Goal: Task Accomplishment & Management: Complete application form

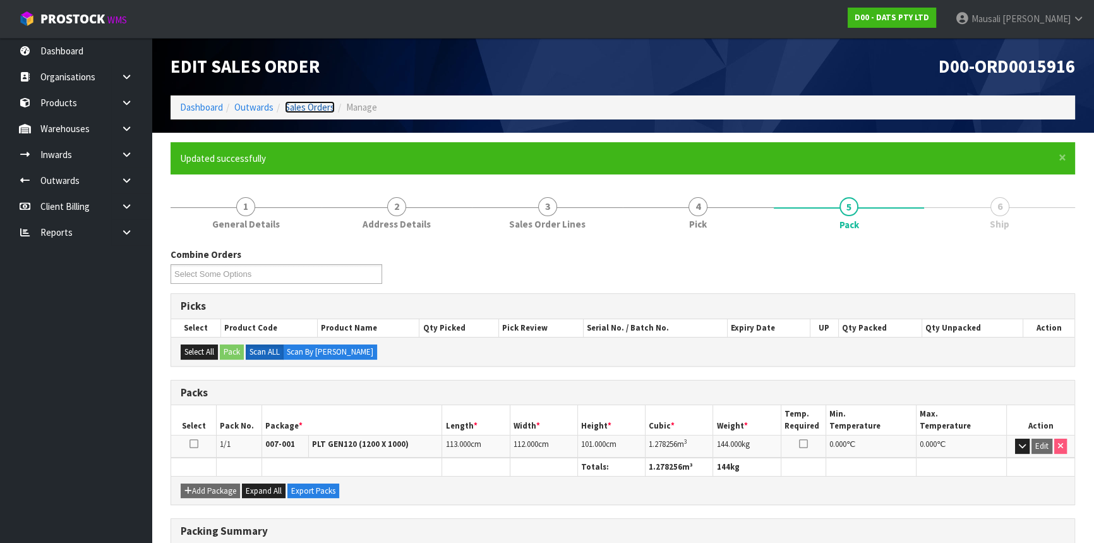
click at [308, 111] on link "Sales Orders" at bounding box center [310, 107] width 50 height 12
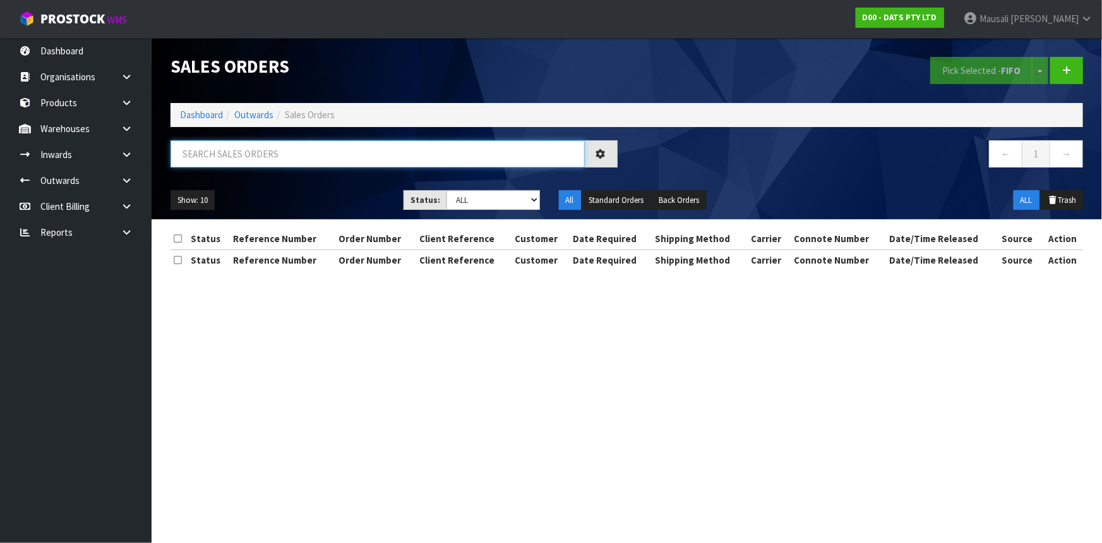
click at [228, 150] on input "text" at bounding box center [378, 153] width 414 height 27
type input "JOB-0416992"
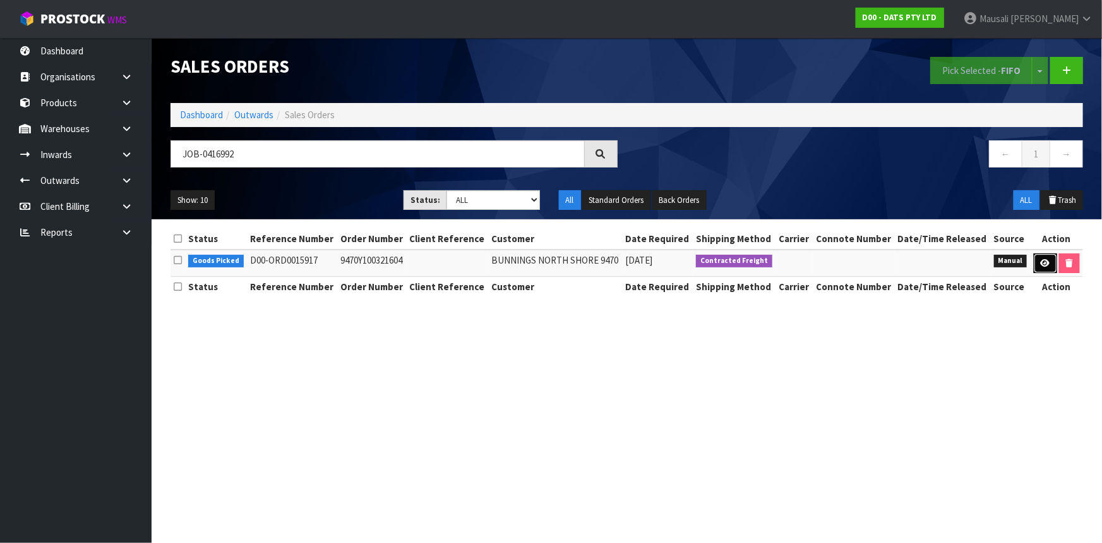
click at [1041, 259] on icon at bounding box center [1045, 263] width 9 height 8
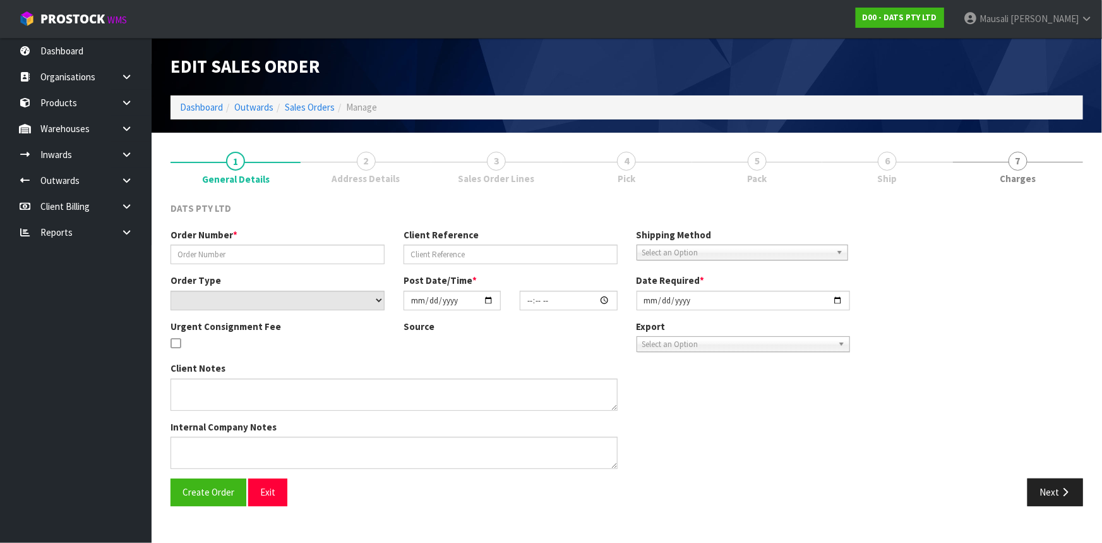
type input "9470Y100321604"
select select "number:0"
type input "[DATE]"
type input "10:31:00.000"
type input "[DATE]"
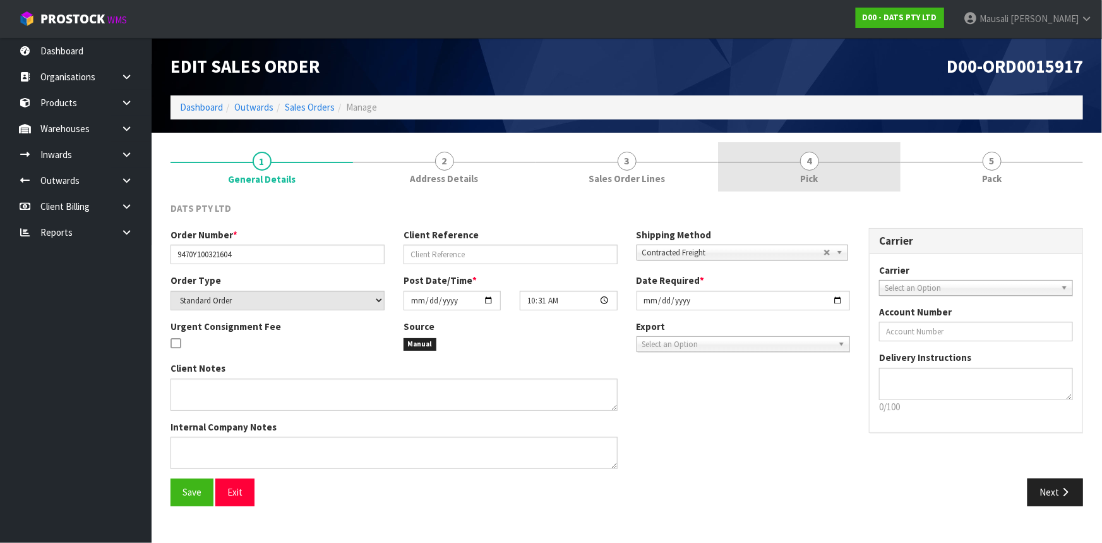
click at [818, 165] on link "4 Pick" at bounding box center [809, 167] width 183 height 50
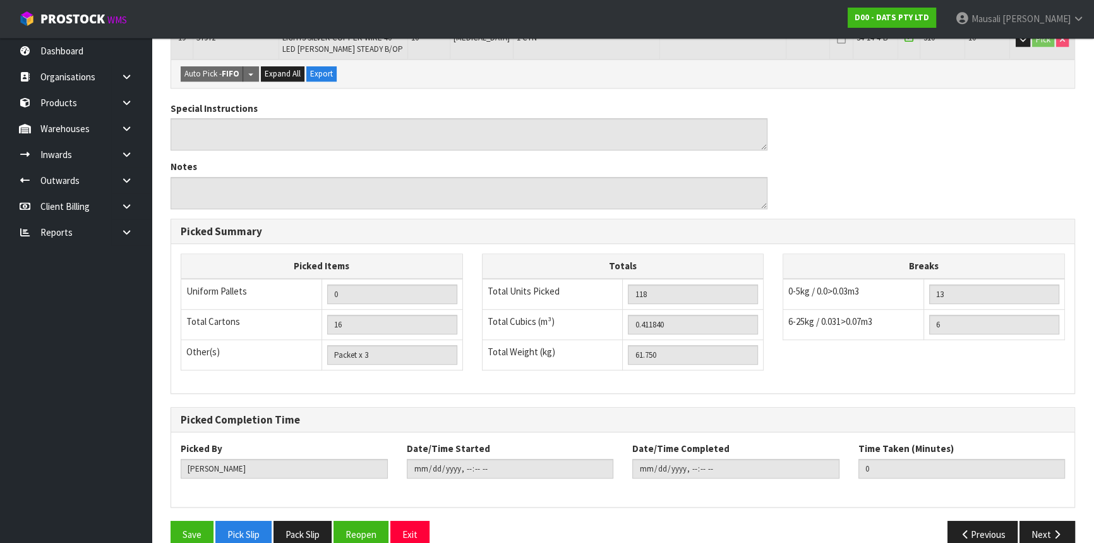
scroll to position [774, 0]
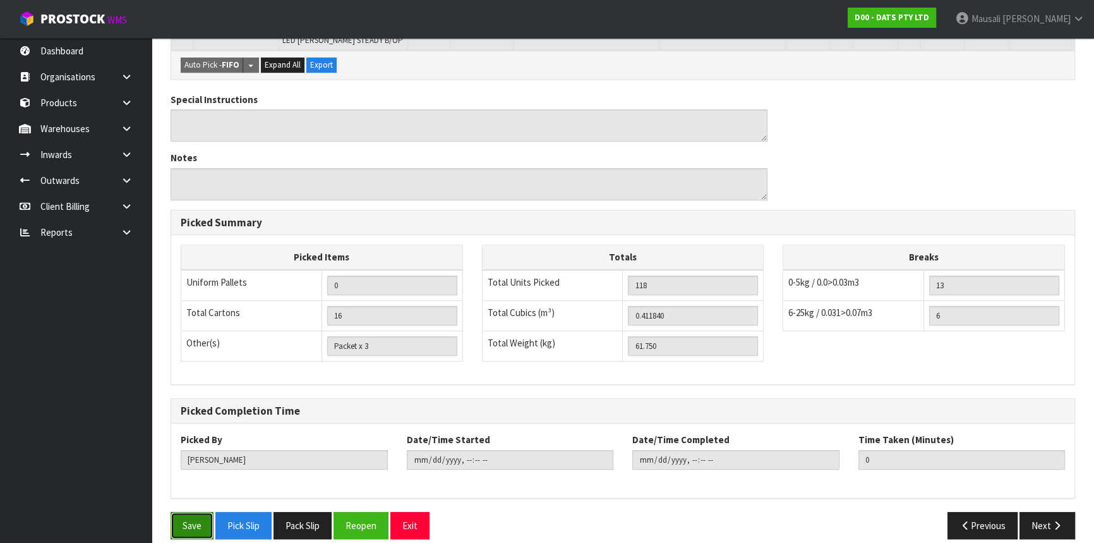
drag, startPoint x: 194, startPoint y: 505, endPoint x: 214, endPoint y: 492, distance: 23.8
click at [195, 512] on button "Save" at bounding box center [192, 525] width 43 height 27
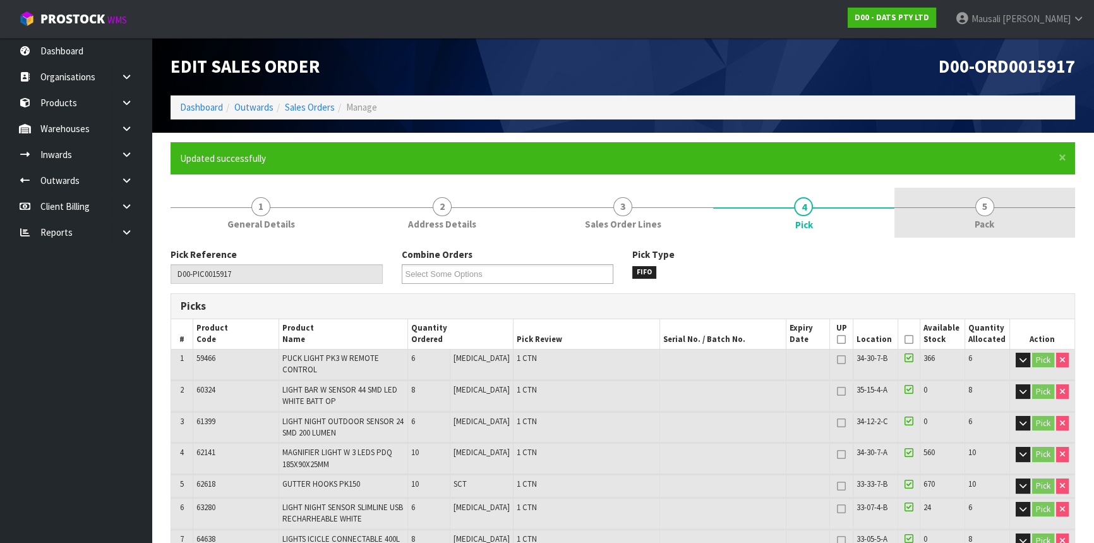
type input "[PERSON_NAME]"
type input "[DATE]T12:10:34"
click at [971, 205] on link "5 Pack" at bounding box center [984, 213] width 181 height 50
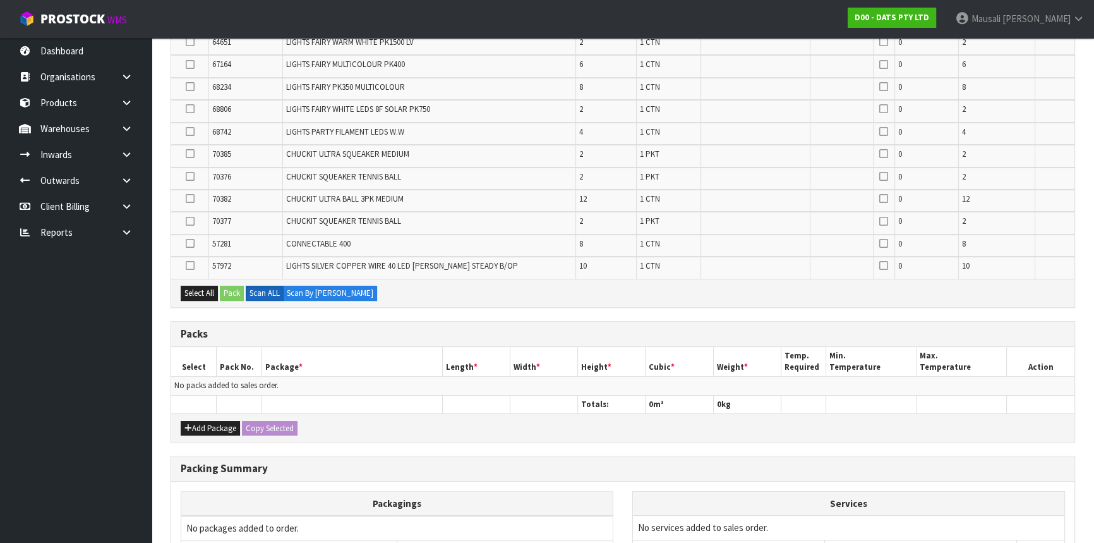
scroll to position [613, 0]
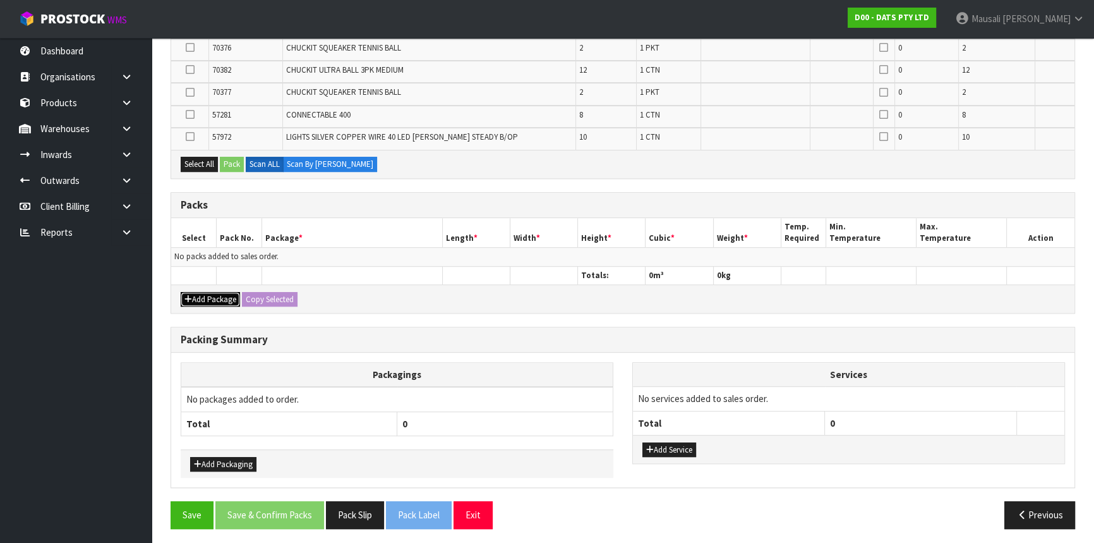
drag, startPoint x: 215, startPoint y: 291, endPoint x: 212, endPoint y: 277, distance: 14.4
click at [215, 292] on button "Add Package" at bounding box center [210, 299] width 59 height 15
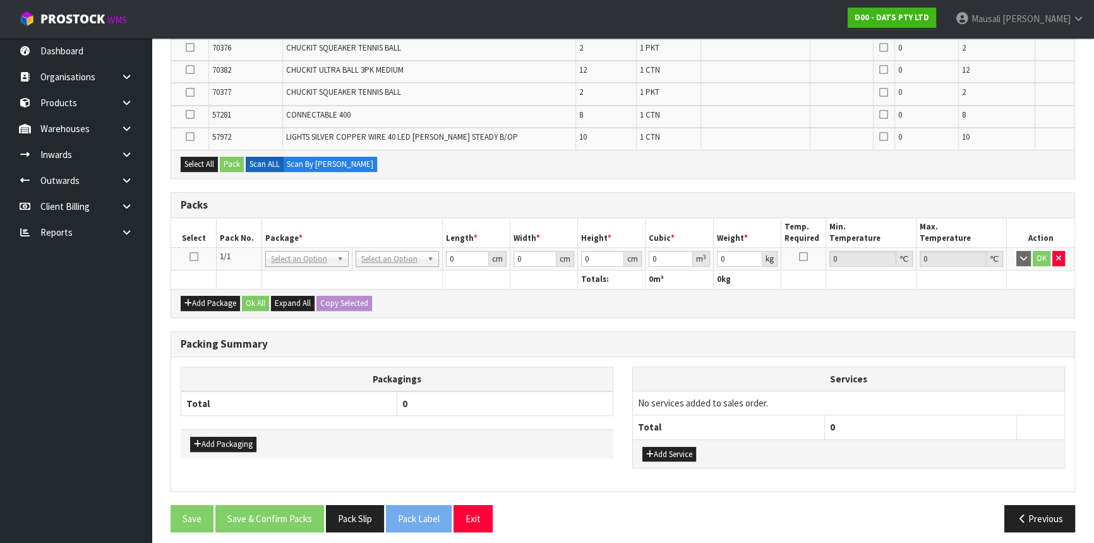
click at [192, 256] on icon at bounding box center [193, 256] width 9 height 1
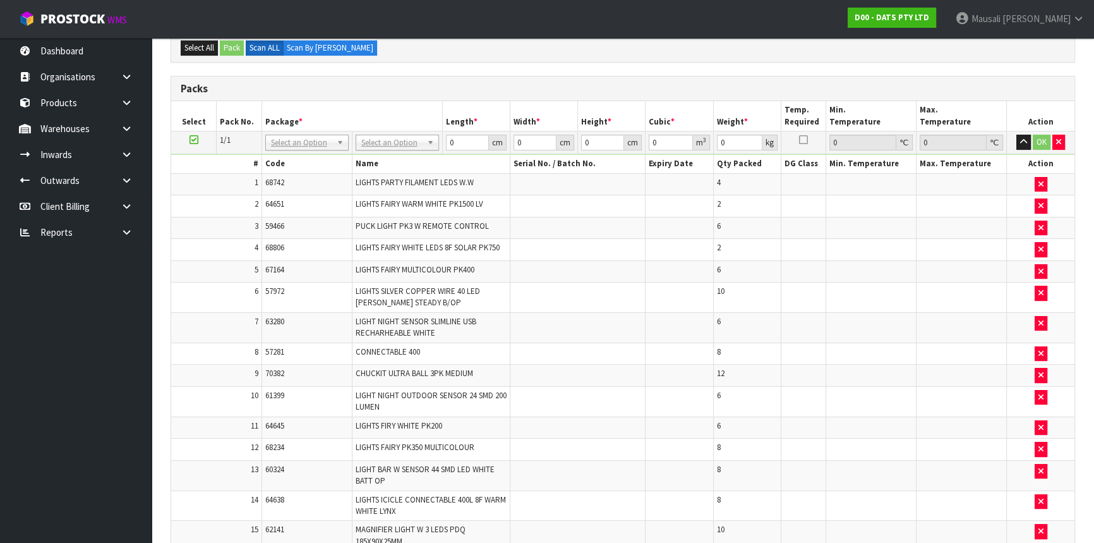
scroll to position [158, 0]
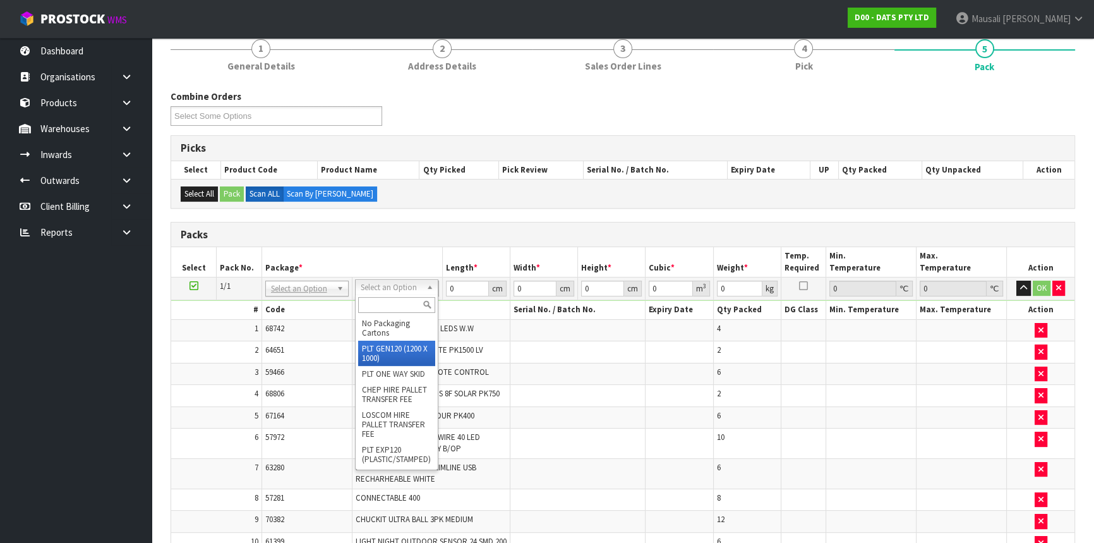
drag, startPoint x: 385, startPoint y: 357, endPoint x: 395, endPoint y: 359, distance: 10.9
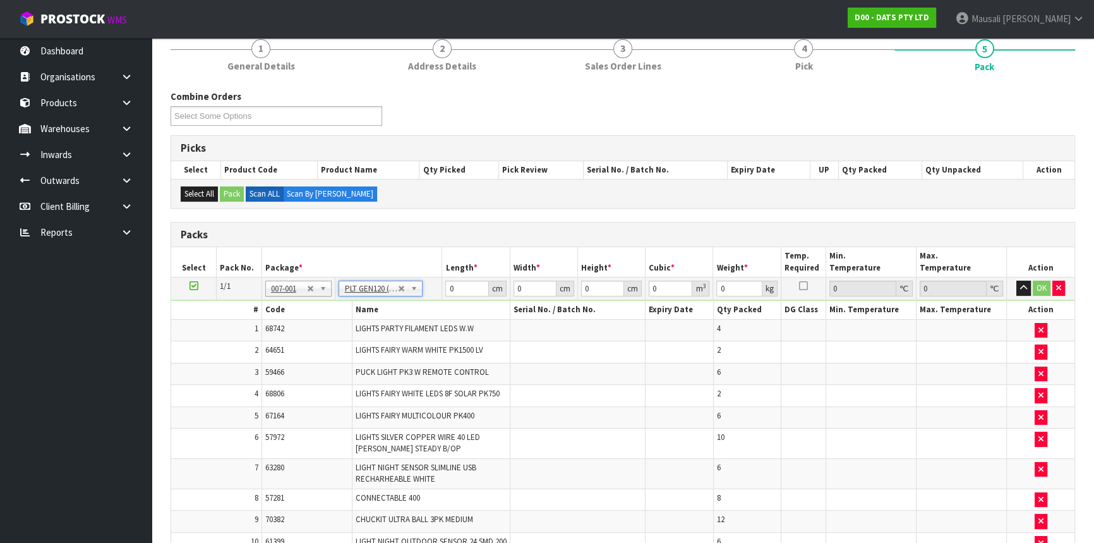
type input "120"
type input "100"
type input "61.75"
drag, startPoint x: 465, startPoint y: 284, endPoint x: 436, endPoint y: 290, distance: 30.3
click at [436, 290] on tr "1/1 NONE 007-001 007-002 007-004 007-009 007-013 007-014 007-015 007-017 007-01…" at bounding box center [622, 288] width 903 height 23
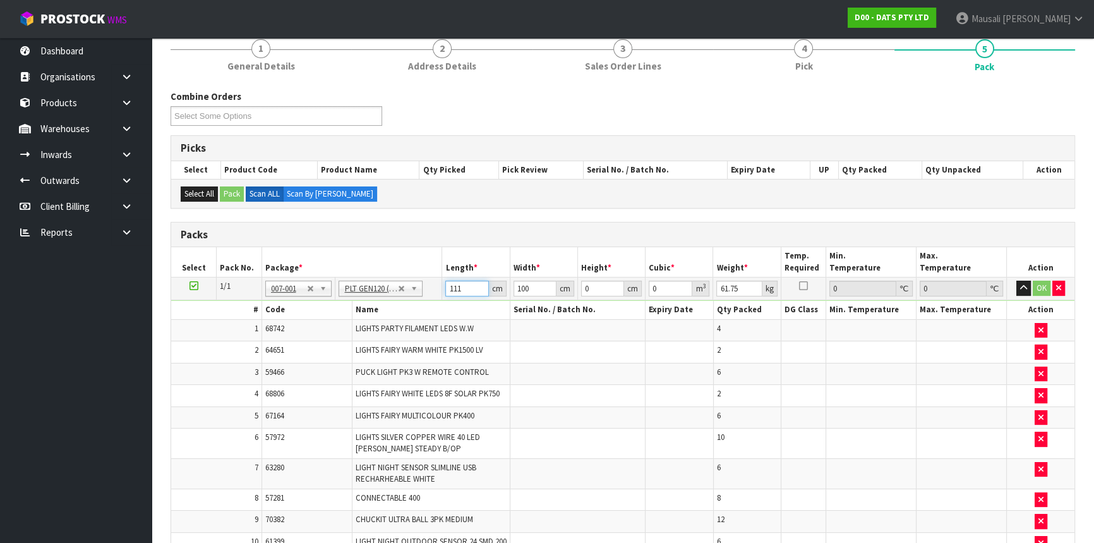
type input "111"
type input "110"
type input "6"
type input "0.07326"
type input "67"
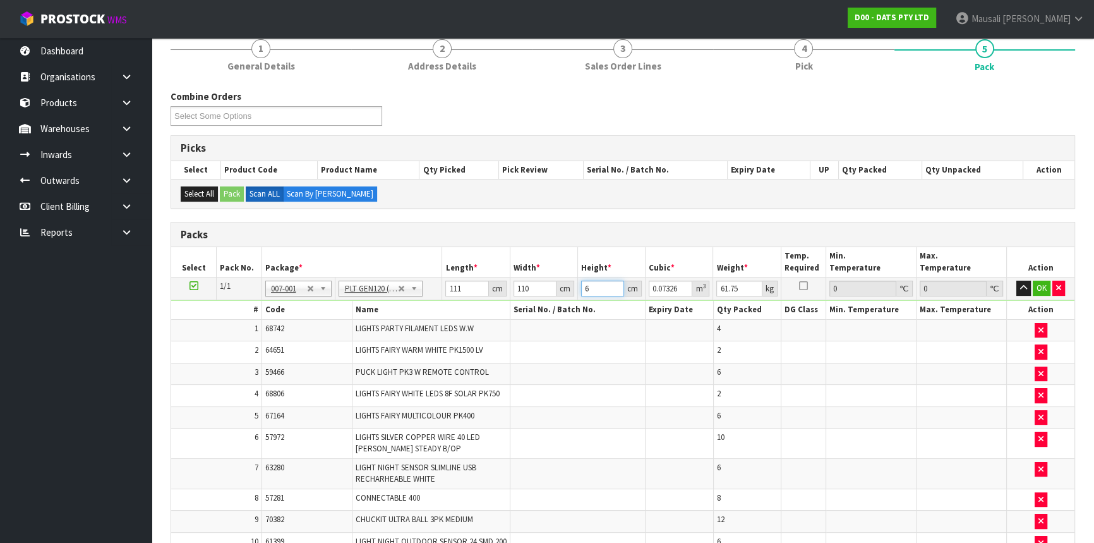
type input "0.81807"
type input "67"
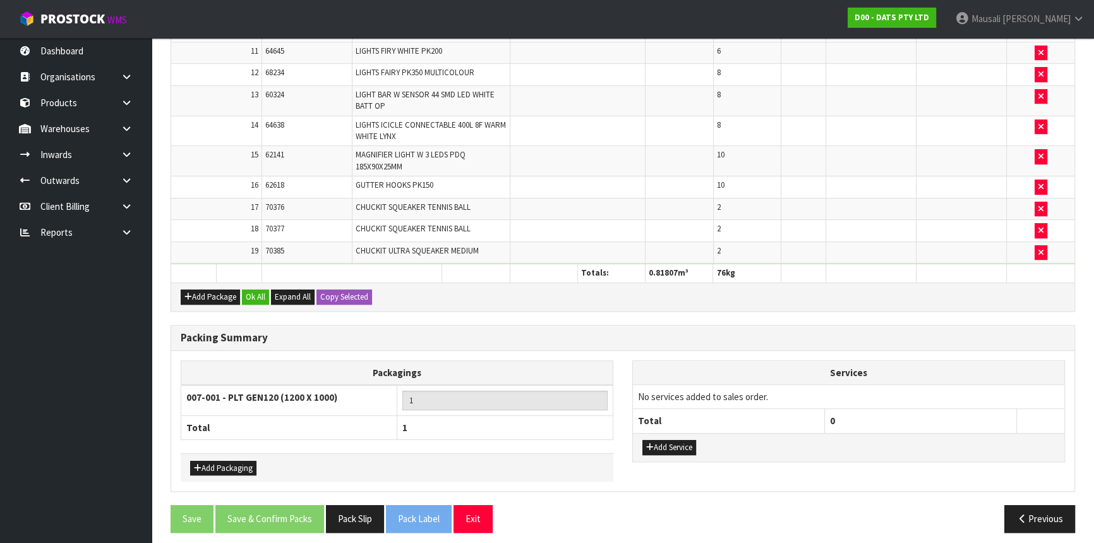
scroll to position [681, 0]
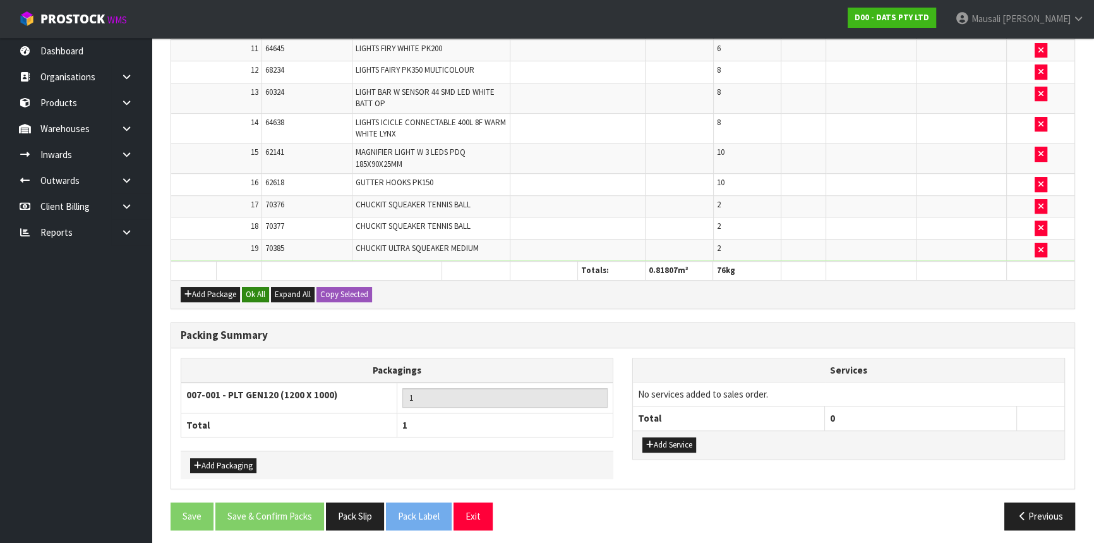
type input "76"
click at [256, 291] on button "Ok All" at bounding box center [255, 294] width 27 height 15
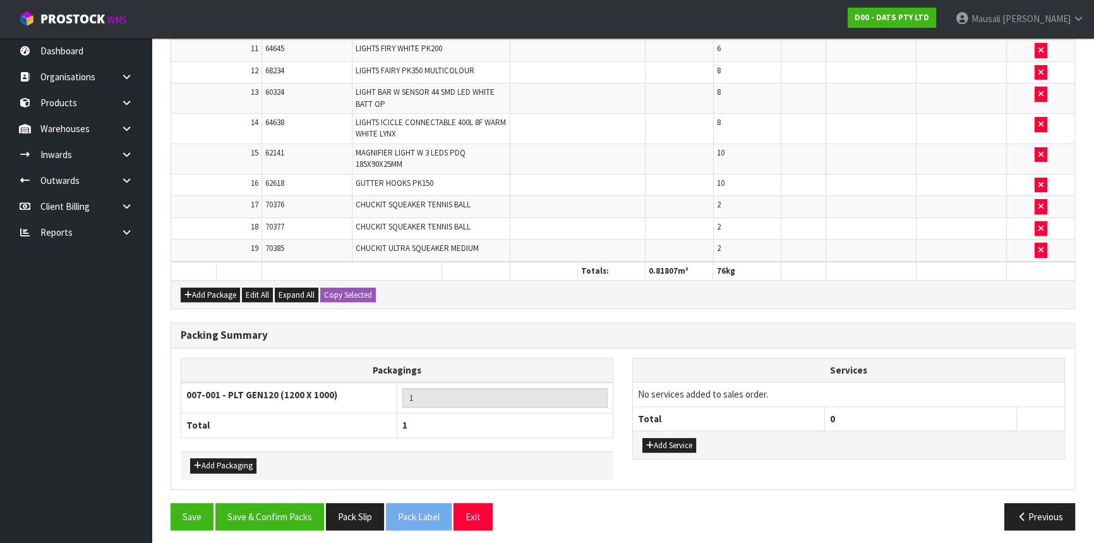
scroll to position [680, 0]
drag, startPoint x: 229, startPoint y: 460, endPoint x: 234, endPoint y: 440, distance: 21.0
click at [231, 459] on button "Add Packaging" at bounding box center [223, 464] width 66 height 15
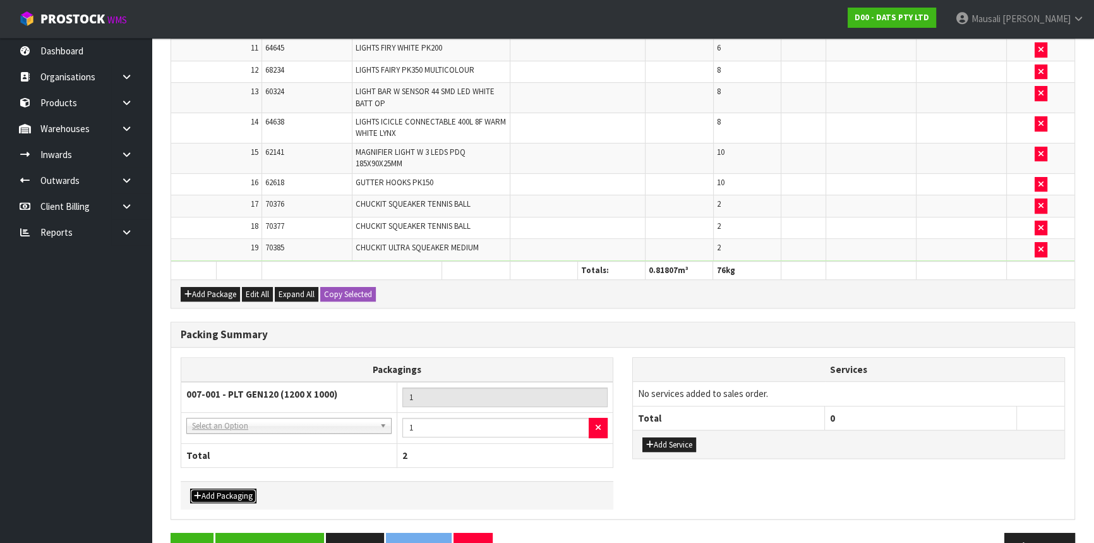
drag, startPoint x: 226, startPoint y: 416, endPoint x: 225, endPoint y: 426, distance: 10.8
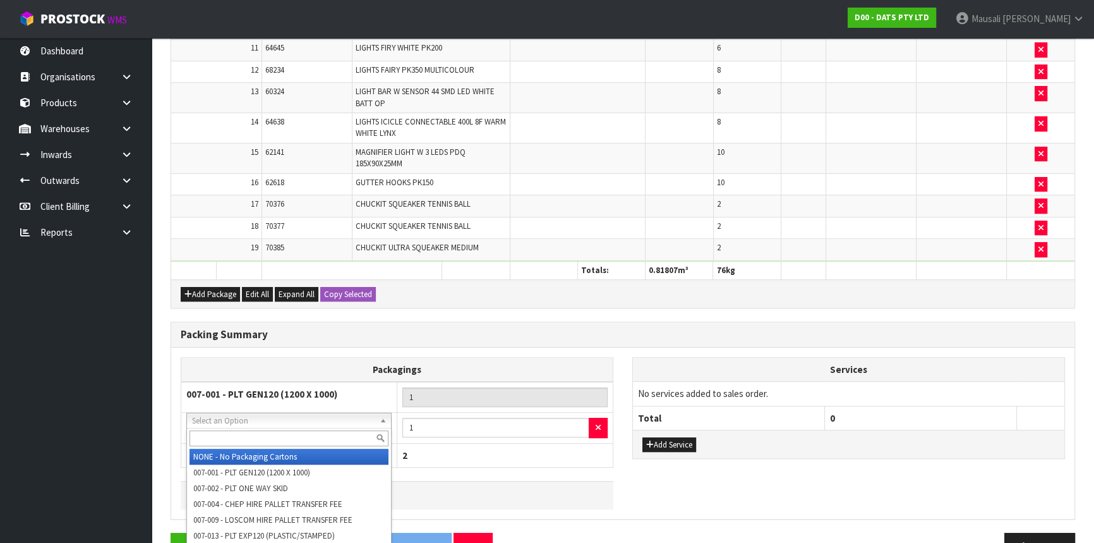
click at [225, 428] on div at bounding box center [289, 438] width 204 height 21
click at [221, 434] on input "text" at bounding box center [288, 438] width 199 height 16
type input "OC"
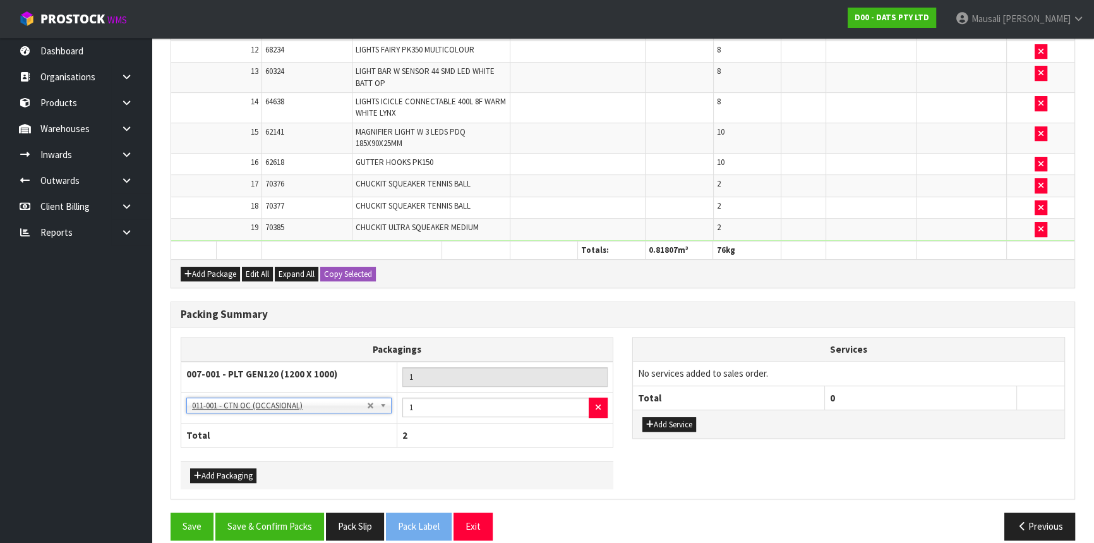
scroll to position [710, 0]
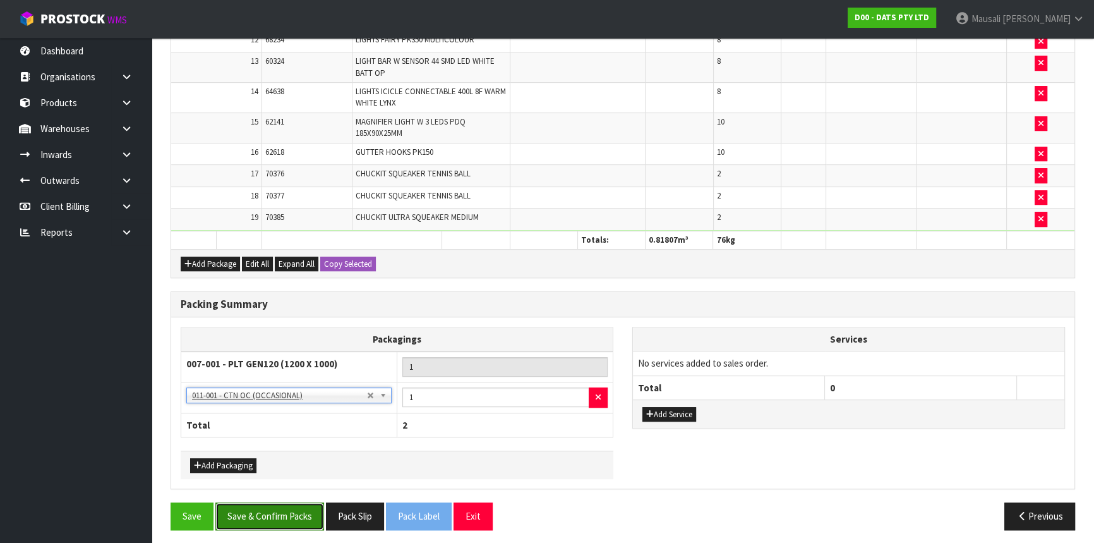
click at [269, 505] on button "Save & Confirm Packs" at bounding box center [269, 515] width 109 height 27
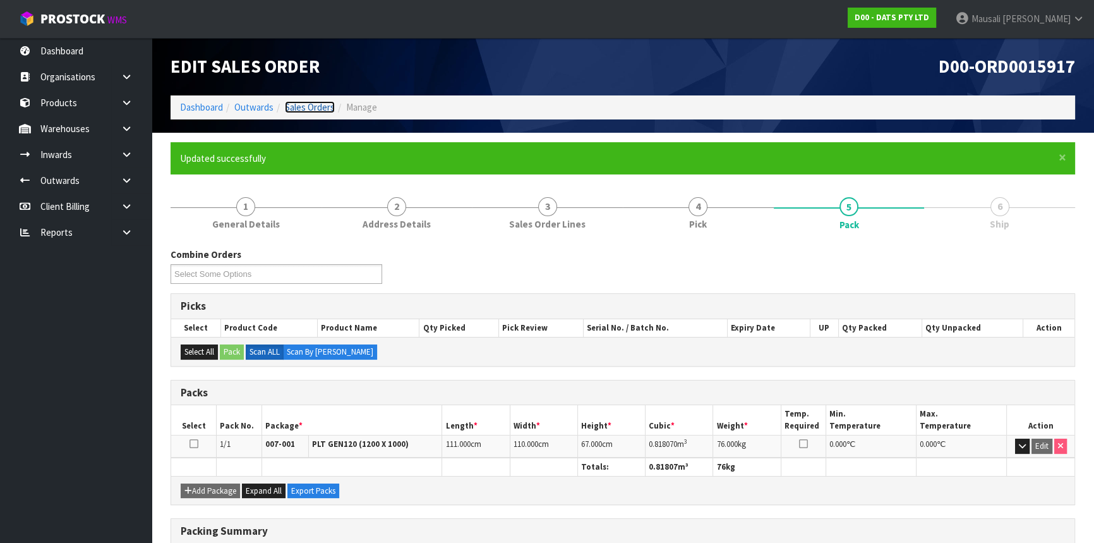
click at [288, 107] on link "Sales Orders" at bounding box center [310, 107] width 50 height 12
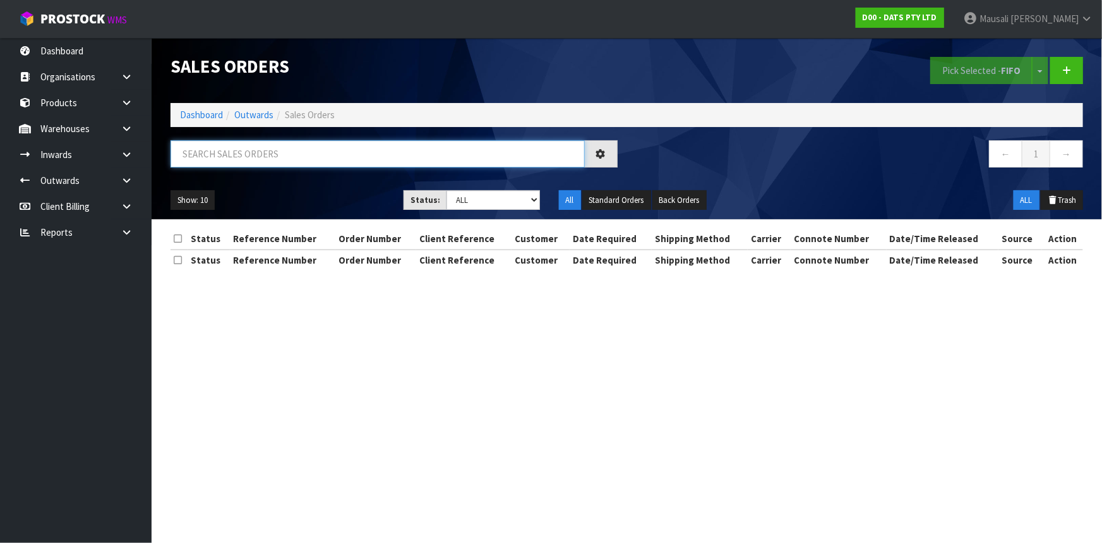
click at [197, 151] on input "text" at bounding box center [378, 153] width 414 height 27
type input "JOB-0416993"
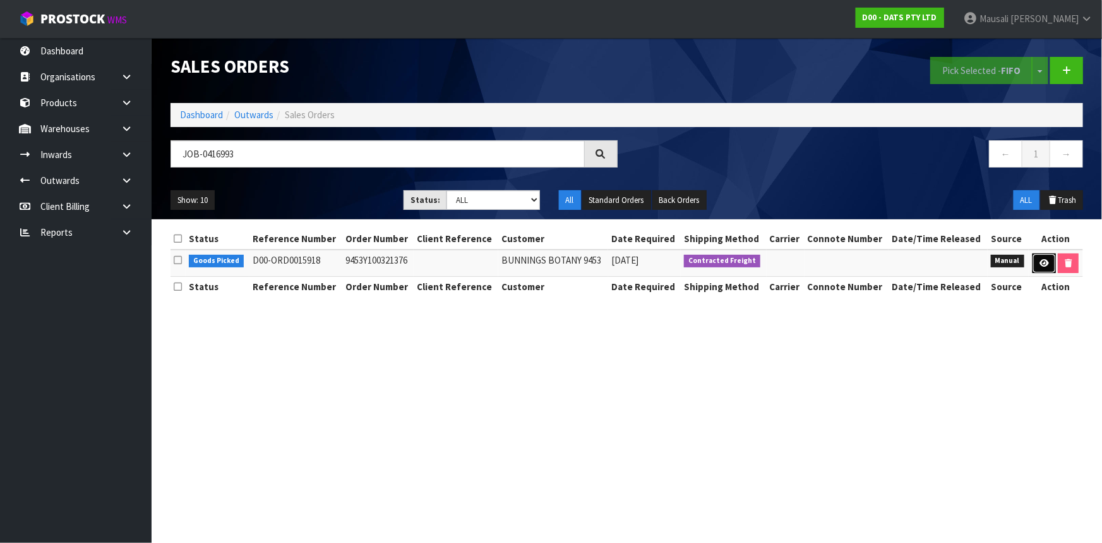
click at [1041, 264] on icon at bounding box center [1044, 263] width 9 height 8
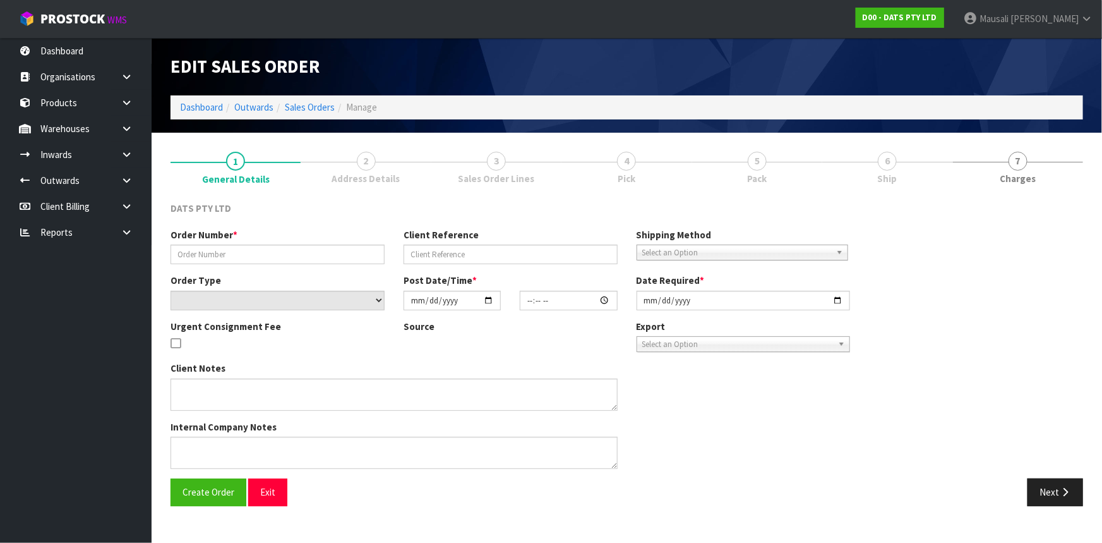
type input "9453Y100321376"
select select "number:0"
type input "[DATE]"
type input "10:33:00.000"
type input "[DATE]"
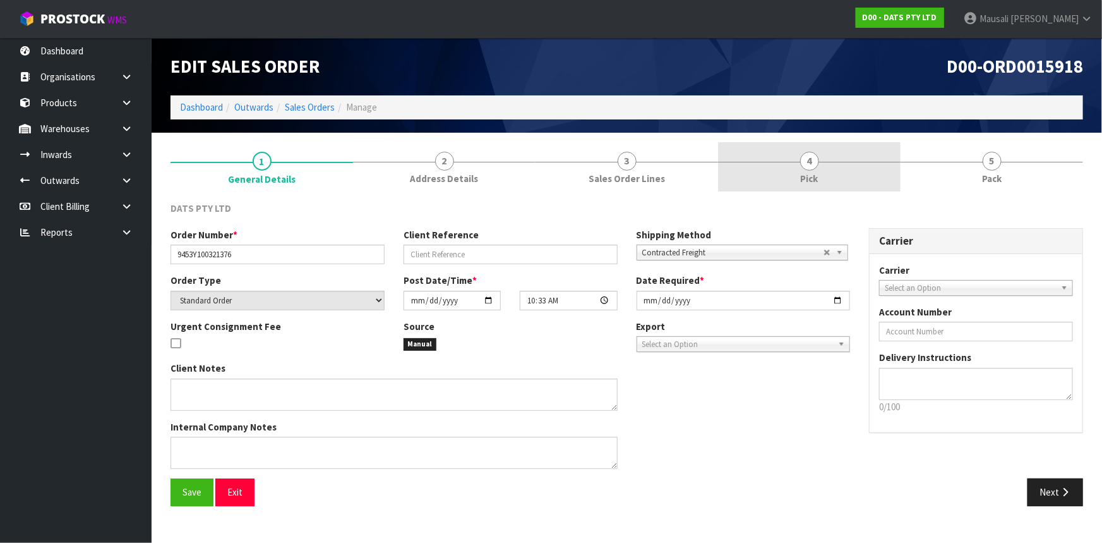
click at [817, 162] on span "4" at bounding box center [809, 161] width 19 height 19
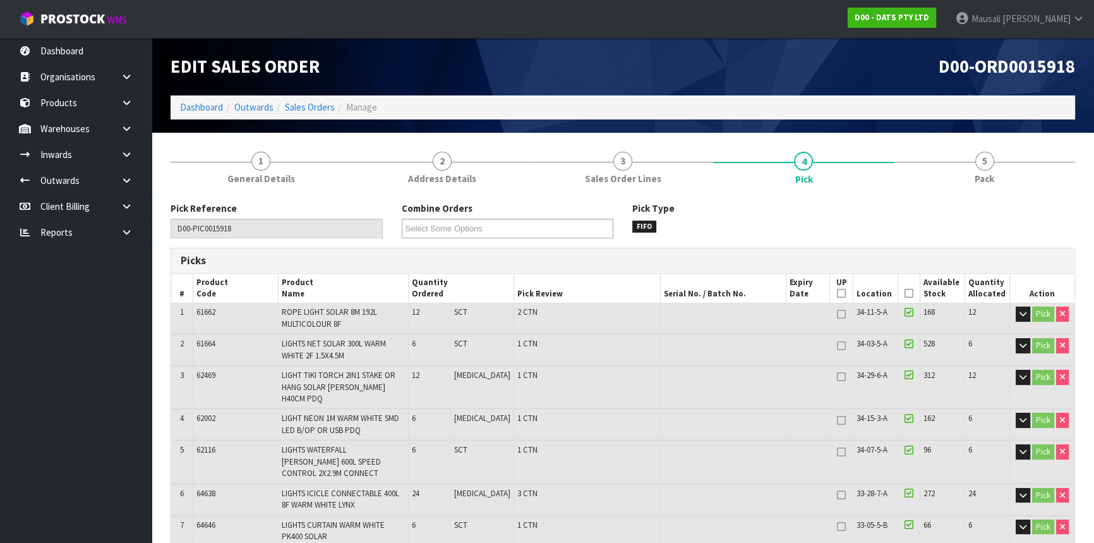
click at [904, 293] on icon at bounding box center [908, 293] width 9 height 1
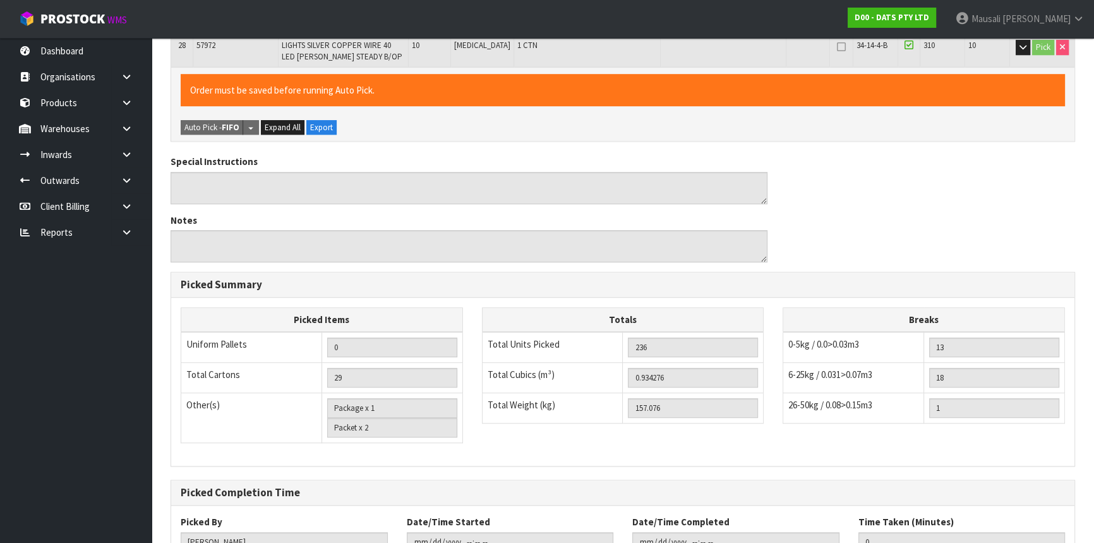
scroll to position [1079, 0]
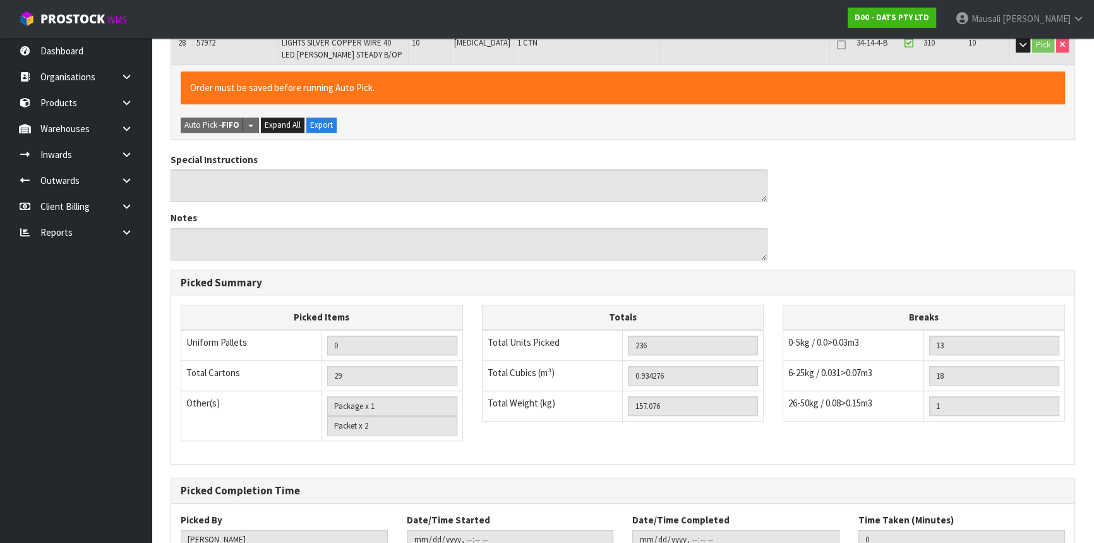
scroll to position [0, 0]
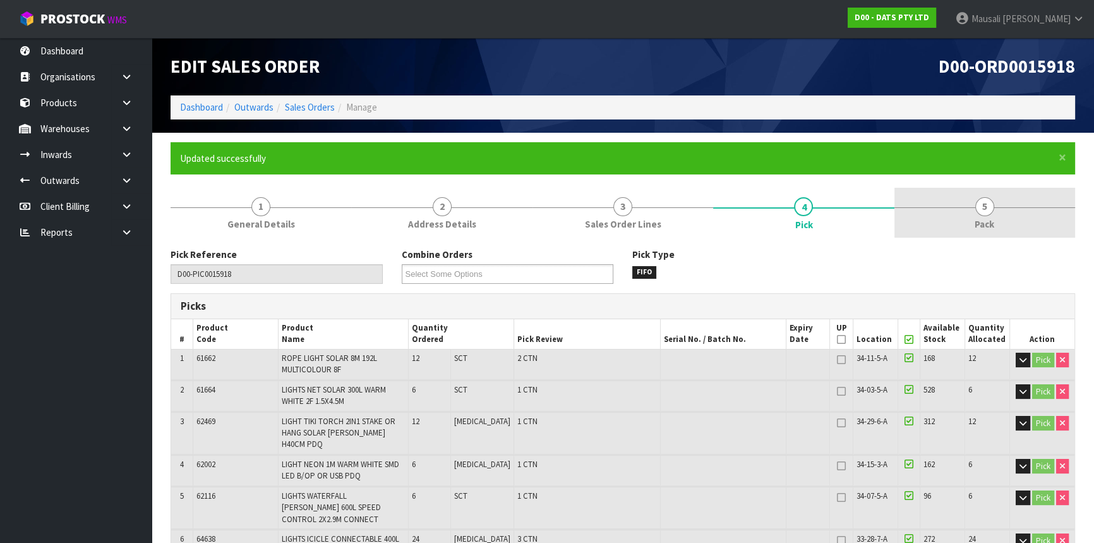
type input "[PERSON_NAME]"
type input "[DATE]T12:28:30"
click at [987, 214] on span "5" at bounding box center [984, 206] width 19 height 19
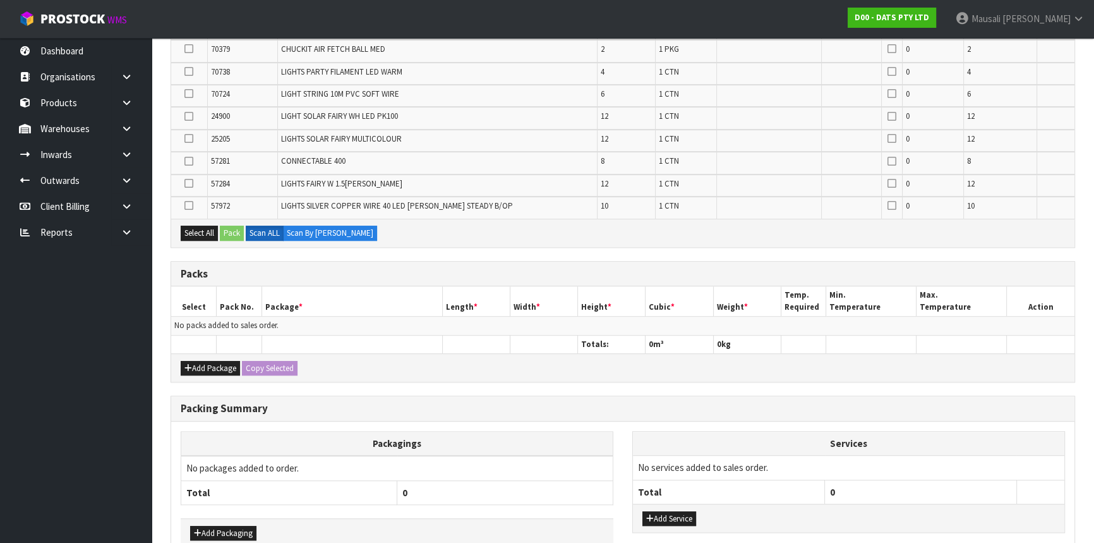
scroll to position [813, 0]
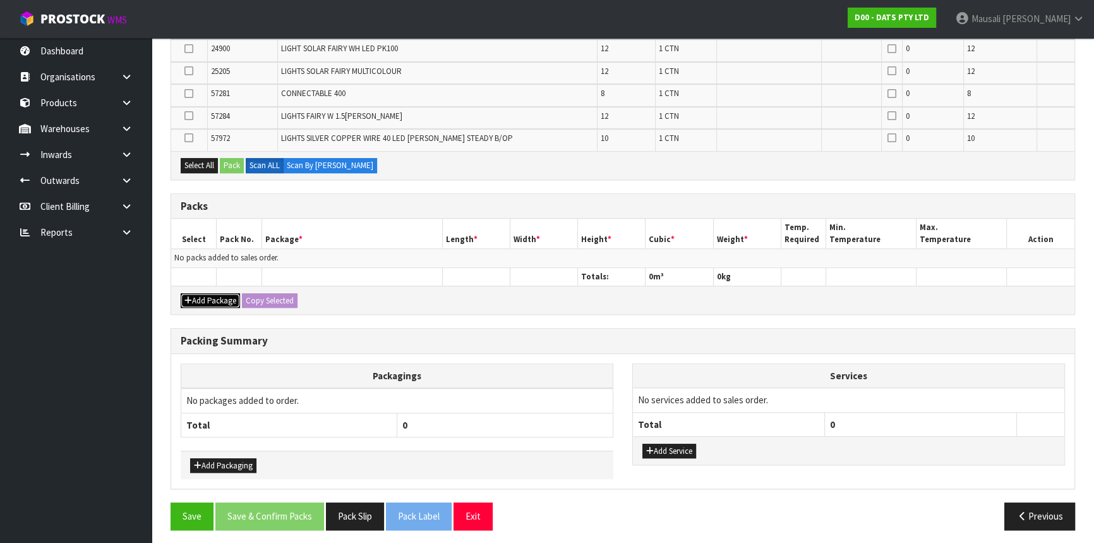
click at [219, 293] on button "Add Package" at bounding box center [210, 300] width 59 height 15
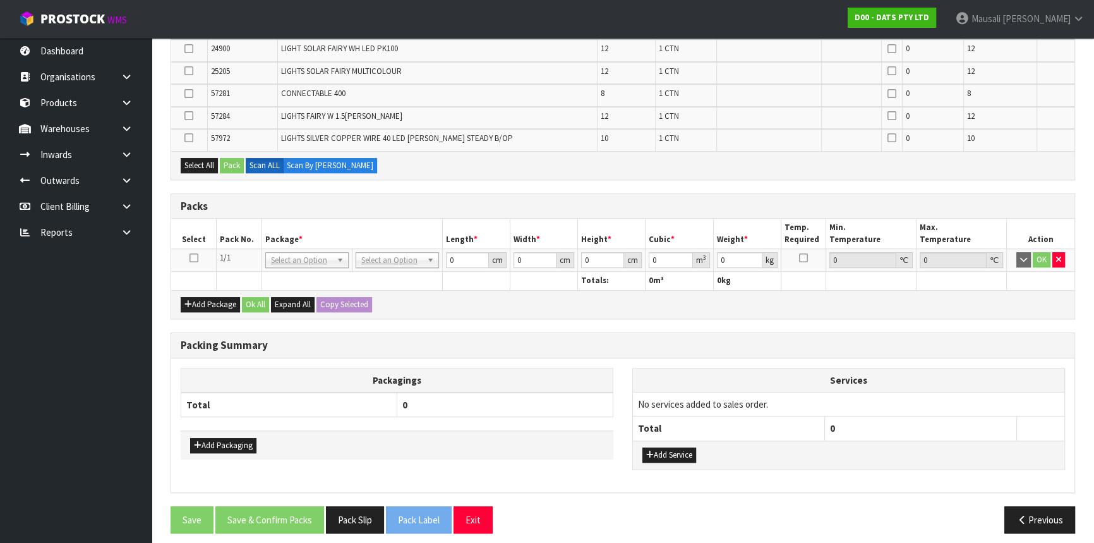
click at [196, 258] on icon at bounding box center [193, 258] width 9 height 1
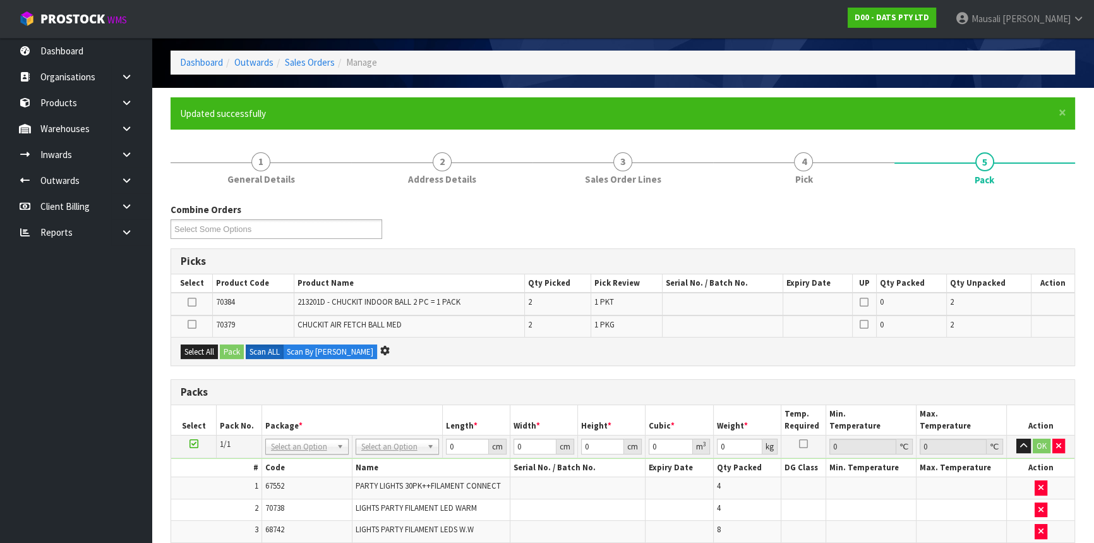
scroll to position [0, 0]
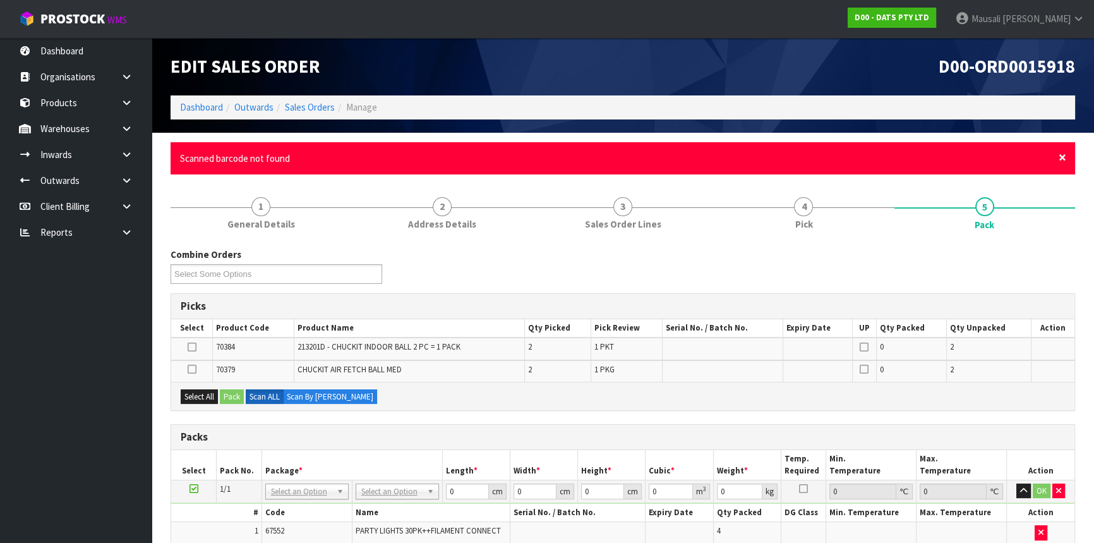
click at [1060, 156] on span "×" at bounding box center [1062, 157] width 8 height 18
click at [1058, 156] on span "×" at bounding box center [1062, 157] width 8 height 18
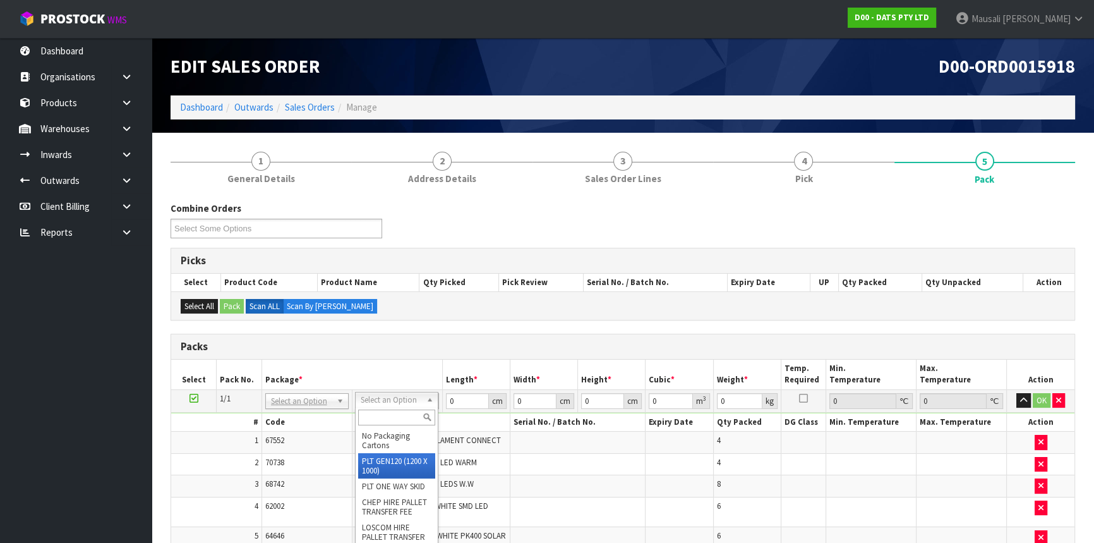
drag, startPoint x: 392, startPoint y: 461, endPoint x: 400, endPoint y: 457, distance: 9.0
type input "120"
type input "100"
type input "157.076"
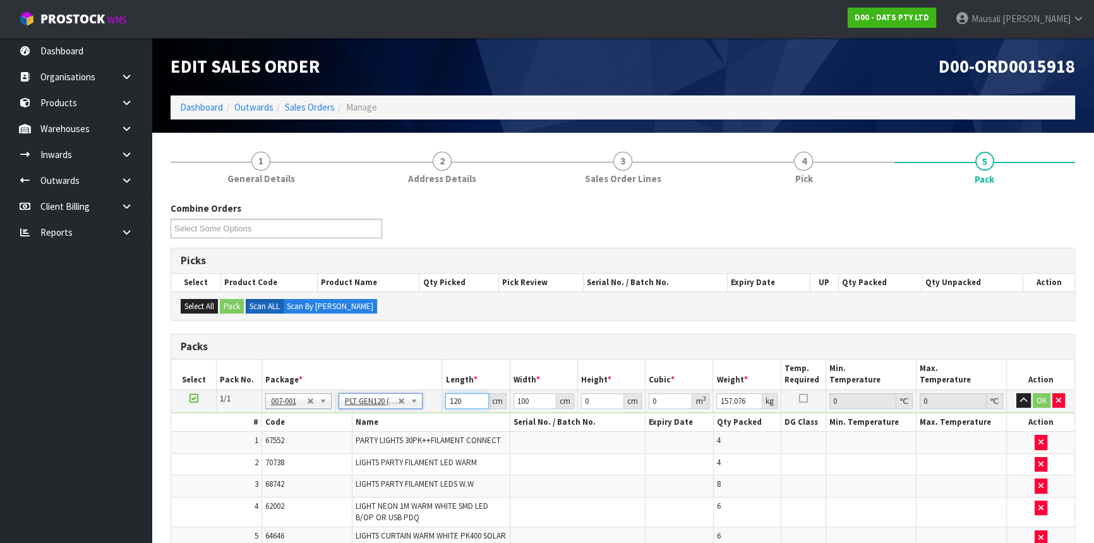
drag, startPoint x: 464, startPoint y: 399, endPoint x: 416, endPoint y: 409, distance: 49.7
click at [417, 410] on tr "1/1 NONE 007-001 007-002 007-004 007-009 007-013 007-014 007-015 007-017 007-01…" at bounding box center [622, 400] width 903 height 23
type input "116"
type input "81"
type input "1"
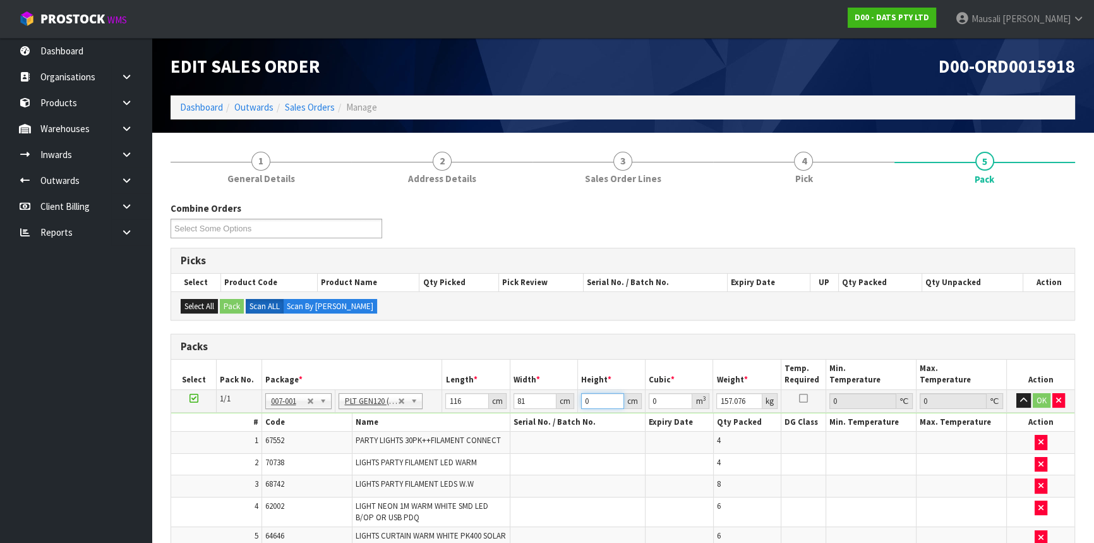
type input "0.009396"
type input "13"
type input "0.122148"
type input "137"
type input "1.287252"
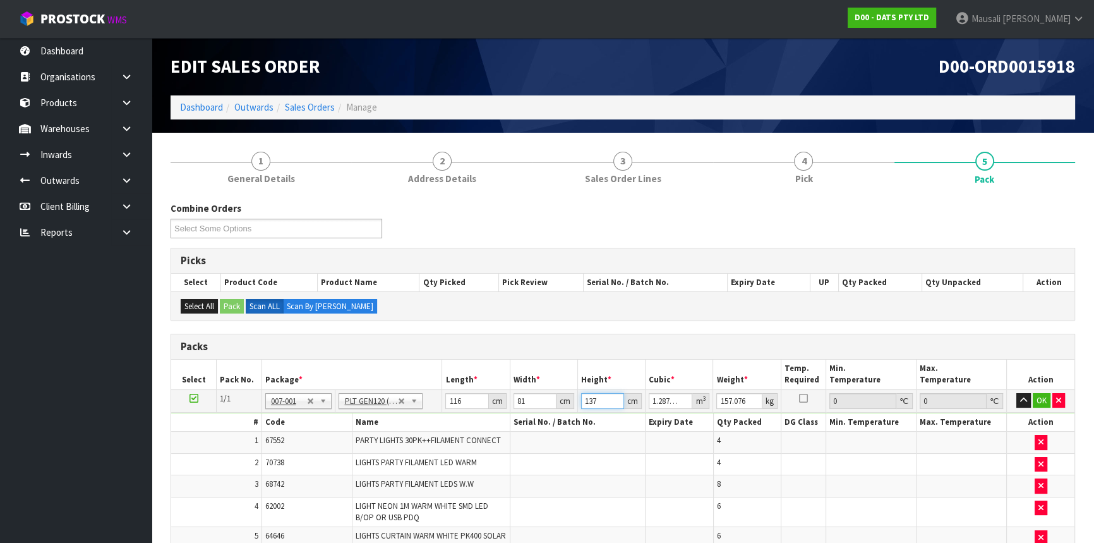
type input "137"
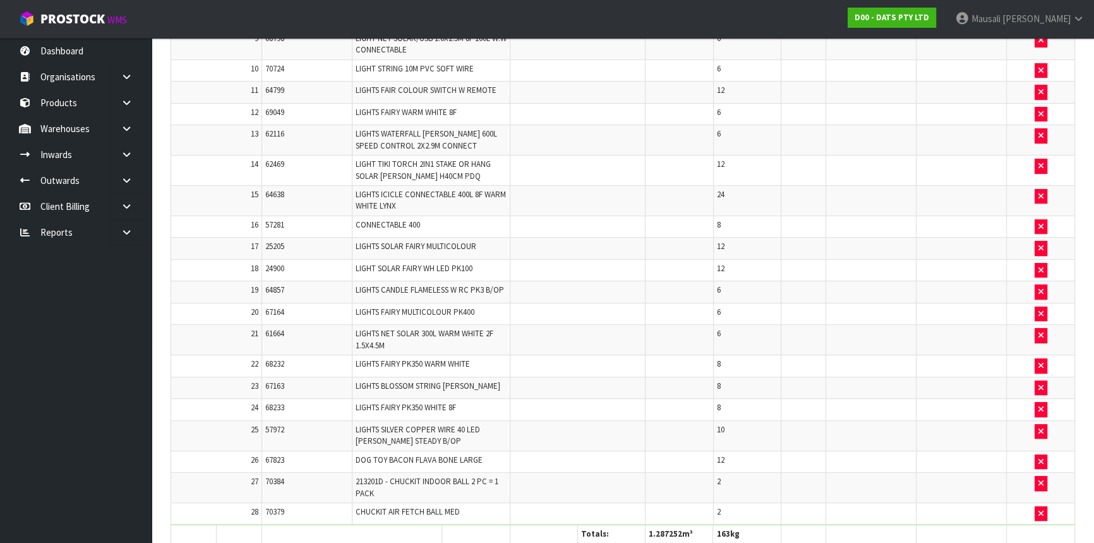
scroll to position [688, 0]
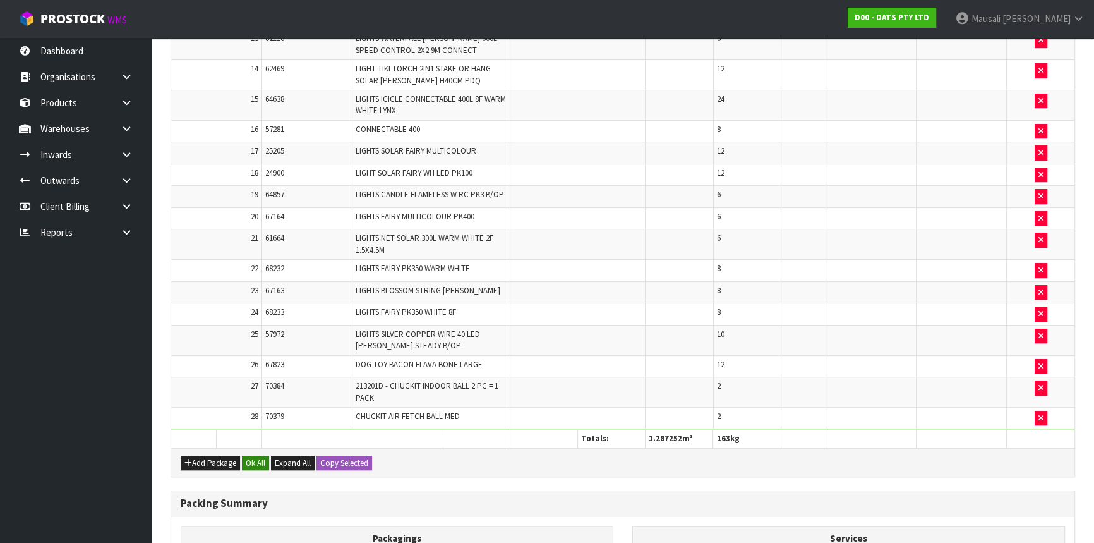
type input "163"
click at [259, 462] on button "Ok All" at bounding box center [255, 462] width 27 height 15
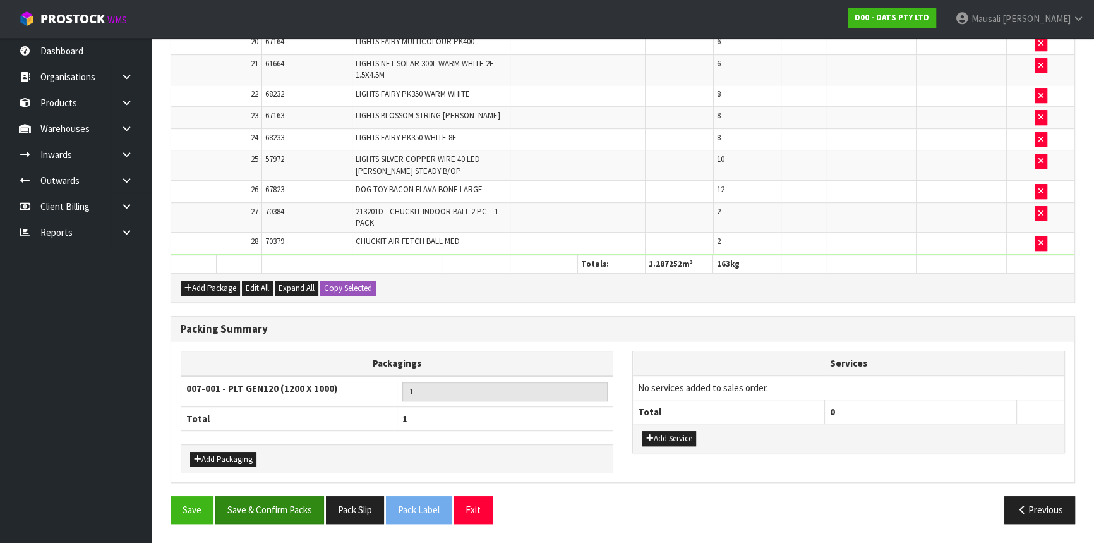
scroll to position [863, 0]
click at [259, 511] on button "Save & Confirm Packs" at bounding box center [269, 509] width 109 height 27
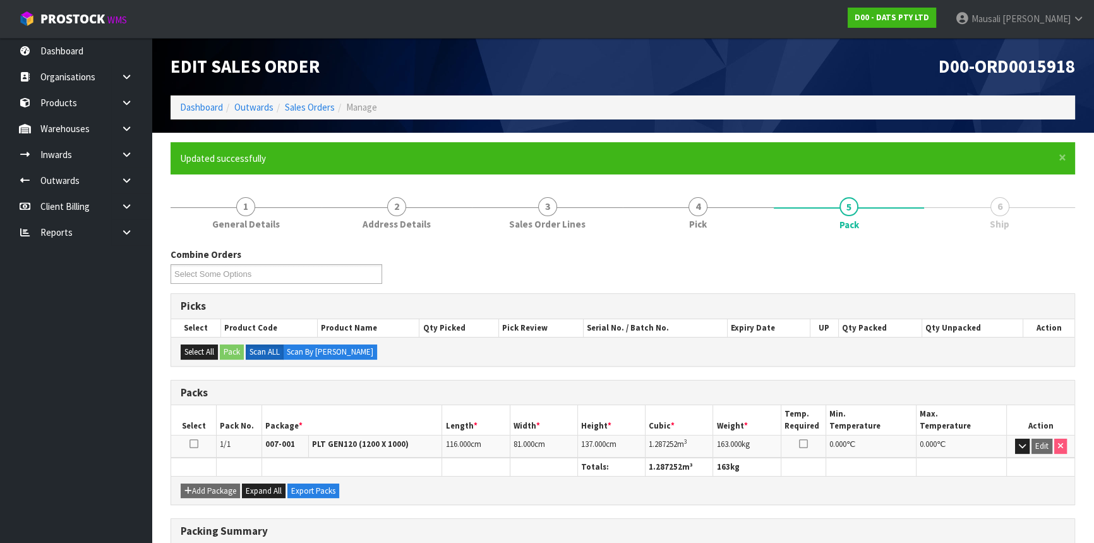
scroll to position [171, 0]
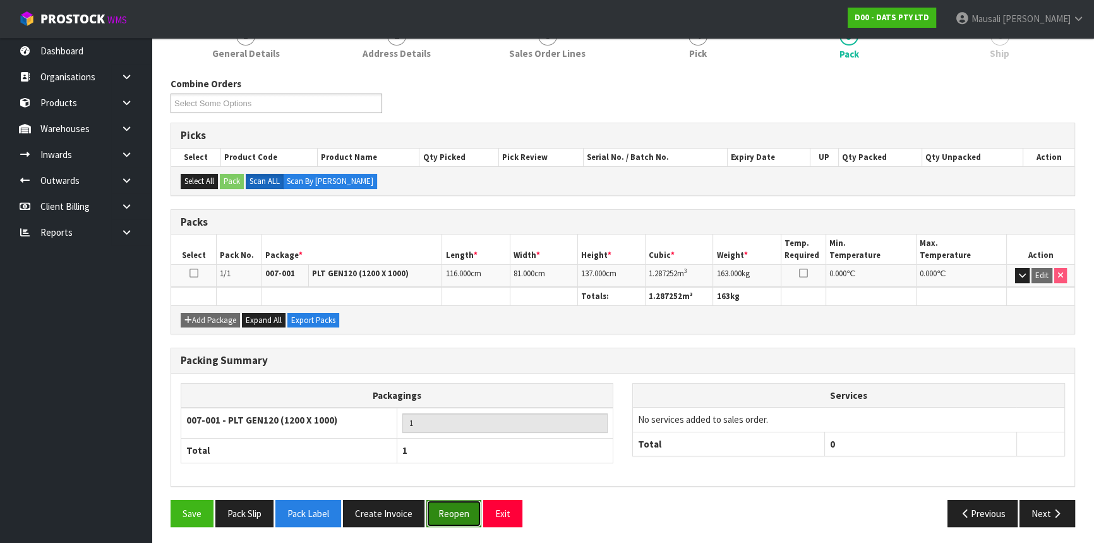
click at [447, 515] on button "Reopen" at bounding box center [453, 513] width 55 height 27
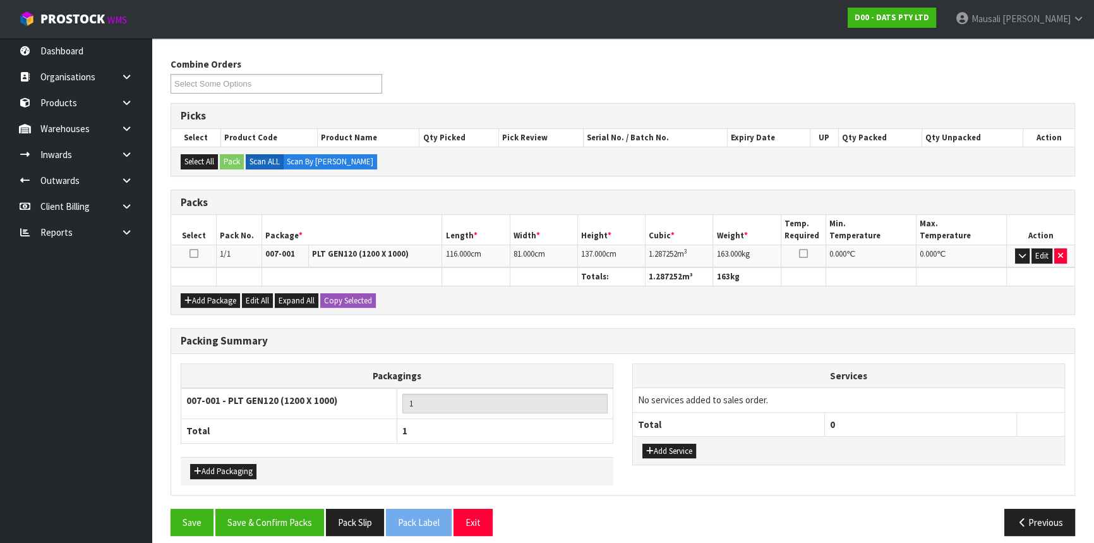
scroll to position [199, 0]
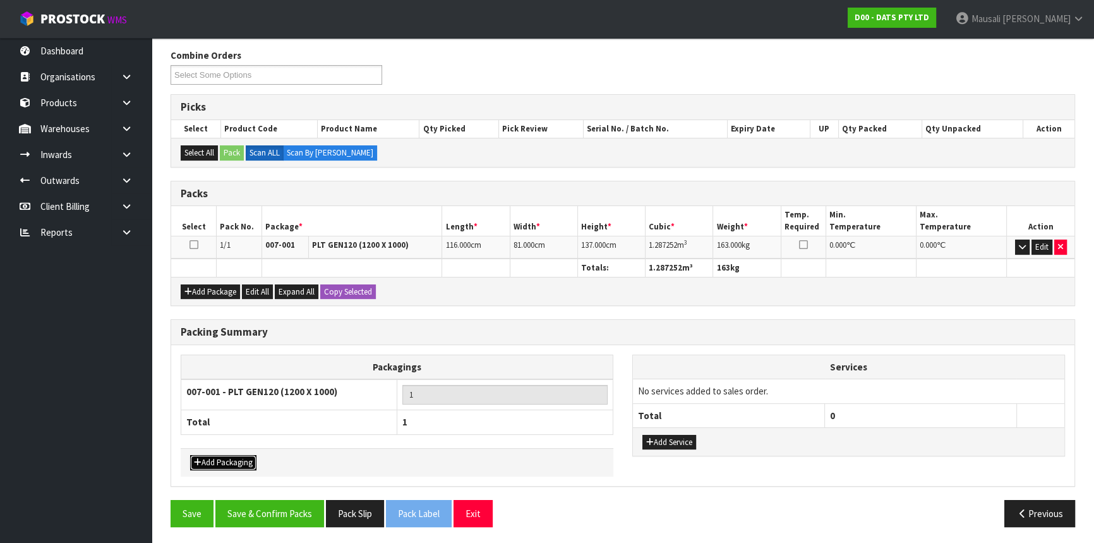
drag, startPoint x: 222, startPoint y: 455, endPoint x: 224, endPoint y: 441, distance: 14.0
click at [223, 448] on div "Add Packaging" at bounding box center [397, 462] width 433 height 28
click at [223, 455] on button "Add Packaging" at bounding box center [223, 462] width 66 height 15
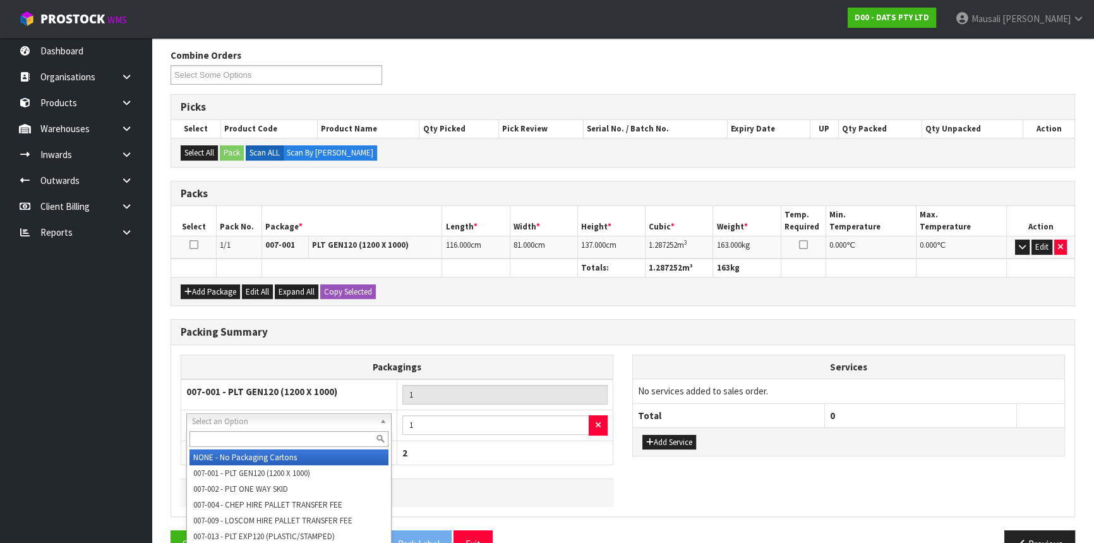
click at [235, 437] on input "text" at bounding box center [288, 439] width 199 height 16
type input "OC"
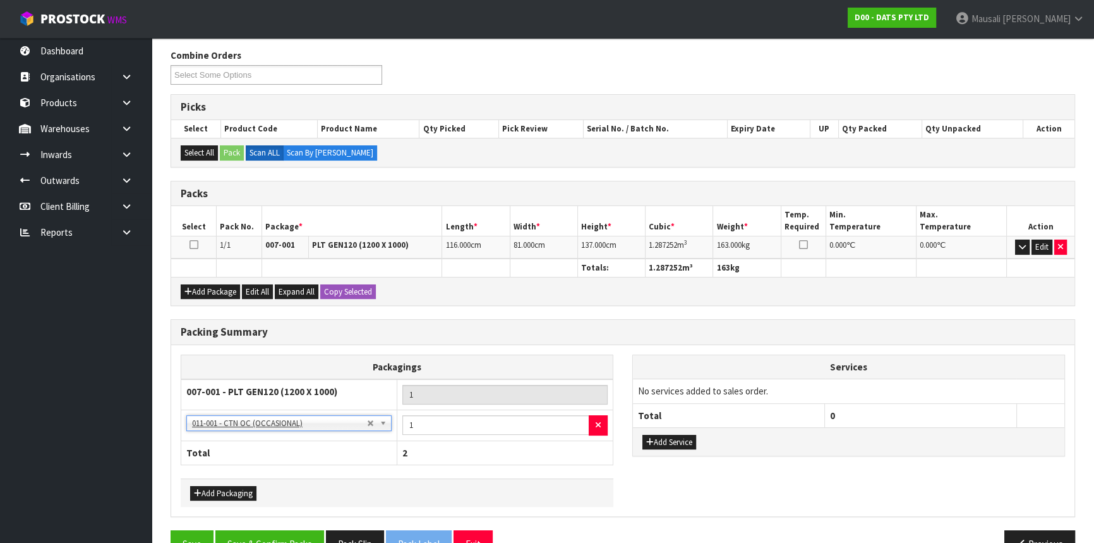
scroll to position [229, 0]
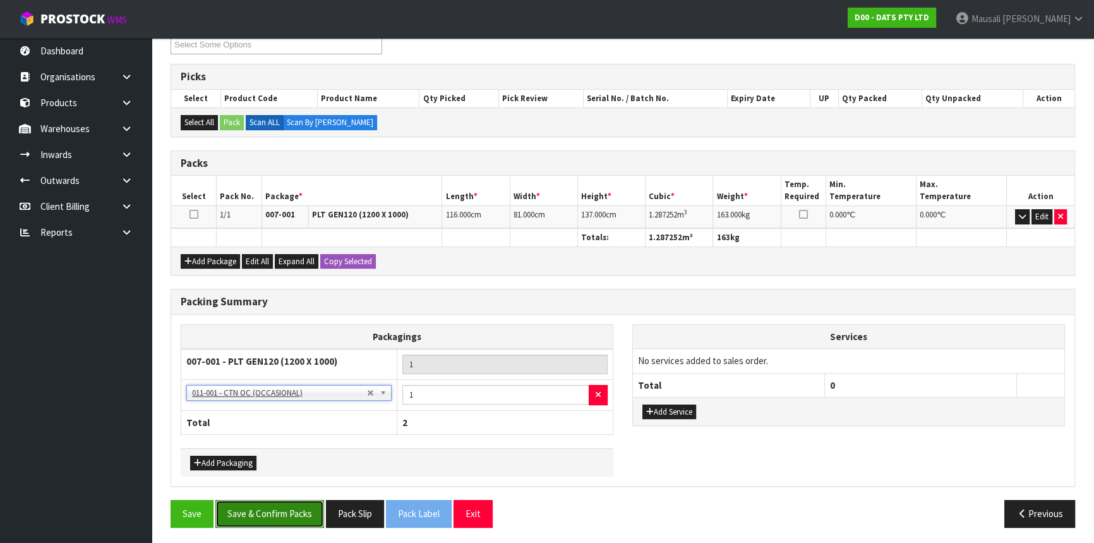
click at [270, 507] on button "Save & Confirm Packs" at bounding box center [269, 513] width 109 height 27
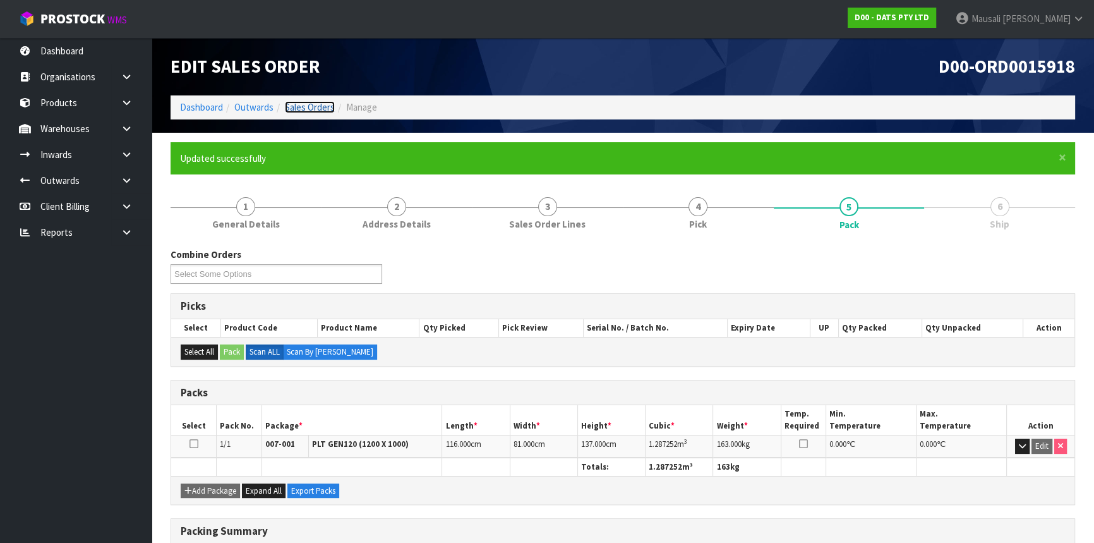
click at [309, 102] on link "Sales Orders" at bounding box center [310, 107] width 50 height 12
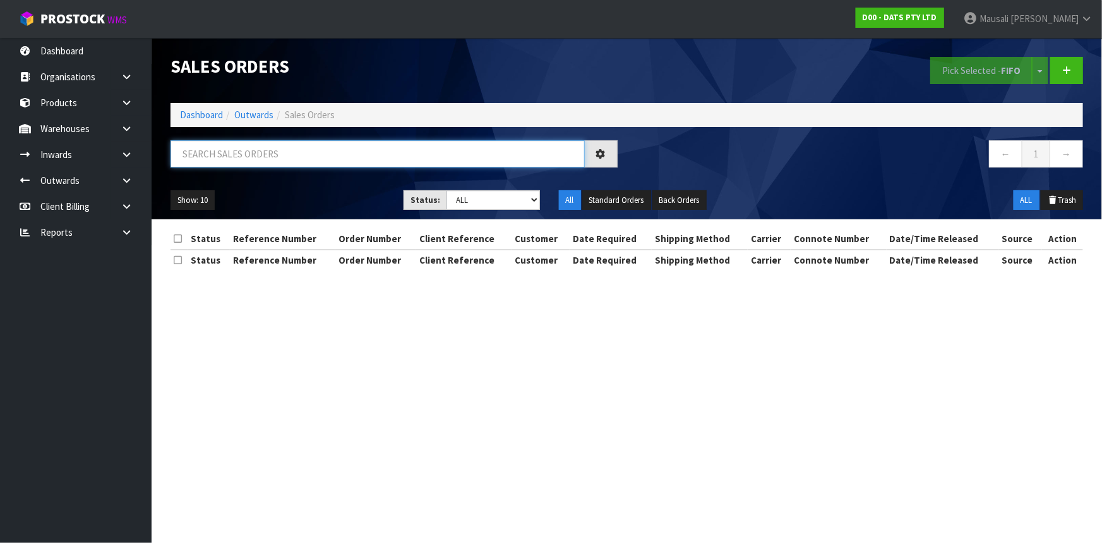
click at [224, 154] on input "text" at bounding box center [378, 153] width 414 height 27
type input "JOB-0416983"
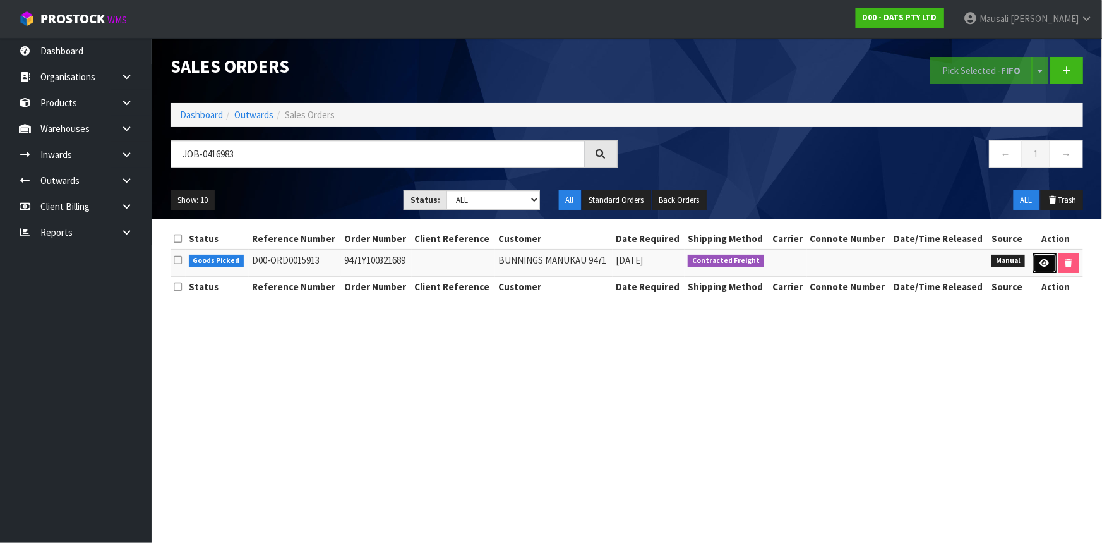
click at [1038, 260] on link at bounding box center [1044, 263] width 23 height 20
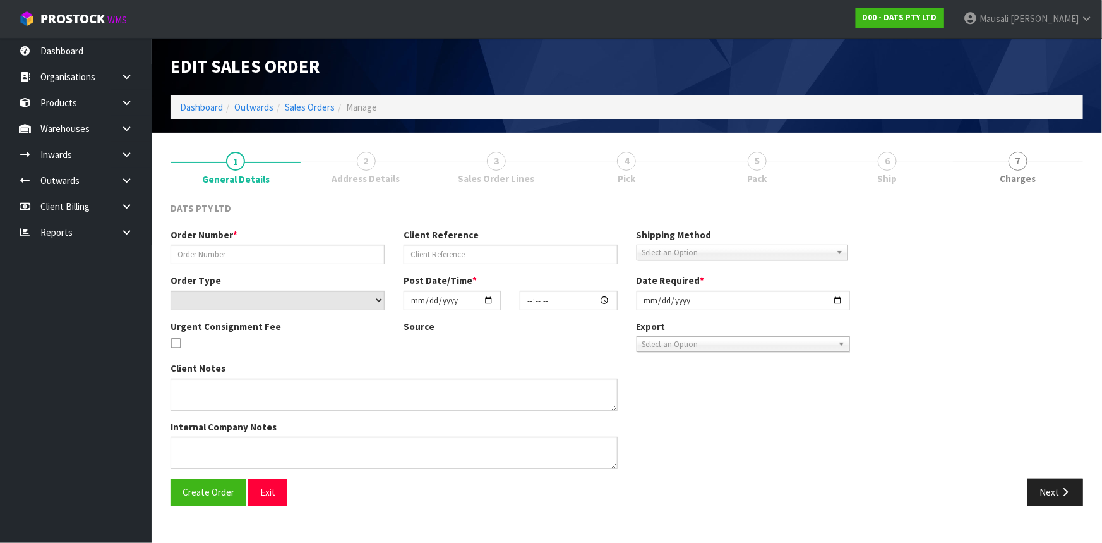
type input "9471Y100321689"
select select "number:0"
type input "[DATE]"
type input "10:14:00.000"
type input "[DATE]"
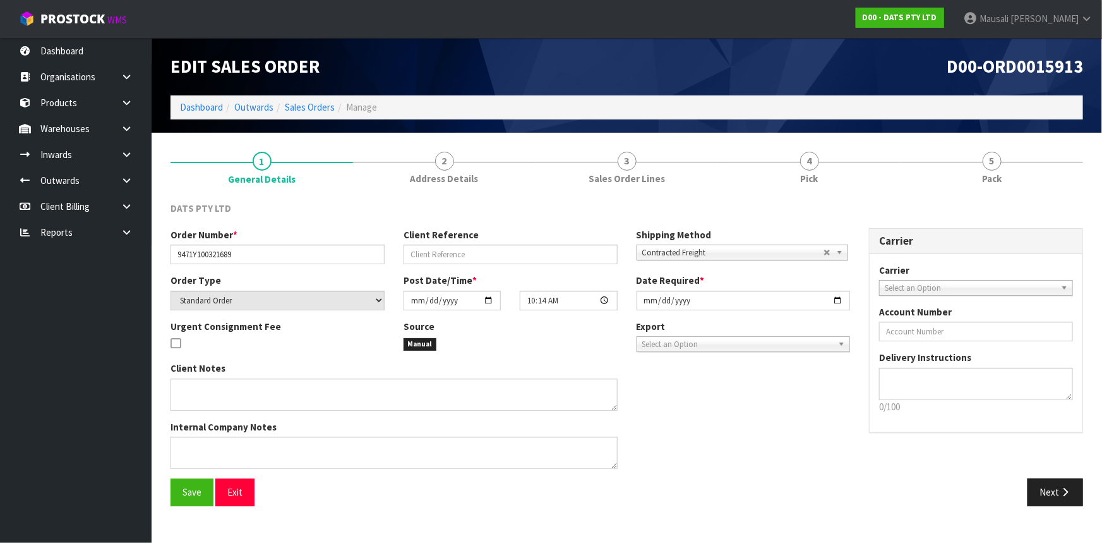
drag, startPoint x: 783, startPoint y: 173, endPoint x: 866, endPoint y: 279, distance: 134.5
click at [783, 173] on link "4 Pick" at bounding box center [809, 167] width 183 height 50
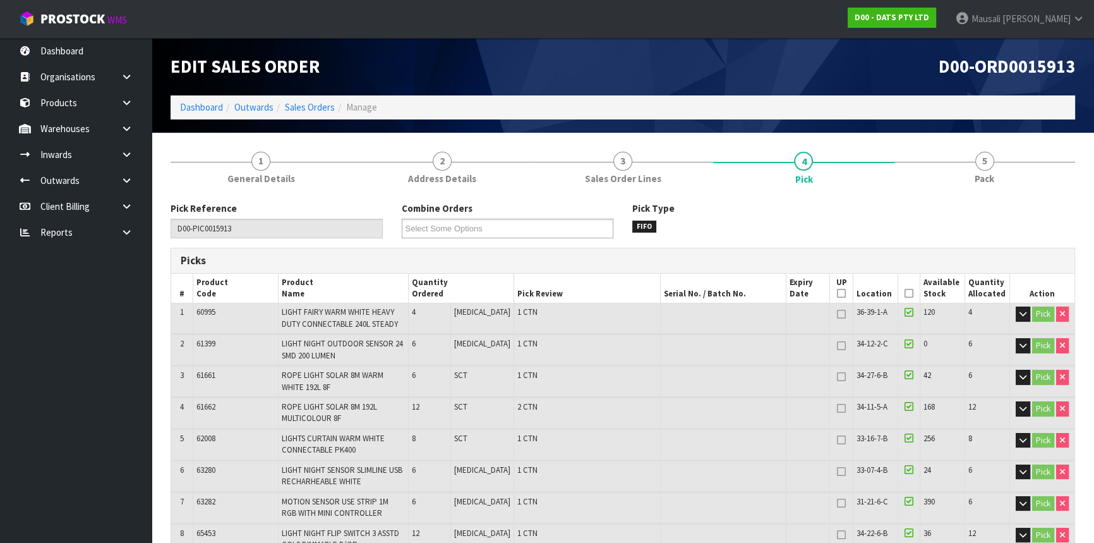
click at [904, 293] on icon at bounding box center [908, 293] width 9 height 1
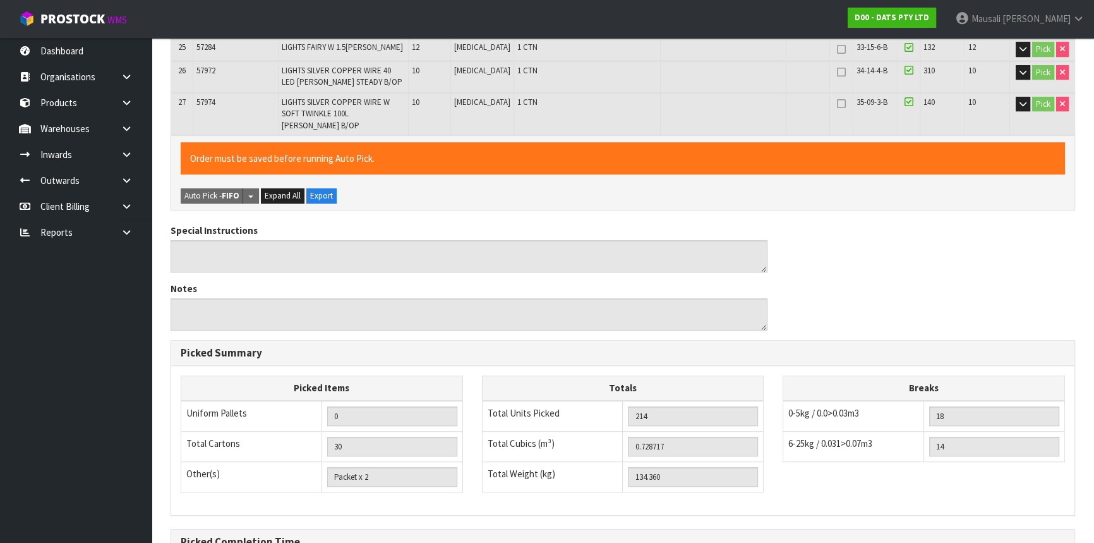
scroll to position [1036, 0]
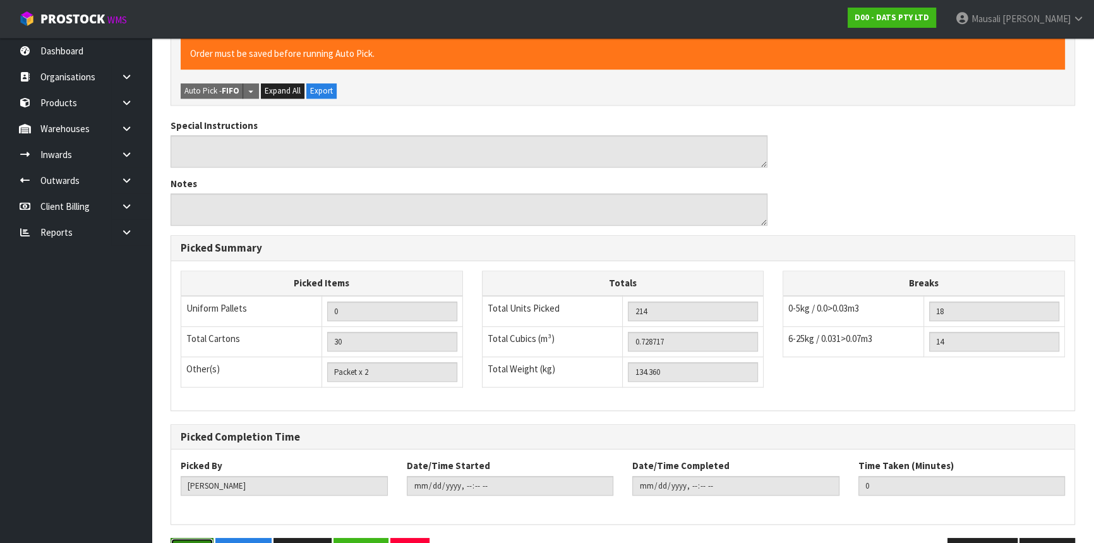
drag, startPoint x: 178, startPoint y: 505, endPoint x: 185, endPoint y: 501, distance: 8.2
click at [179, 537] on button "Save" at bounding box center [192, 550] width 43 height 27
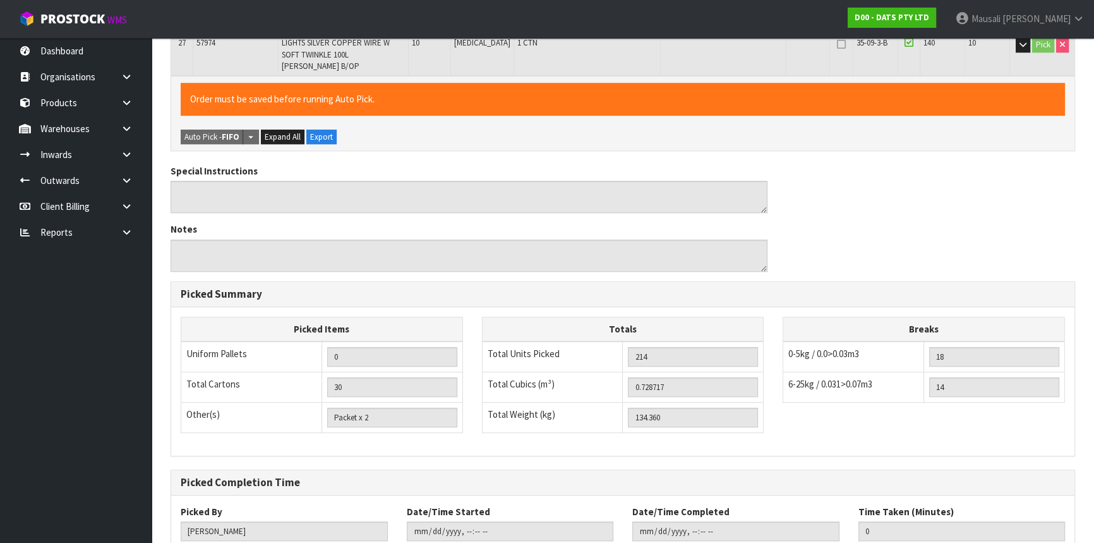
scroll to position [0, 0]
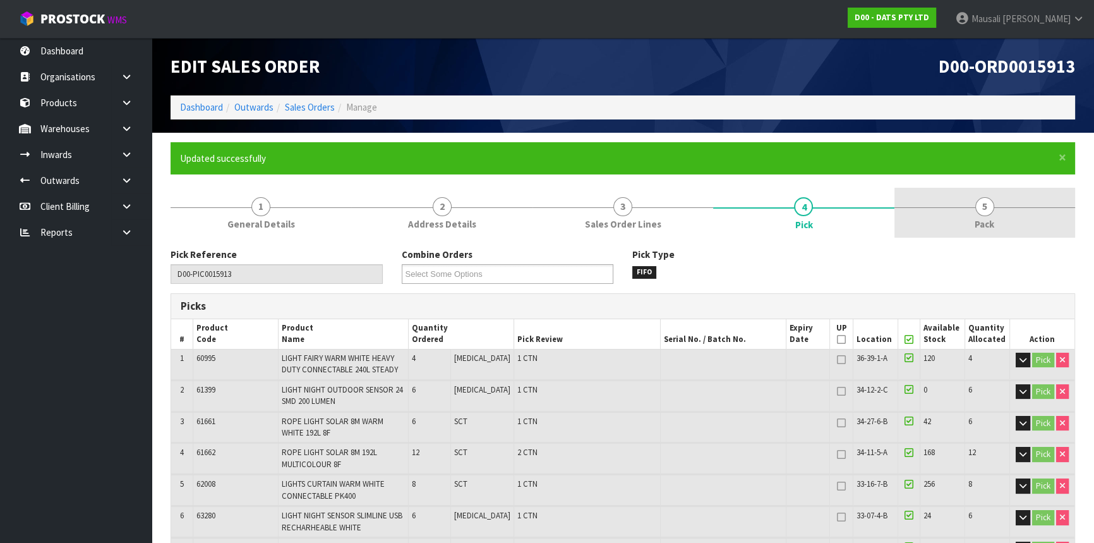
type input "[PERSON_NAME]"
type input "[DATE]T12:44"
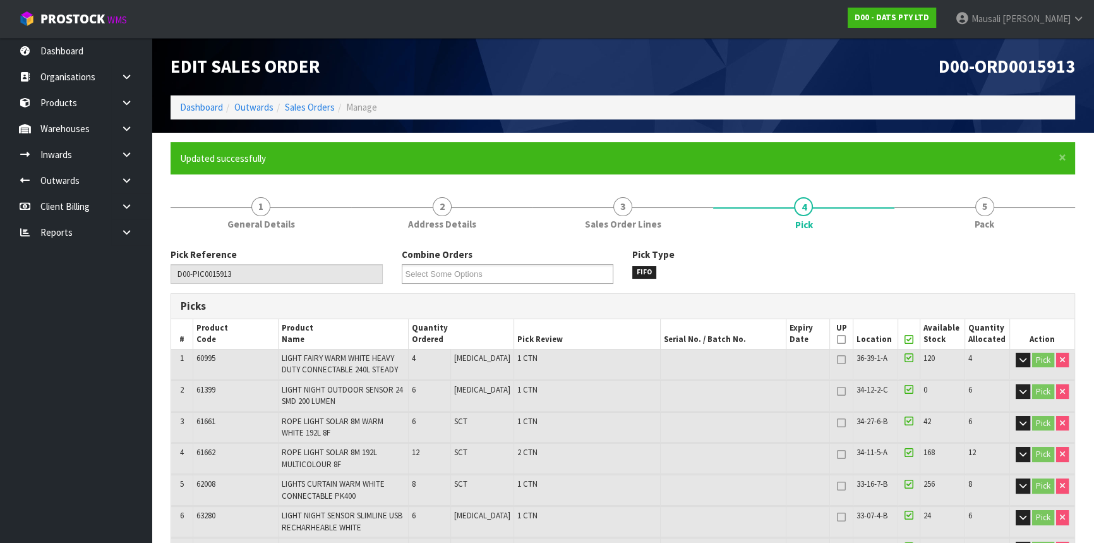
drag, startPoint x: 985, startPoint y: 204, endPoint x: 817, endPoint y: 277, distance: 182.4
click at [980, 204] on span "5" at bounding box center [984, 206] width 19 height 19
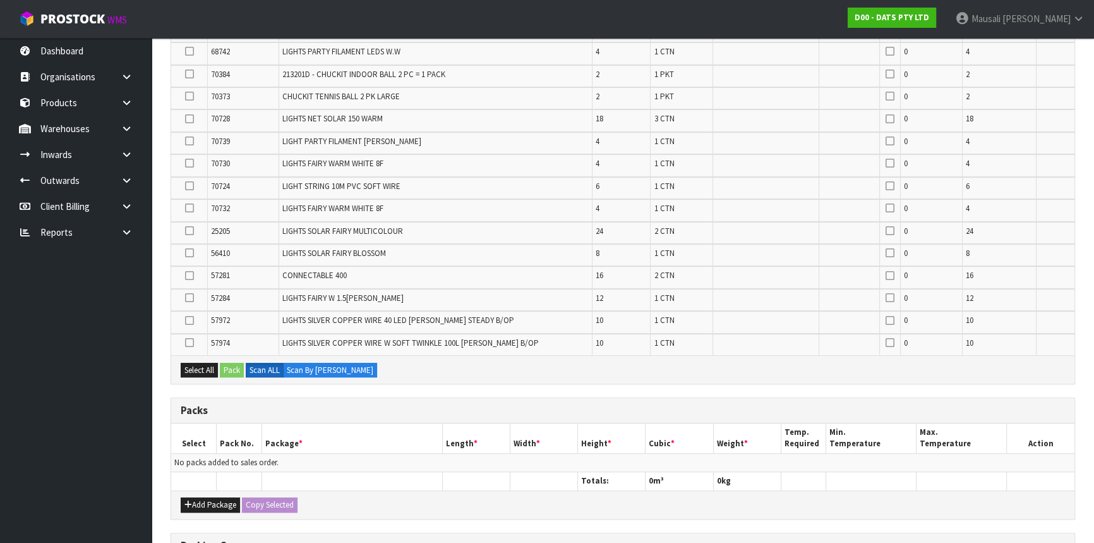
scroll to position [746, 0]
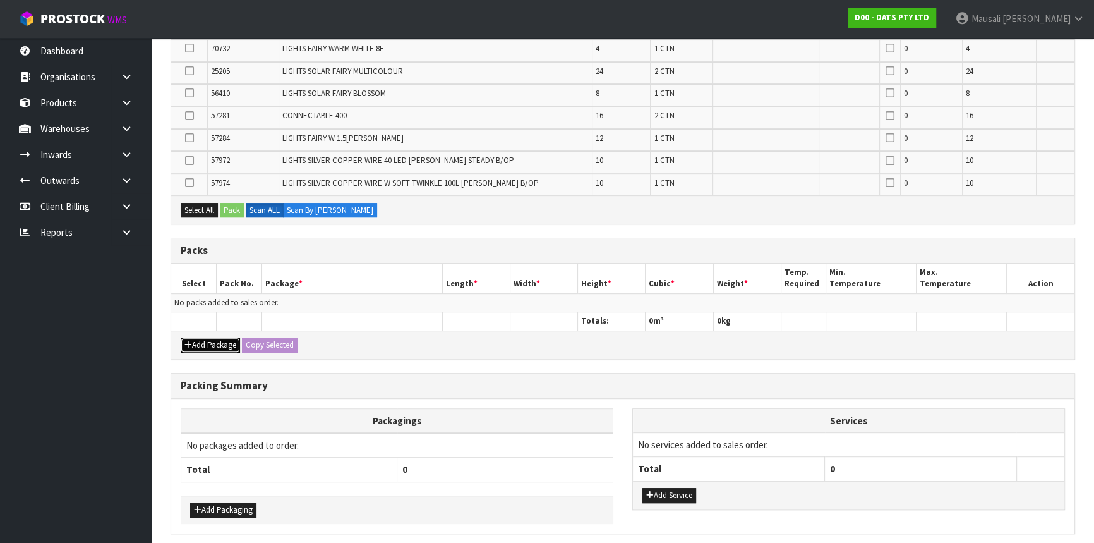
click at [205, 337] on button "Add Package" at bounding box center [210, 344] width 59 height 15
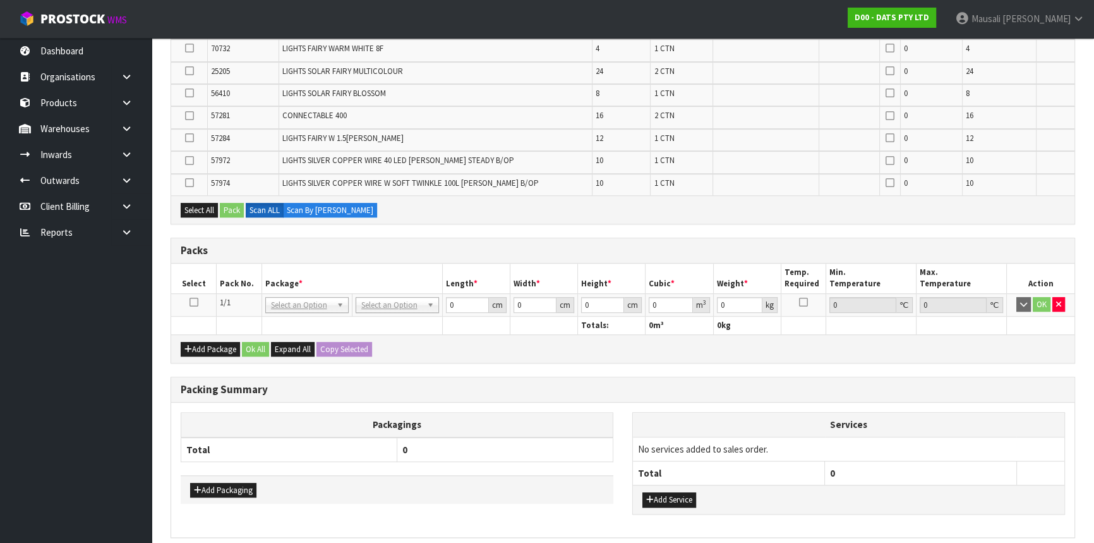
click at [189, 302] on icon at bounding box center [193, 302] width 9 height 1
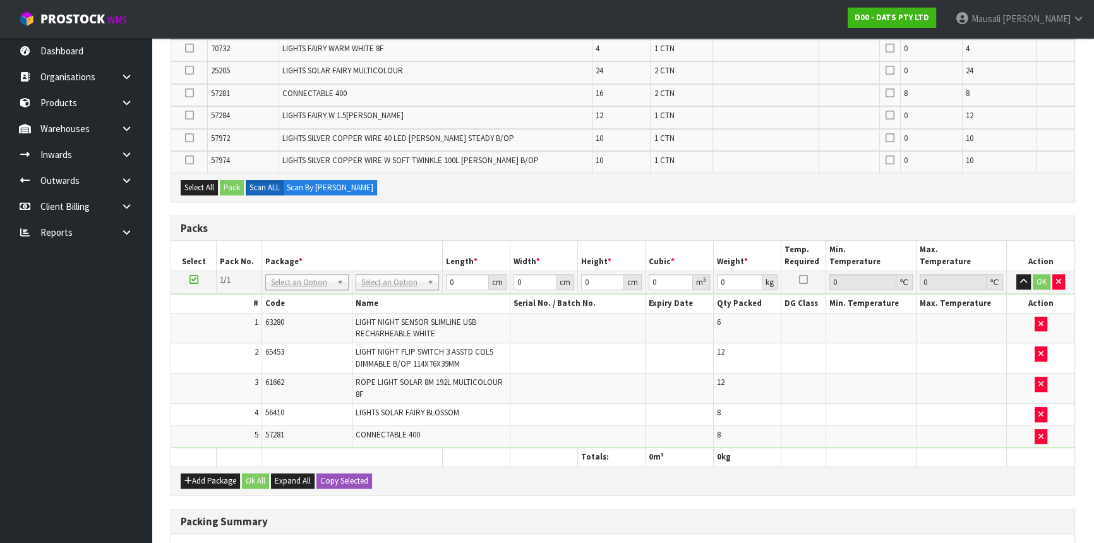
scroll to position [0, 0]
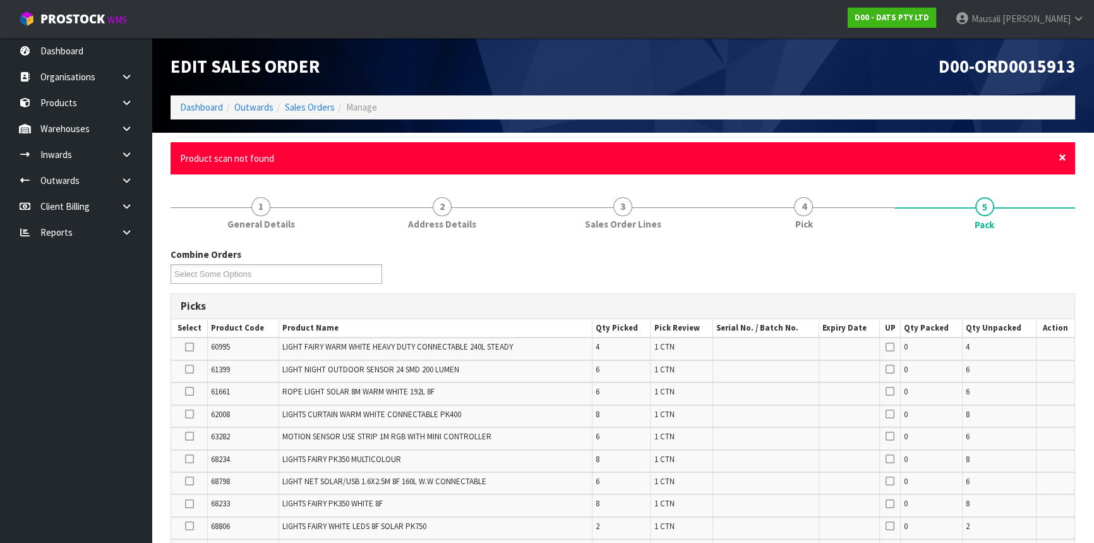
drag, startPoint x: 1055, startPoint y: 155, endPoint x: 1065, endPoint y: 164, distance: 13.0
click at [1058, 159] on div "× Close Product scan not found" at bounding box center [623, 158] width 904 height 32
click at [1064, 153] on span "×" at bounding box center [1062, 157] width 8 height 18
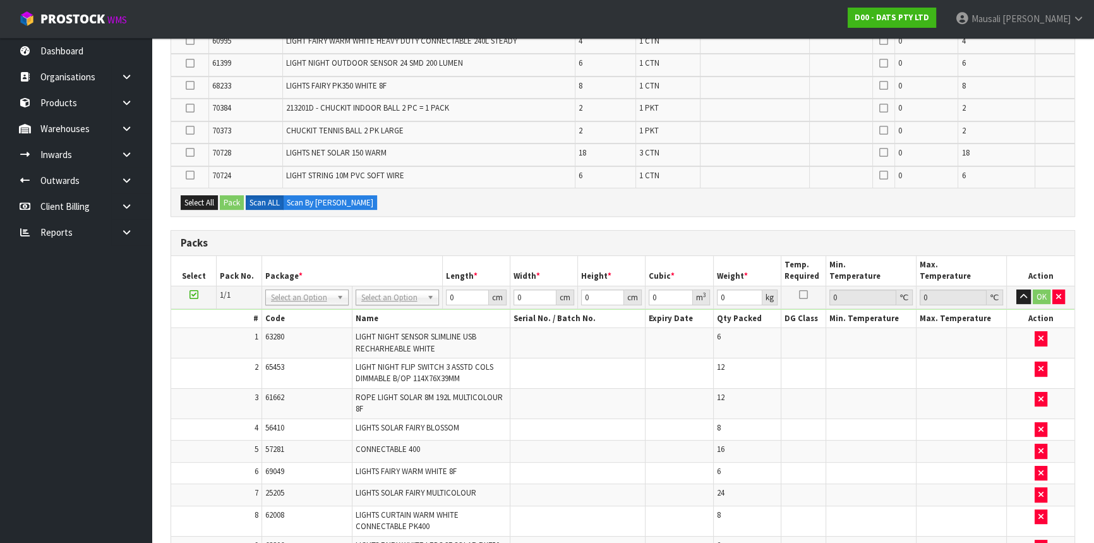
scroll to position [258, 0]
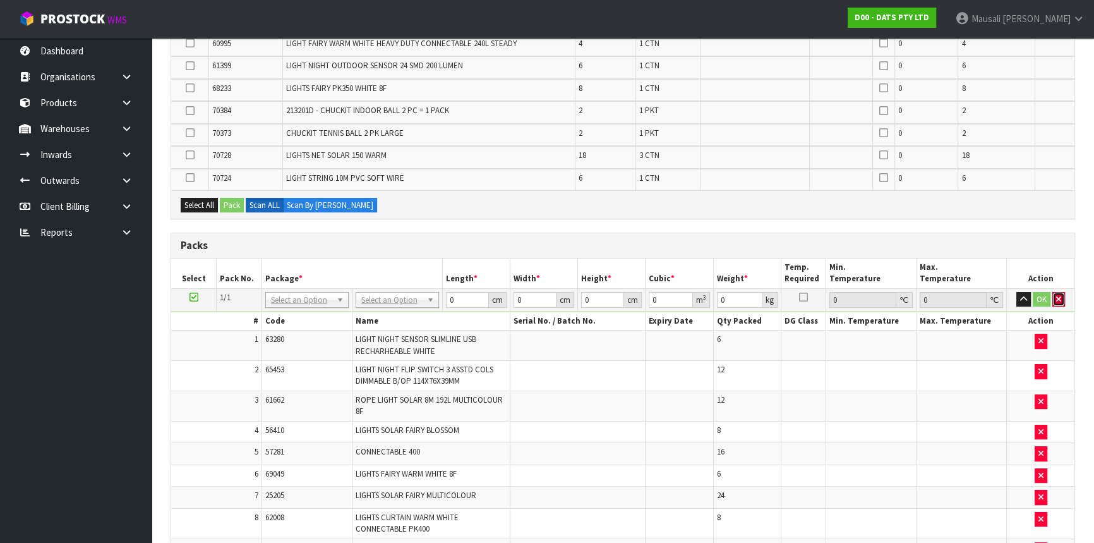
click at [1061, 296] on button "button" at bounding box center [1058, 299] width 13 height 15
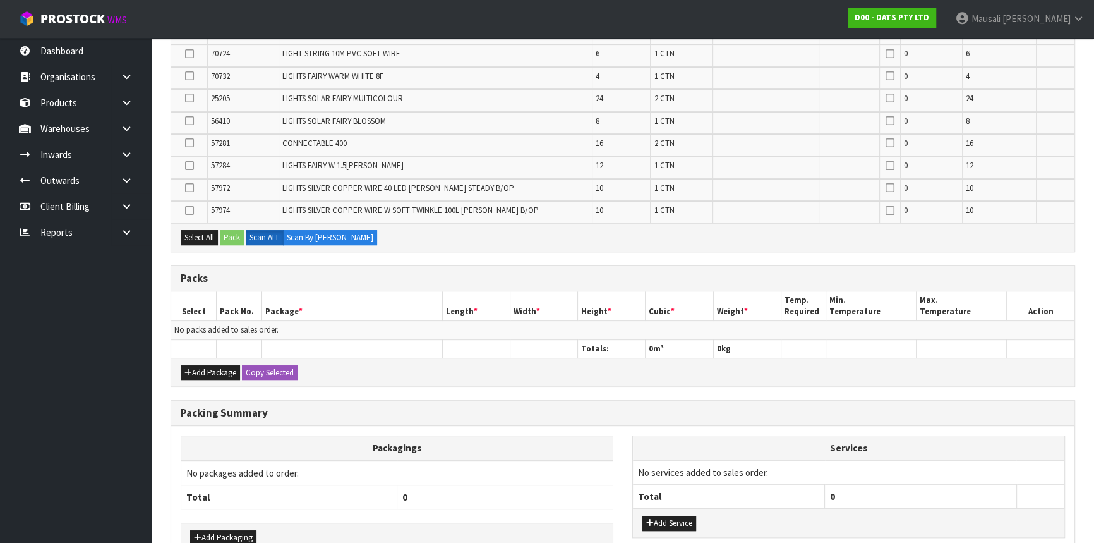
scroll to position [745, 0]
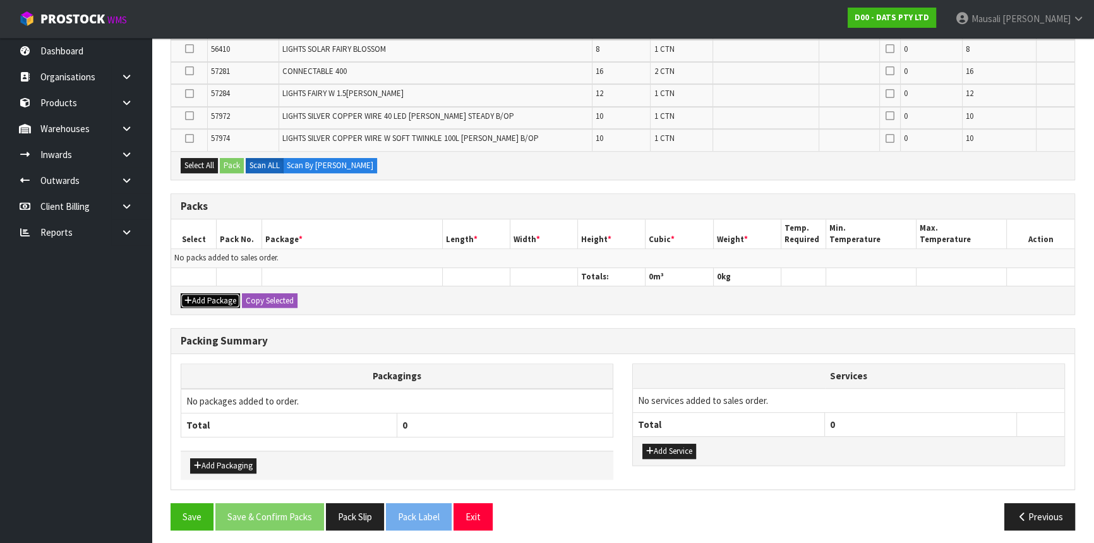
click at [194, 293] on button "Add Package" at bounding box center [210, 300] width 59 height 15
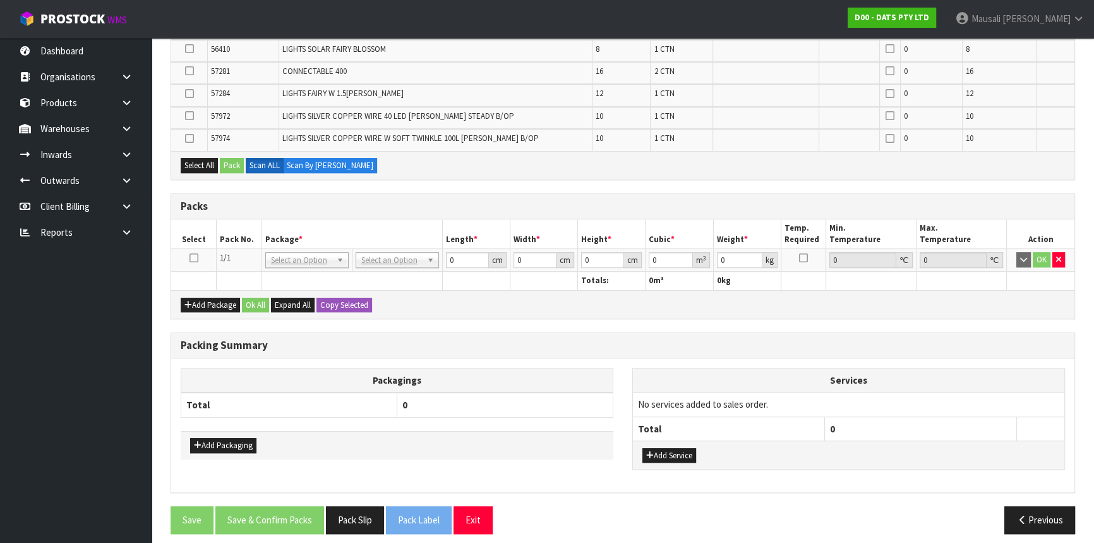
click at [196, 258] on icon at bounding box center [193, 258] width 9 height 1
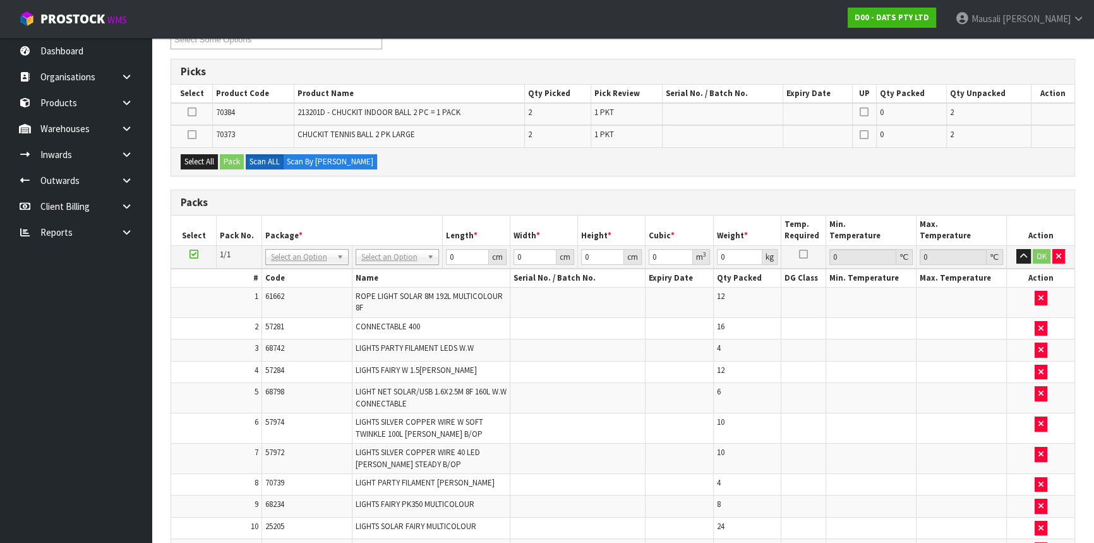
scroll to position [171, 0]
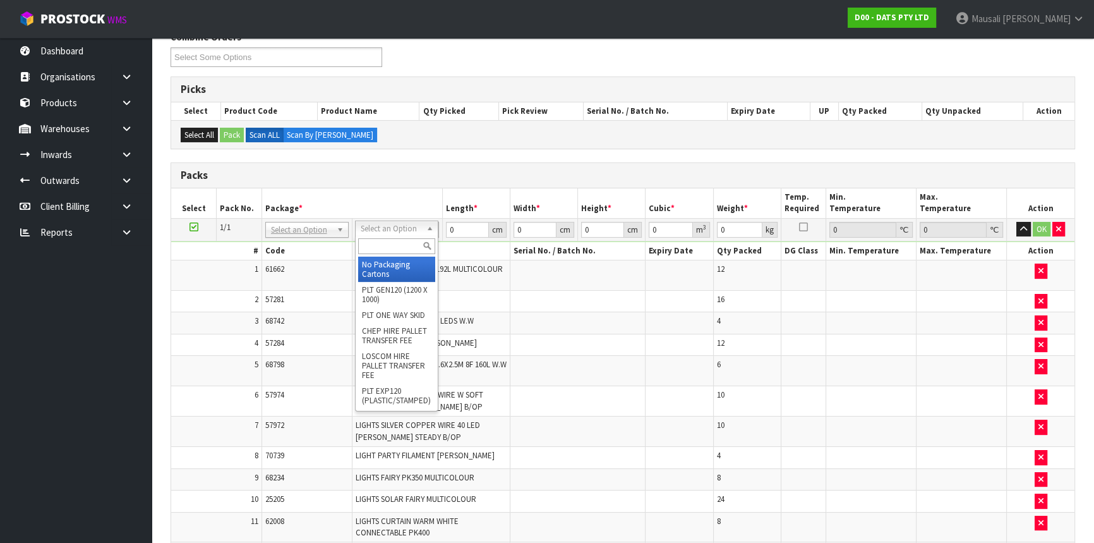
drag, startPoint x: 382, startPoint y: 233, endPoint x: 393, endPoint y: 260, distance: 28.9
drag, startPoint x: 393, startPoint y: 288, endPoint x: 435, endPoint y: 250, distance: 56.8
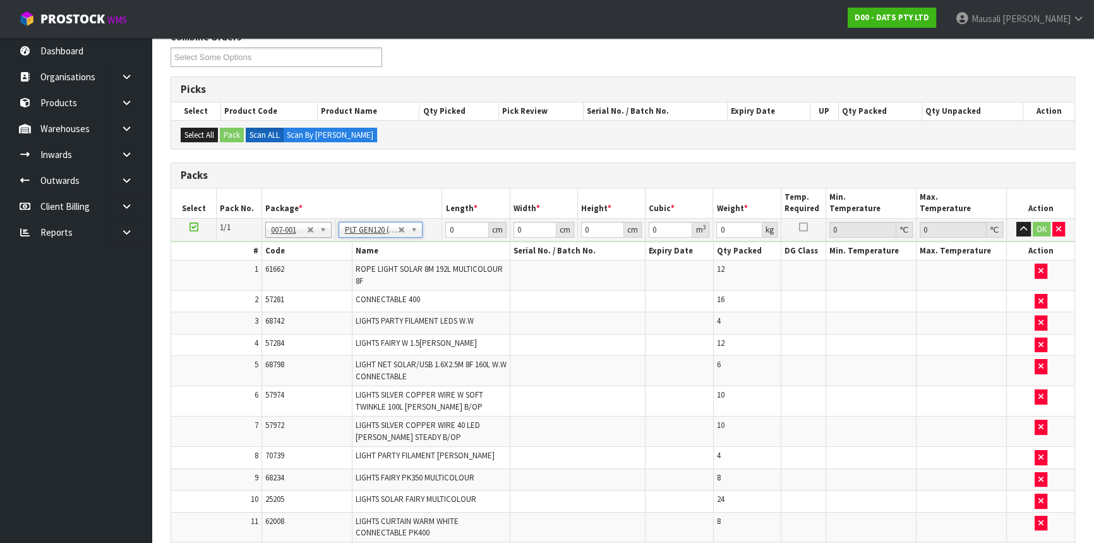
type input "120"
type input "100"
type input "134.36"
drag, startPoint x: 595, startPoint y: 229, endPoint x: 579, endPoint y: 234, distance: 17.4
click at [579, 234] on td "0 cm" at bounding box center [611, 229] width 68 height 23
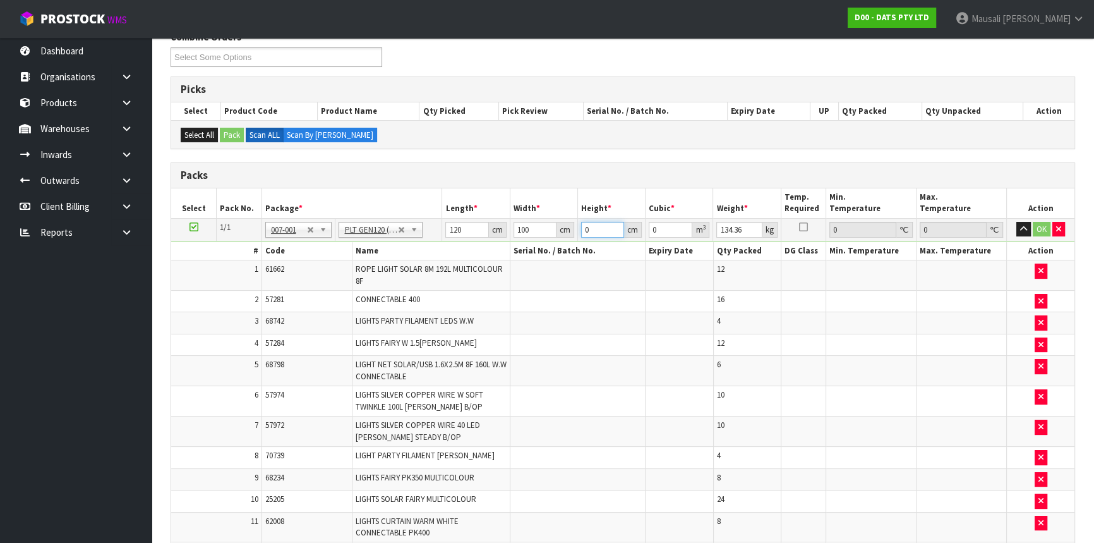
type input "9"
type input "0.108"
type input "97"
type input "1.164"
type input "97"
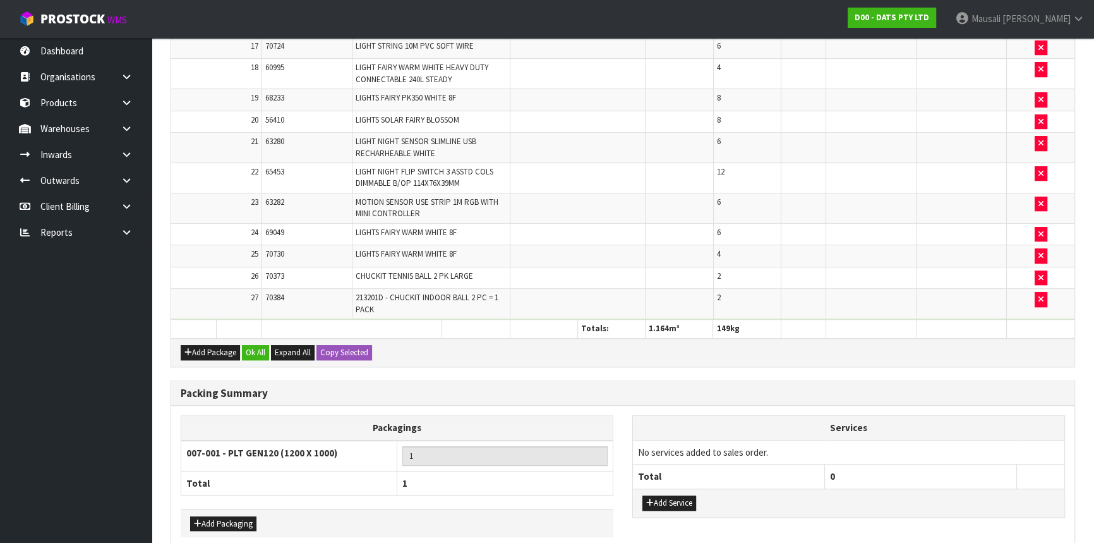
scroll to position [859, 0]
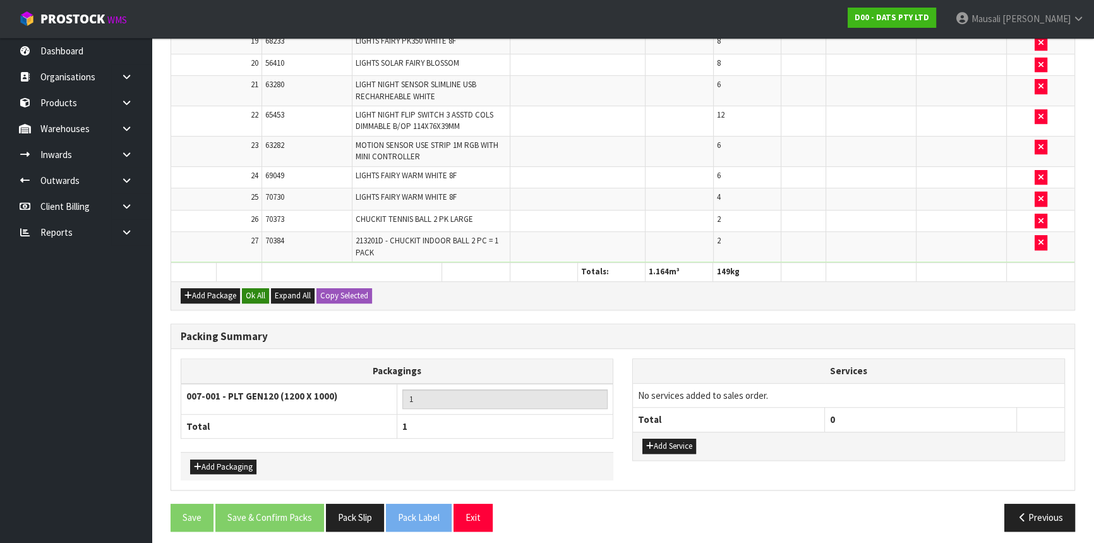
type input "149"
click at [256, 288] on button "Ok All" at bounding box center [255, 295] width 27 height 15
drag, startPoint x: 227, startPoint y: 458, endPoint x: 227, endPoint y: 444, distance: 13.9
click at [227, 459] on button "Add Packaging" at bounding box center [223, 466] width 66 height 15
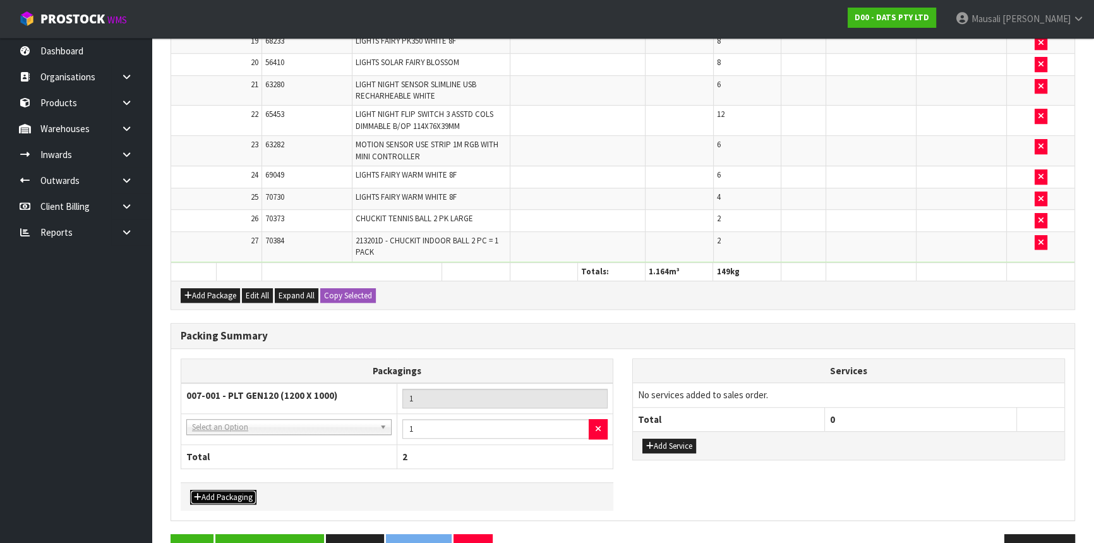
drag, startPoint x: 220, startPoint y: 414, endPoint x: 222, endPoint y: 424, distance: 10.2
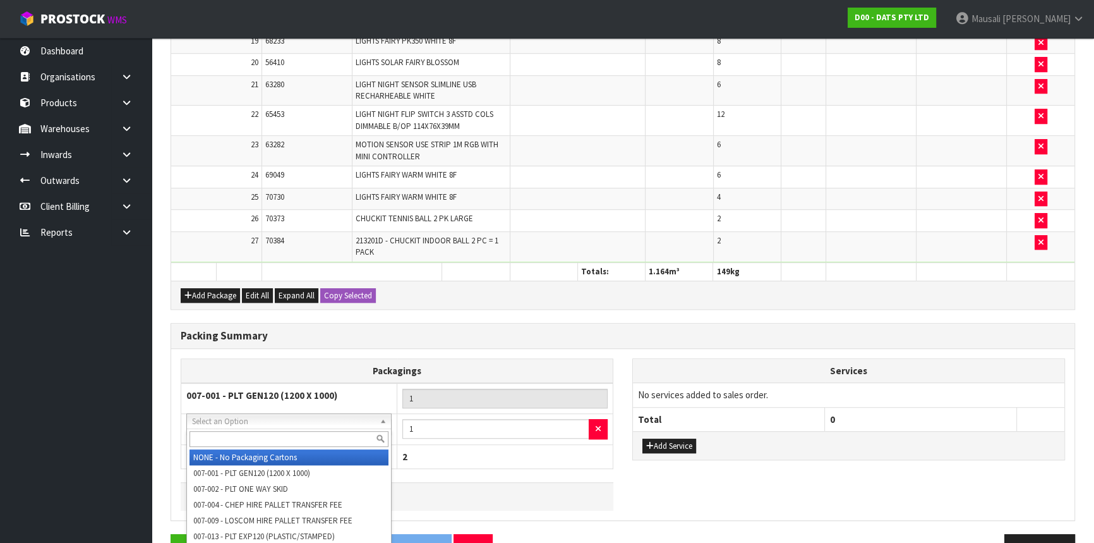
click at [222, 431] on input "text" at bounding box center [288, 439] width 199 height 16
type input "OC"
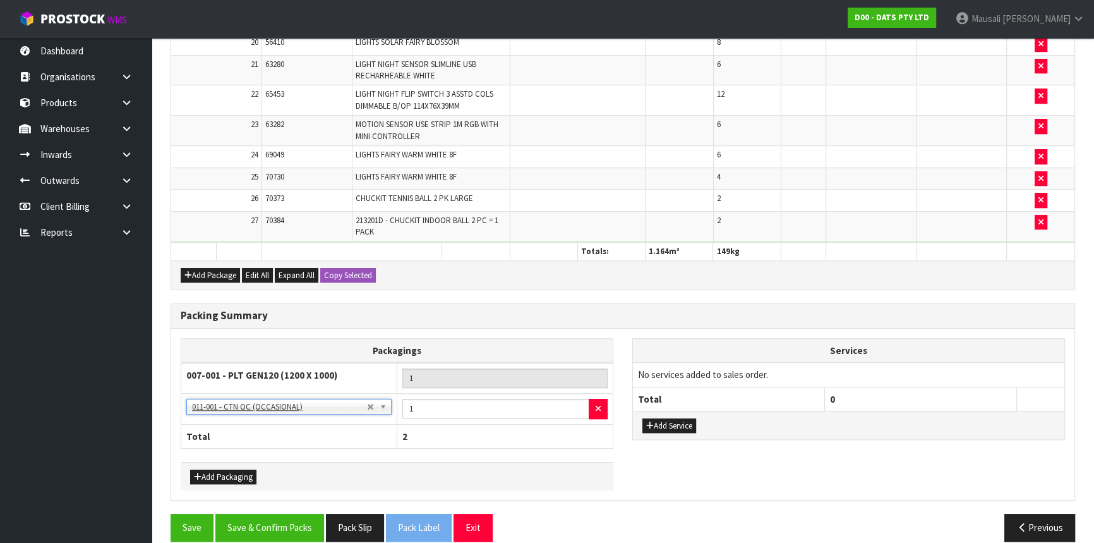
scroll to position [889, 0]
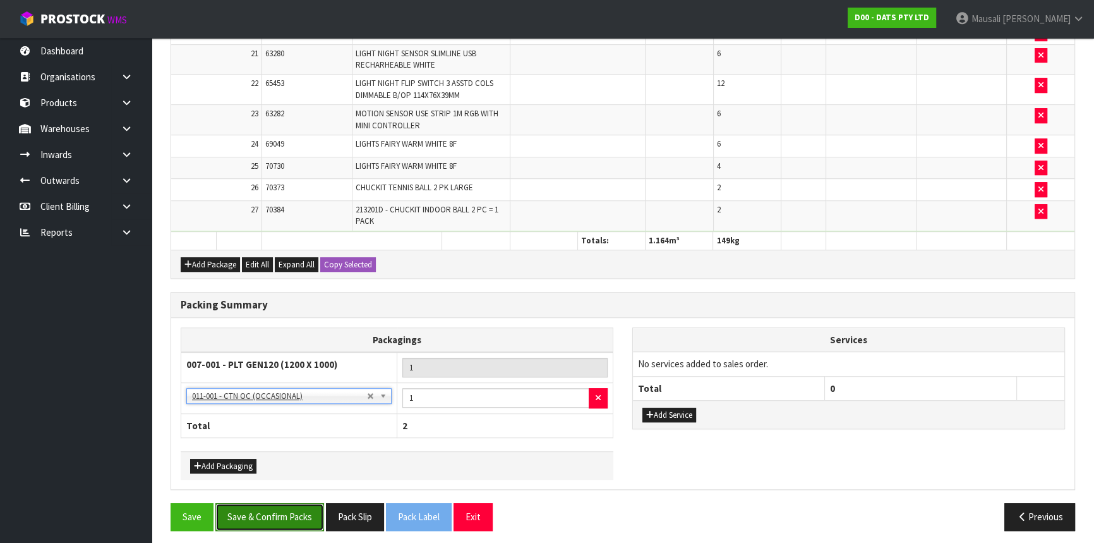
drag, startPoint x: 271, startPoint y: 511, endPoint x: 276, endPoint y: 499, distance: 13.0
click at [271, 510] on button "Save & Confirm Packs" at bounding box center [269, 516] width 109 height 27
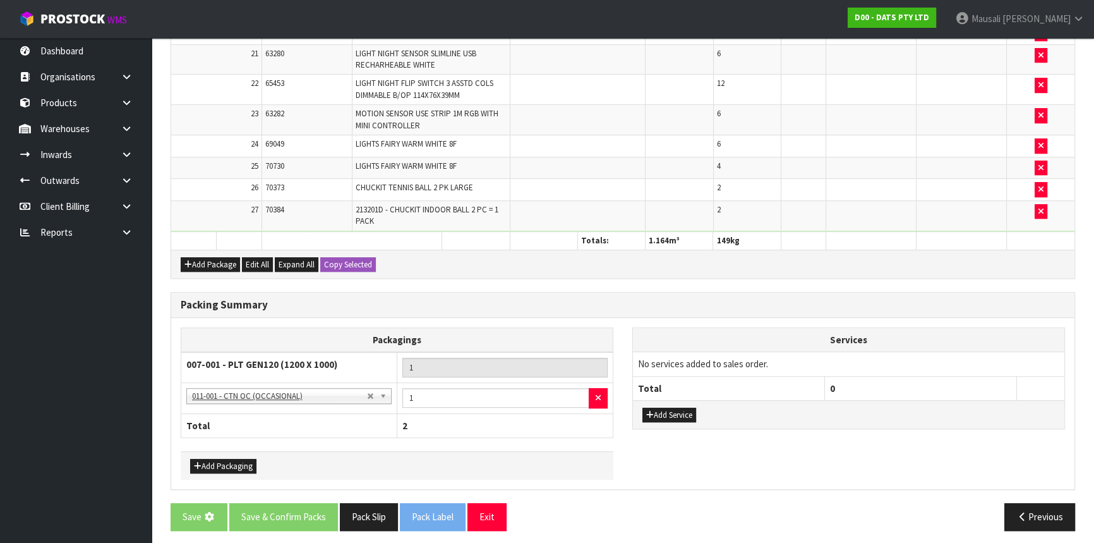
scroll to position [0, 0]
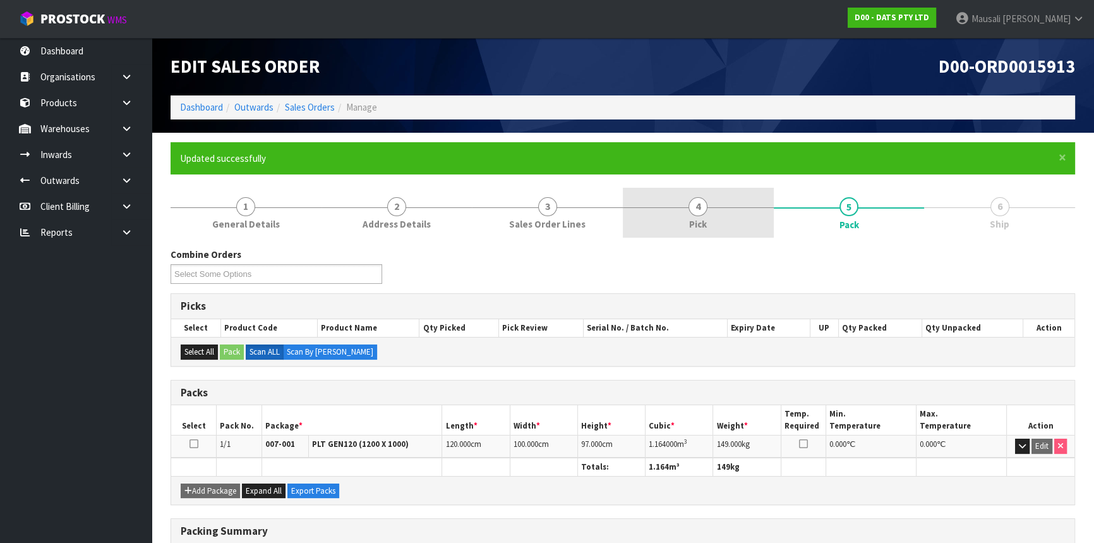
click at [724, 227] on link "4 Pick" at bounding box center [698, 213] width 151 height 50
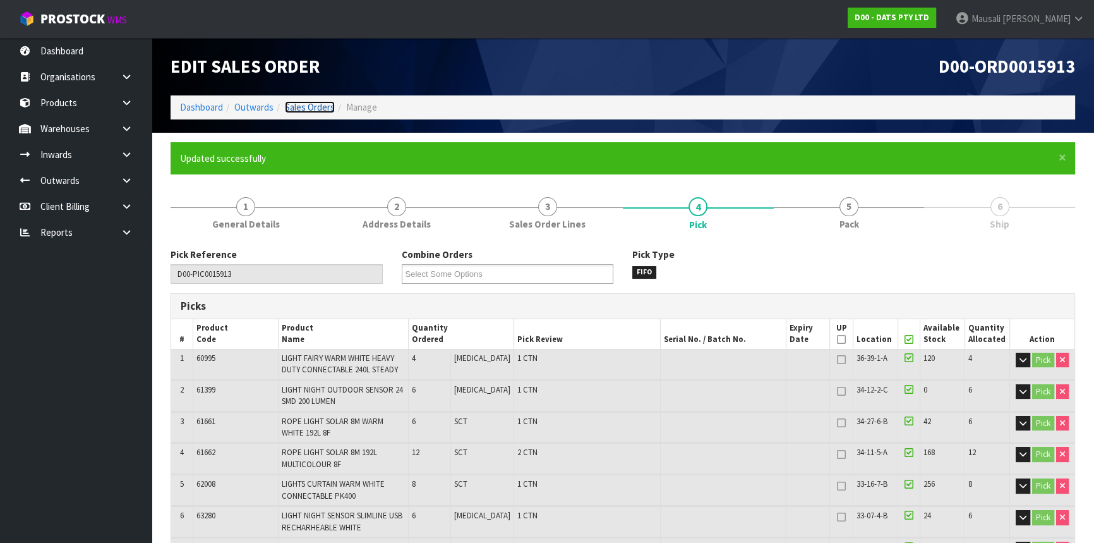
click at [315, 101] on link "Sales Orders" at bounding box center [310, 107] width 50 height 12
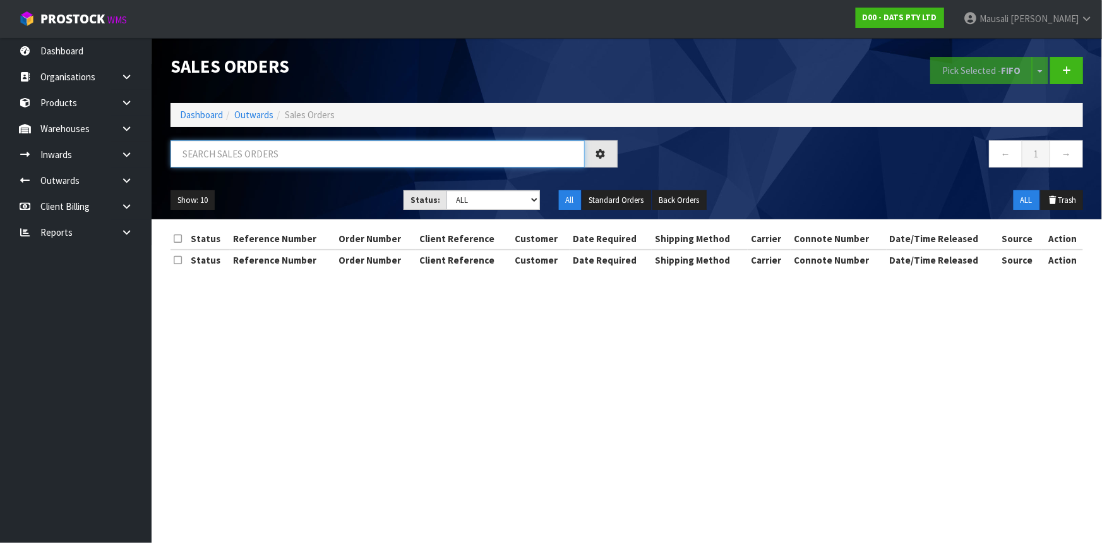
click at [191, 153] on input "text" at bounding box center [378, 153] width 414 height 27
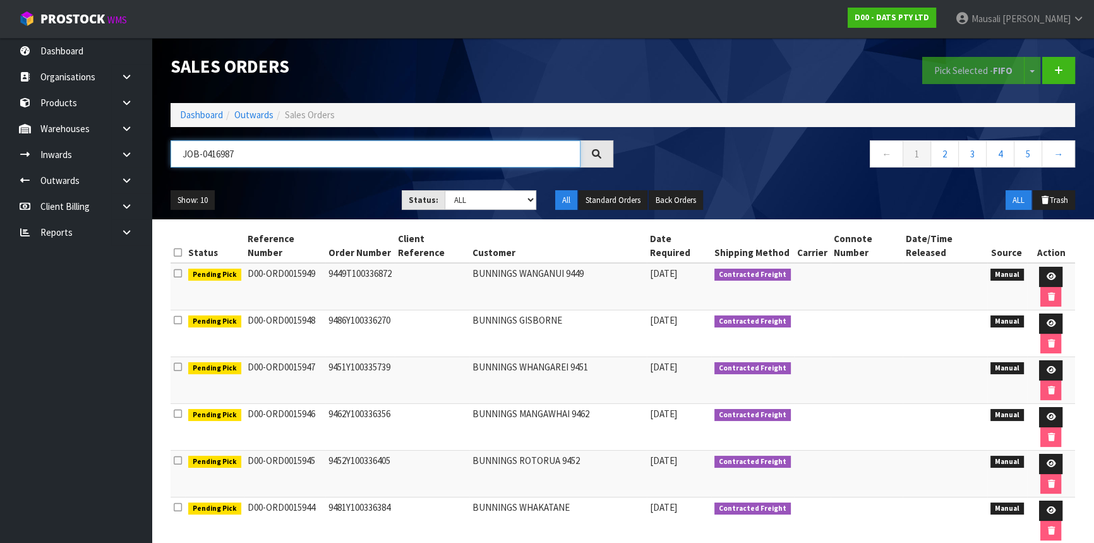
type input "JOB-0416987"
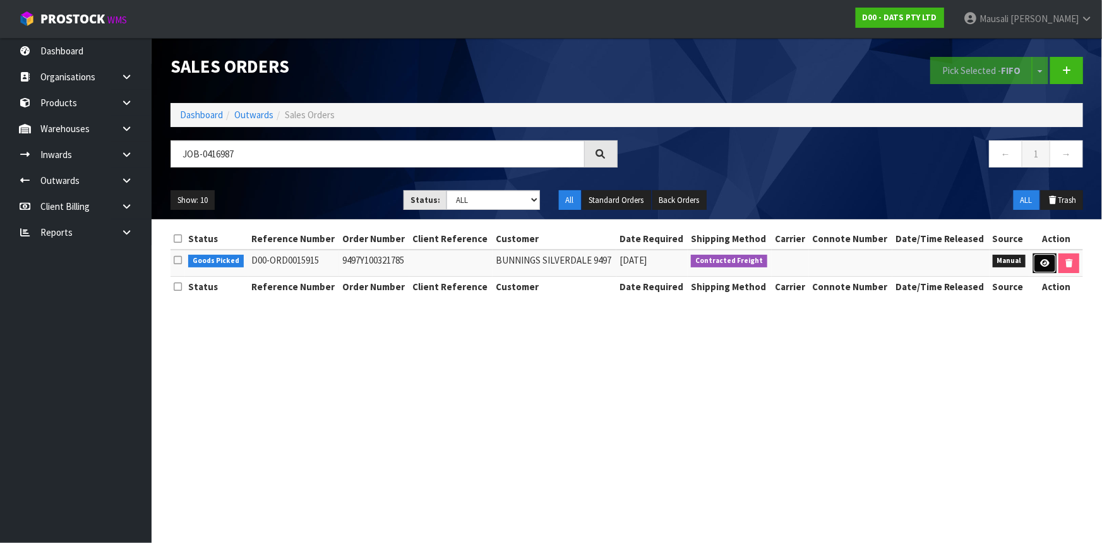
click at [1040, 261] on icon at bounding box center [1044, 263] width 9 height 8
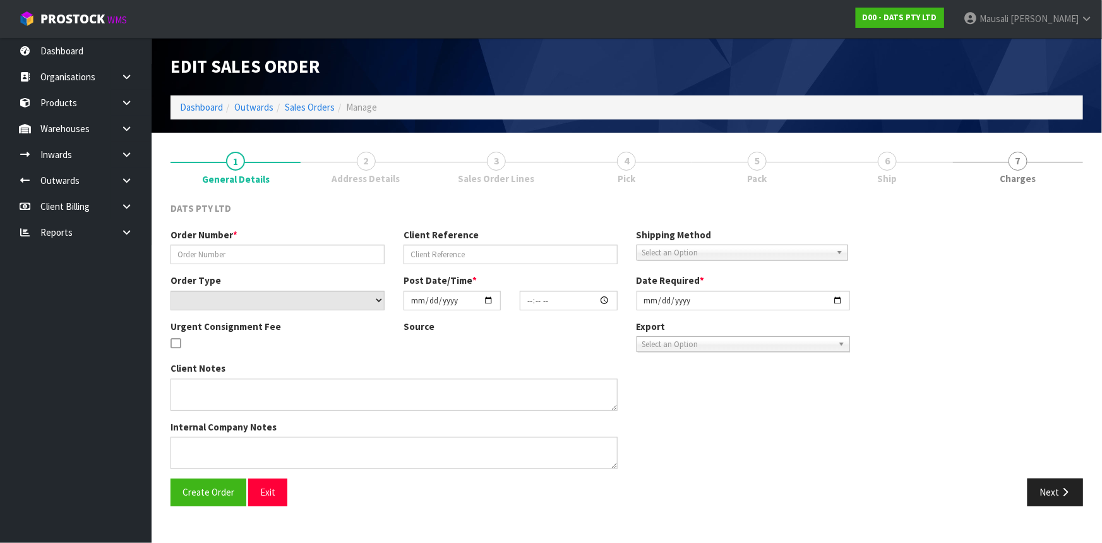
type input "9497Y100321785"
select select "number:0"
type input "[DATE]"
type input "10:27:00.000"
type input "[DATE]"
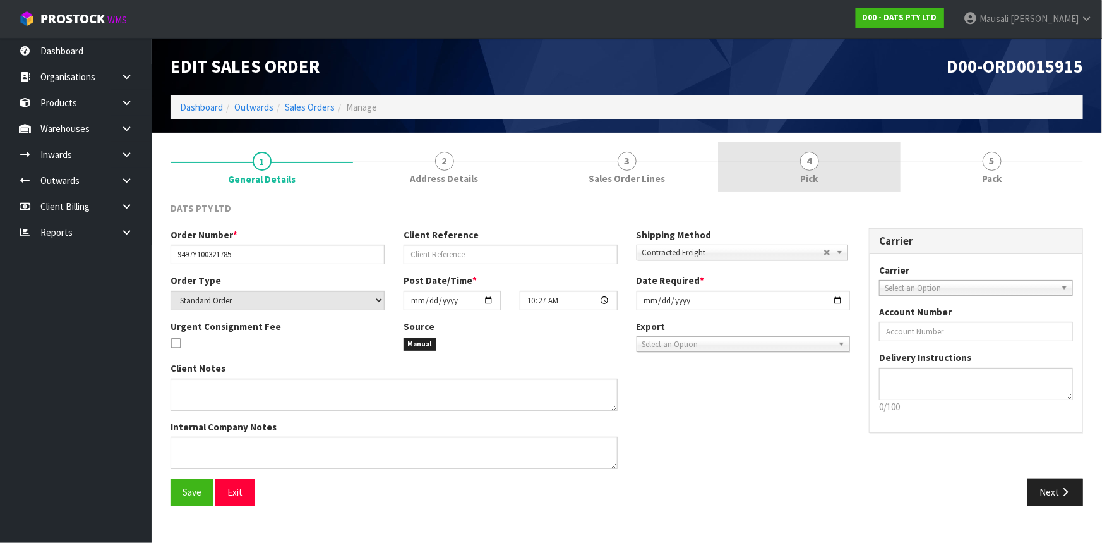
click at [824, 166] on link "4 Pick" at bounding box center [809, 167] width 183 height 50
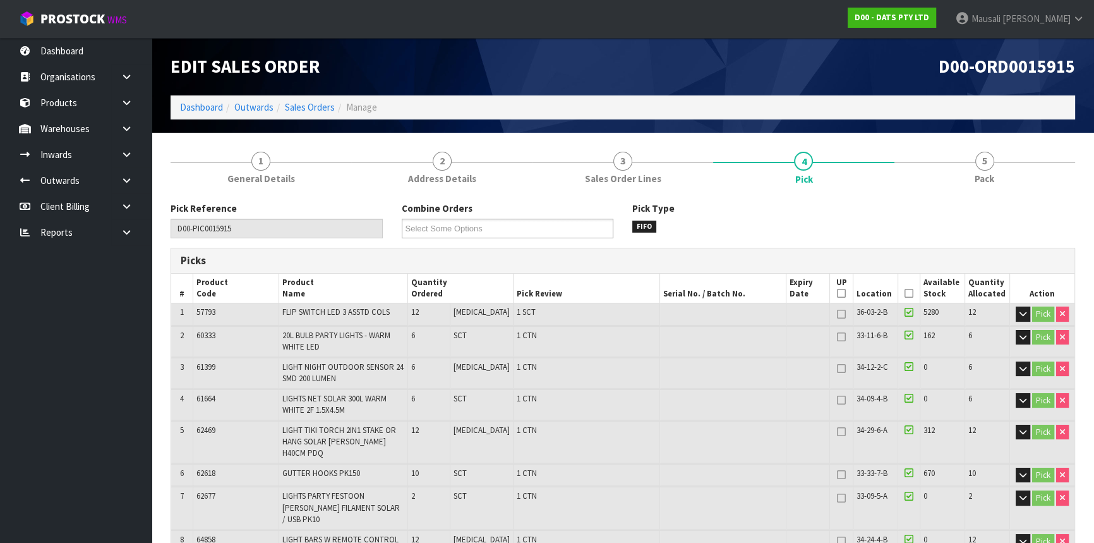
click at [906, 293] on icon at bounding box center [908, 293] width 9 height 1
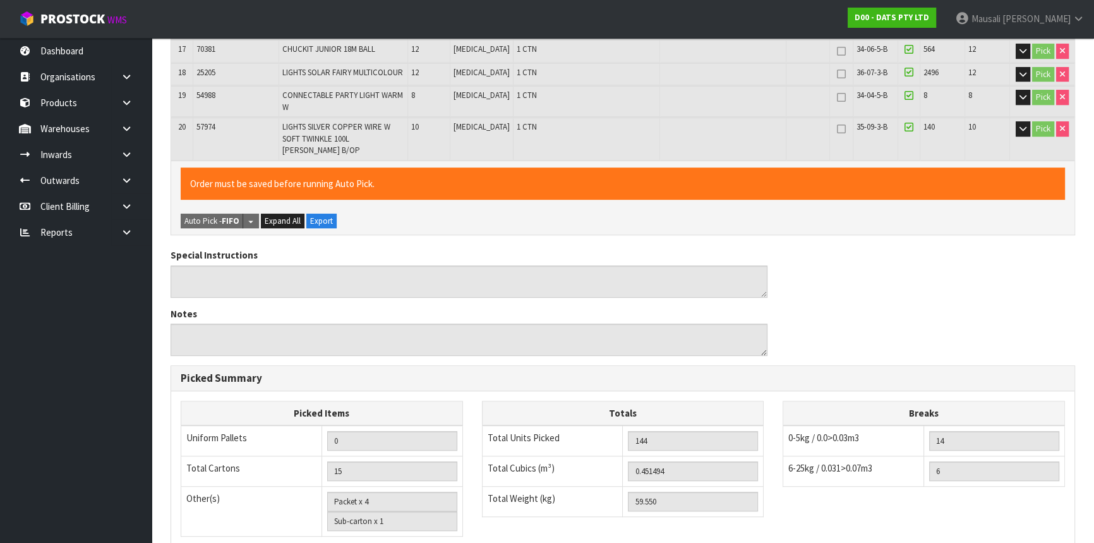
scroll to position [883, 0]
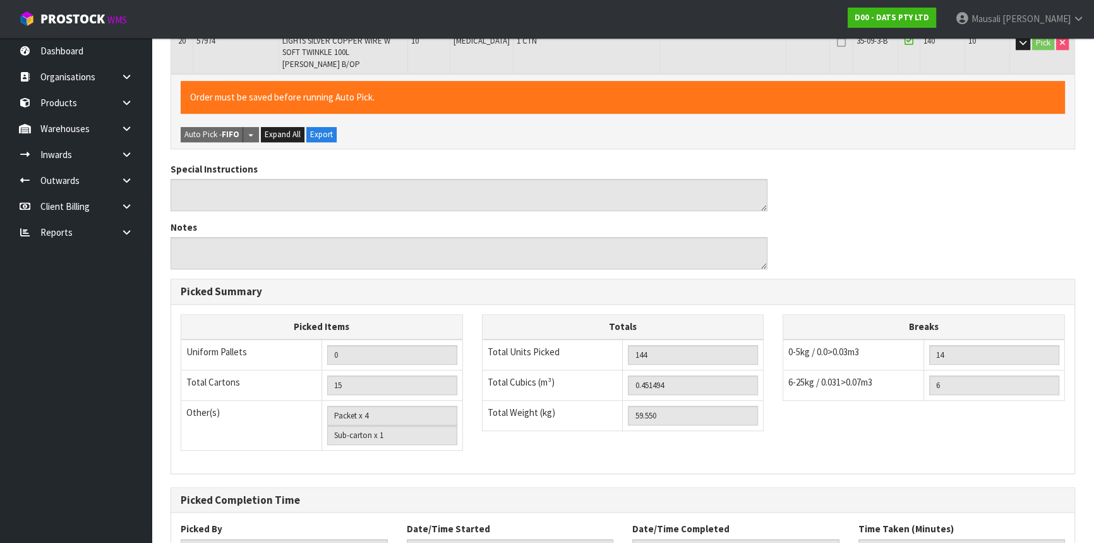
scroll to position [0, 0]
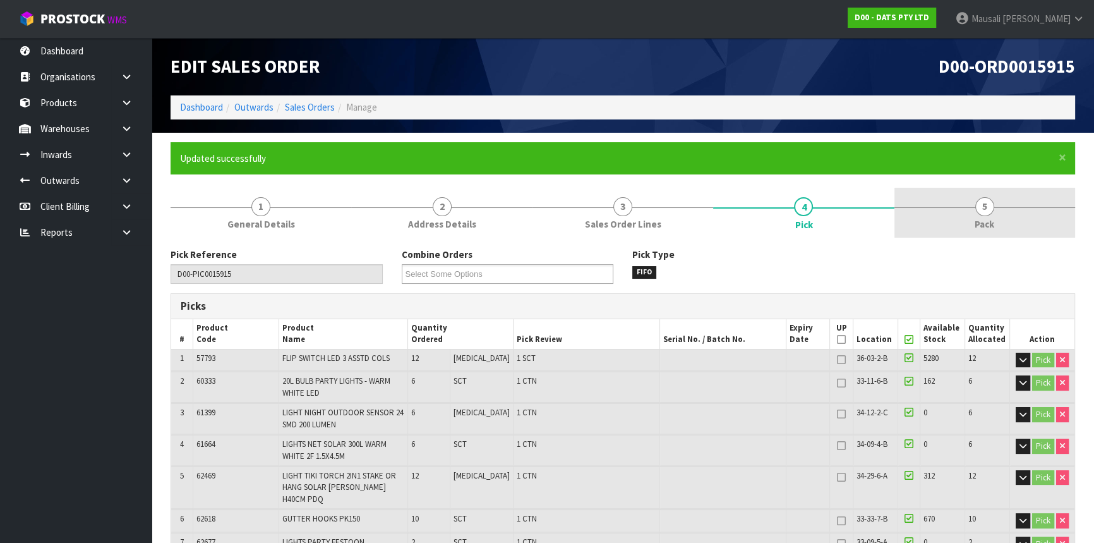
type input "[PERSON_NAME]"
type input "[DATE]T13:08:17"
click at [986, 204] on span "5" at bounding box center [984, 206] width 19 height 19
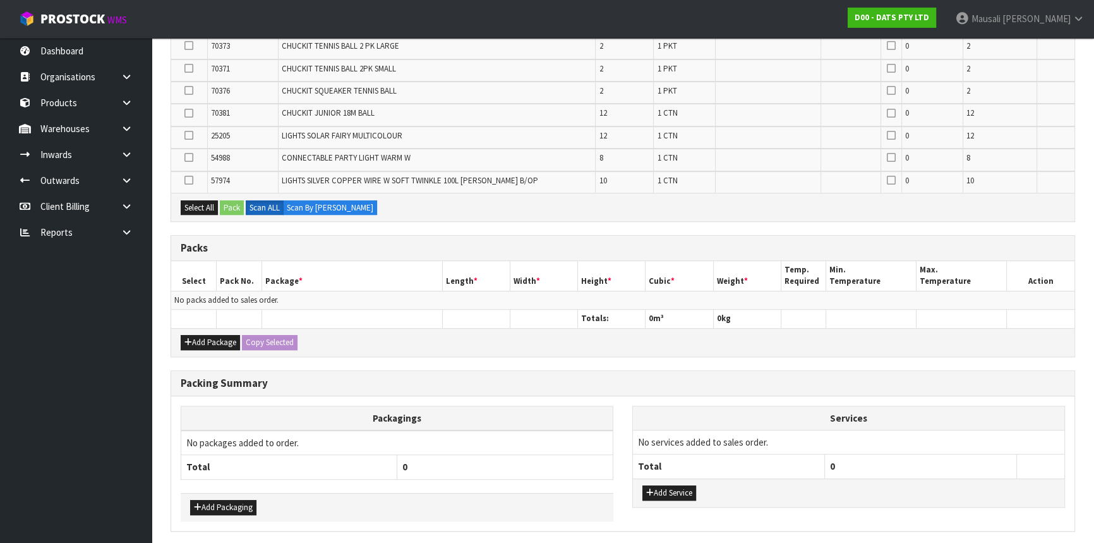
scroll to position [634, 0]
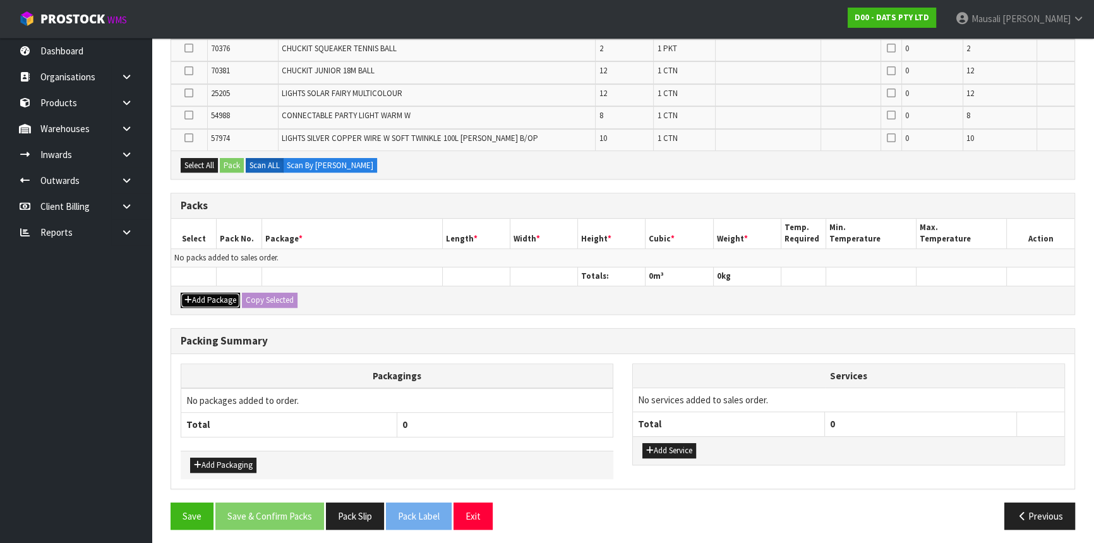
click at [191, 296] on icon "button" at bounding box center [188, 300] width 8 height 8
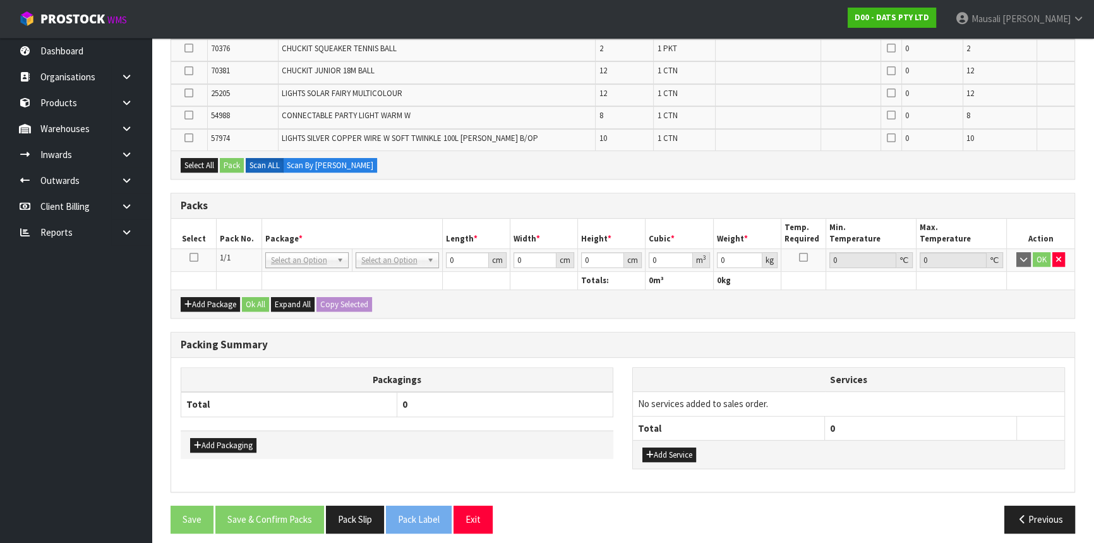
click at [189, 257] on icon at bounding box center [193, 257] width 9 height 1
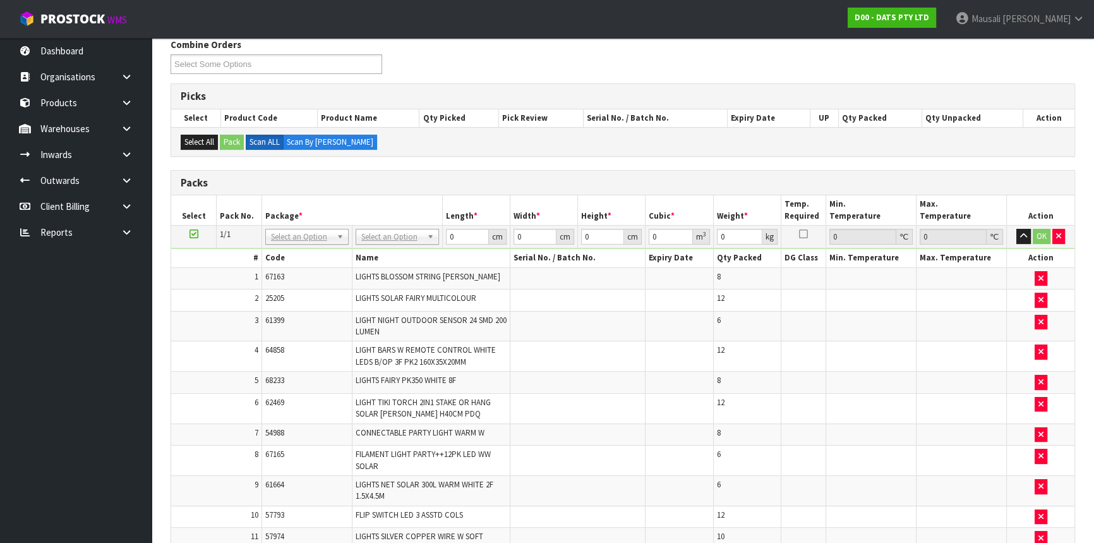
scroll to position [205, 0]
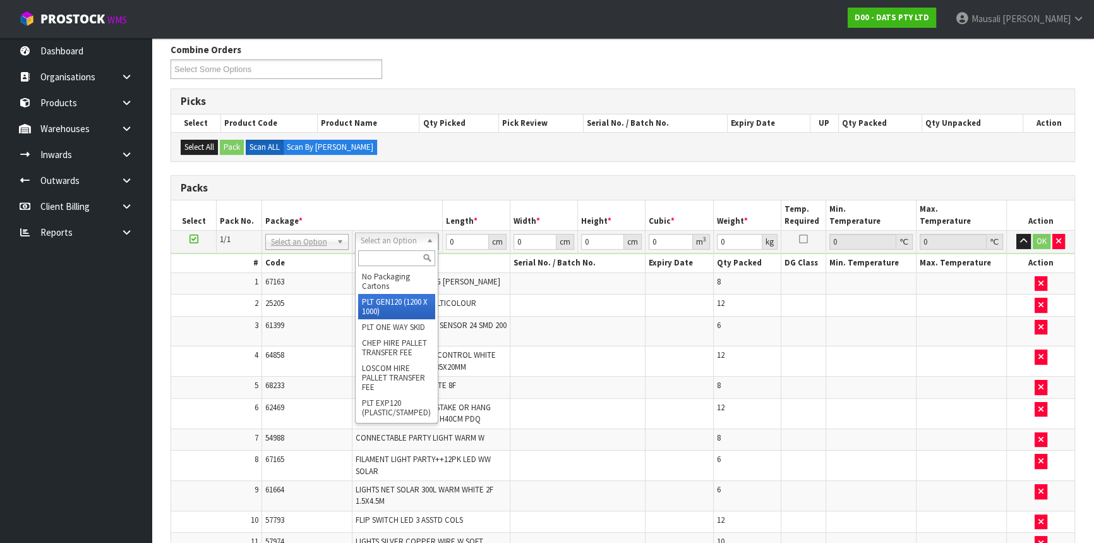
drag, startPoint x: 397, startPoint y: 297, endPoint x: 399, endPoint y: 291, distance: 7.4
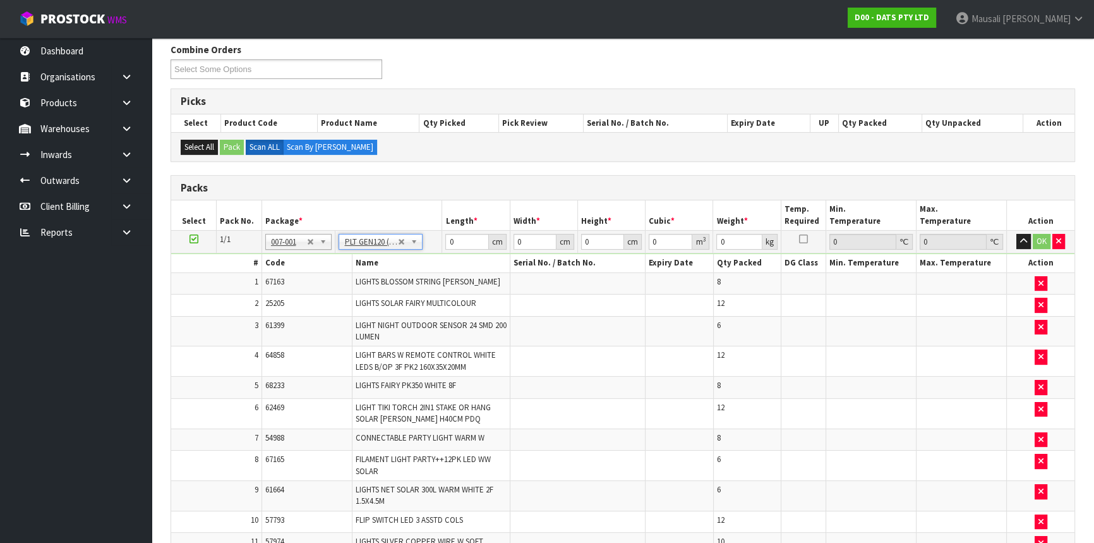
type input "120"
type input "100"
type input "59.55"
drag, startPoint x: 464, startPoint y: 240, endPoint x: 405, endPoint y: 251, distance: 59.7
click at [405, 251] on tr "1/1 NONE 007-001 007-002 007-004 007-009 007-013 007-014 007-015 007-017 007-01…" at bounding box center [622, 242] width 903 height 23
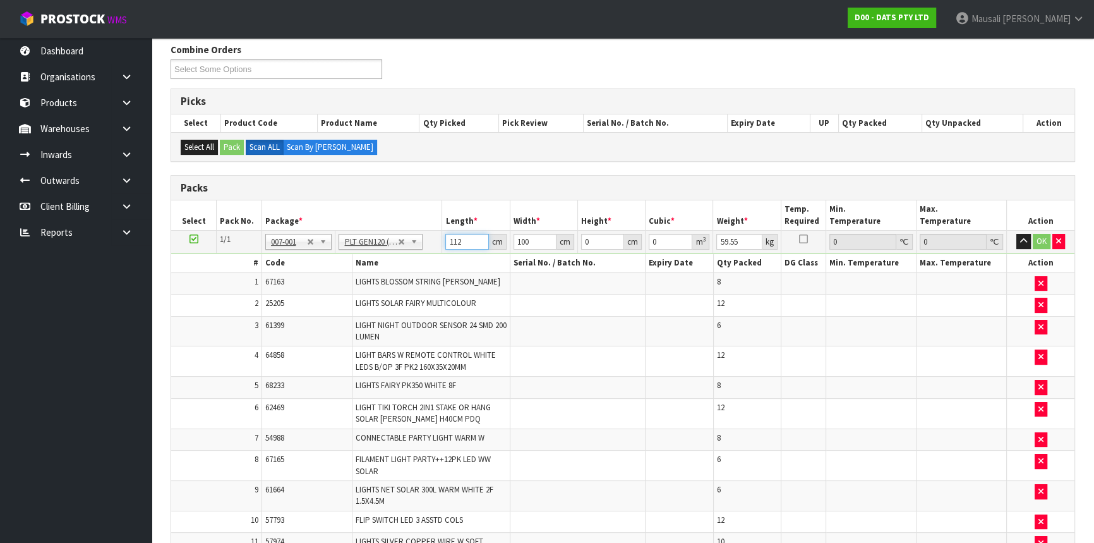
type input "112"
type input "6"
type input "0.075264"
type input "65"
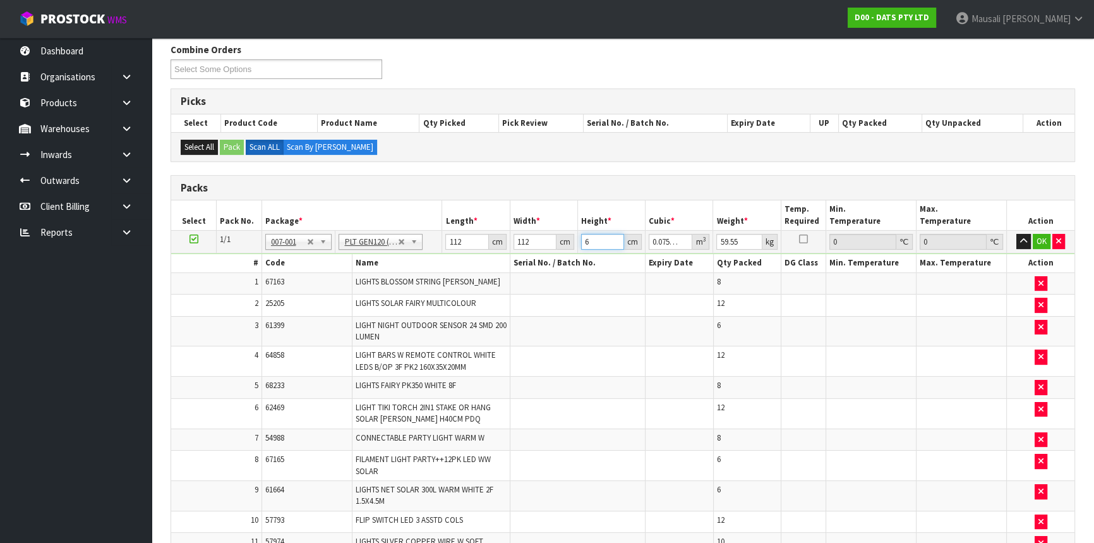
type input "0.81536"
type input "65"
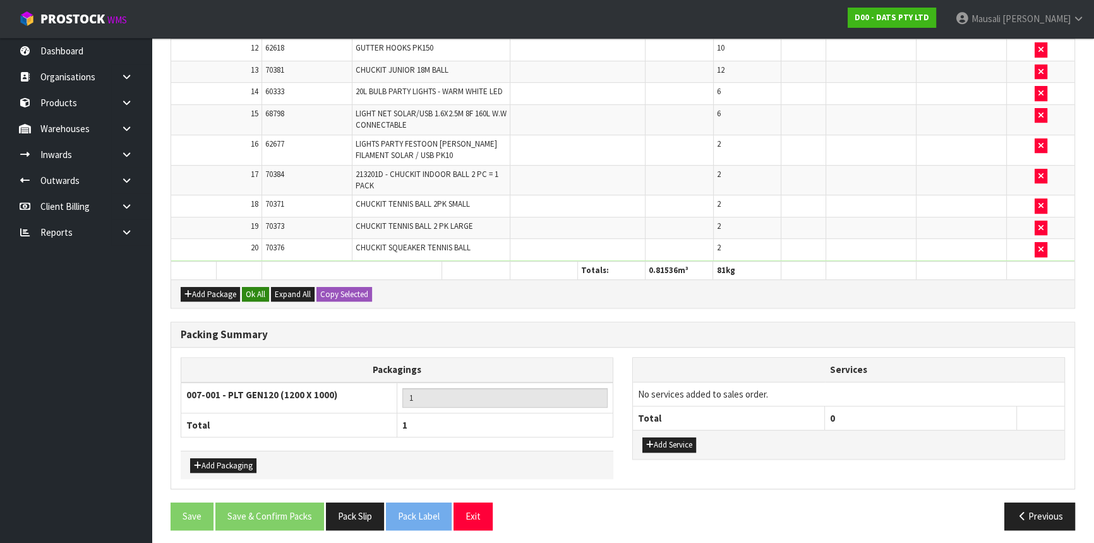
type input "81"
drag, startPoint x: 263, startPoint y: 285, endPoint x: 268, endPoint y: 344, distance: 58.3
click at [263, 287] on button "Ok All" at bounding box center [255, 294] width 27 height 15
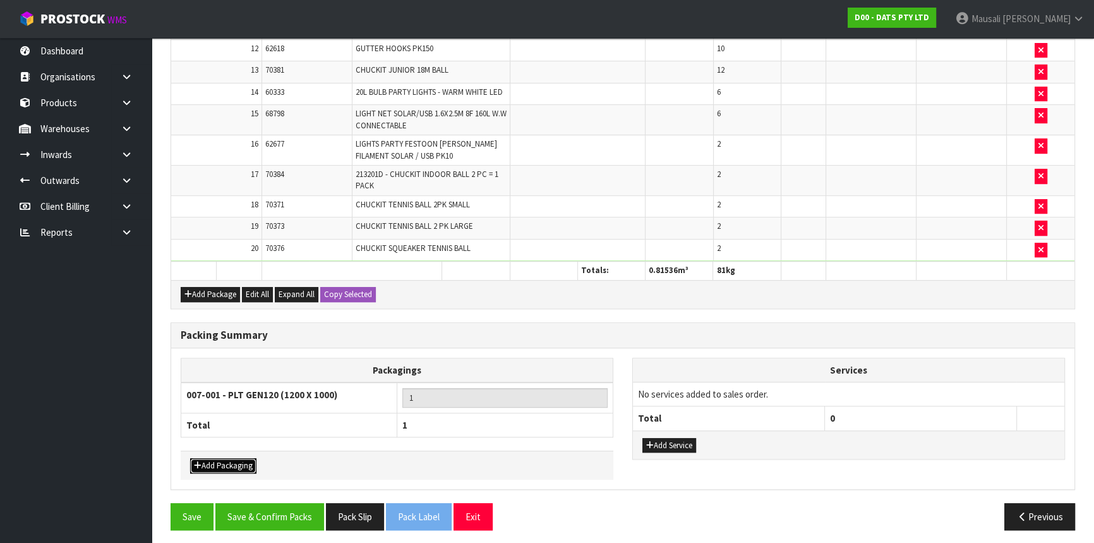
click at [212, 458] on button "Add Packaging" at bounding box center [223, 465] width 66 height 15
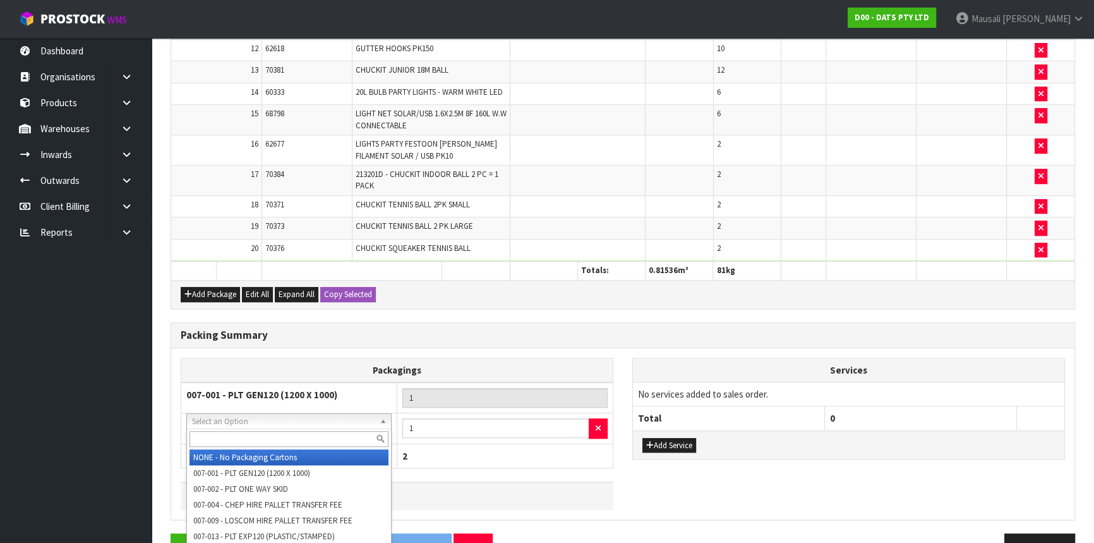
drag, startPoint x: 219, startPoint y: 421, endPoint x: 219, endPoint y: 432, distance: 10.8
click at [217, 432] on input "text" at bounding box center [288, 439] width 199 height 16
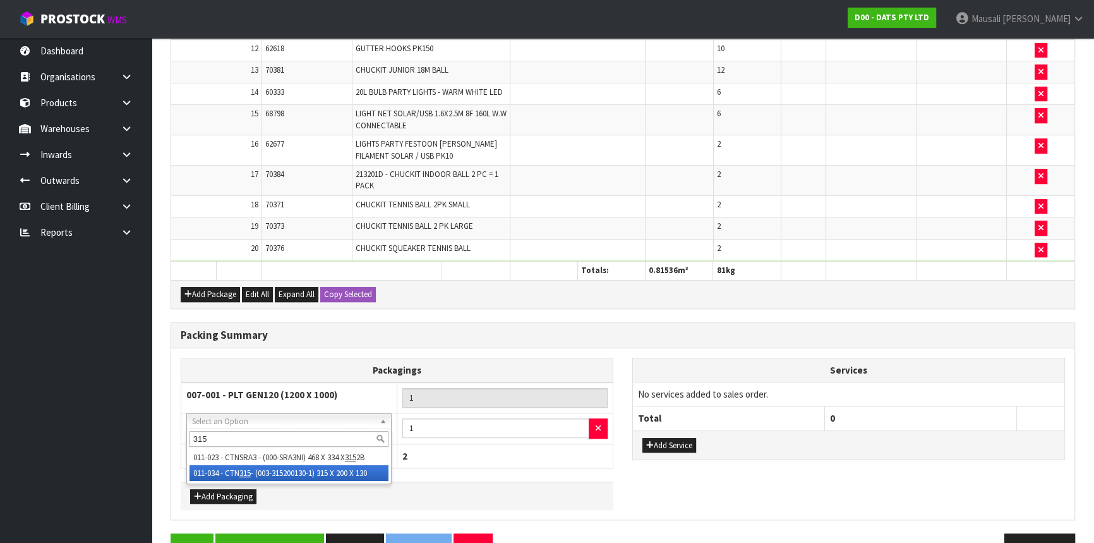
type input "315"
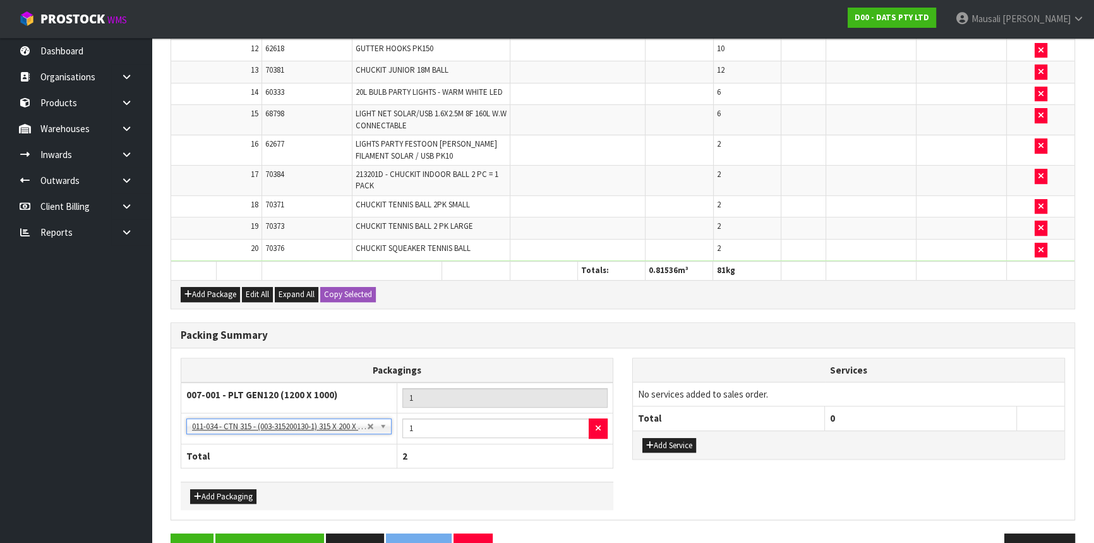
scroll to position [758, 0]
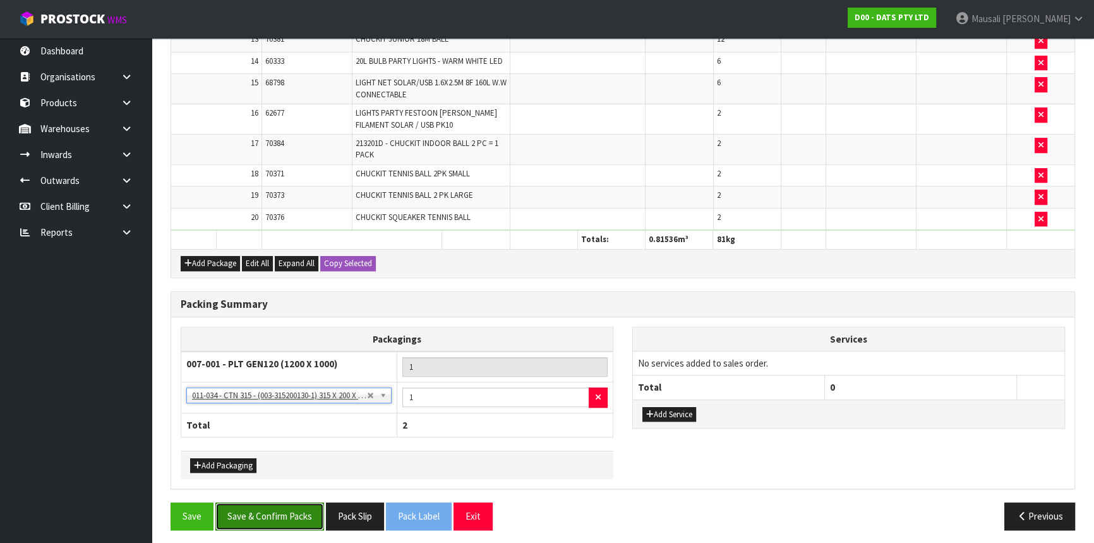
click at [273, 517] on button "Save & Confirm Packs" at bounding box center [269, 515] width 109 height 27
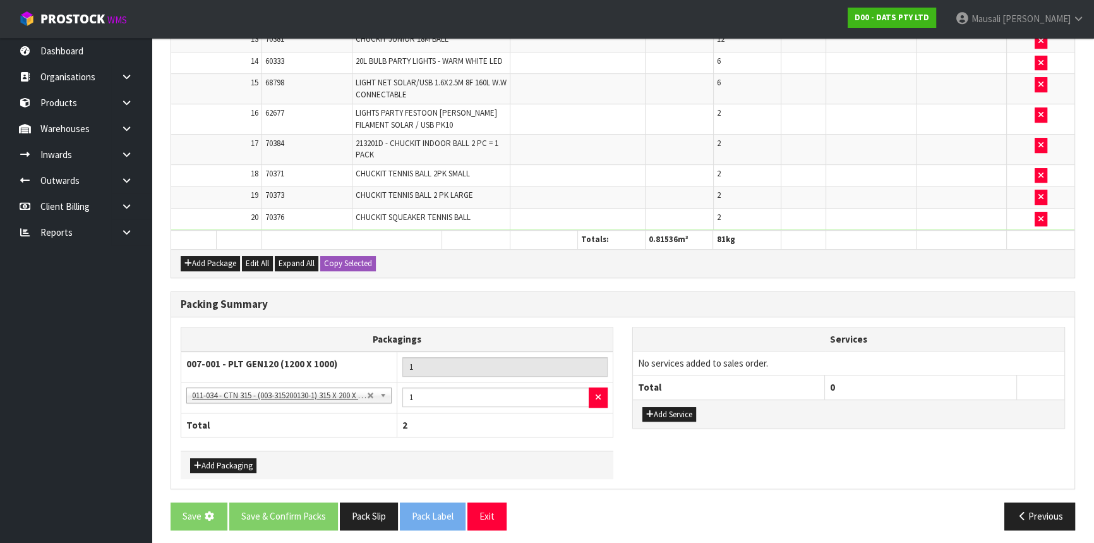
scroll to position [0, 0]
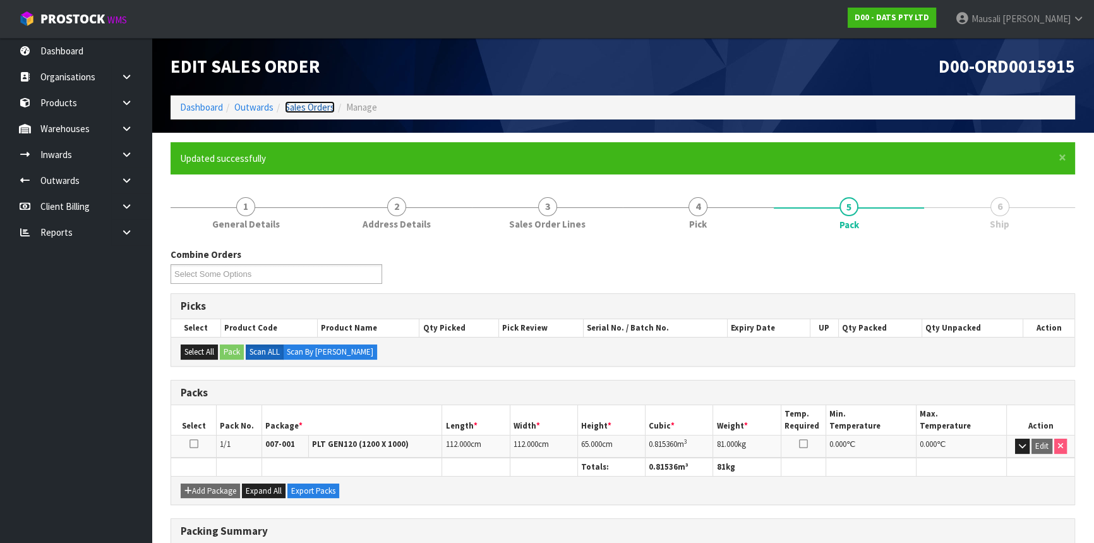
click at [312, 104] on link "Sales Orders" at bounding box center [310, 107] width 50 height 12
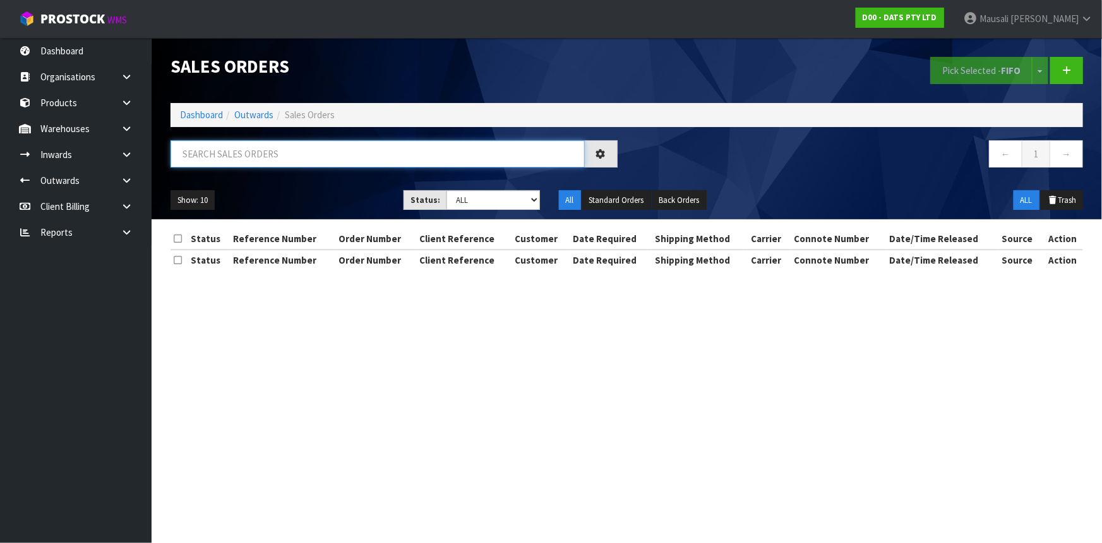
click at [210, 149] on input "text" at bounding box center [378, 153] width 414 height 27
type input "JOB-0416999"
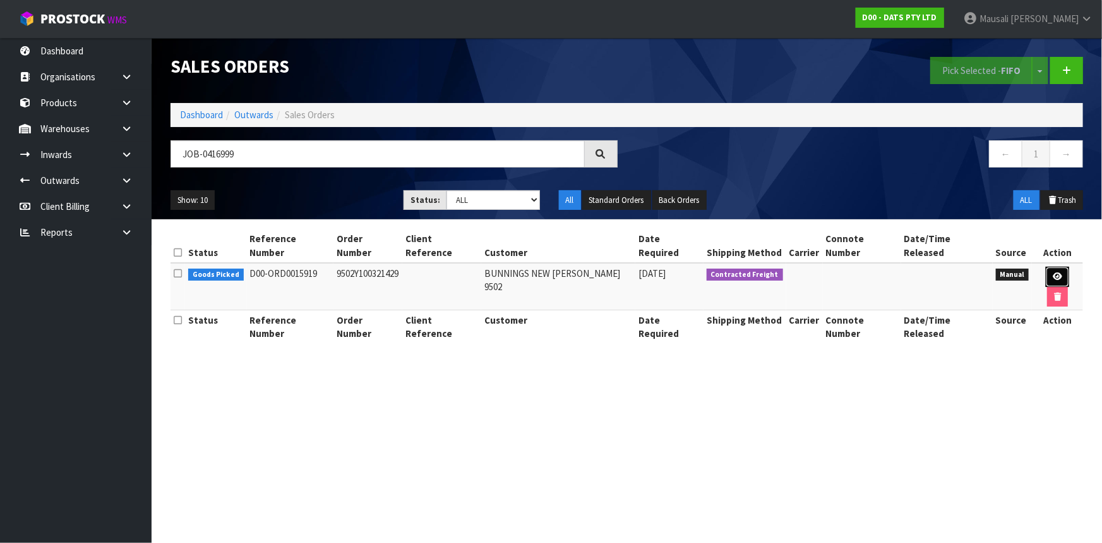
click at [1053, 272] on icon at bounding box center [1057, 276] width 9 height 8
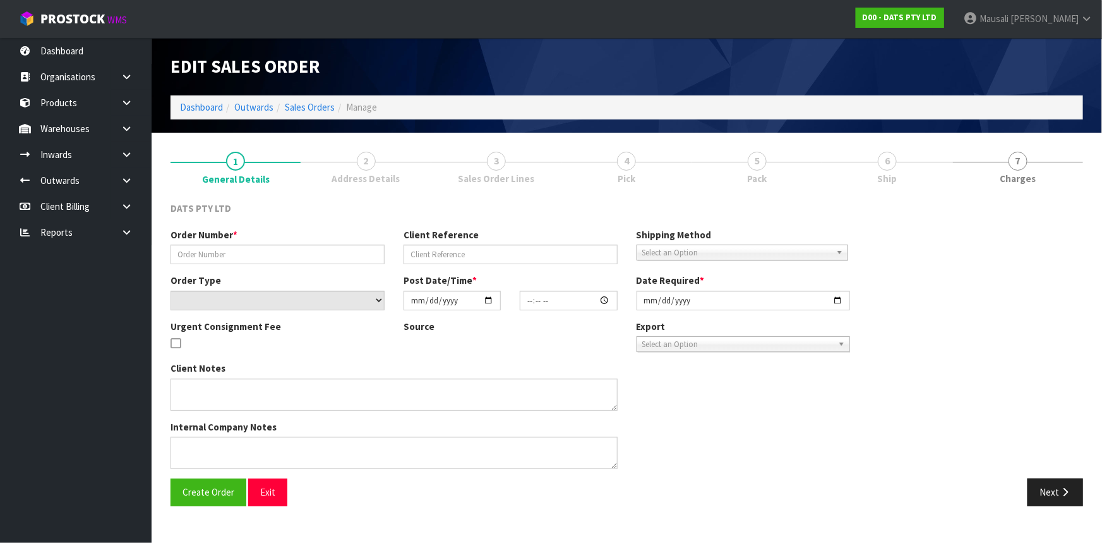
type input "9502Y100321429"
select select "number:0"
type input "[DATE]"
type input "10:57:00.000"
type input "[DATE]"
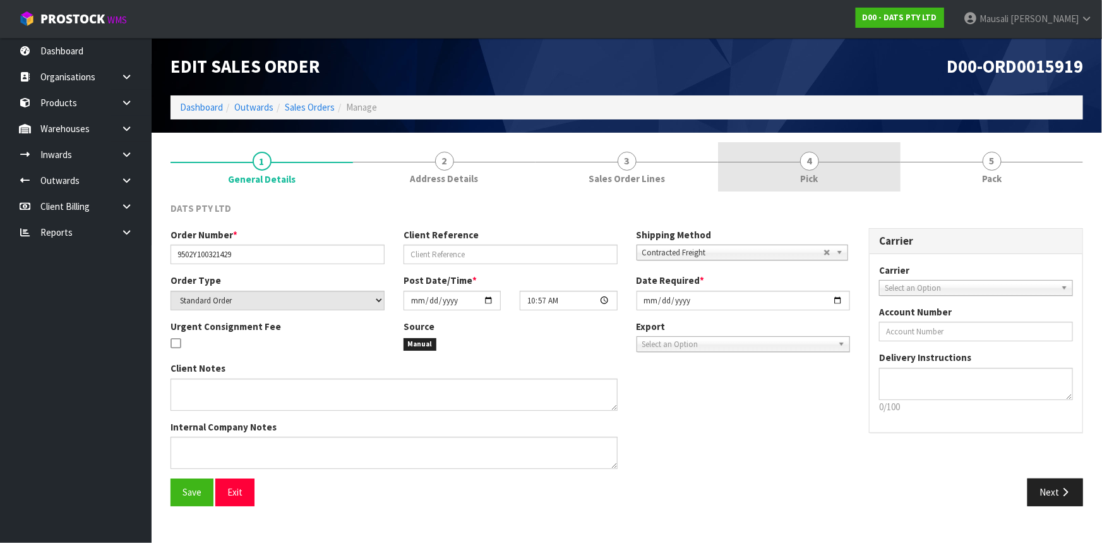
click at [794, 175] on link "4 Pick" at bounding box center [809, 167] width 183 height 50
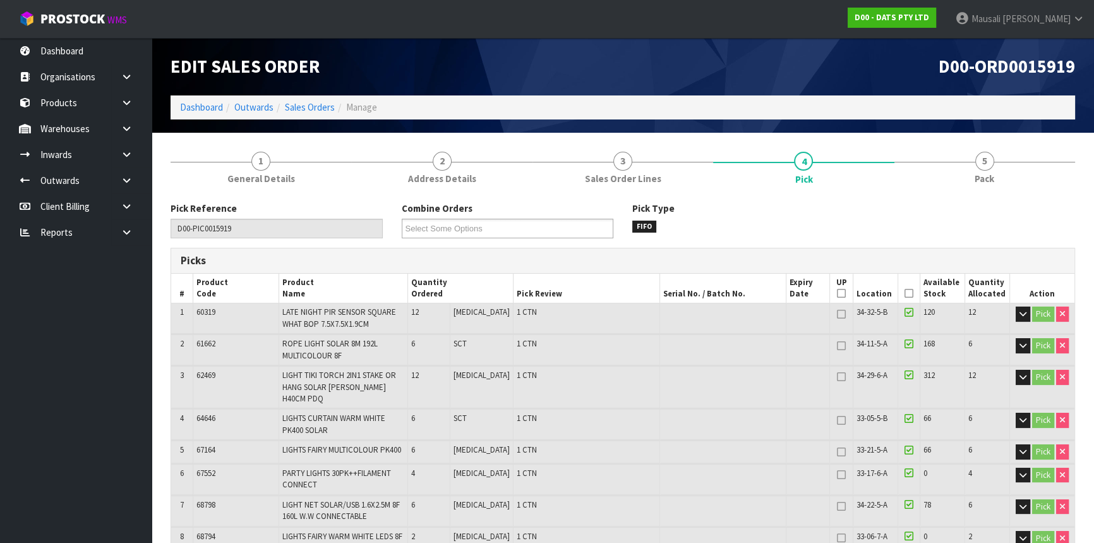
click at [904, 293] on icon at bounding box center [908, 293] width 9 height 1
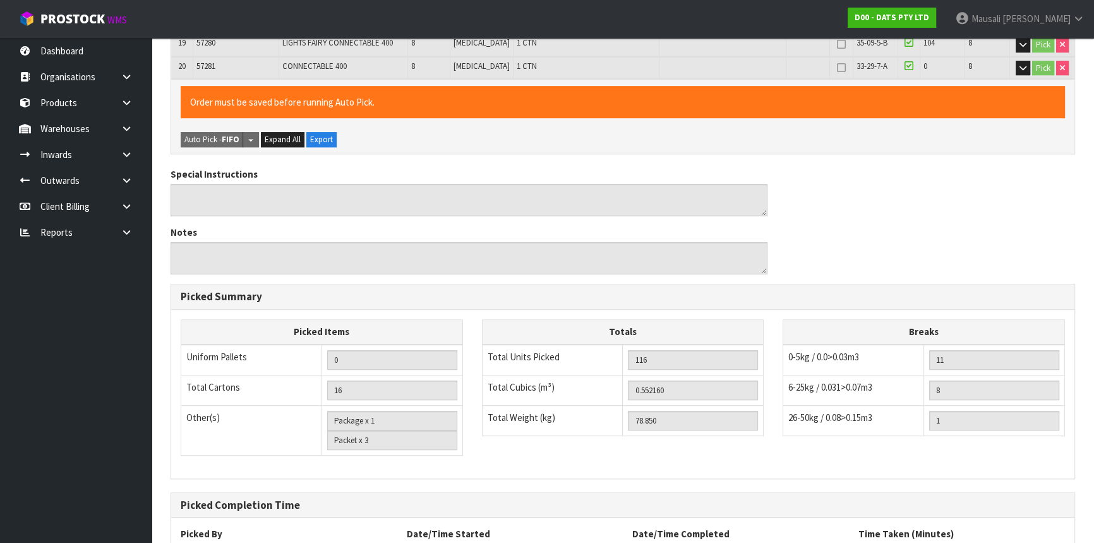
scroll to position [862, 0]
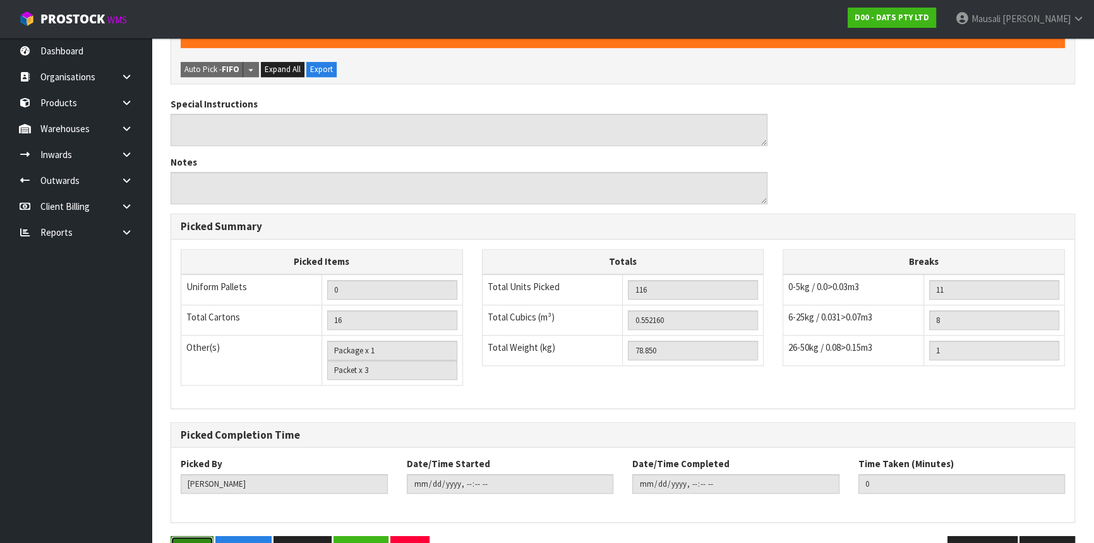
drag, startPoint x: 186, startPoint y: 508, endPoint x: 199, endPoint y: 505, distance: 13.5
click at [189, 536] on button "Save" at bounding box center [192, 549] width 43 height 27
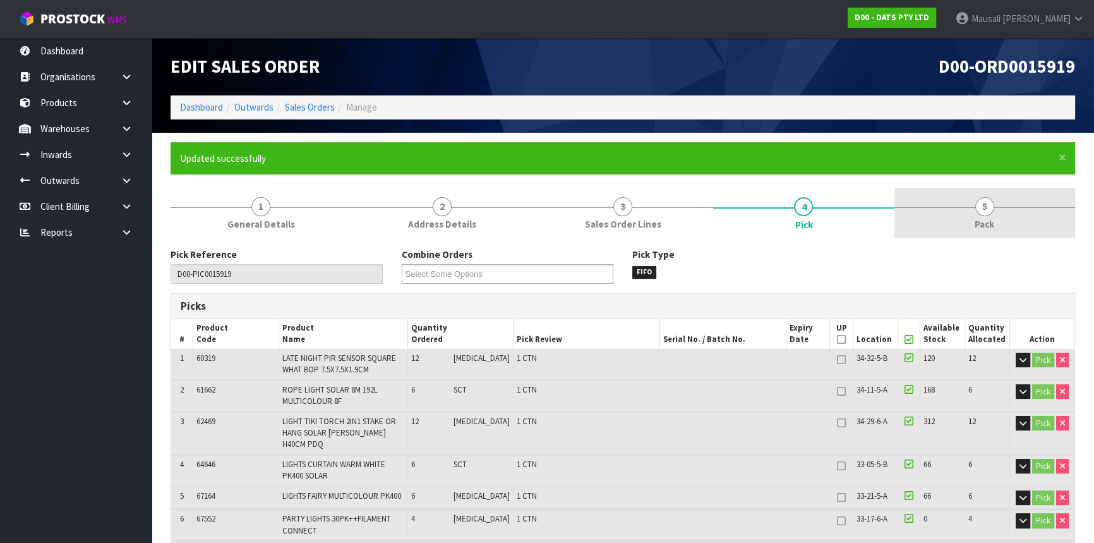
click at [987, 212] on span "5" at bounding box center [984, 206] width 19 height 19
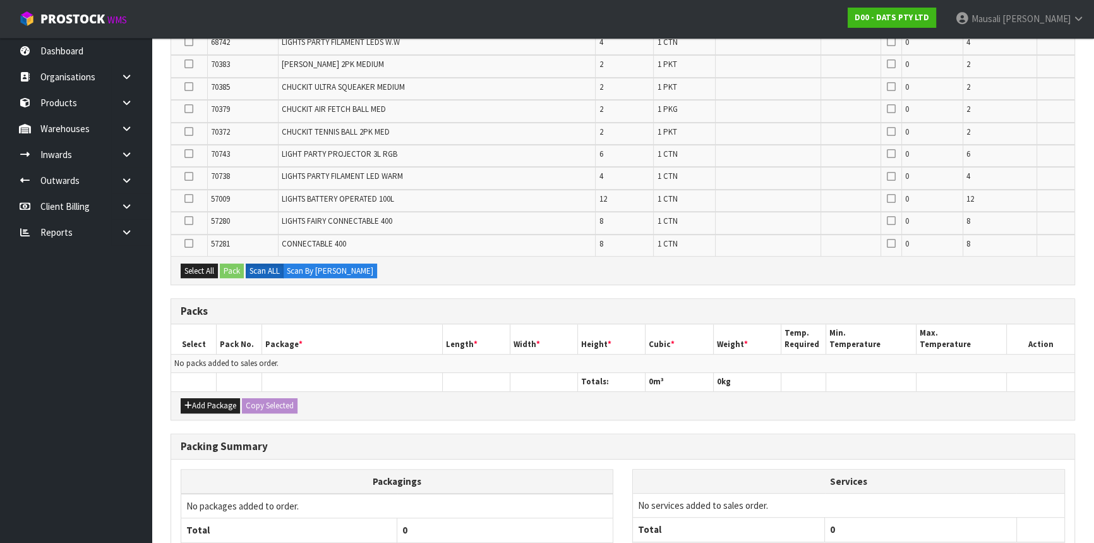
scroll to position [634, 0]
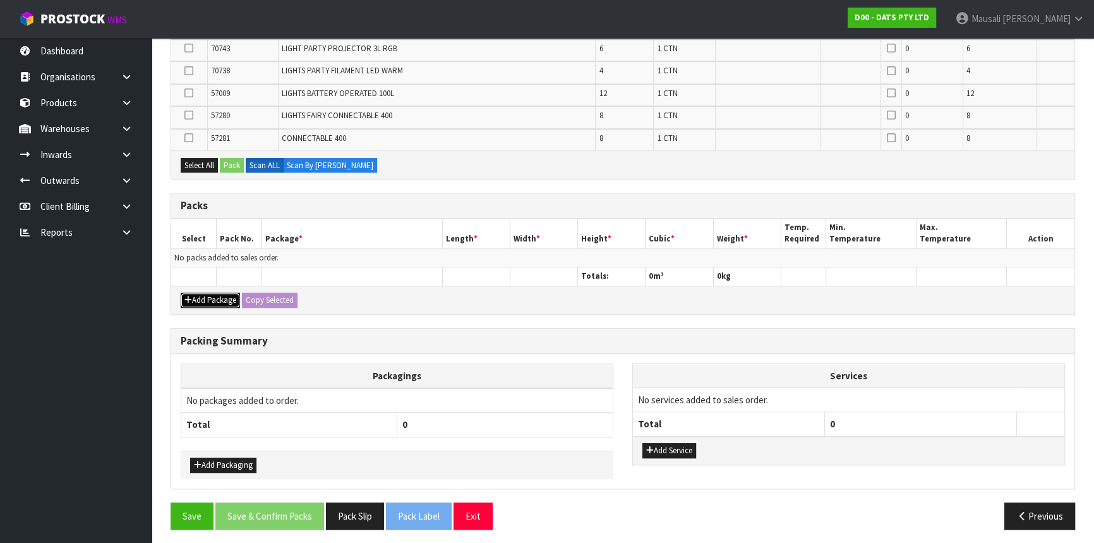
click at [197, 294] on button "Add Package" at bounding box center [210, 299] width 59 height 15
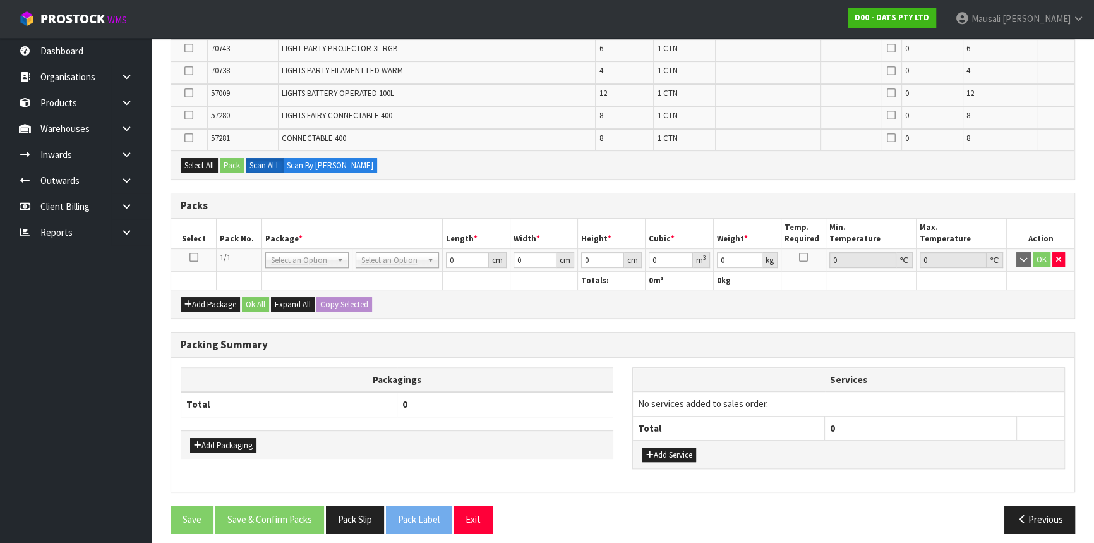
click at [196, 257] on icon at bounding box center [193, 257] width 9 height 1
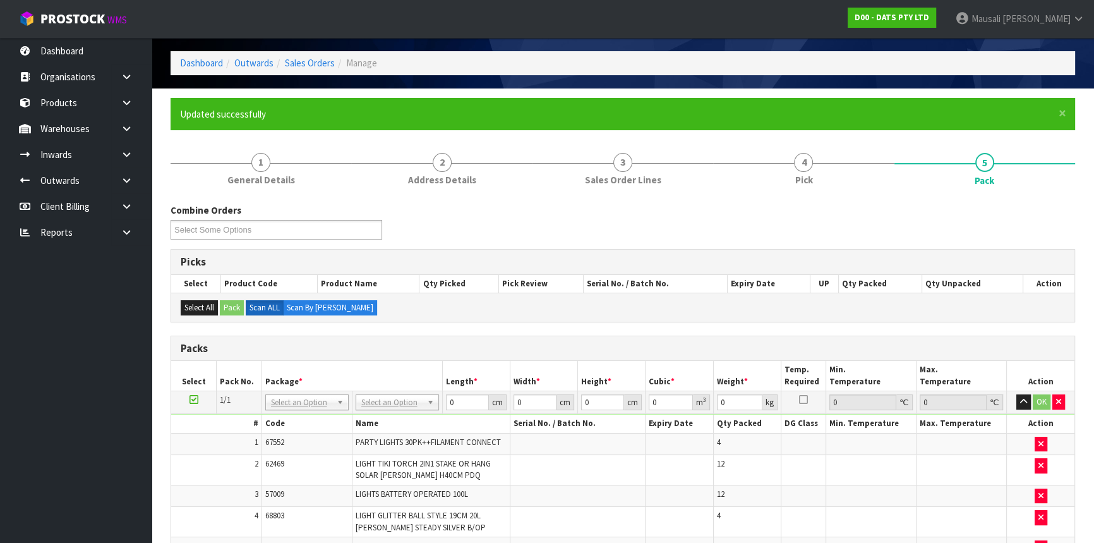
scroll to position [159, 0]
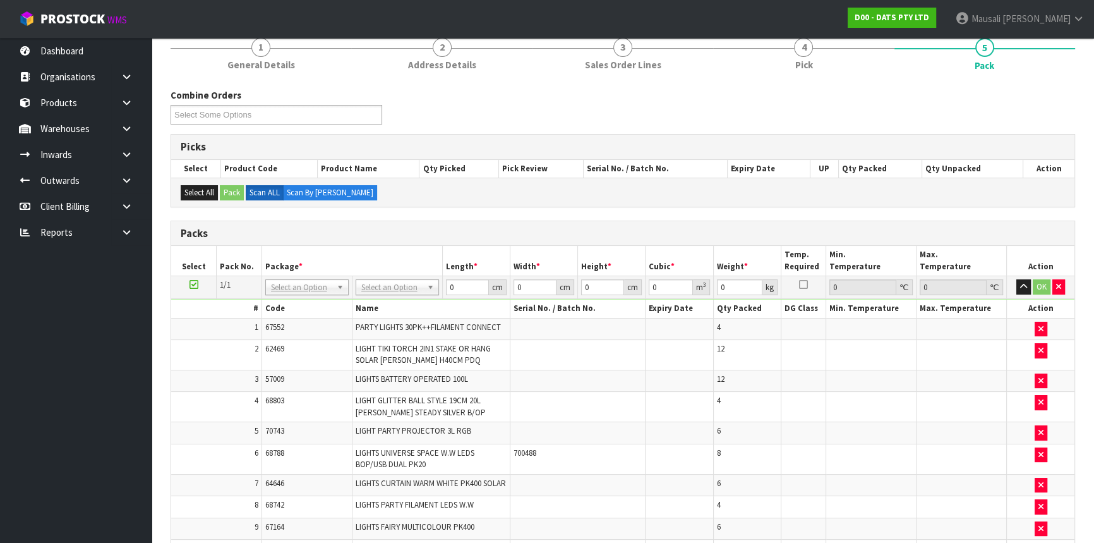
drag, startPoint x: 386, startPoint y: 283, endPoint x: 385, endPoint y: 311, distance: 28.4
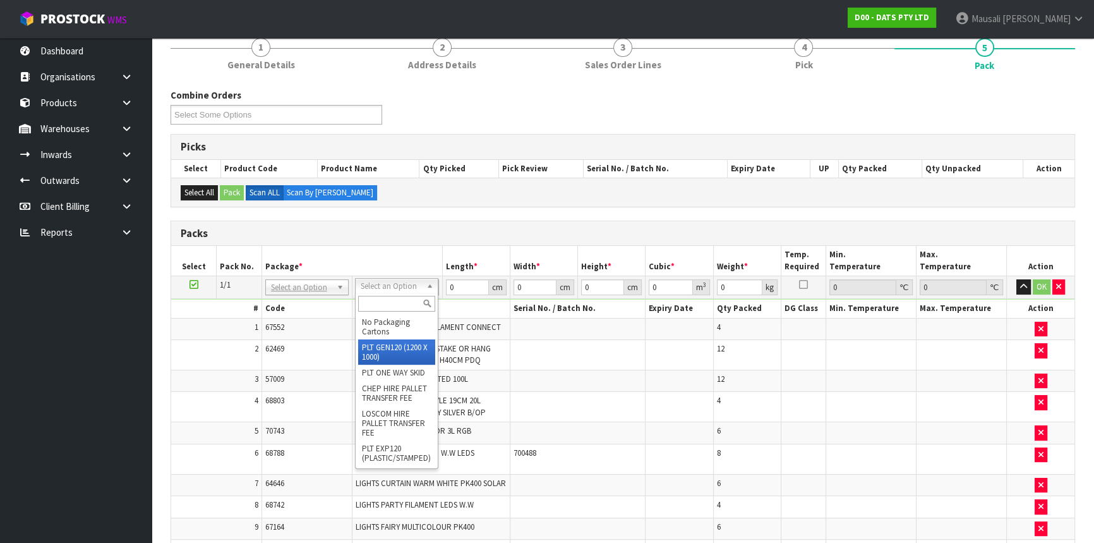
drag, startPoint x: 393, startPoint y: 347, endPoint x: 420, endPoint y: 330, distance: 32.4
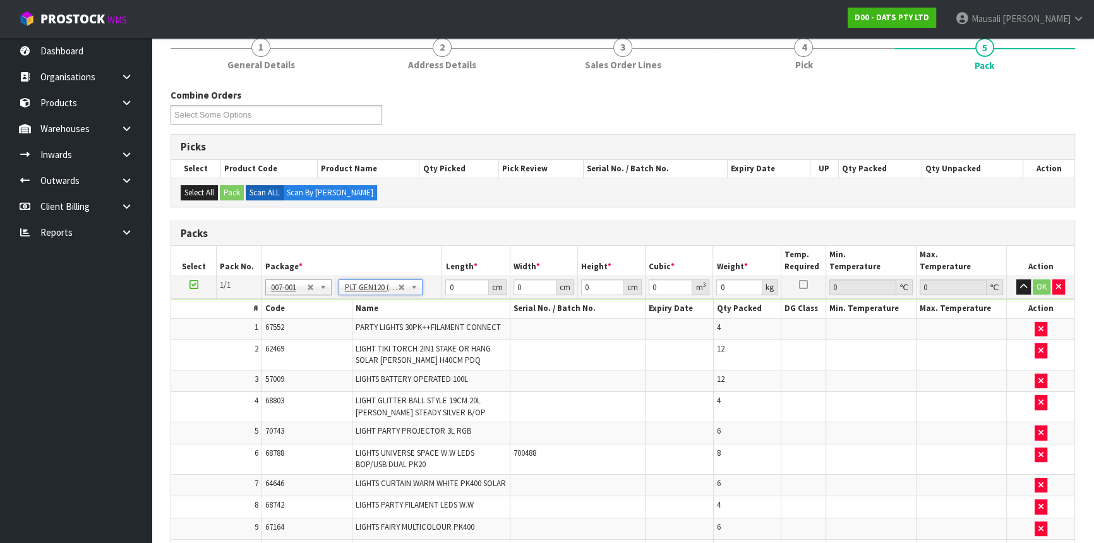
type input "120"
type input "100"
type input "78.85"
drag, startPoint x: 465, startPoint y: 285, endPoint x: 440, endPoint y: 301, distance: 30.1
click at [440, 301] on tbody "1/1 NONE 007-001 007-002 007-004 007-009 007-013 007-014 007-015 007-017 007-01…" at bounding box center [622, 544] width 903 height 537
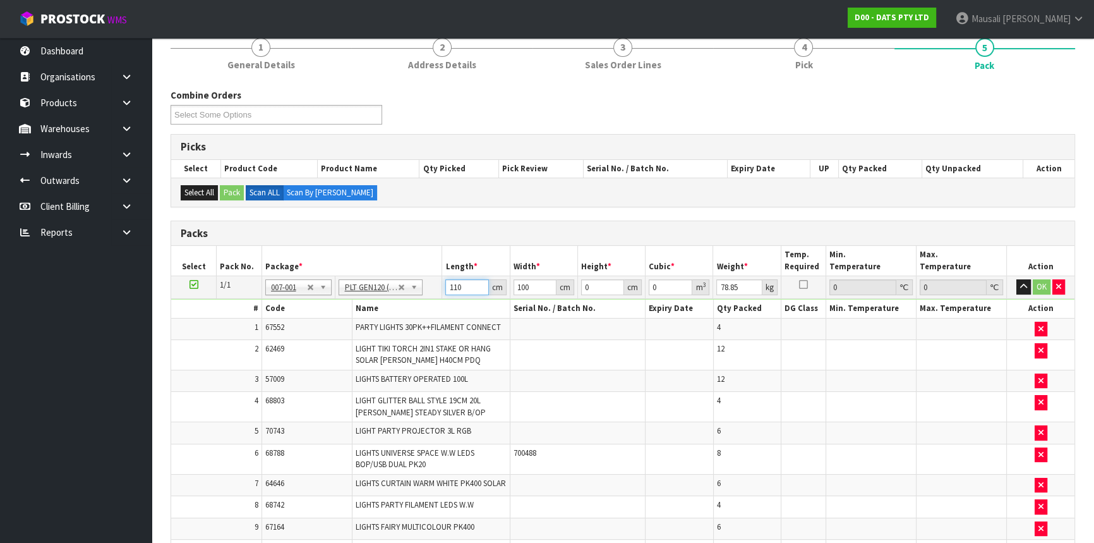
type input "110"
type input "7"
type input "0.0847"
type input "74"
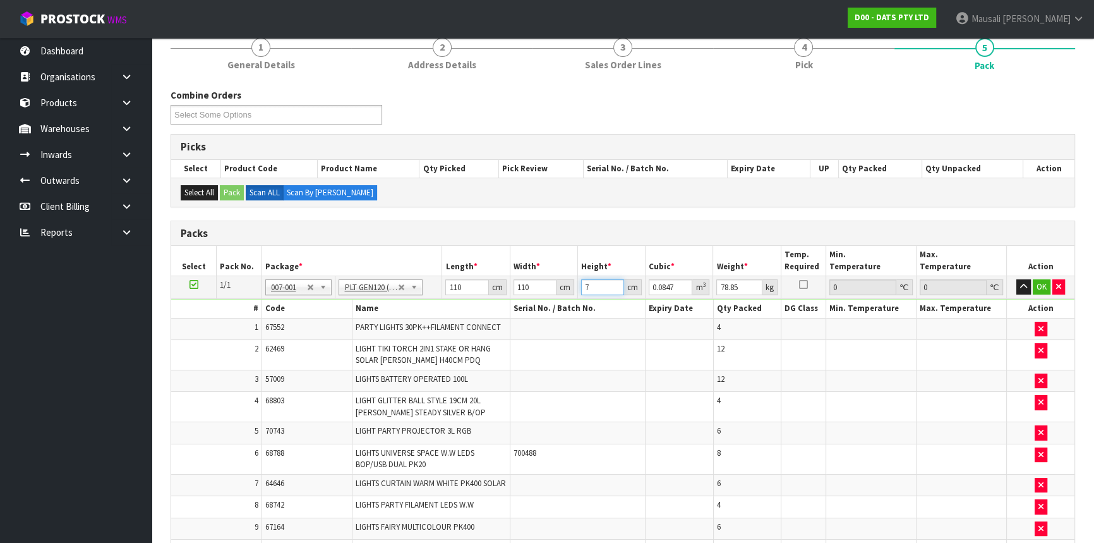
type input "0.8954"
type input "74"
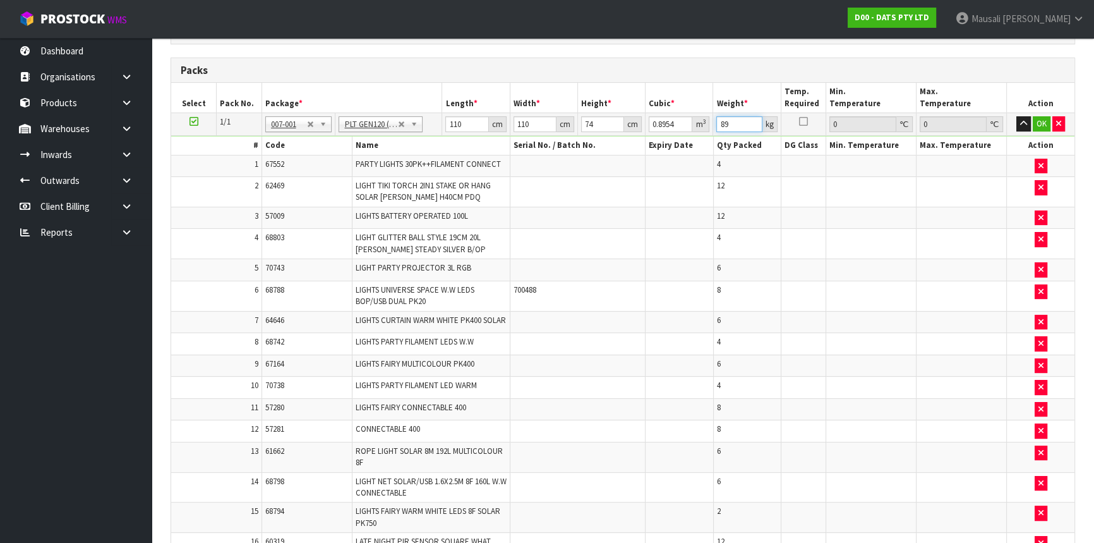
scroll to position [504, 0]
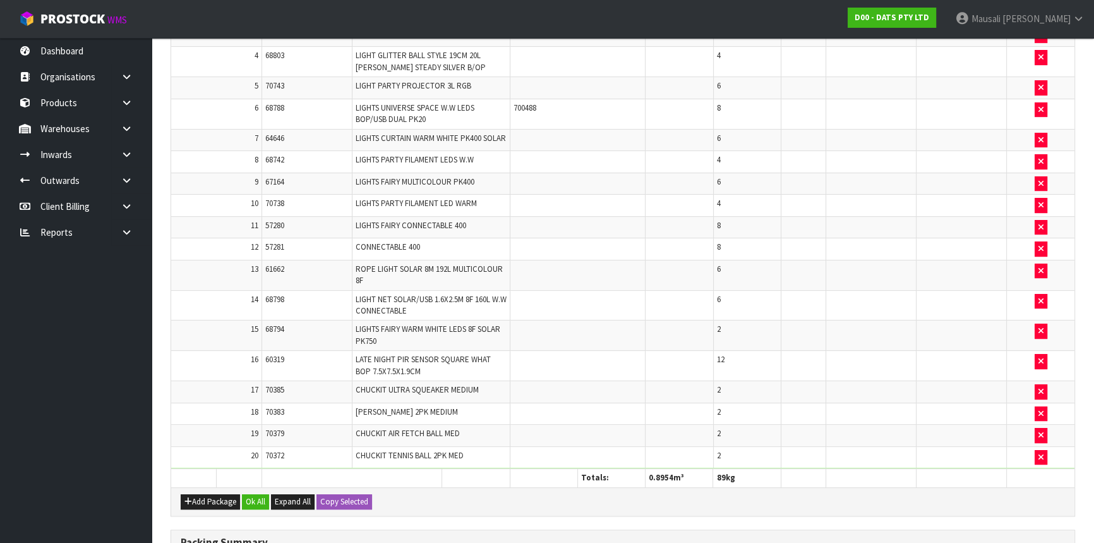
type input "89"
drag, startPoint x: 251, startPoint y: 496, endPoint x: 251, endPoint y: 504, distance: 8.2
click at [251, 499] on div "Add Package Ok All Expand All Copy Selected" at bounding box center [622, 501] width 903 height 28
click at [251, 505] on button "Ok All" at bounding box center [255, 501] width 27 height 15
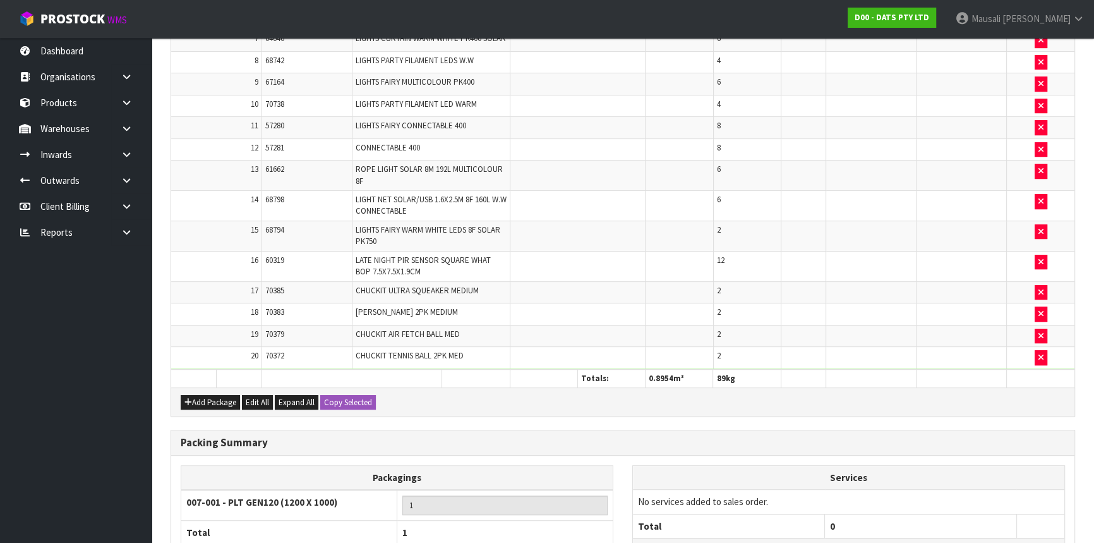
scroll to position [719, 0]
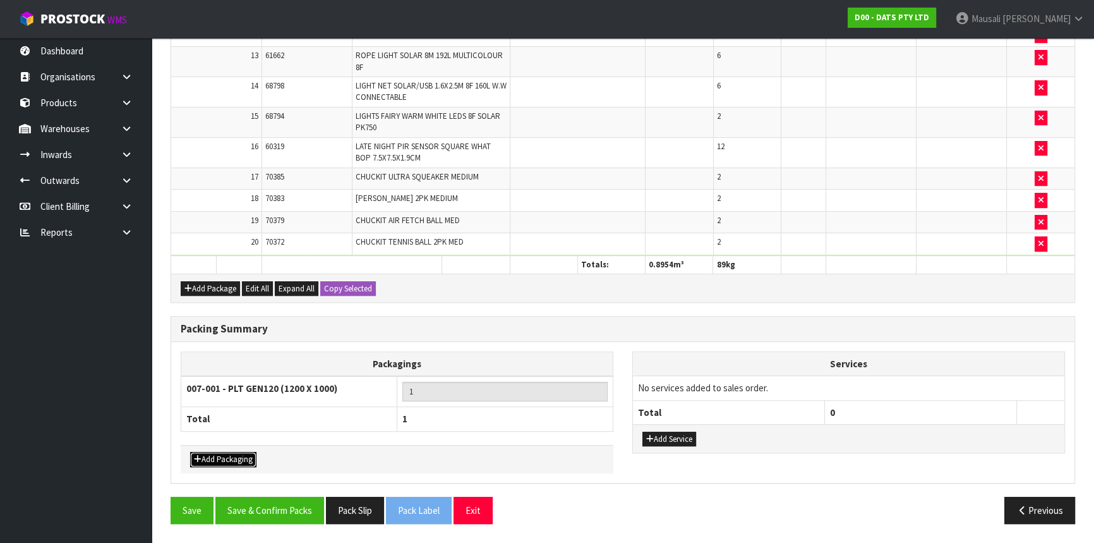
click at [219, 460] on button "Add Packaging" at bounding box center [223, 459] width 66 height 15
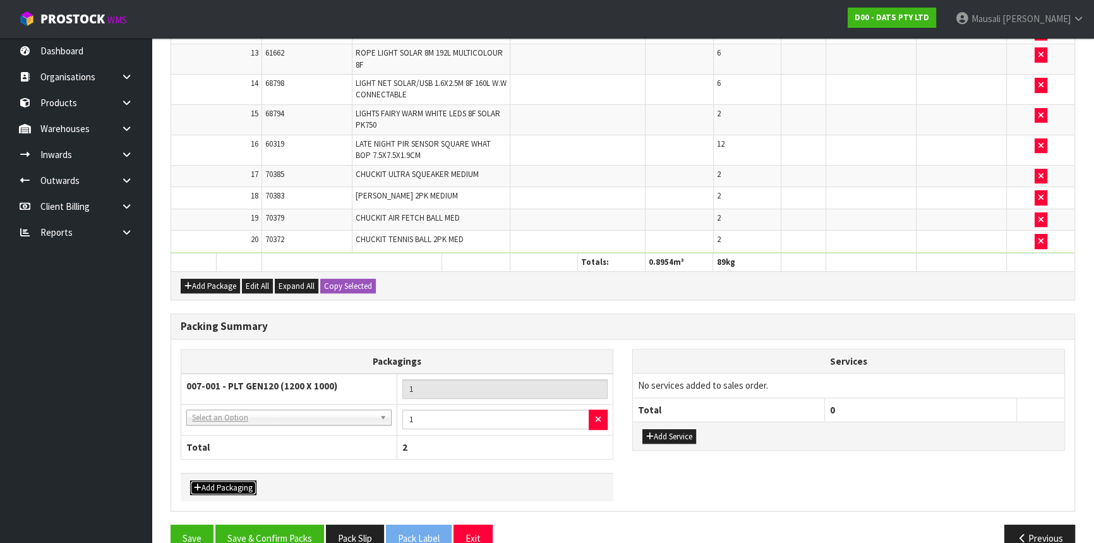
drag, startPoint x: 217, startPoint y: 424, endPoint x: 224, endPoint y: 435, distance: 13.3
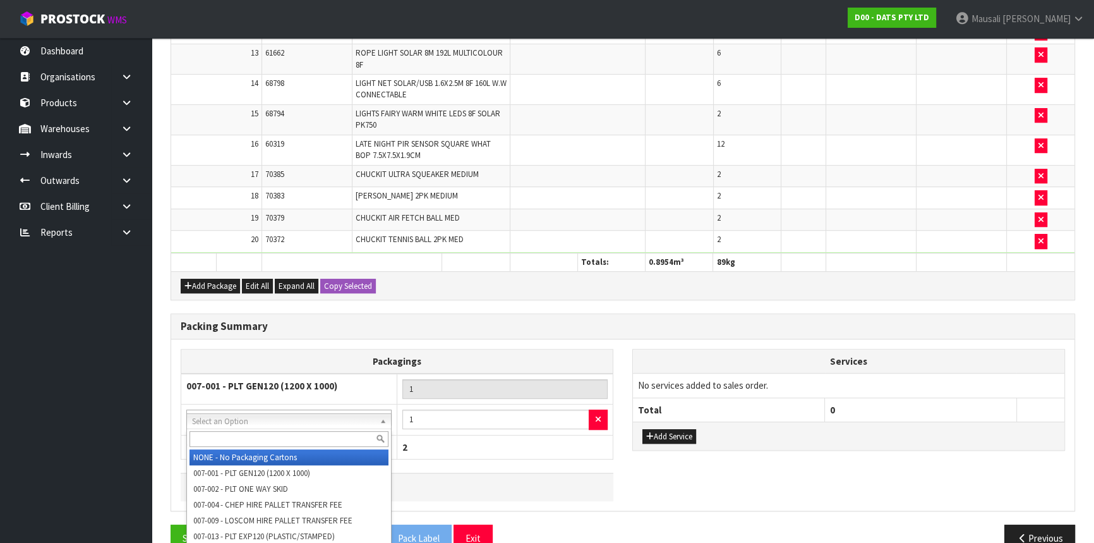
click at [224, 435] on input "text" at bounding box center [288, 439] width 199 height 16
type input "OC"
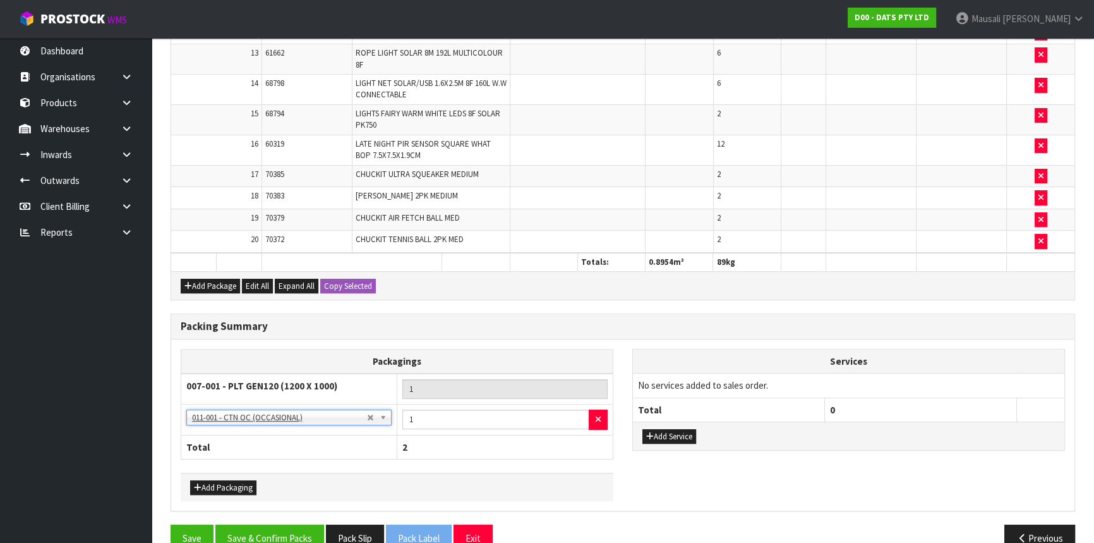
scroll to position [749, 0]
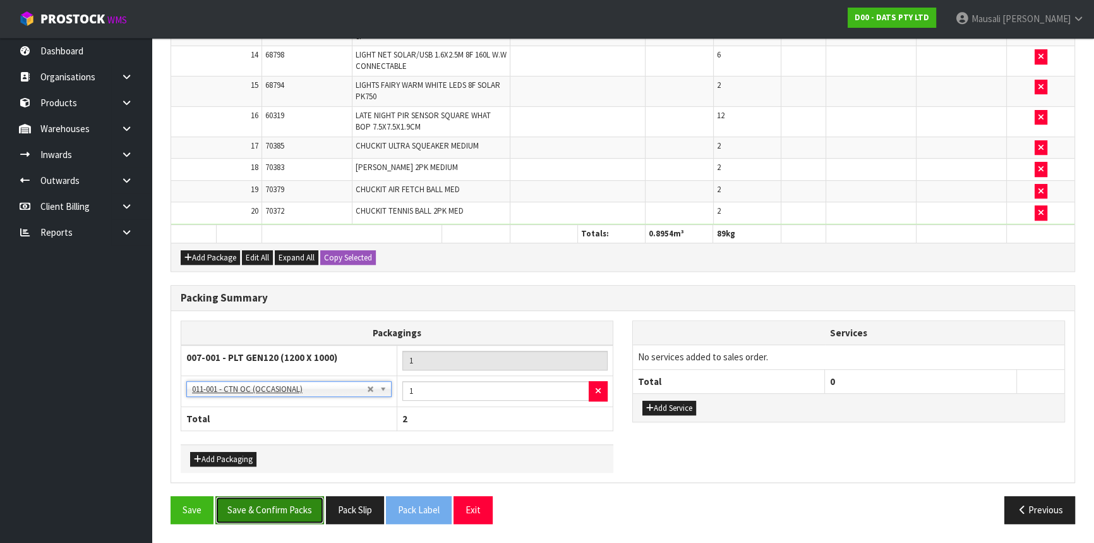
click at [264, 512] on button "Save & Confirm Packs" at bounding box center [269, 509] width 109 height 27
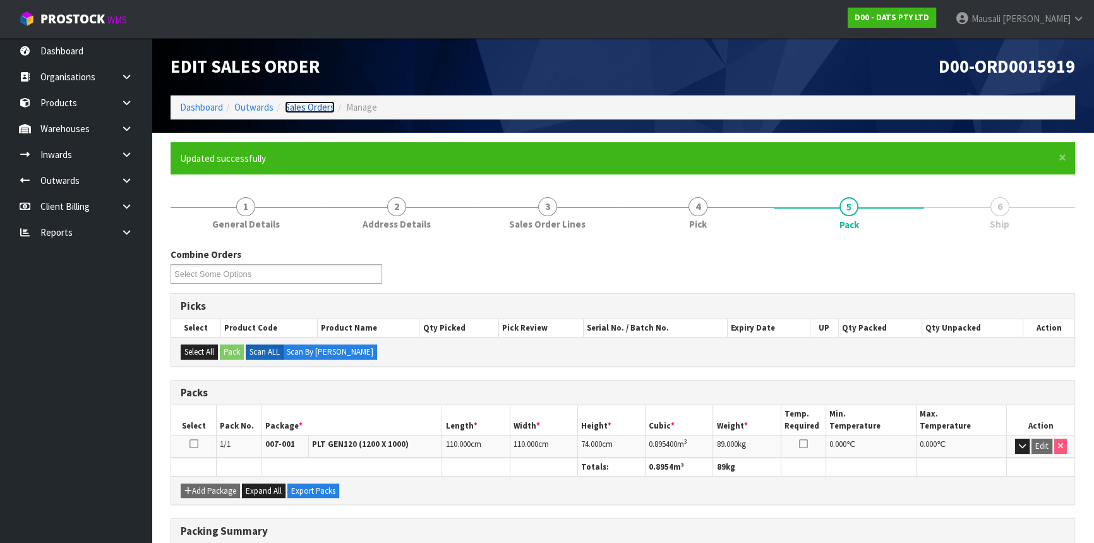
click at [306, 112] on link "Sales Orders" at bounding box center [310, 107] width 50 height 12
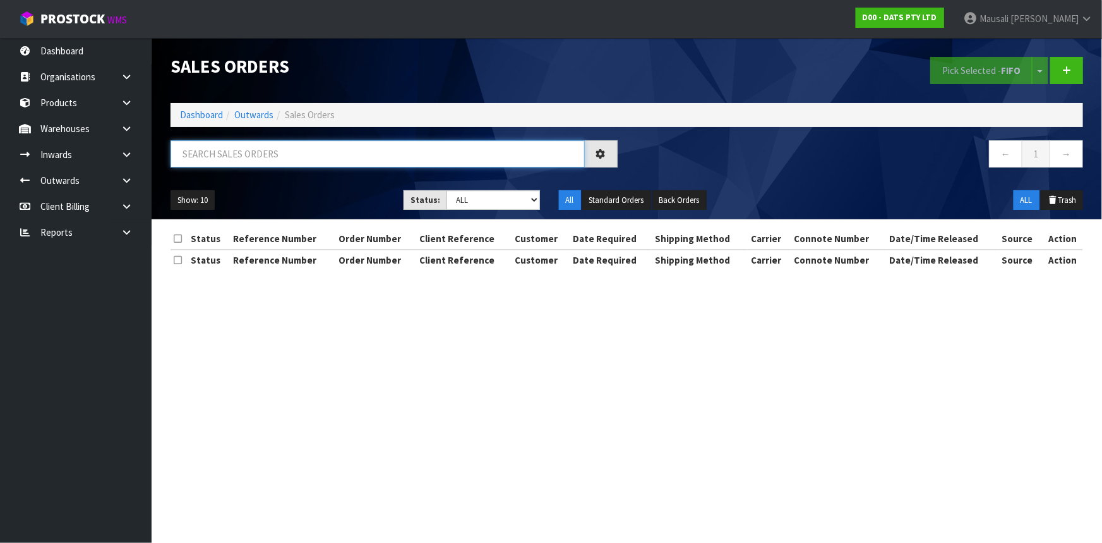
click at [255, 155] on input "text" at bounding box center [378, 153] width 414 height 27
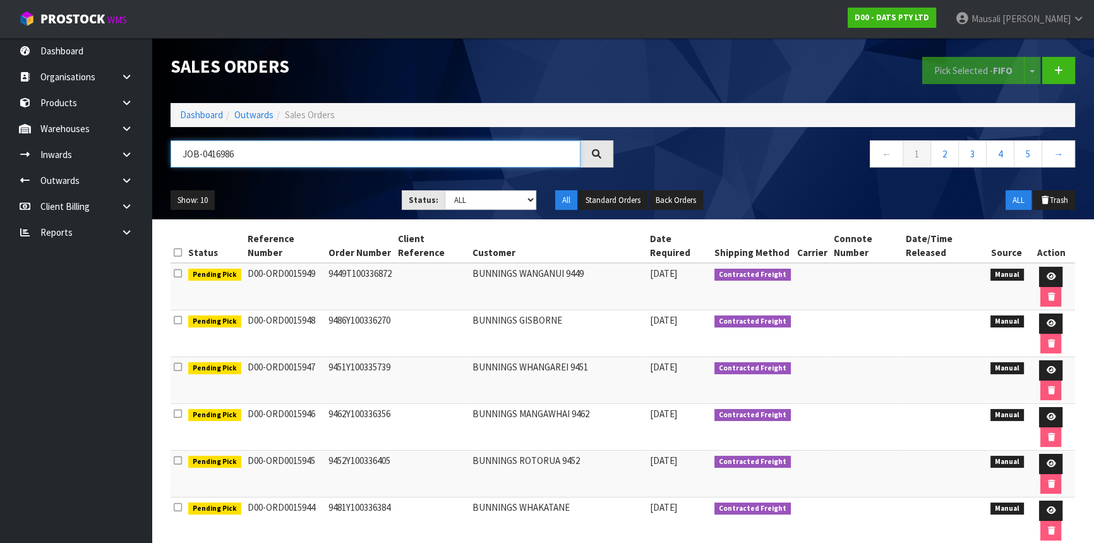
type input "JOB-0416986"
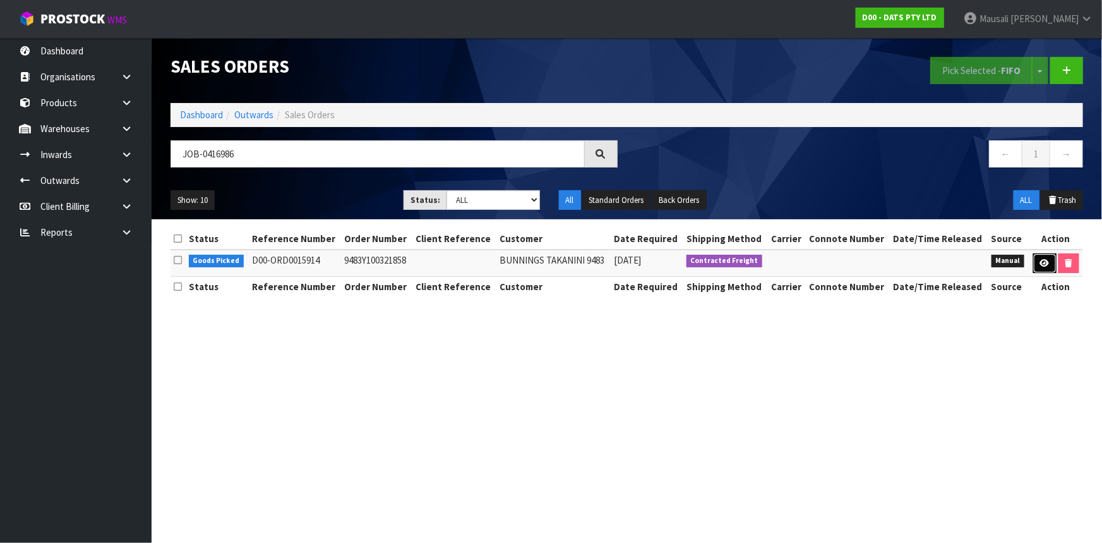
click at [1042, 263] on icon at bounding box center [1044, 263] width 9 height 8
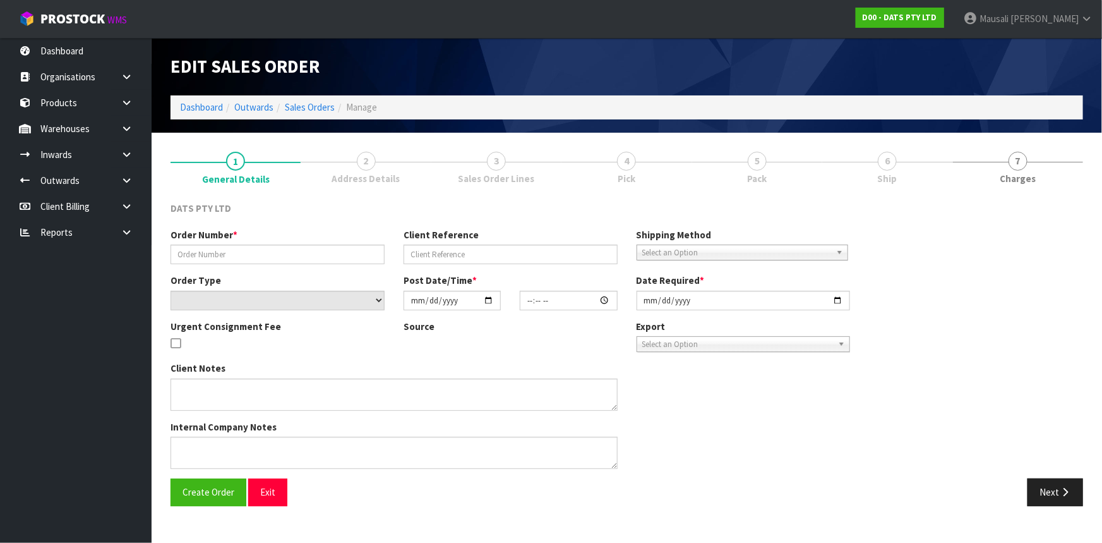
type input "9483Y100321858"
select select "number:0"
type input "[DATE]"
type input "10:24:00.000"
type input "[DATE]"
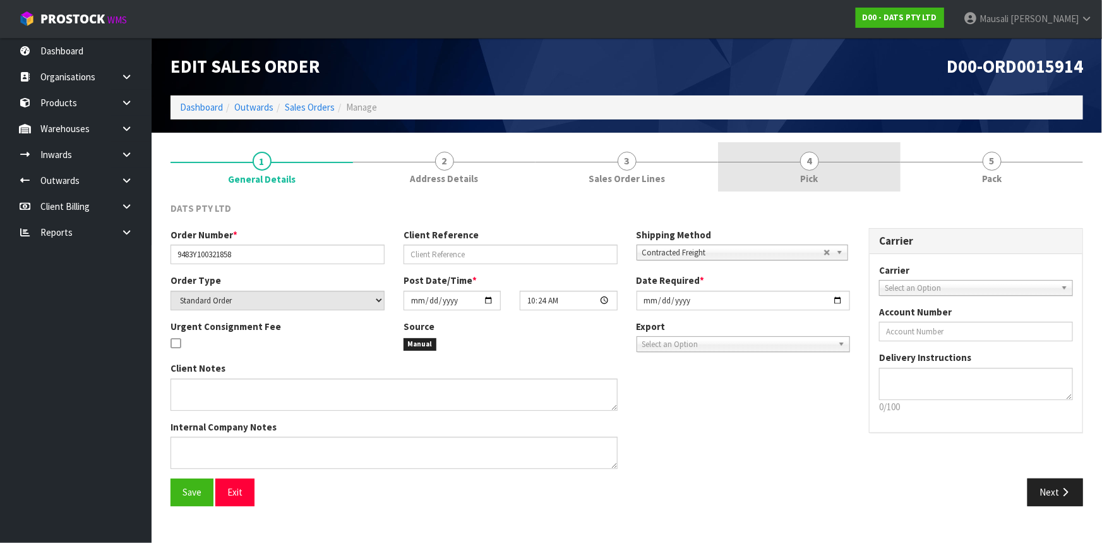
click at [810, 177] on span "Pick" at bounding box center [810, 178] width 18 height 13
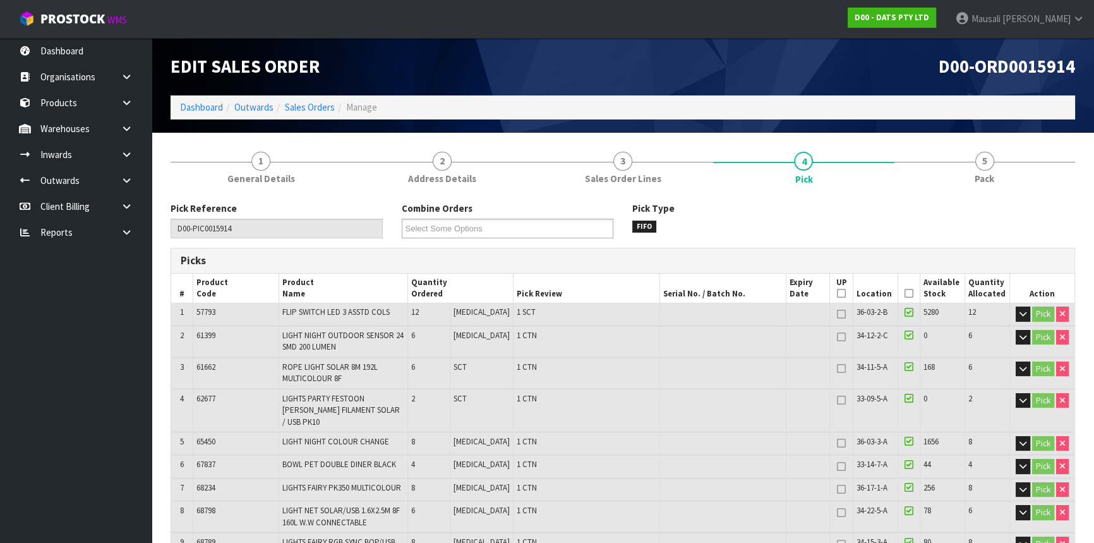
drag, startPoint x: 908, startPoint y: 291, endPoint x: 882, endPoint y: 295, distance: 25.6
click at [904, 293] on icon at bounding box center [908, 293] width 9 height 1
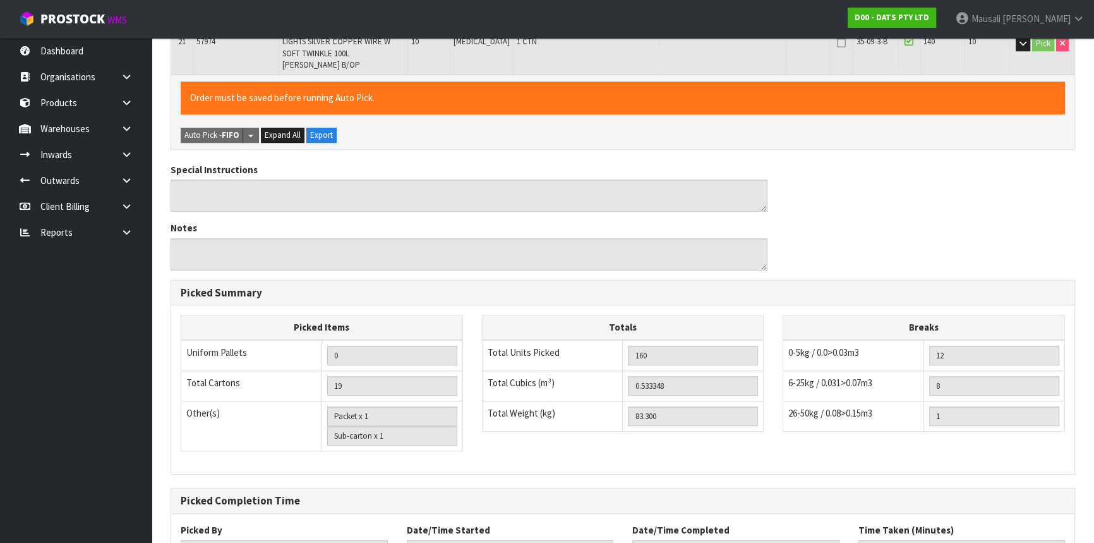
scroll to position [868, 0]
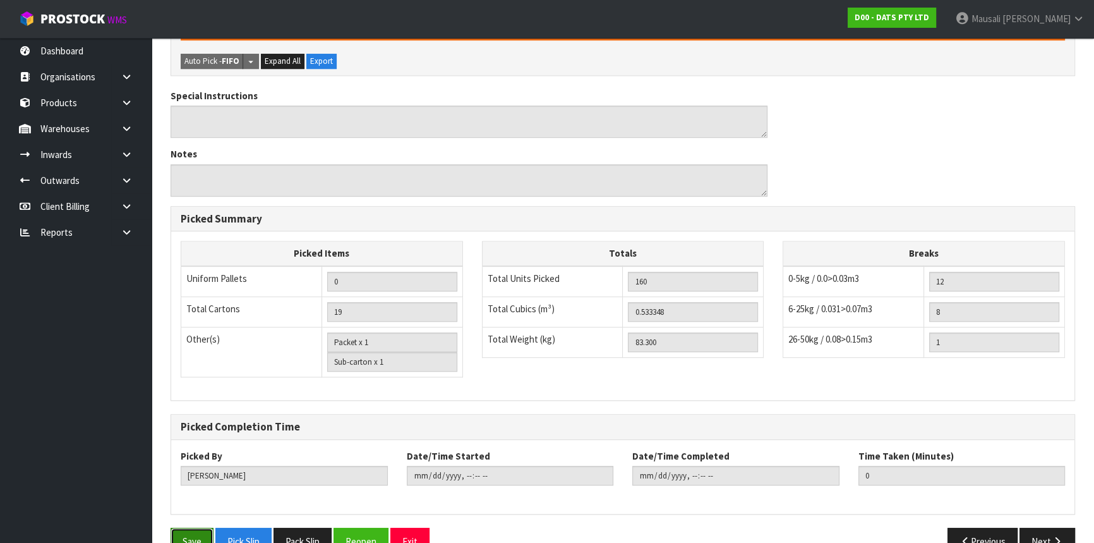
click at [188, 527] on button "Save" at bounding box center [192, 540] width 43 height 27
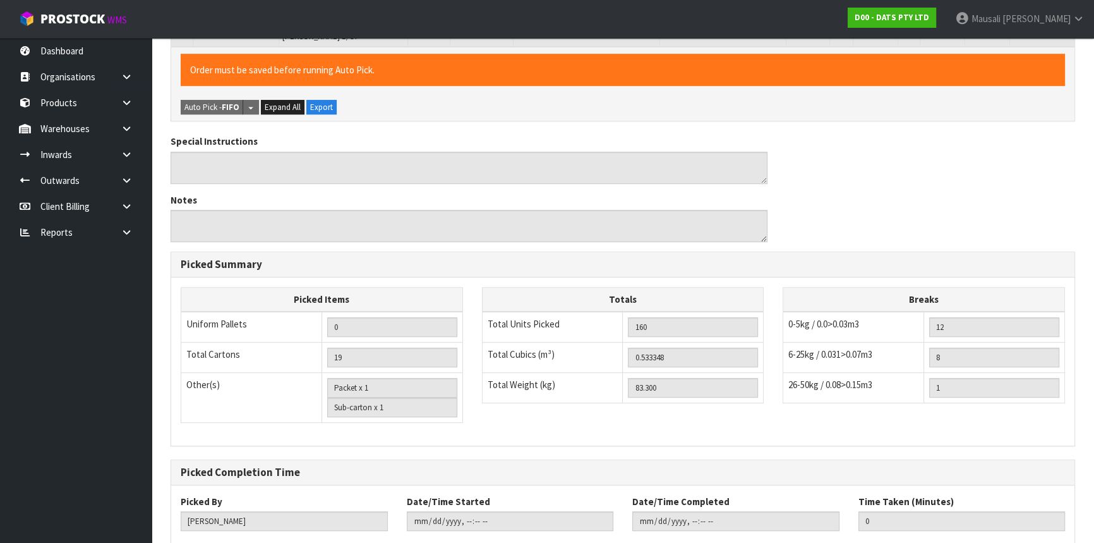
scroll to position [0, 0]
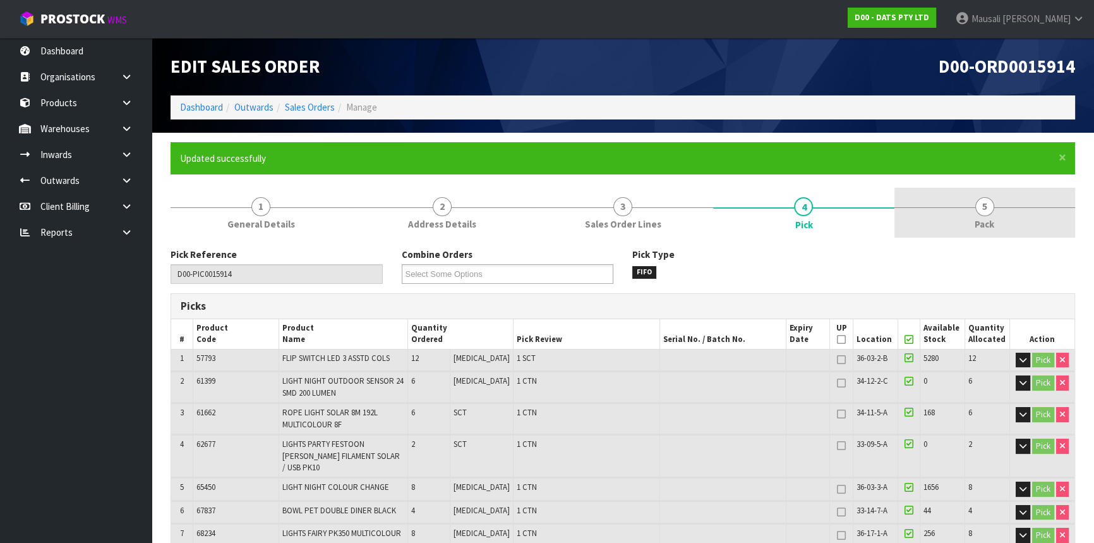
click at [992, 210] on span "5" at bounding box center [984, 206] width 19 height 19
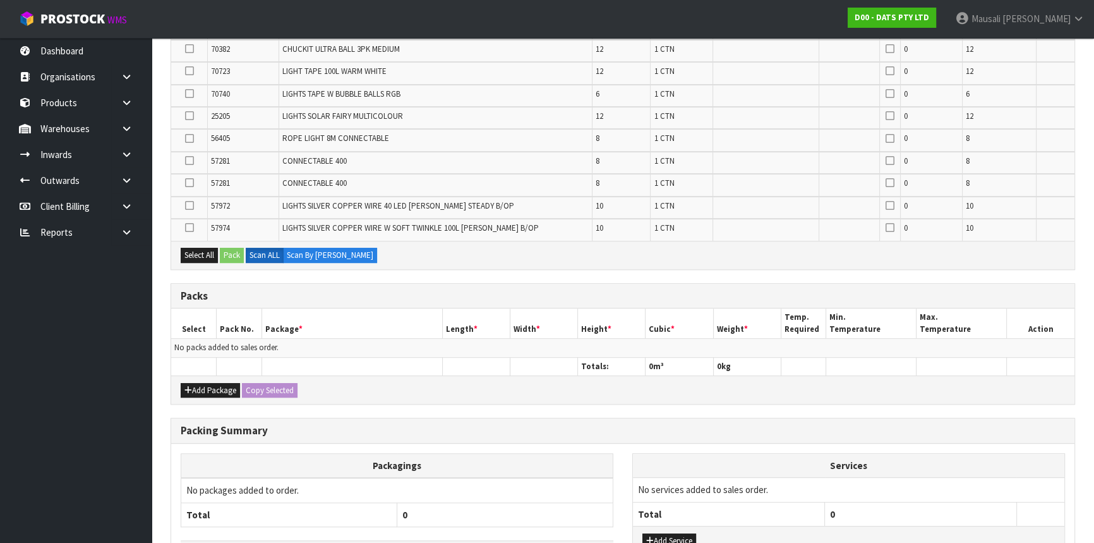
scroll to position [632, 0]
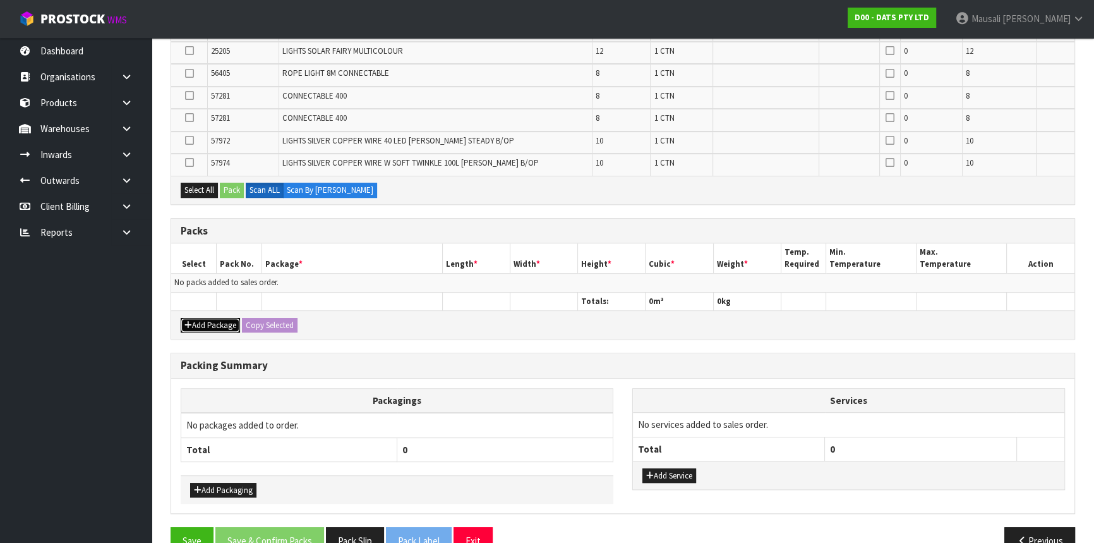
click at [208, 318] on button "Add Package" at bounding box center [210, 325] width 59 height 15
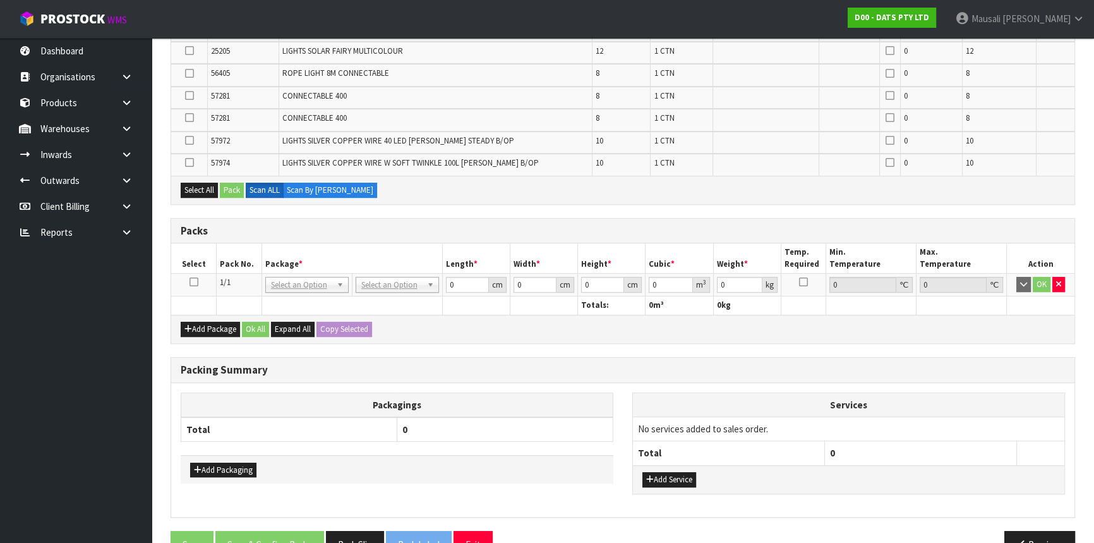
click at [193, 282] on icon at bounding box center [193, 282] width 9 height 1
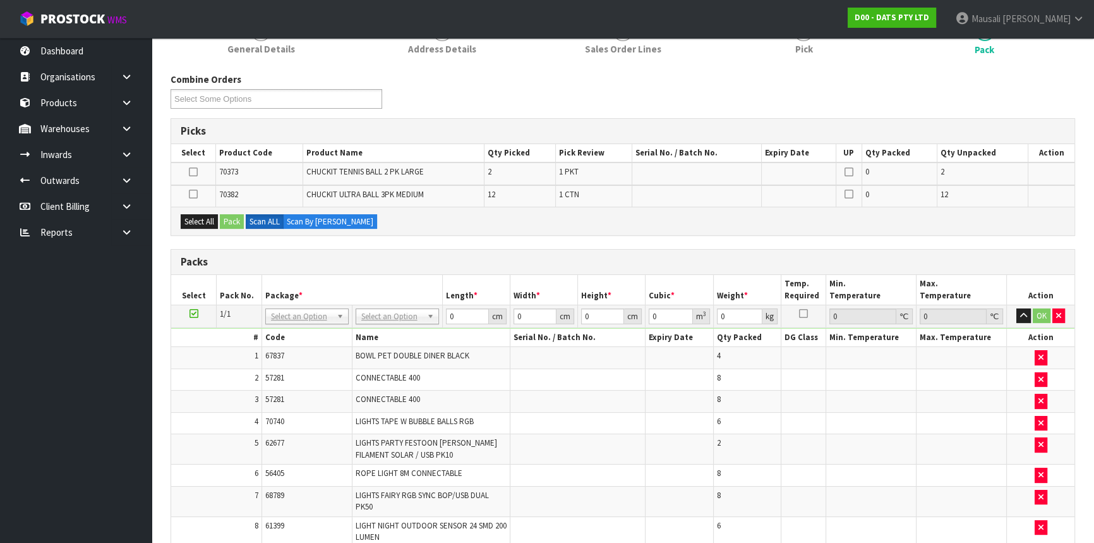
scroll to position [99, 0]
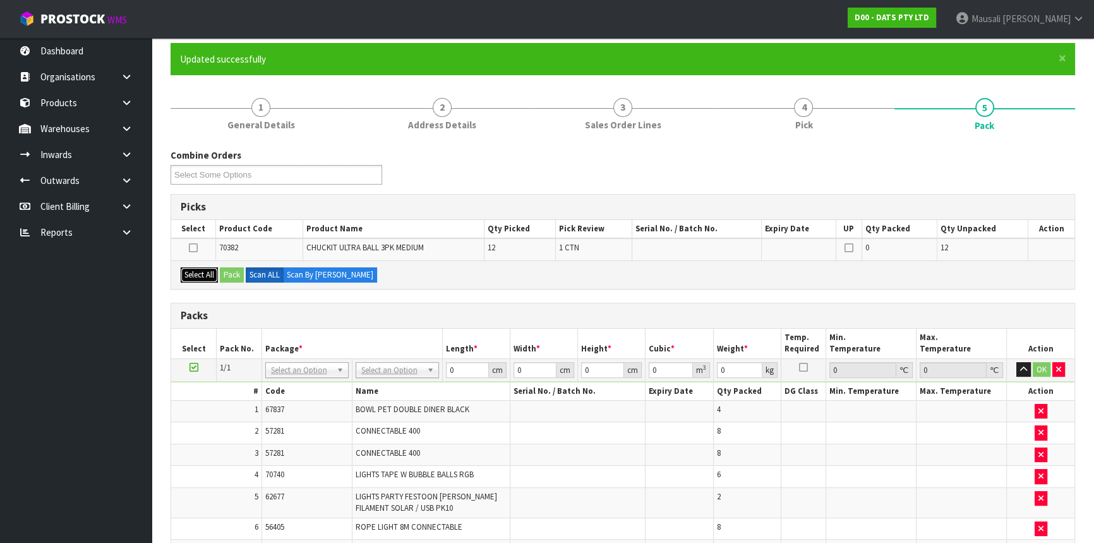
click at [199, 277] on button "Select All" at bounding box center [199, 274] width 37 height 15
click at [226, 271] on button "Pack" at bounding box center [232, 274] width 24 height 15
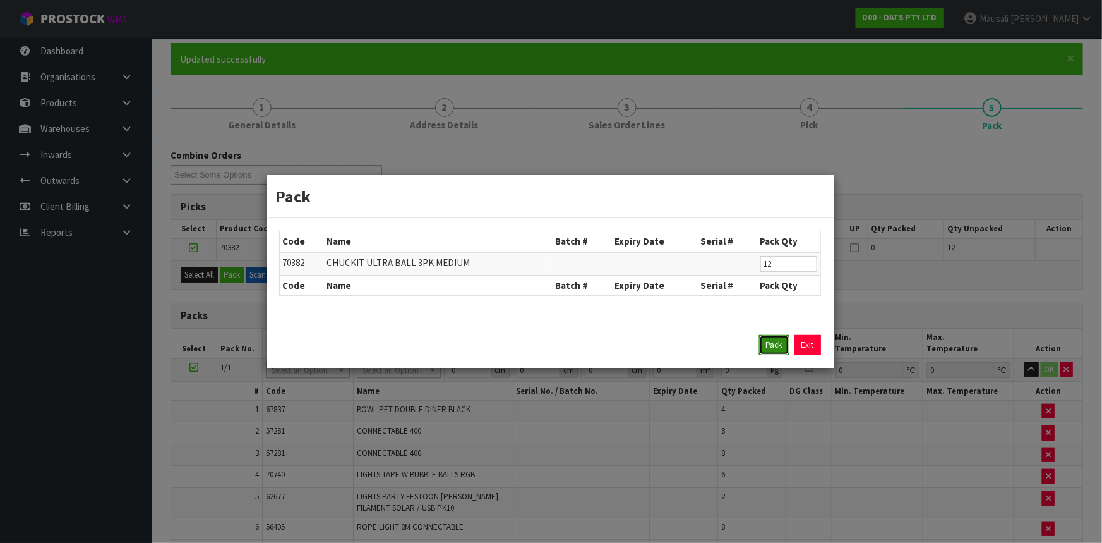
click at [769, 344] on button "Pack" at bounding box center [774, 345] width 30 height 20
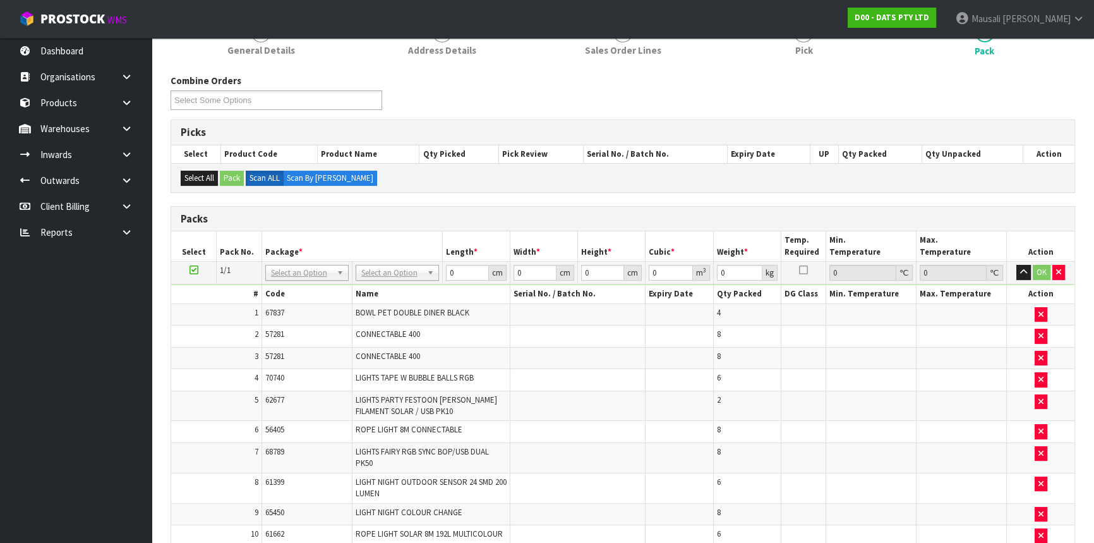
scroll to position [272, 0]
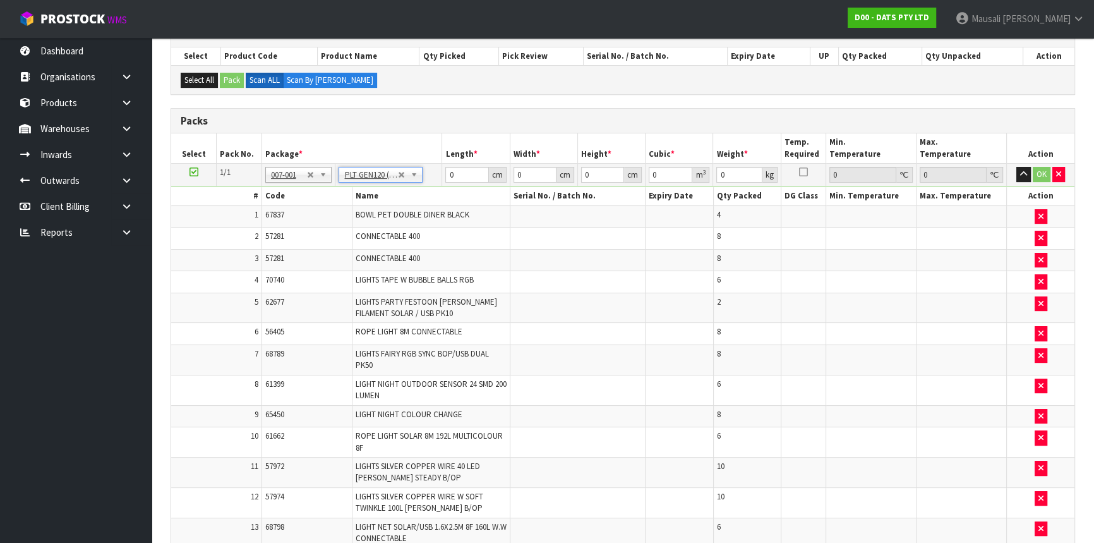
type input "120"
type input "100"
type input "83.3"
drag, startPoint x: 453, startPoint y: 177, endPoint x: 438, endPoint y: 181, distance: 15.2
click at [438, 181] on tr "1/1 NONE 007-001 007-002 007-004 007-009 007-013 007-014 007-015 007-017 007-01…" at bounding box center [622, 175] width 903 height 23
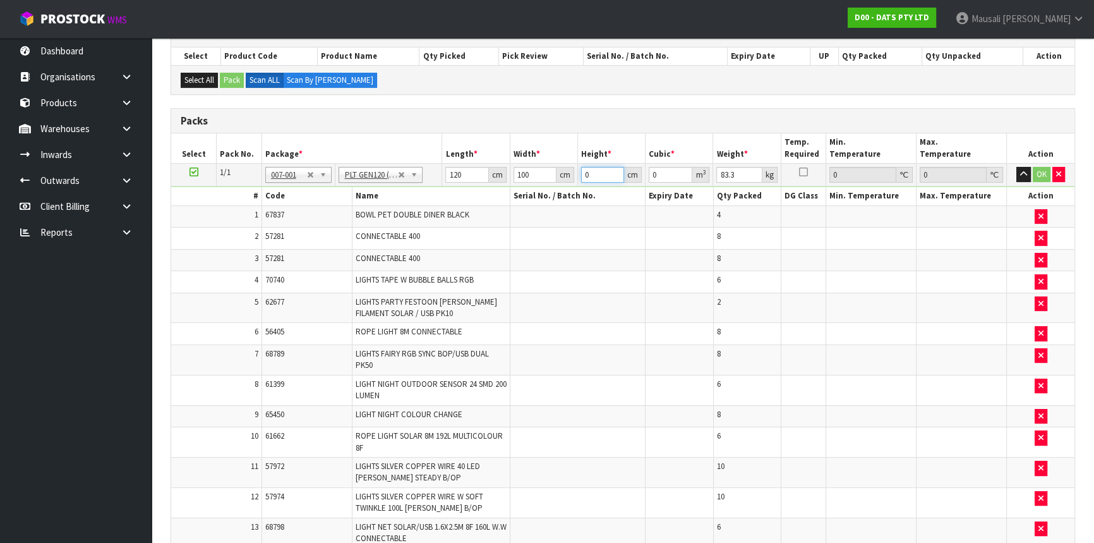
type input "7"
type input "0.084"
type input "70"
type input "0.84"
type input "70"
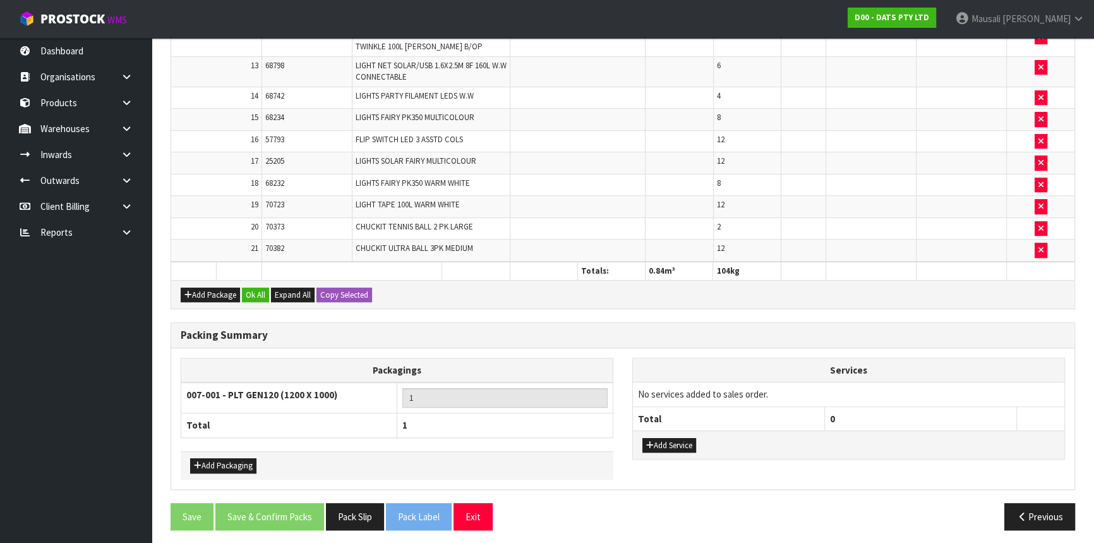
scroll to position [733, 0]
type input "104"
click at [260, 287] on button "Ok All" at bounding box center [255, 294] width 27 height 15
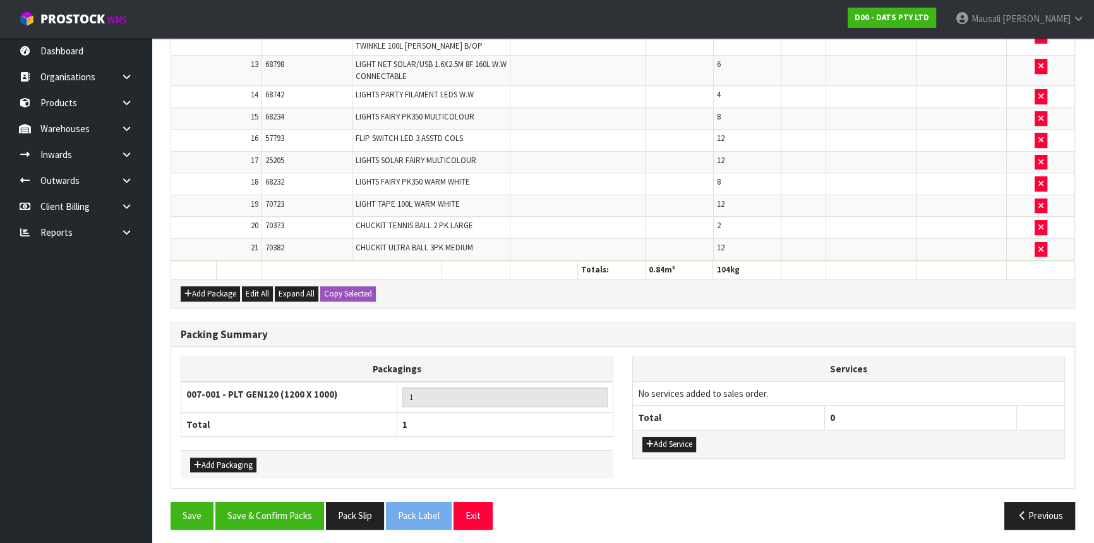
scroll to position [731, 0]
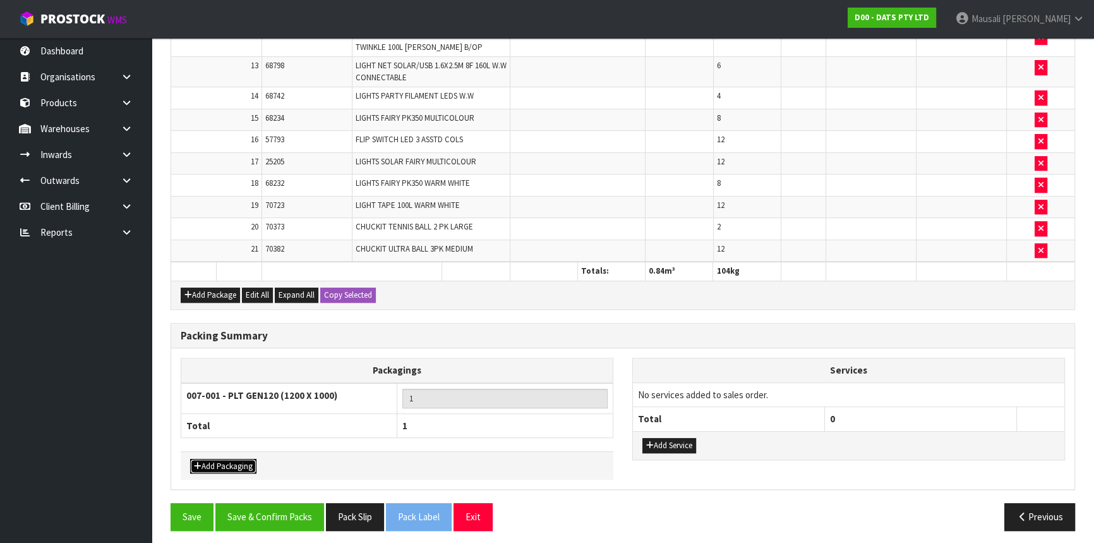
drag, startPoint x: 217, startPoint y: 459, endPoint x: 217, endPoint y: 452, distance: 7.6
click at [217, 459] on button "Add Packaging" at bounding box center [223, 466] width 66 height 15
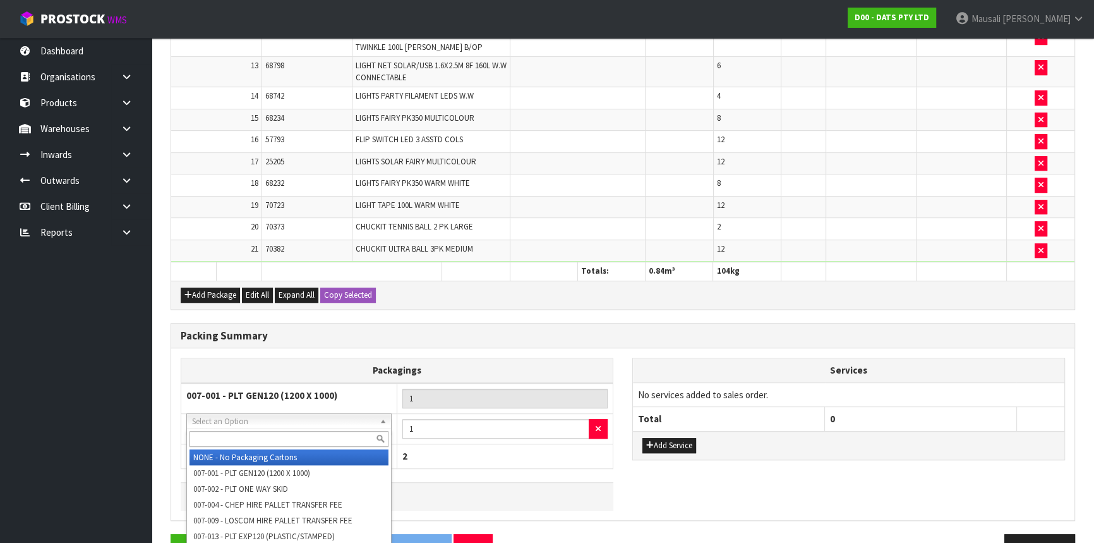
click at [218, 436] on input "text" at bounding box center [288, 439] width 199 height 16
type input "OC"
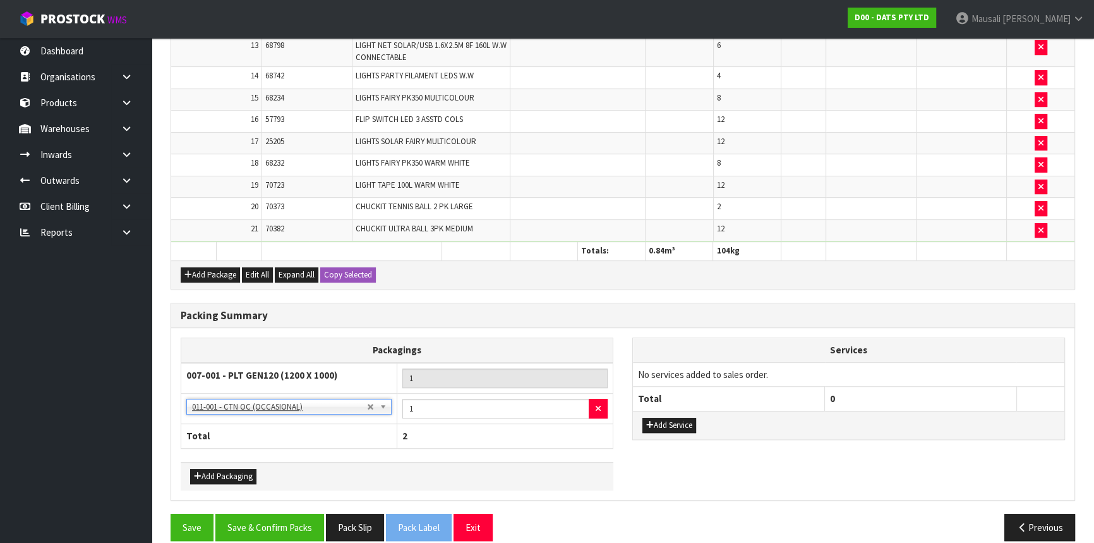
scroll to position [762, 0]
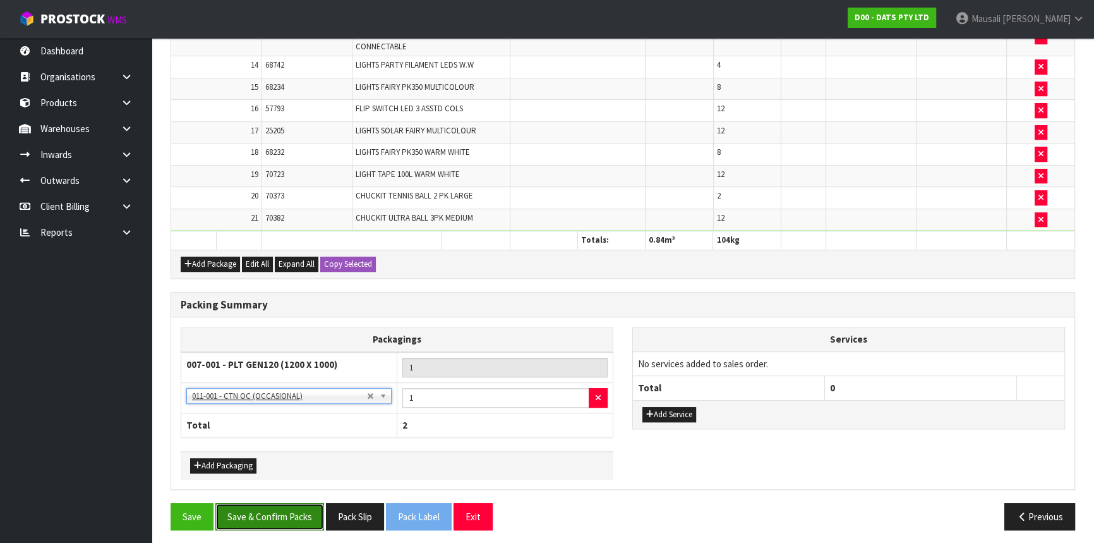
click at [278, 505] on button "Save & Confirm Packs" at bounding box center [269, 516] width 109 height 27
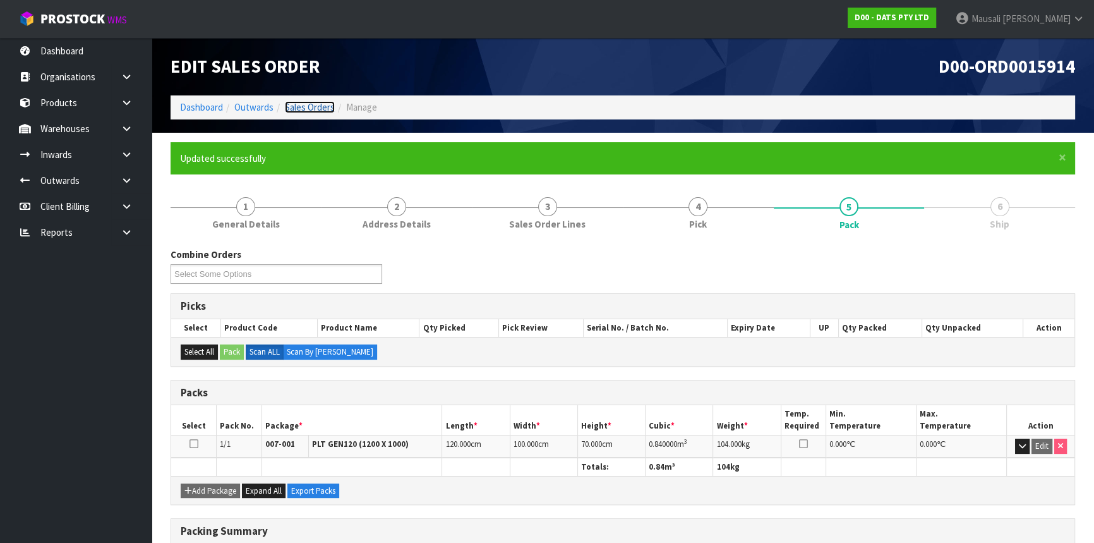
click at [297, 105] on link "Sales Orders" at bounding box center [310, 107] width 50 height 12
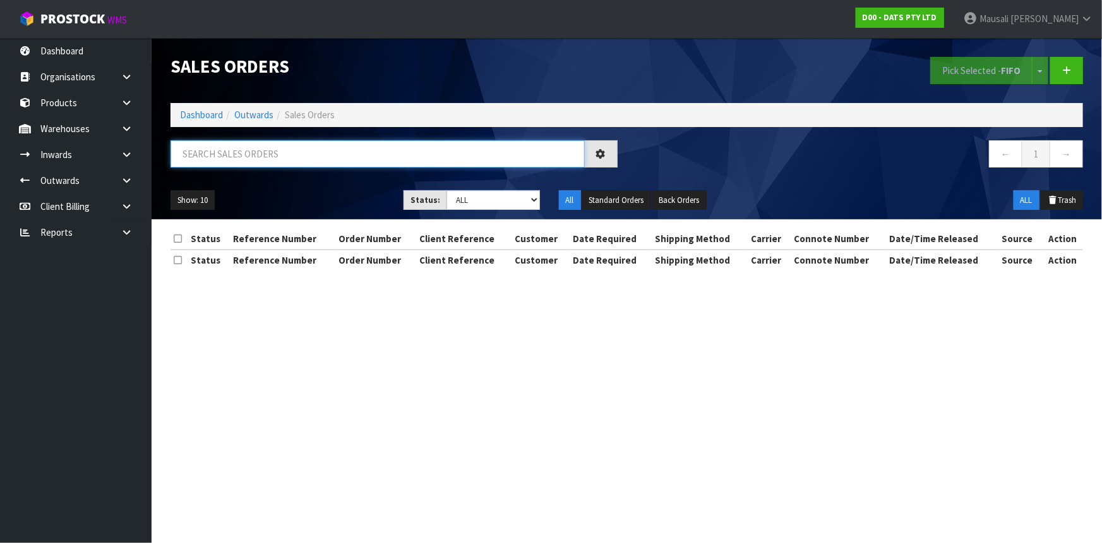
click at [222, 159] on input "text" at bounding box center [378, 153] width 414 height 27
type input "JOB-0416982"
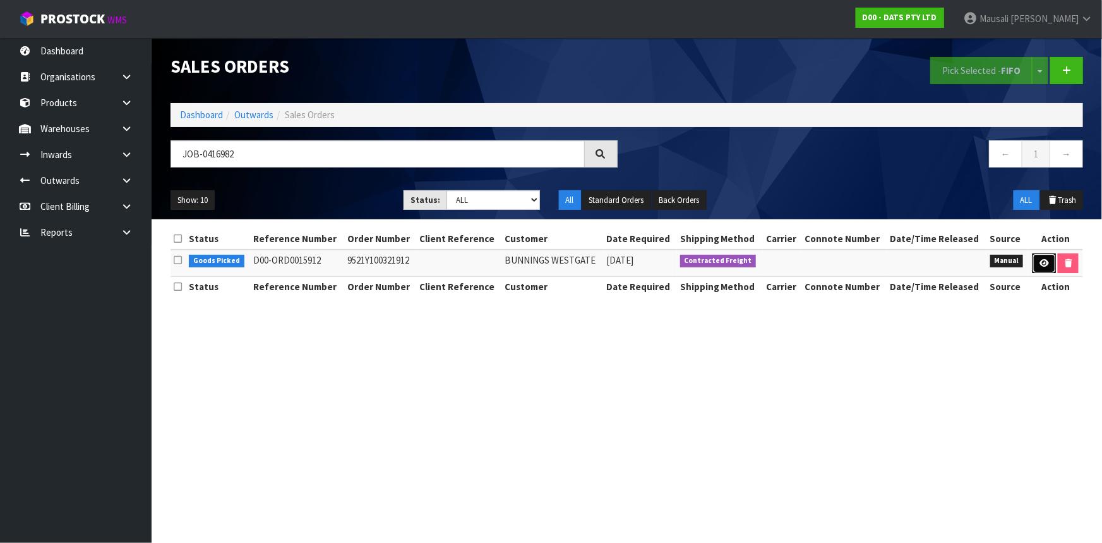
click at [1040, 256] on link at bounding box center [1044, 263] width 23 height 20
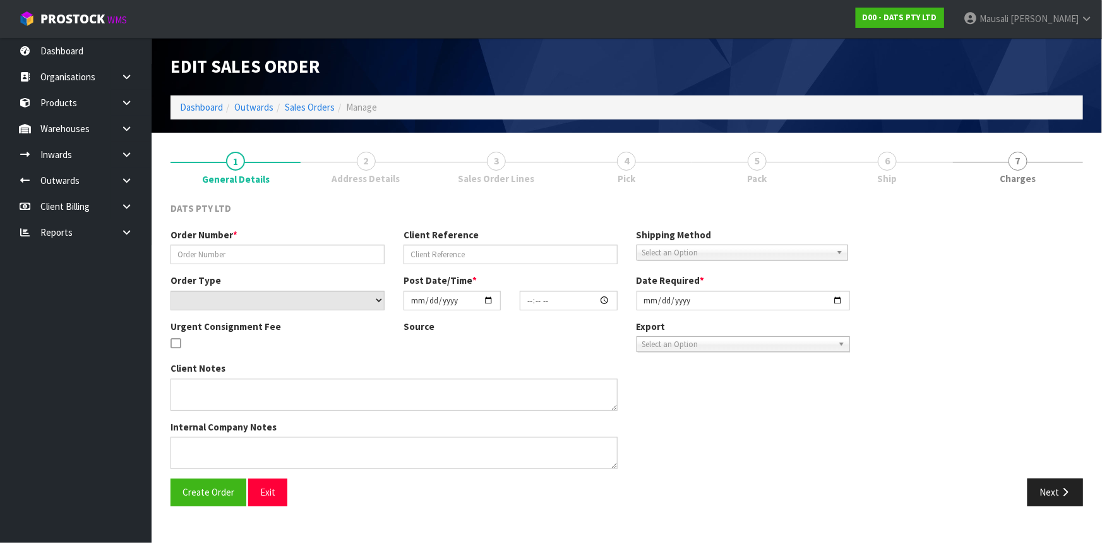
type input "9521Y100321912"
select select "number:0"
type input "[DATE]"
type input "10:12:00.000"
type input "[DATE]"
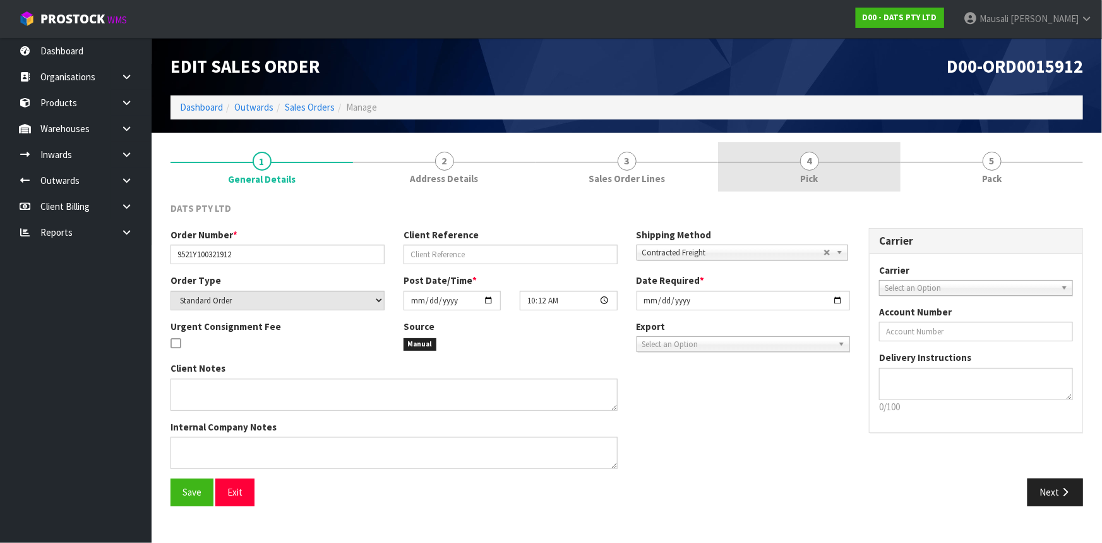
click at [806, 161] on span "4" at bounding box center [809, 161] width 19 height 19
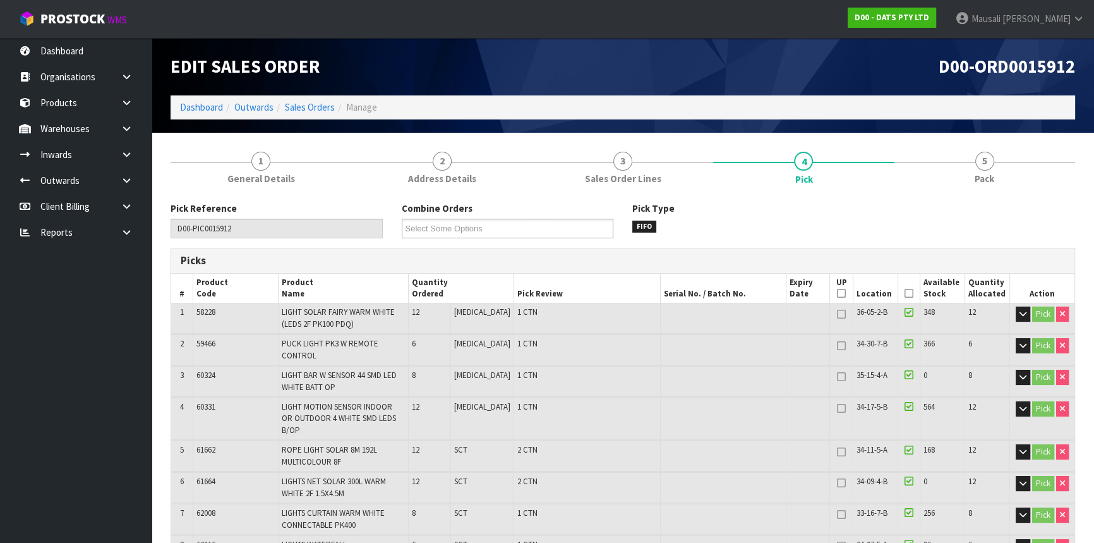
click at [904, 293] on icon at bounding box center [908, 293] width 9 height 1
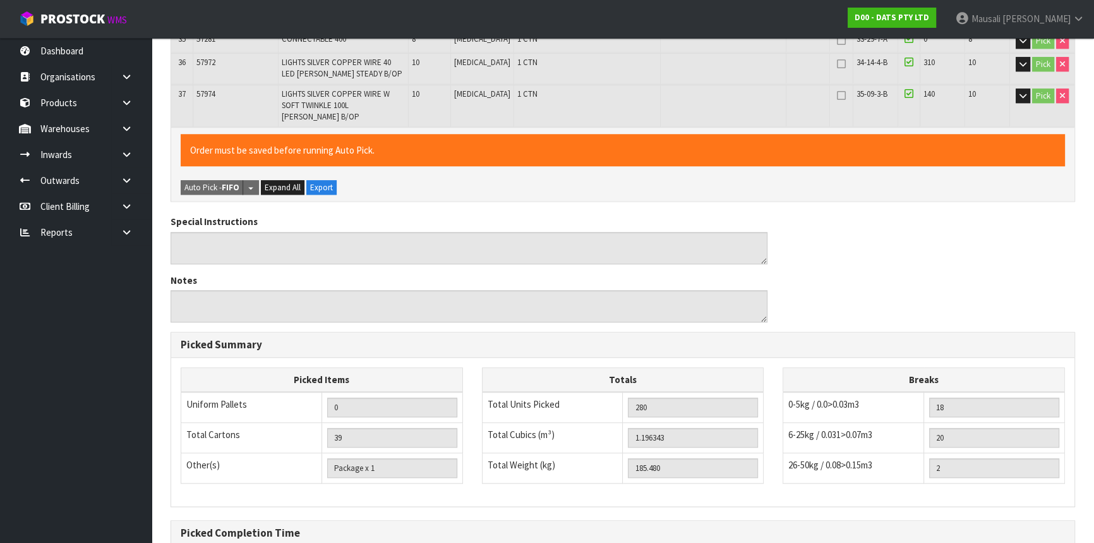
scroll to position [1333, 0]
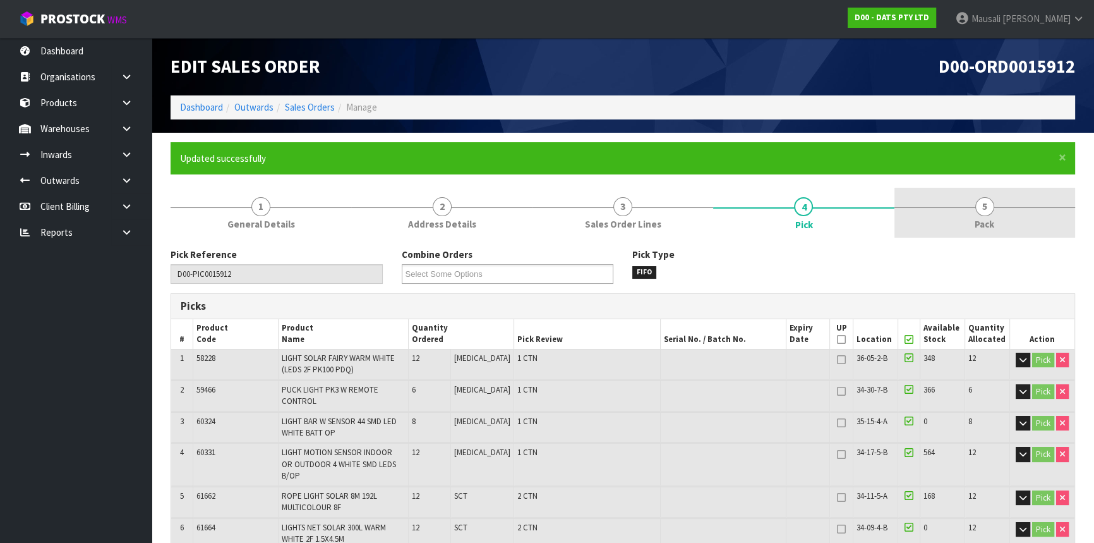
click at [992, 214] on link "5 Pack" at bounding box center [984, 213] width 181 height 50
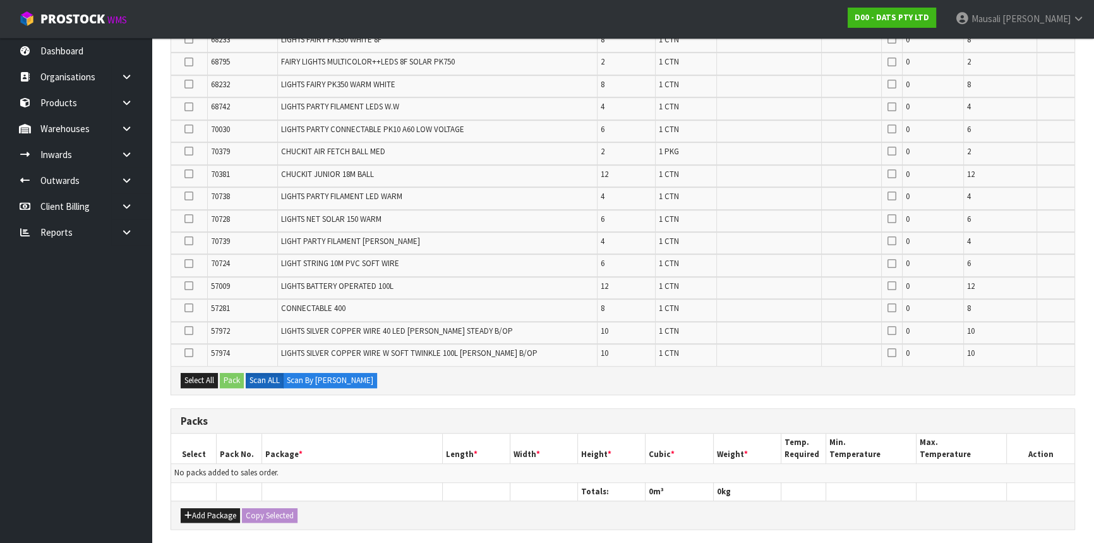
scroll to position [976, 0]
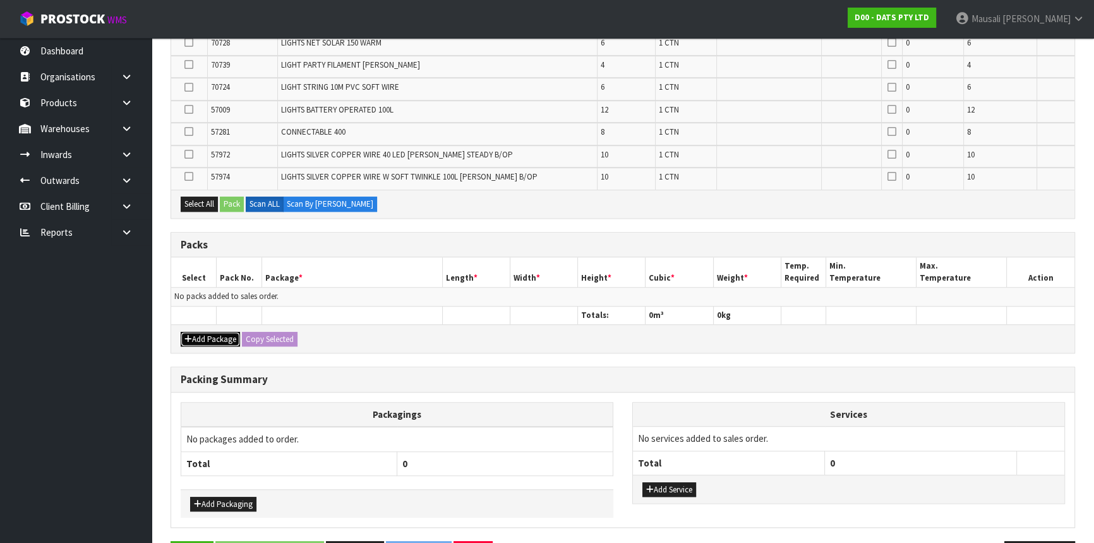
click at [207, 332] on button "Add Package" at bounding box center [210, 339] width 59 height 15
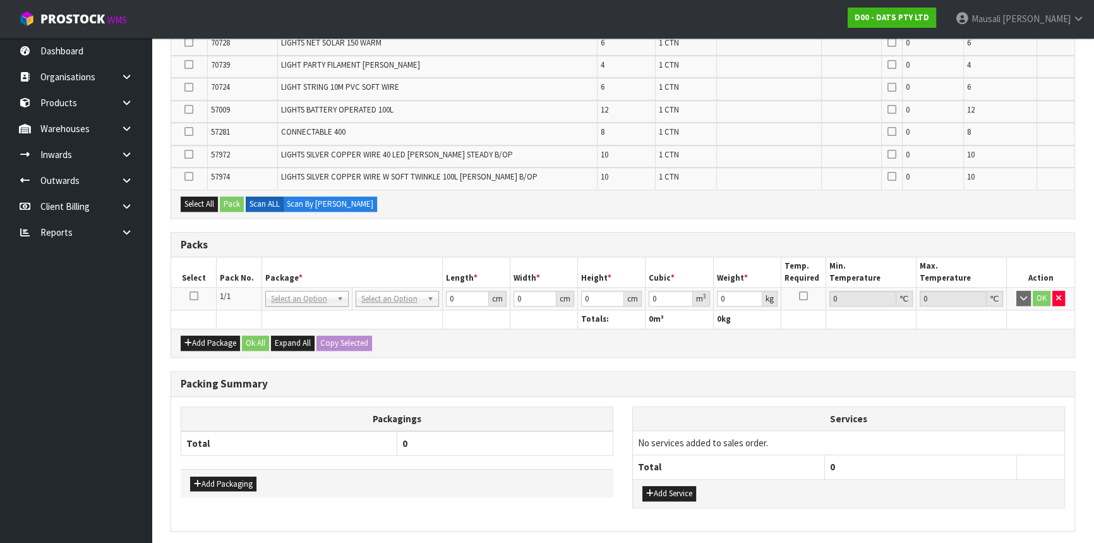
click at [193, 296] on icon at bounding box center [193, 296] width 9 height 1
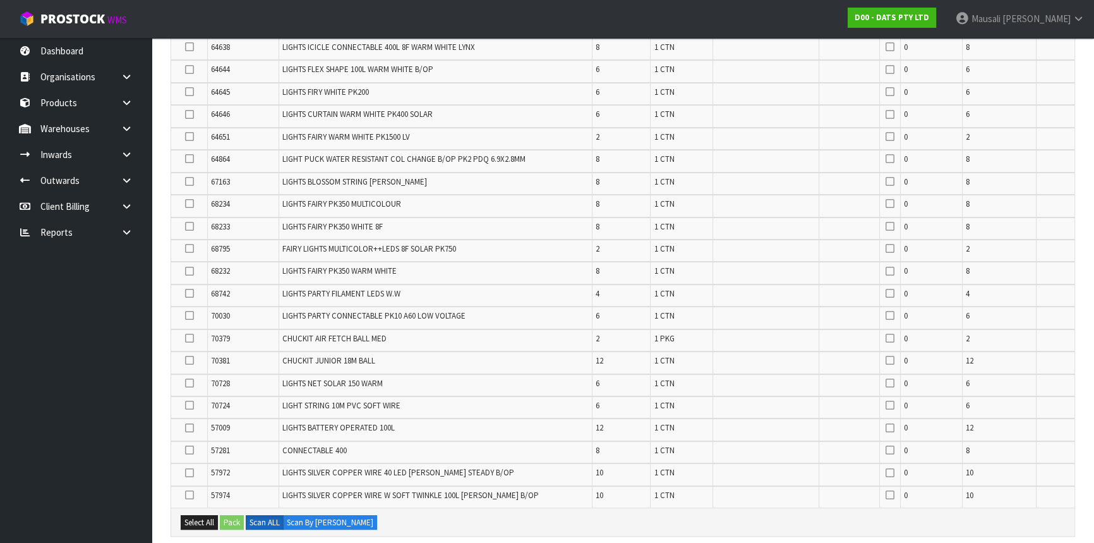
scroll to position [414, 0]
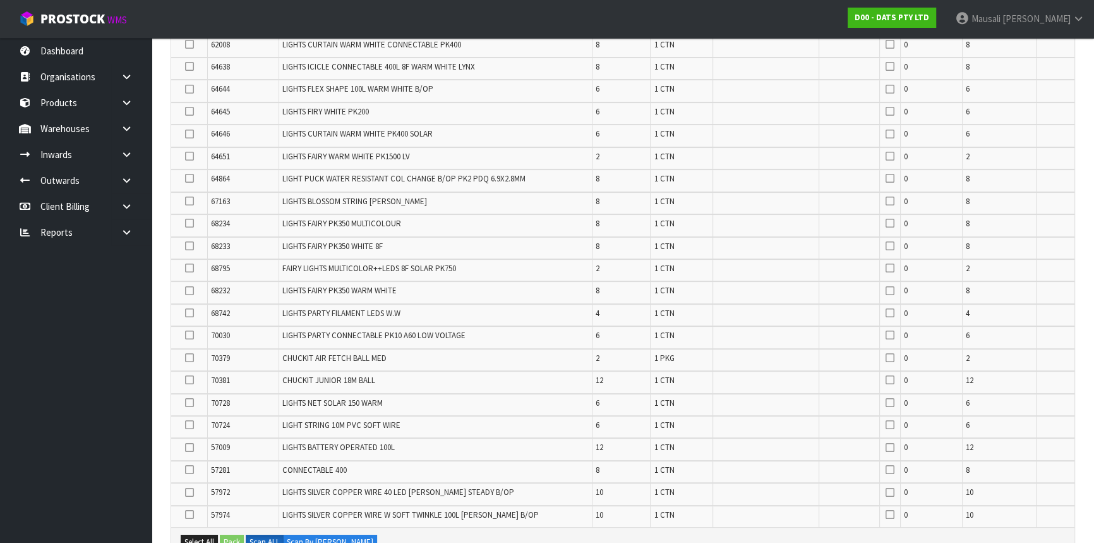
drag, startPoint x: 193, startPoint y: 86, endPoint x: 198, endPoint y: 100, distance: 15.4
click at [191, 89] on icon at bounding box center [189, 89] width 9 height 1
click at [0, 0] on input "checkbox" at bounding box center [0, 0] width 0 height 0
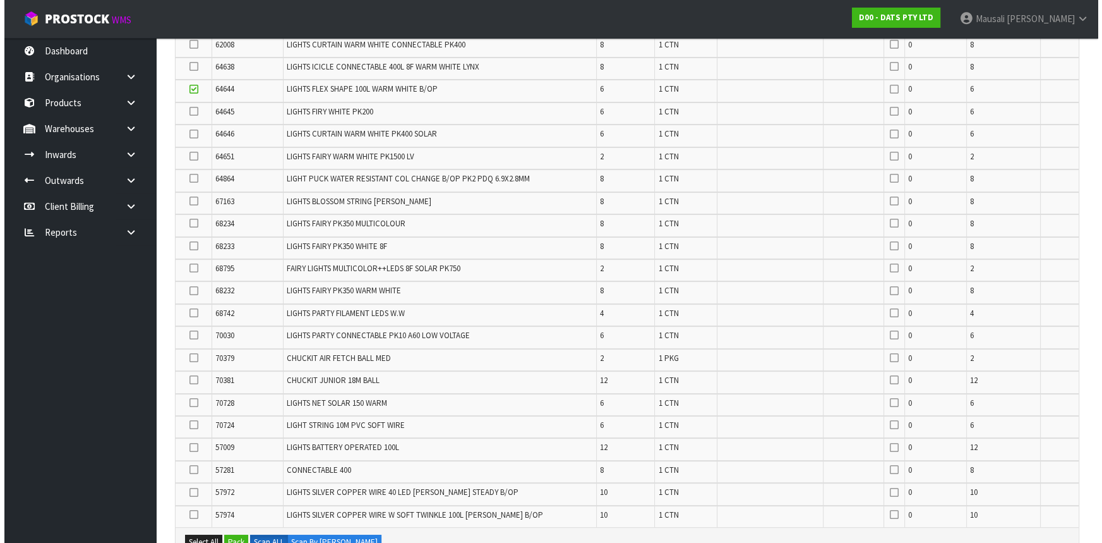
scroll to position [644, 0]
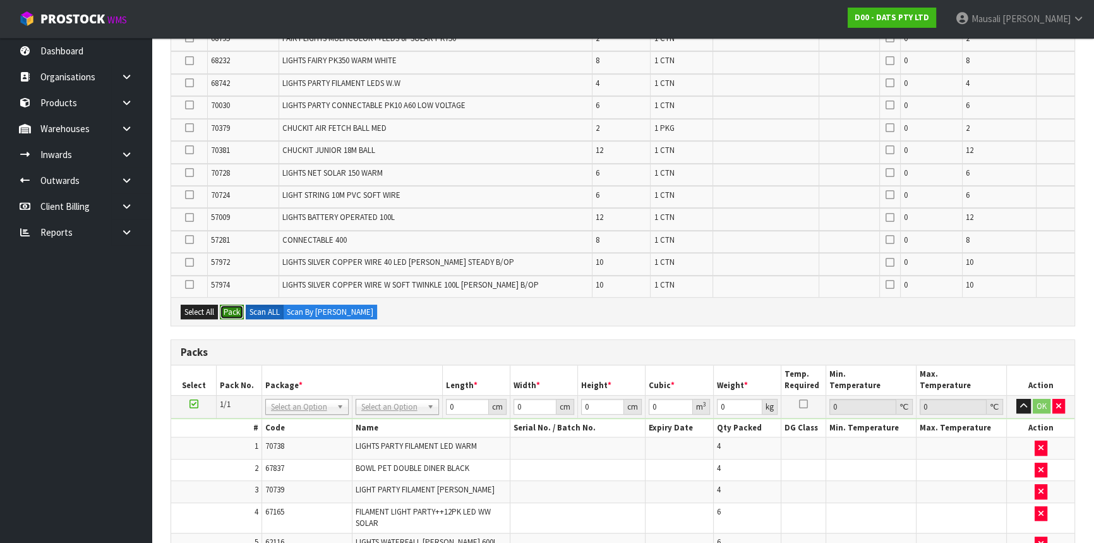
click at [232, 306] on button "Pack" at bounding box center [232, 311] width 24 height 15
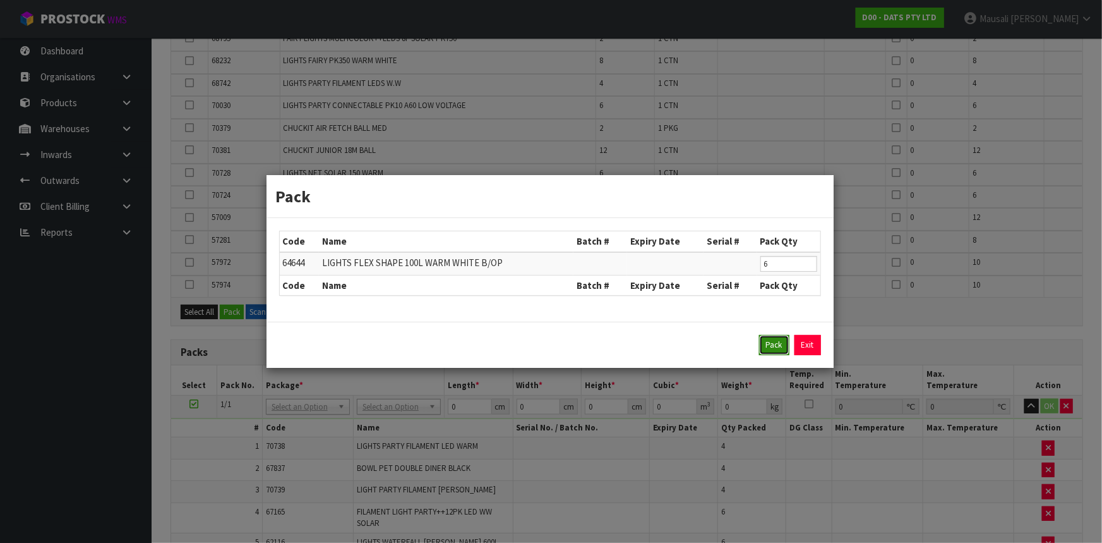
click at [766, 344] on button "Pack" at bounding box center [774, 345] width 30 height 20
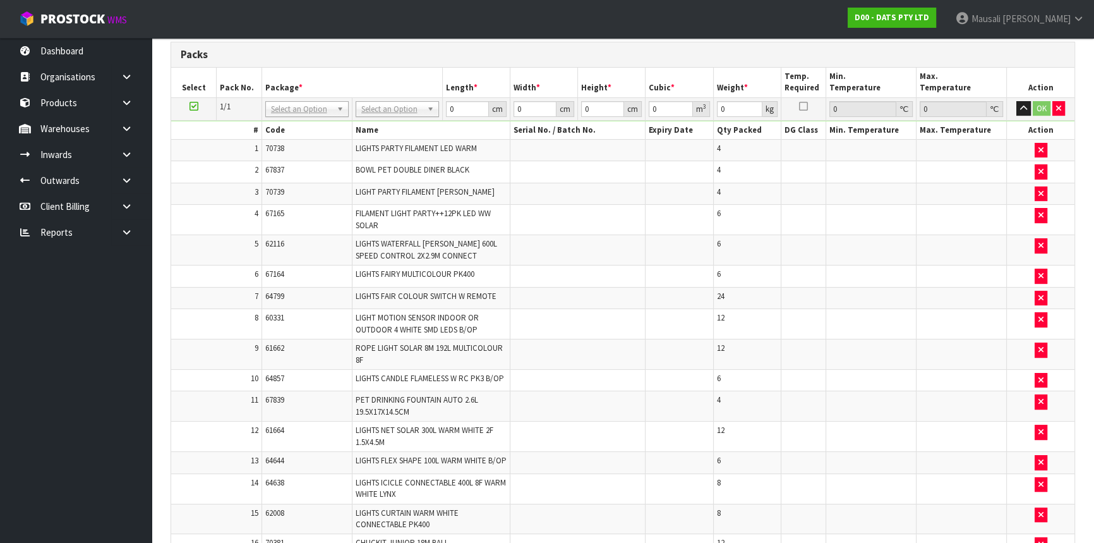
scroll to position [136, 0]
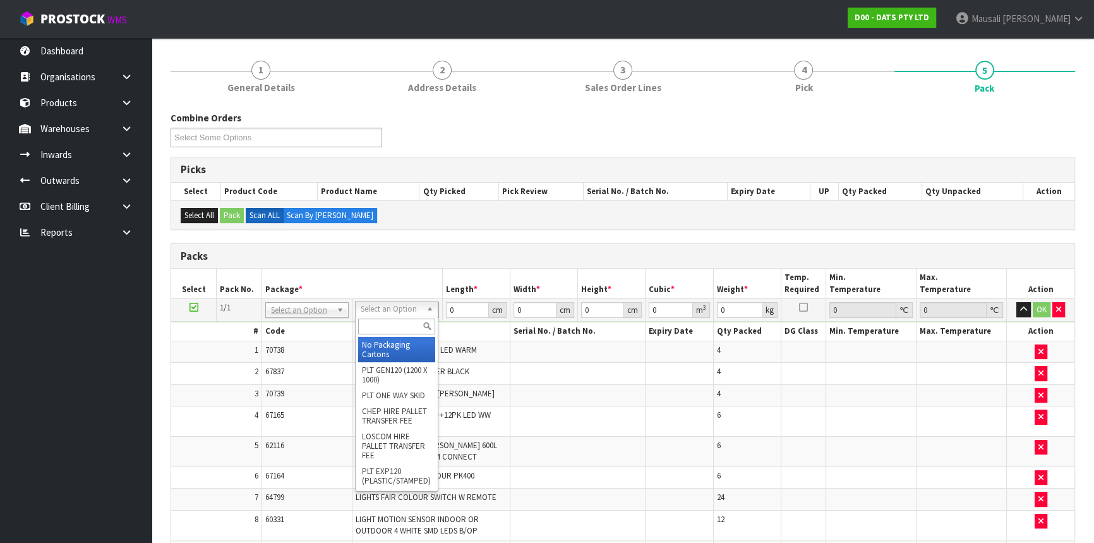
drag, startPoint x: 392, startPoint y: 304, endPoint x: 392, endPoint y: 325, distance: 20.9
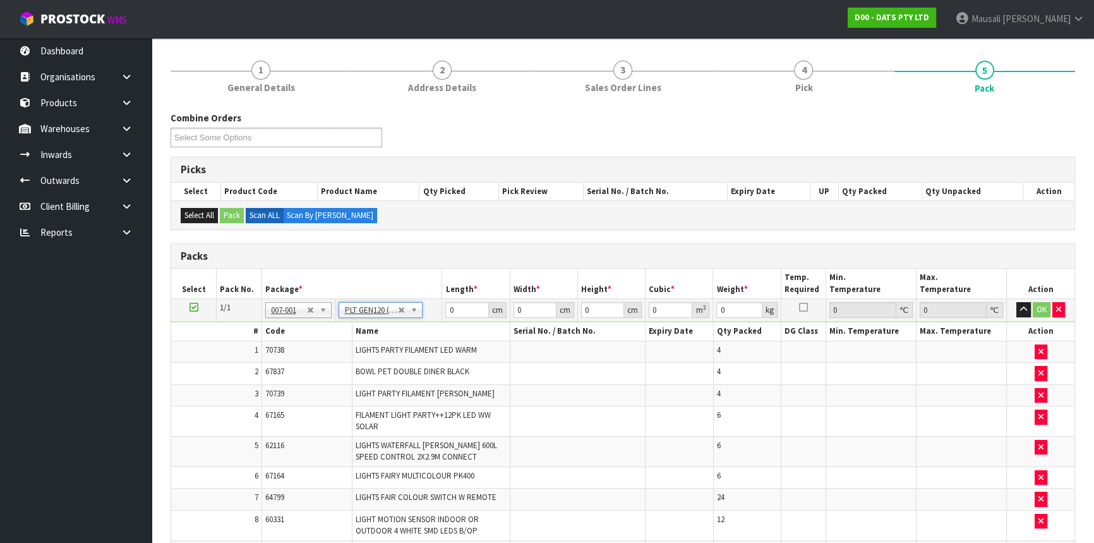
type input "120"
type input "100"
type input "185.48"
drag, startPoint x: 467, startPoint y: 309, endPoint x: 395, endPoint y: 318, distance: 72.0
click at [411, 318] on tr "1/1 NONE 007-001 007-002 007-004 007-009 007-013 007-014 007-015 007-017 007-01…" at bounding box center [622, 310] width 903 height 23
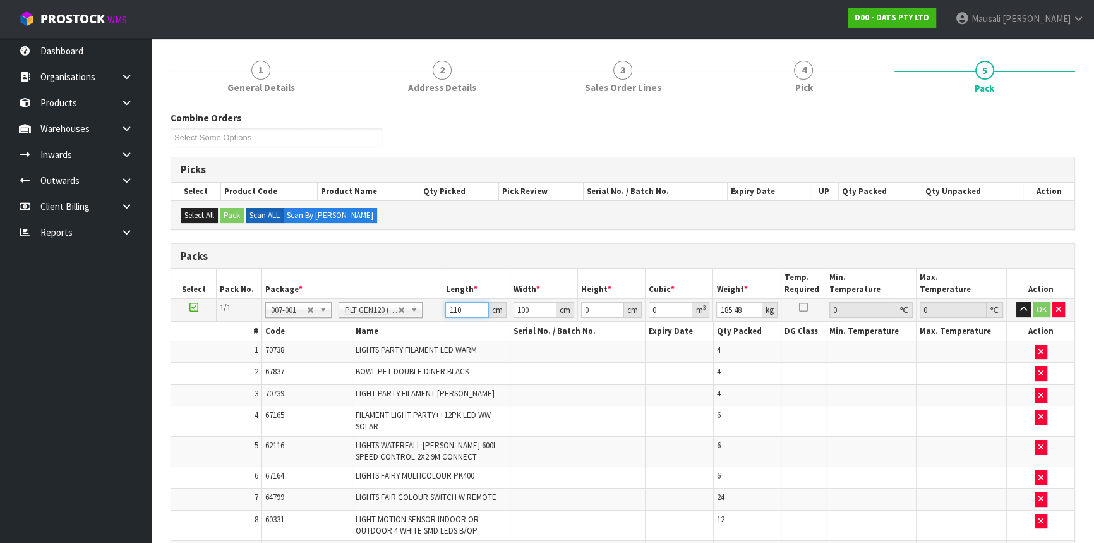
type input "110"
type input "105"
type input "1"
type input "0.01155"
type input "13"
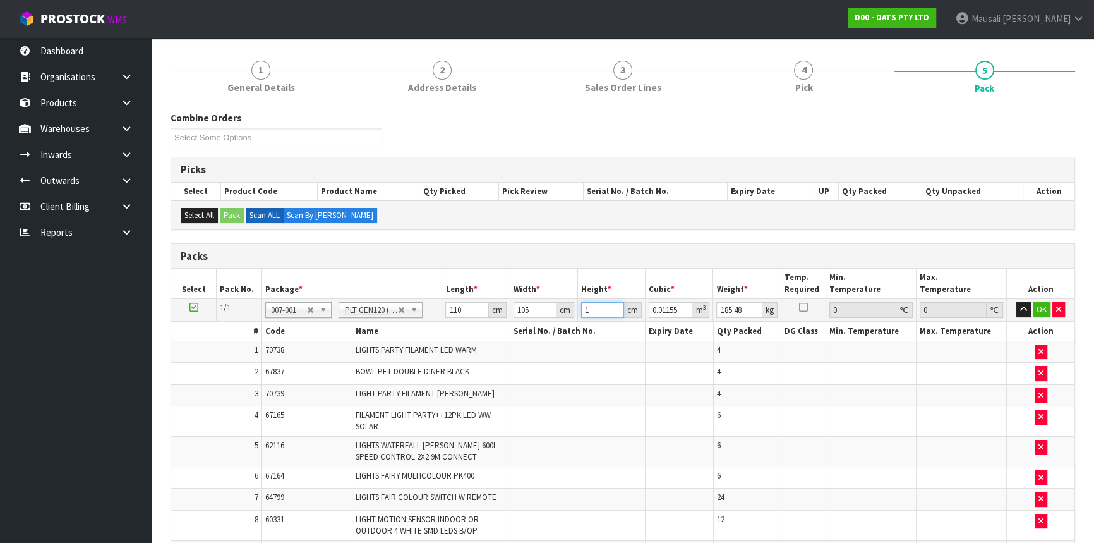
type input "0.15015"
type input "131"
type input "1.51305"
type input "131"
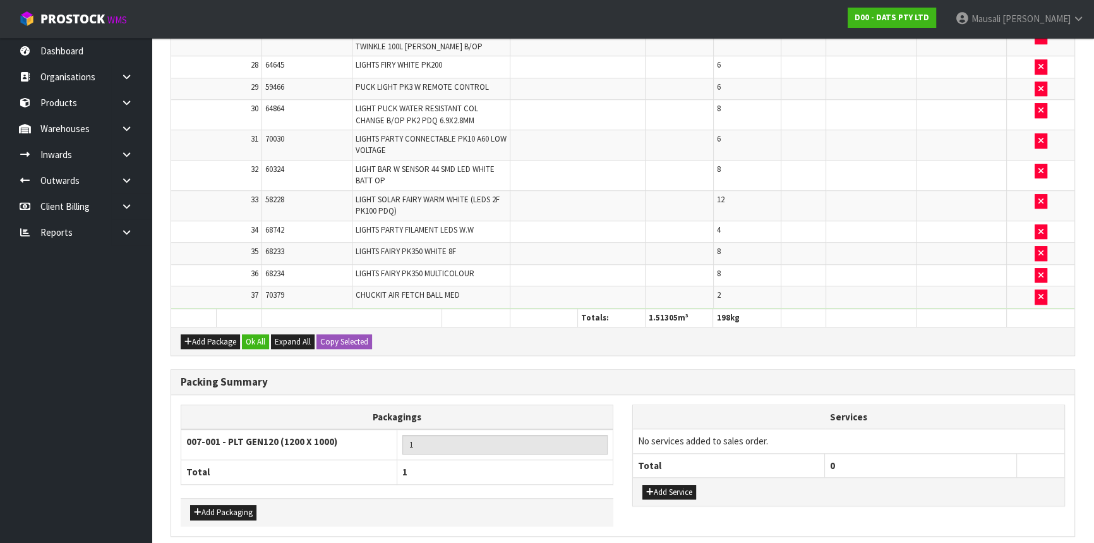
scroll to position [1164, 0]
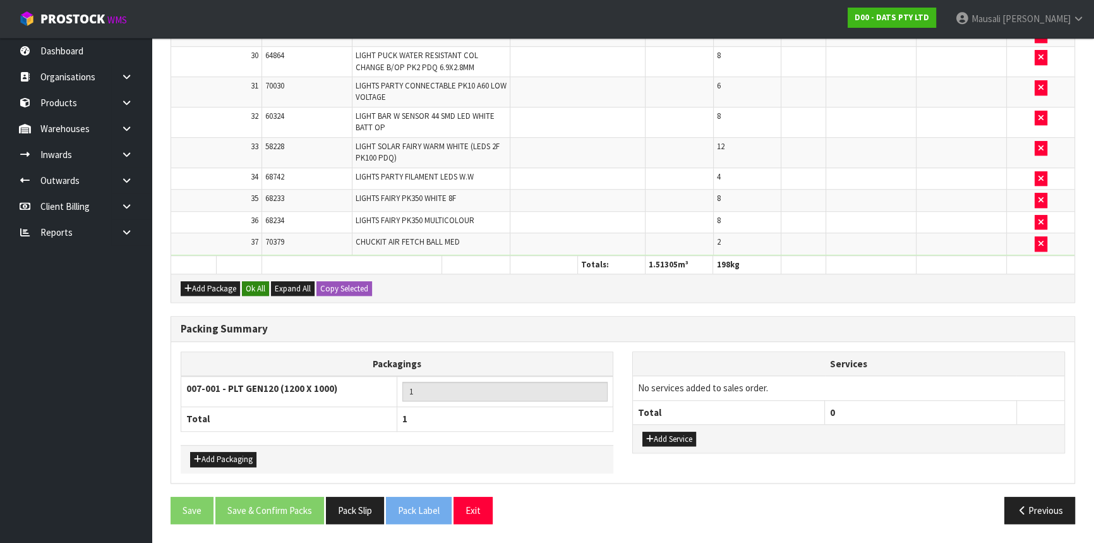
type input "198"
click at [263, 284] on button "Ok All" at bounding box center [255, 288] width 27 height 15
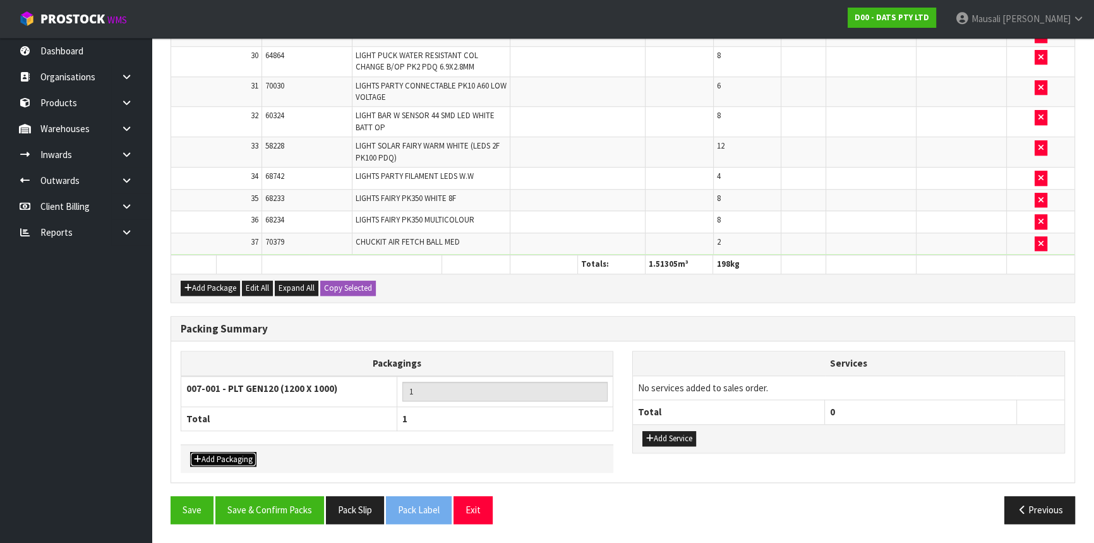
click at [210, 453] on button "Add Packaging" at bounding box center [223, 459] width 66 height 15
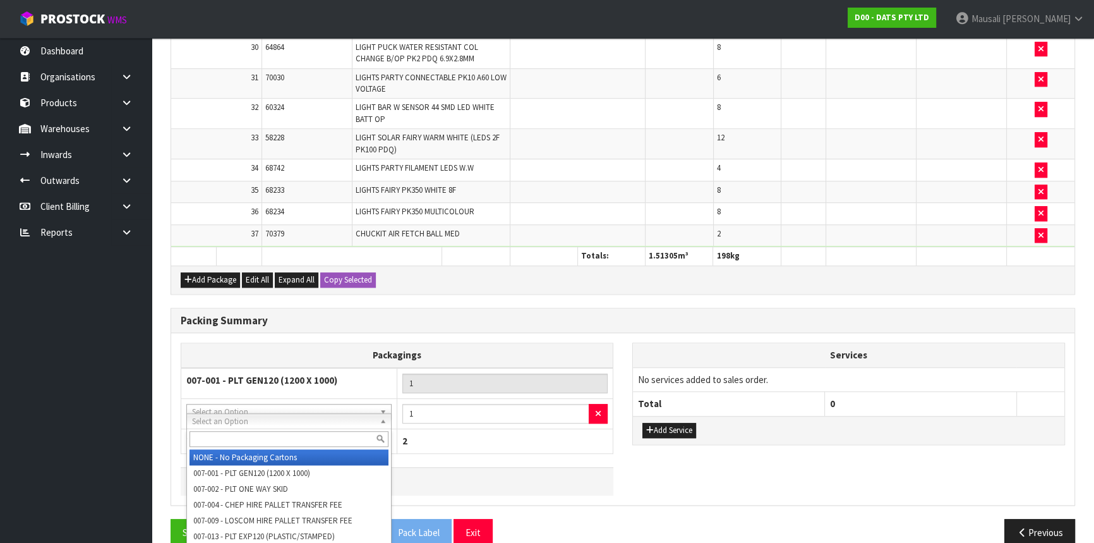
click at [218, 433] on input "text" at bounding box center [288, 439] width 199 height 16
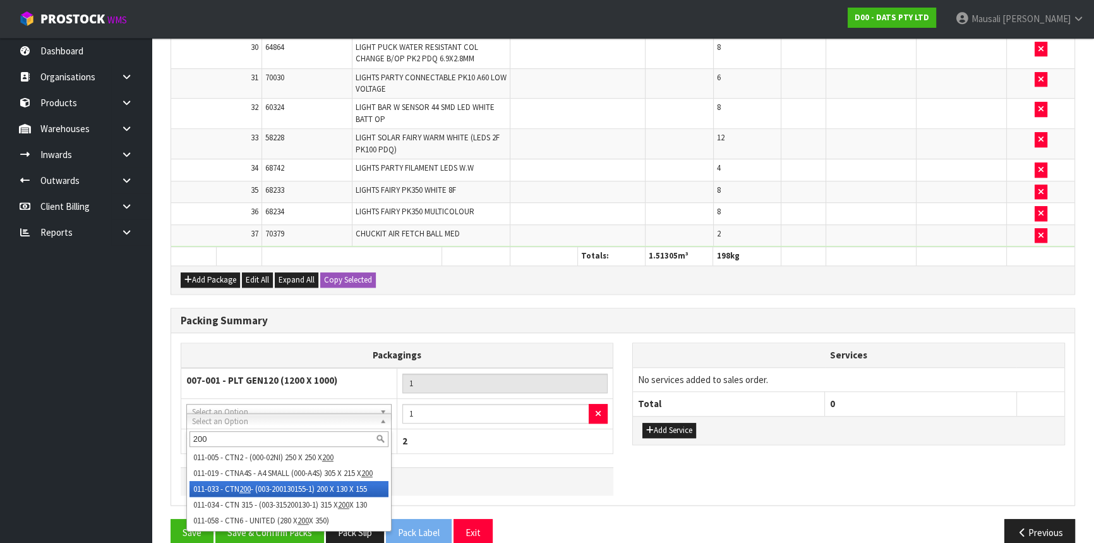
type input "200"
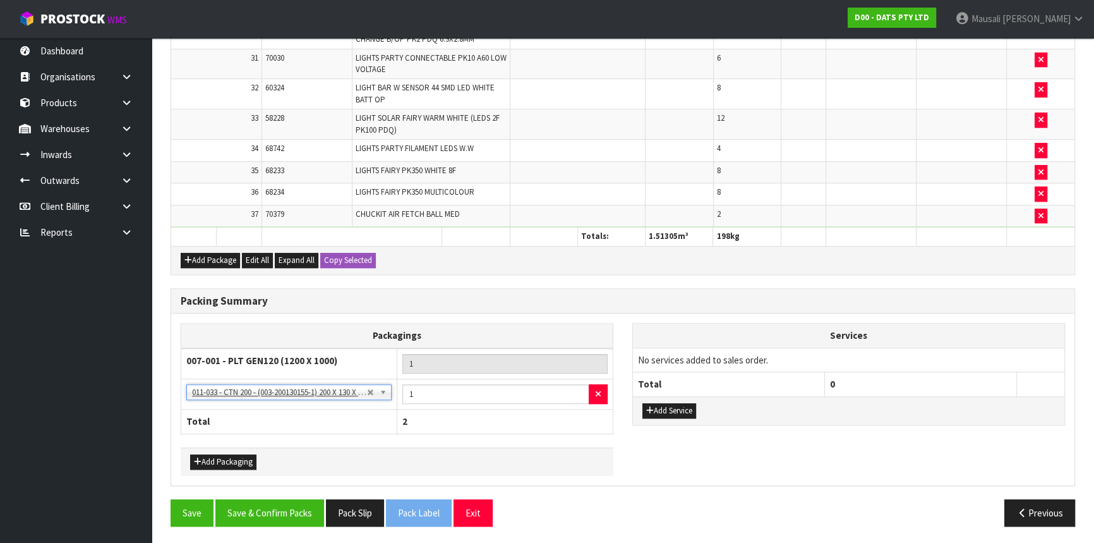
scroll to position [1194, 0]
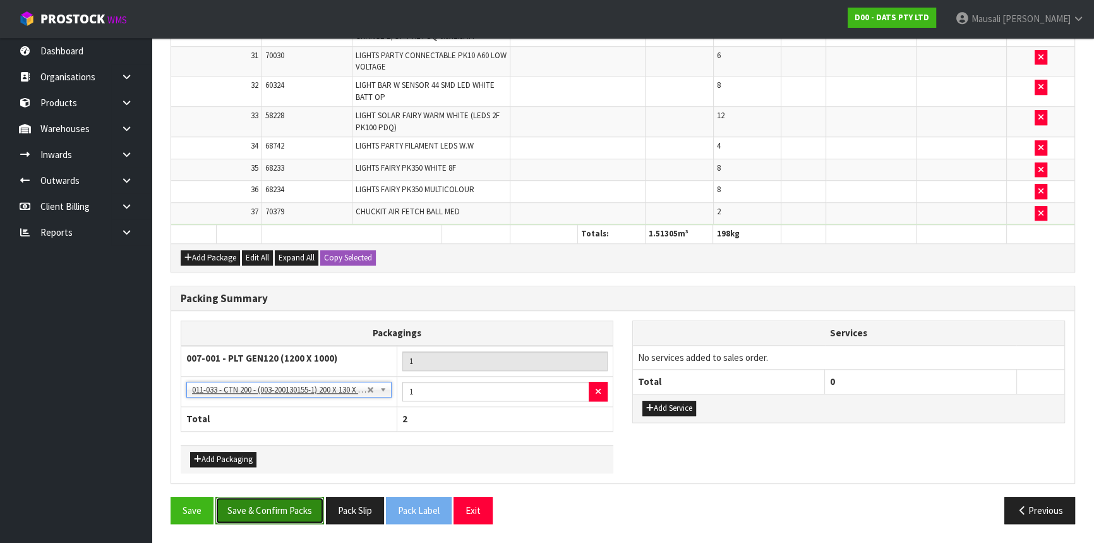
click at [290, 508] on button "Save & Confirm Packs" at bounding box center [269, 509] width 109 height 27
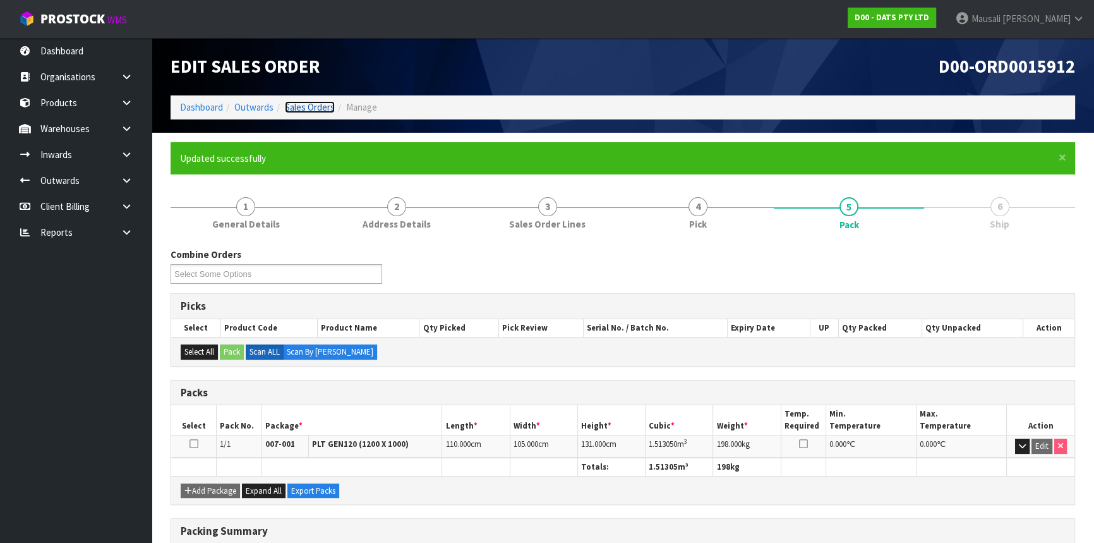
click at [307, 107] on link "Sales Orders" at bounding box center [310, 107] width 50 height 12
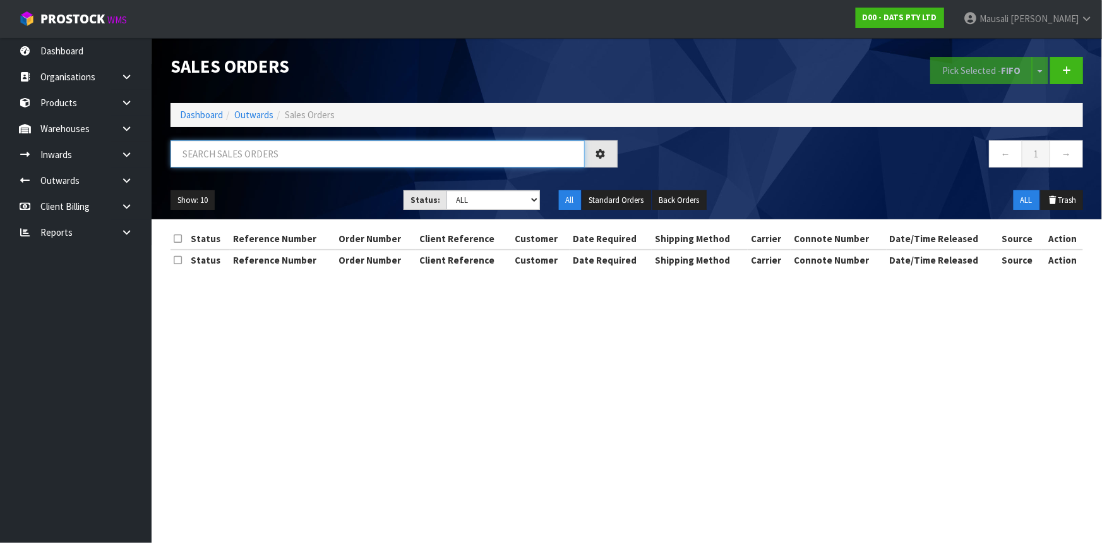
click at [225, 151] on input "text" at bounding box center [378, 153] width 414 height 27
type input "JOB-0416809"
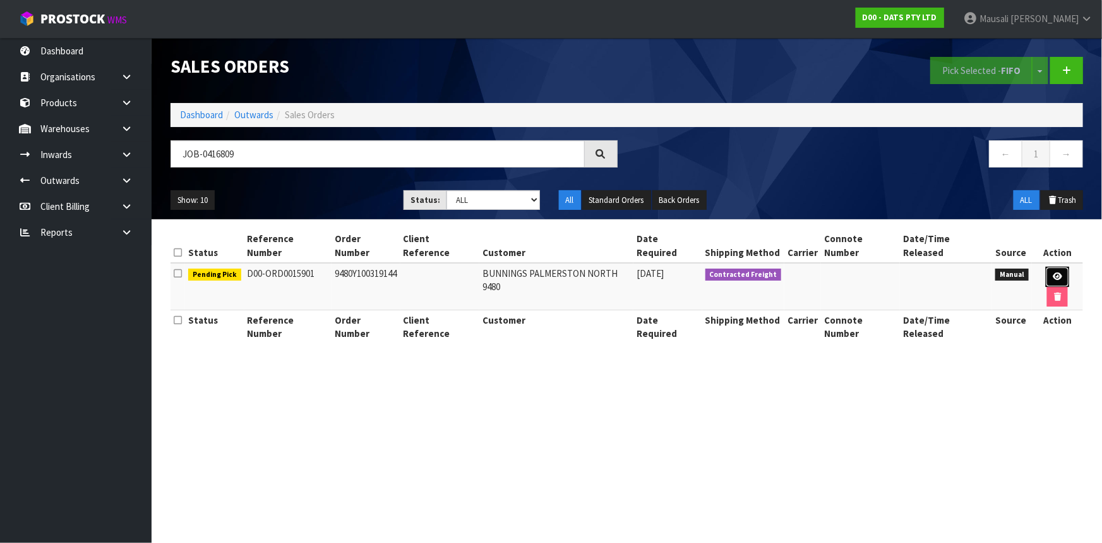
click at [1053, 272] on icon at bounding box center [1057, 276] width 9 height 8
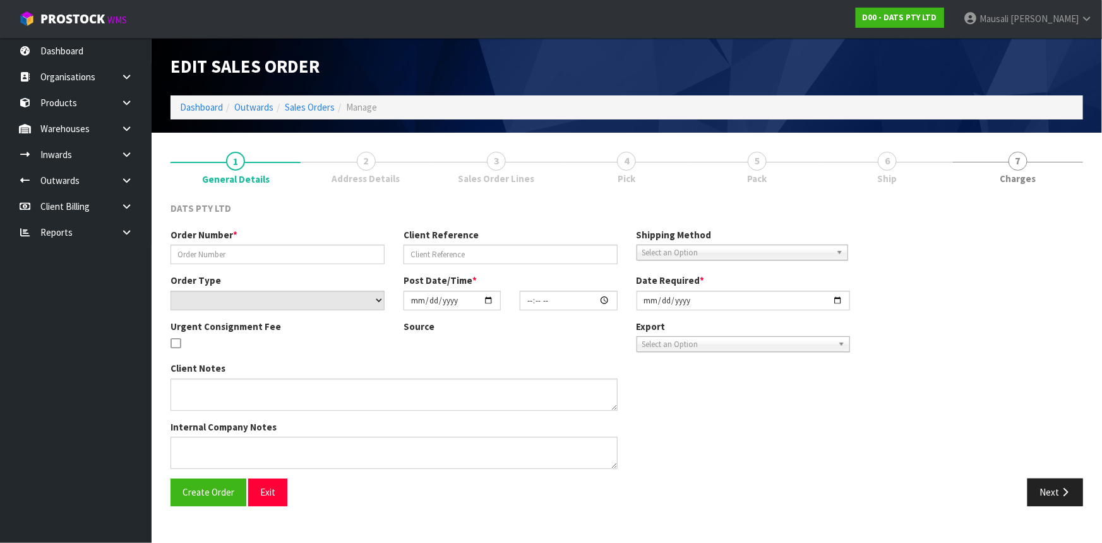
type input "9480Y100319144"
select select "number:0"
type input "[DATE]"
type input "10:49:00.000"
type input "[DATE]"
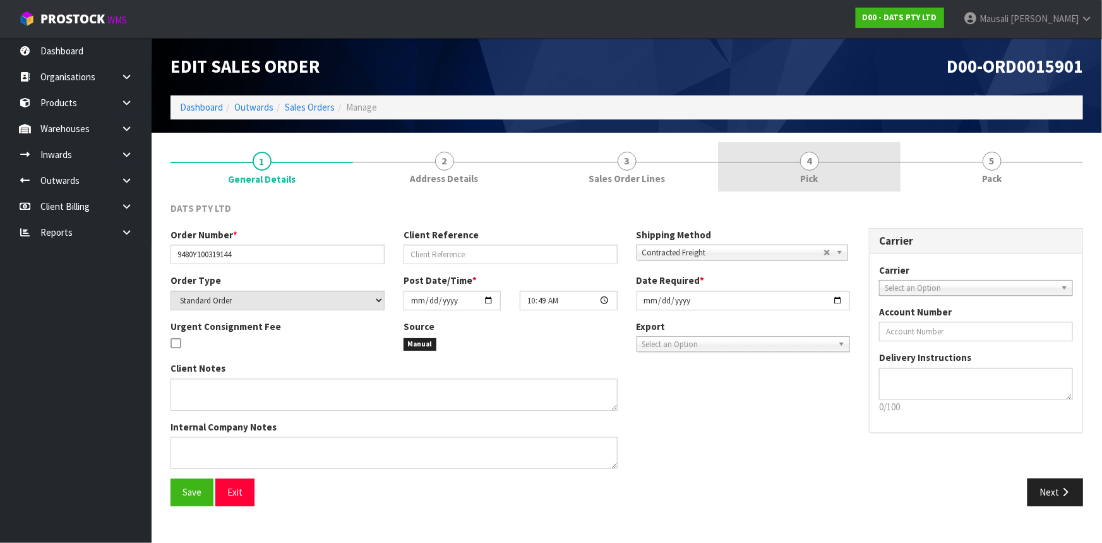
click at [817, 177] on span "Pick" at bounding box center [810, 178] width 18 height 13
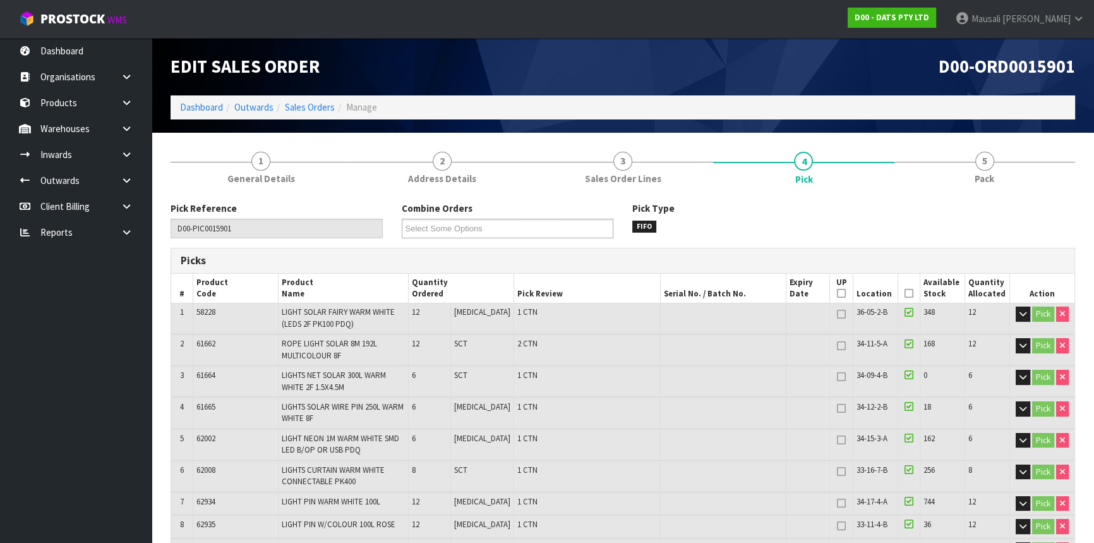
click at [906, 294] on icon at bounding box center [908, 293] width 9 height 1
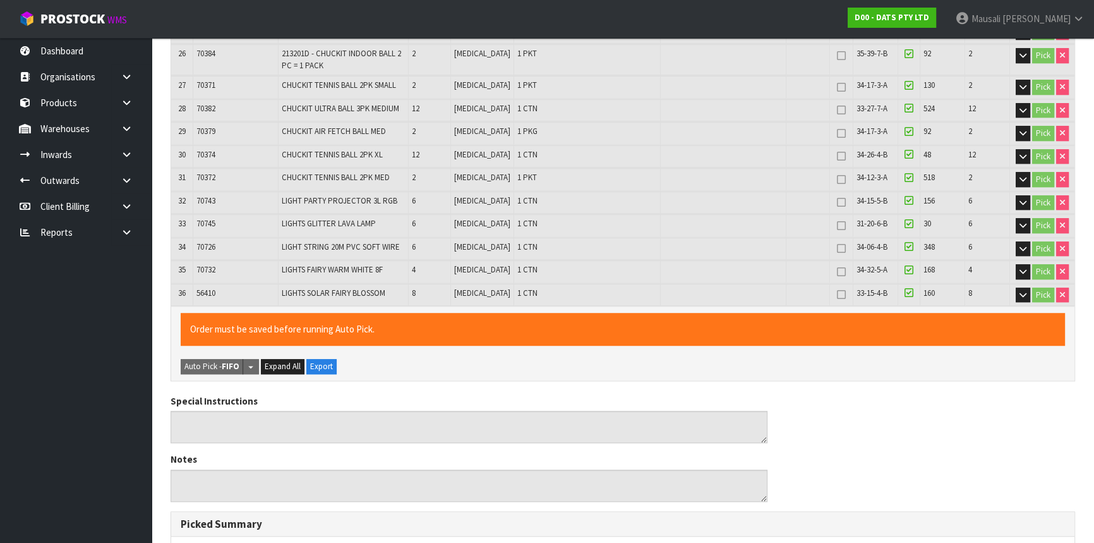
scroll to position [1324, 0]
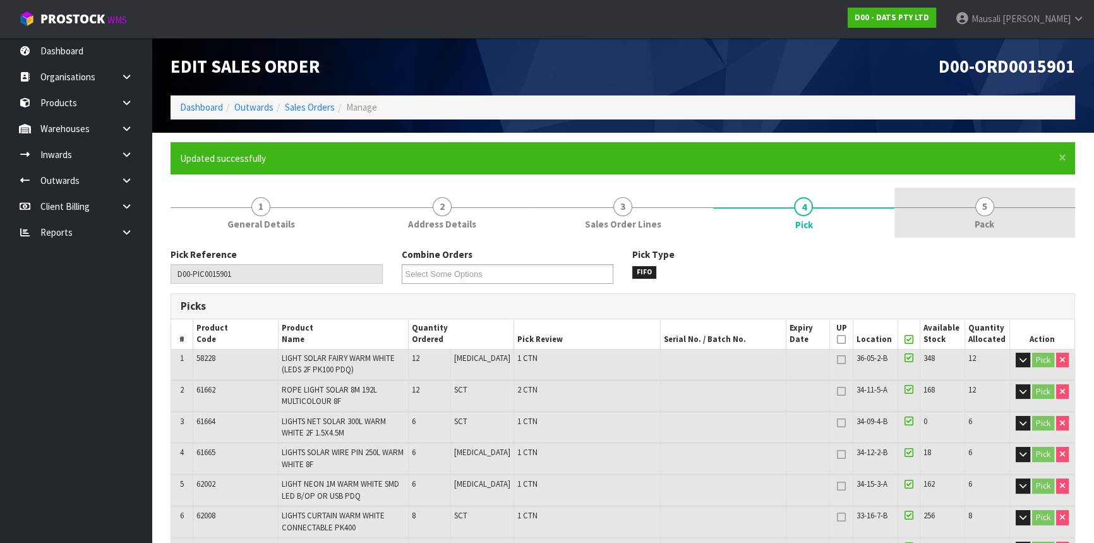
click at [978, 220] on span "Pack" at bounding box center [984, 223] width 20 height 13
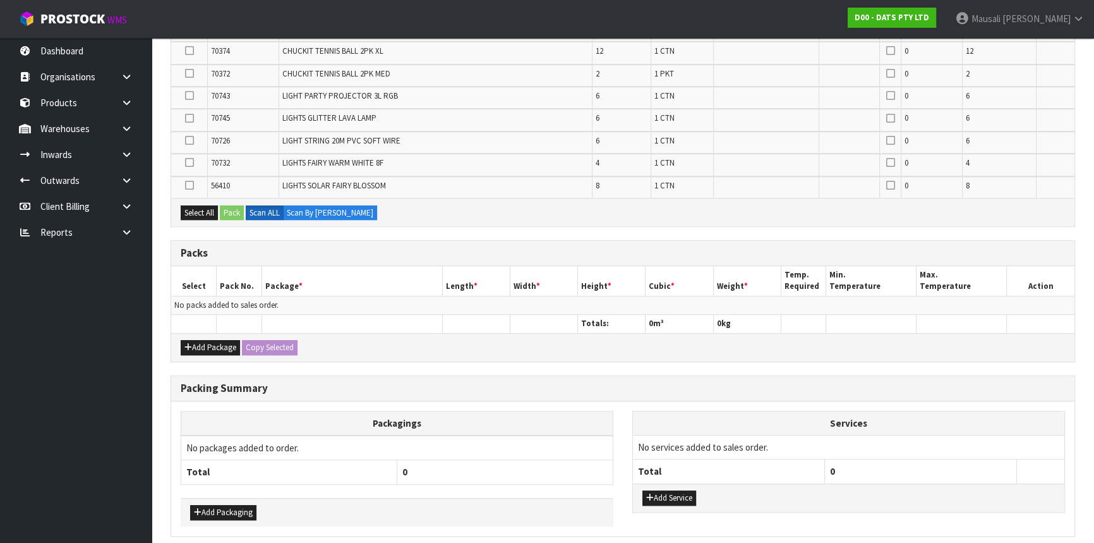
scroll to position [976, 0]
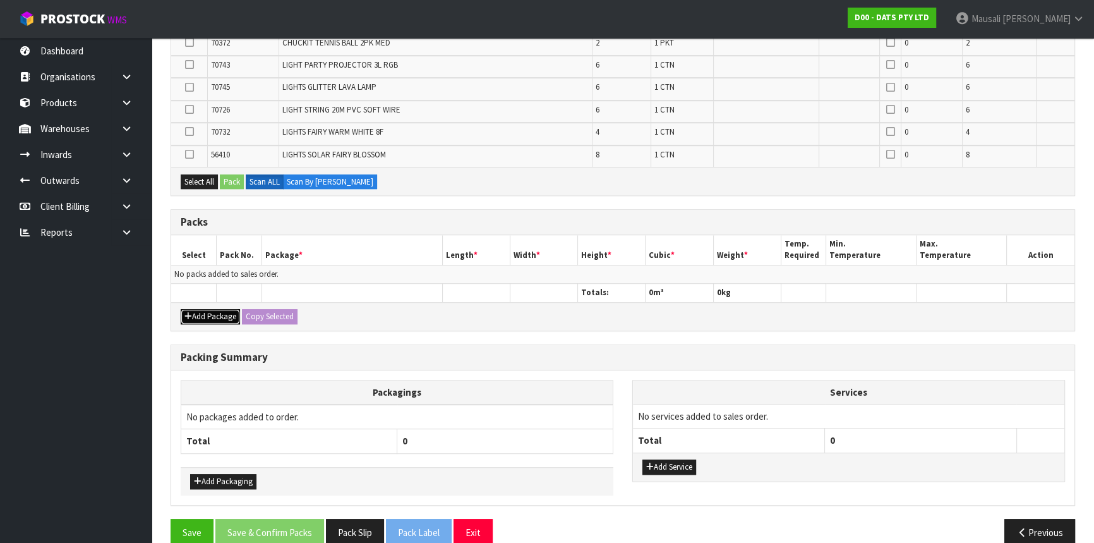
click at [206, 311] on button "Add Package" at bounding box center [210, 316] width 59 height 15
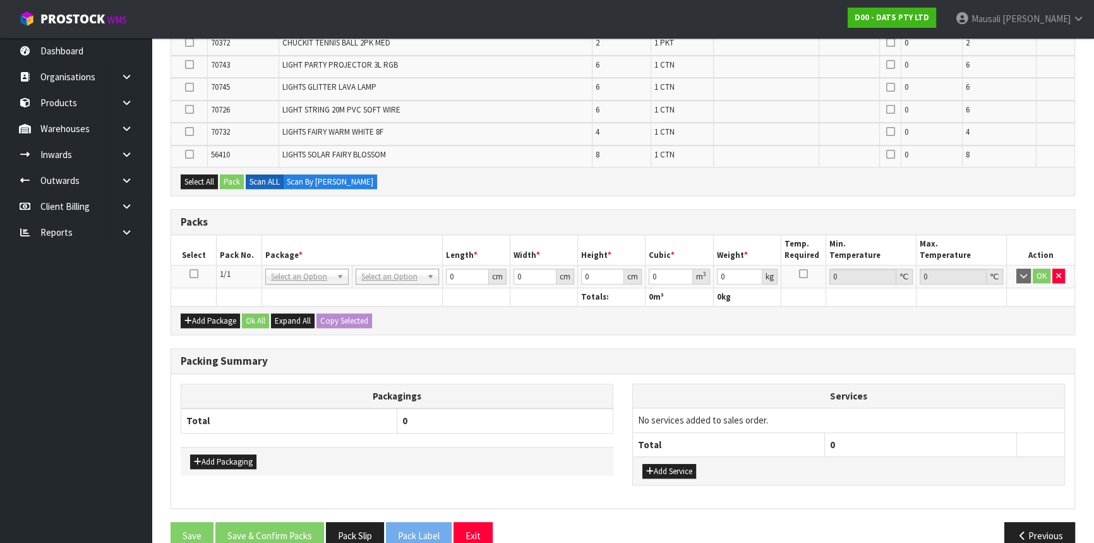
click at [194, 273] on icon at bounding box center [193, 273] width 9 height 1
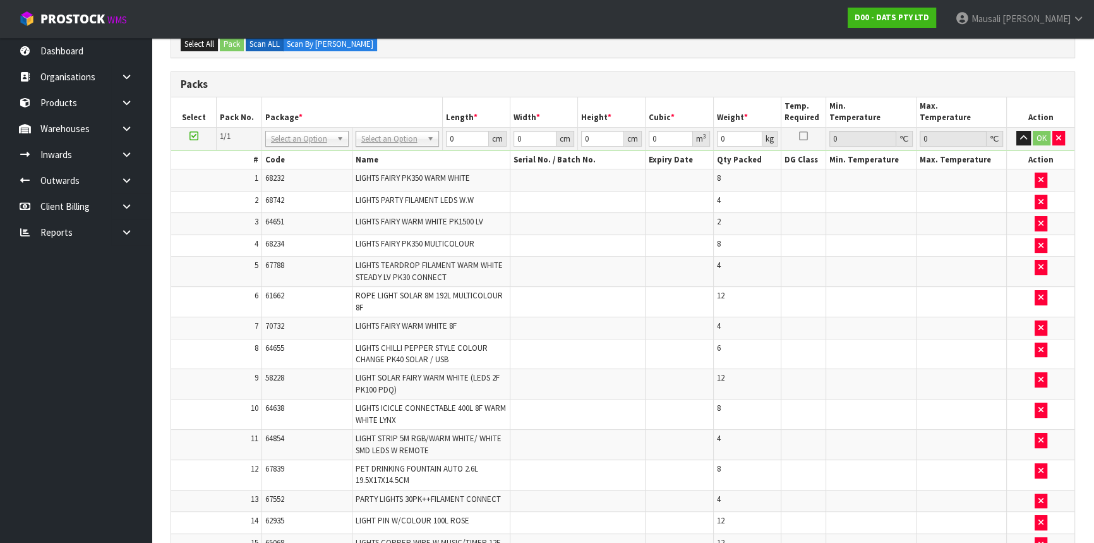
scroll to position [52, 0]
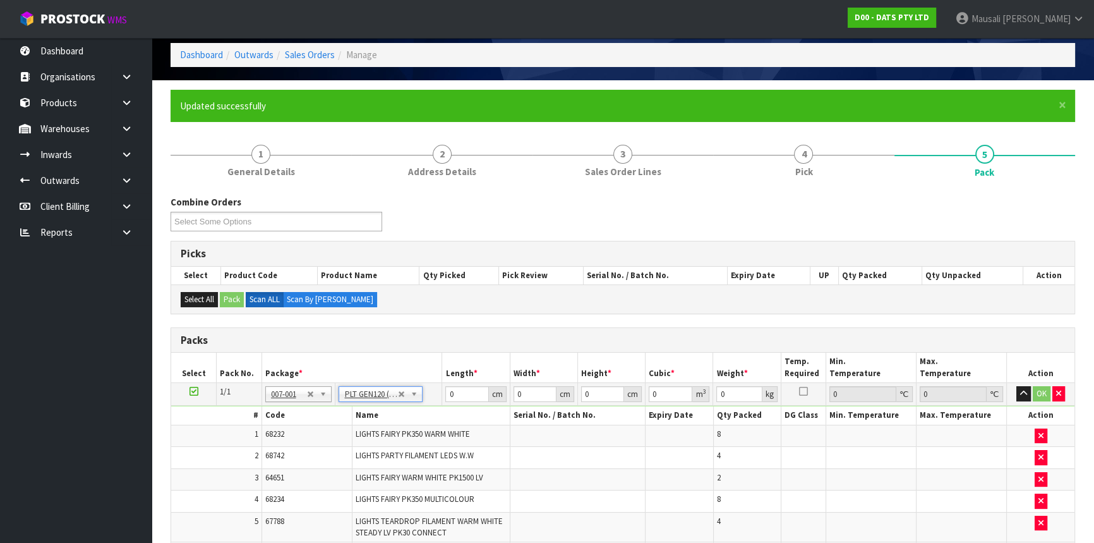
type input "120"
type input "100"
type input "156.86"
drag, startPoint x: 464, startPoint y: 394, endPoint x: 428, endPoint y: 407, distance: 38.4
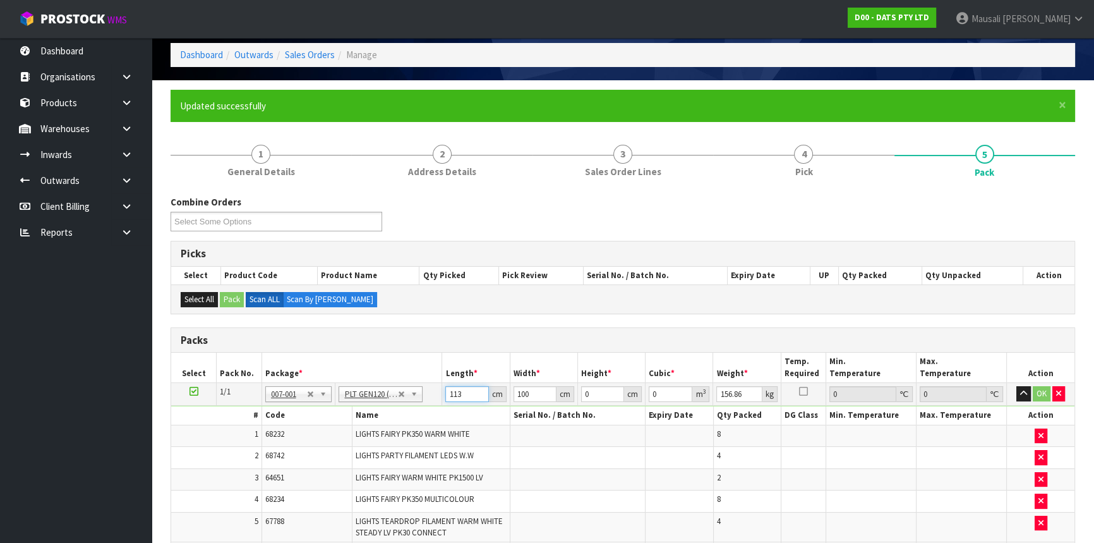
type input "113"
type input "1"
type input "0.012769"
type input "10"
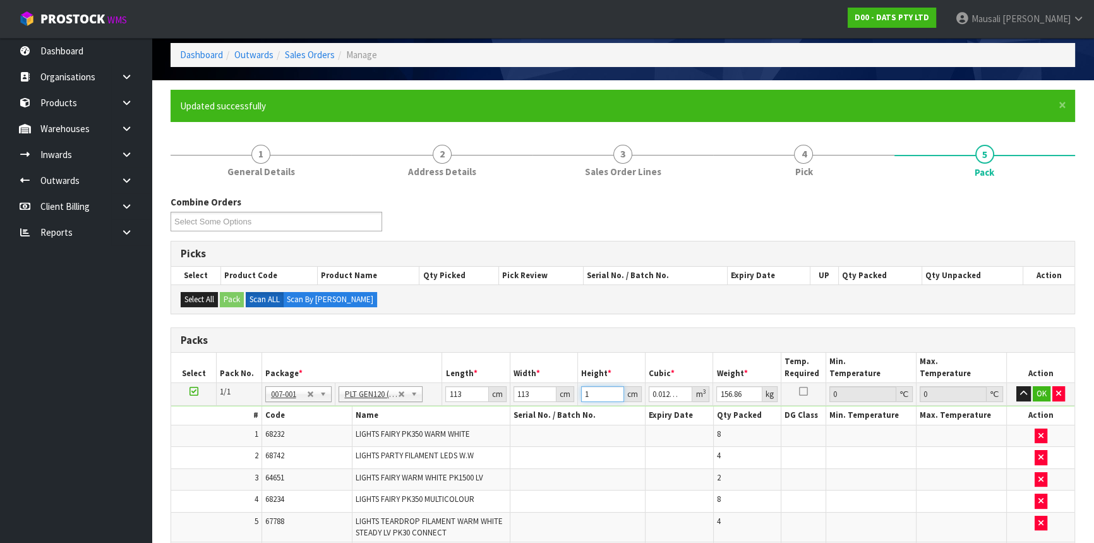
type input "0.12769"
type input "103"
type input "1.315207"
type input "103"
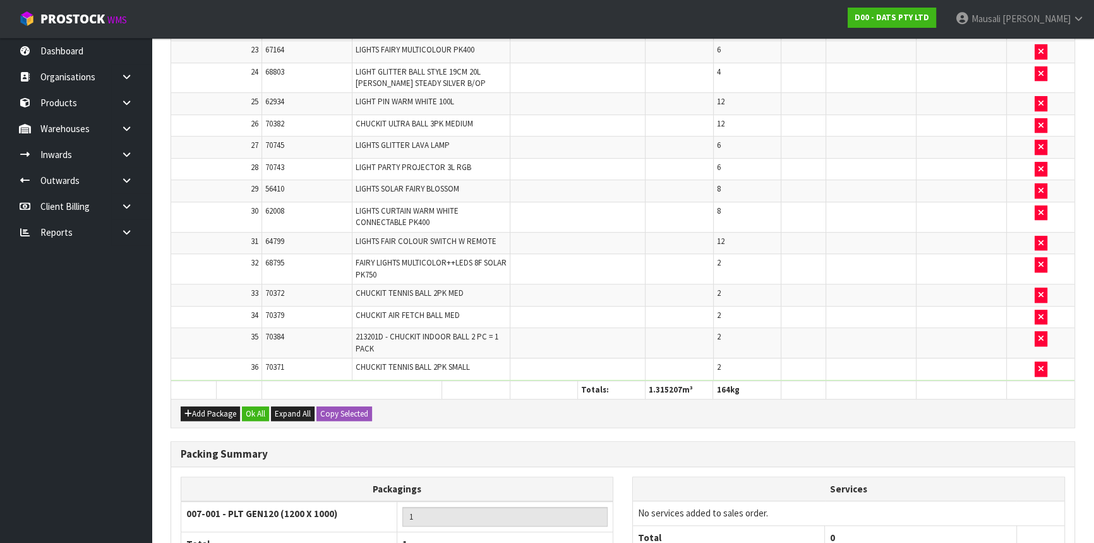
scroll to position [1134, 0]
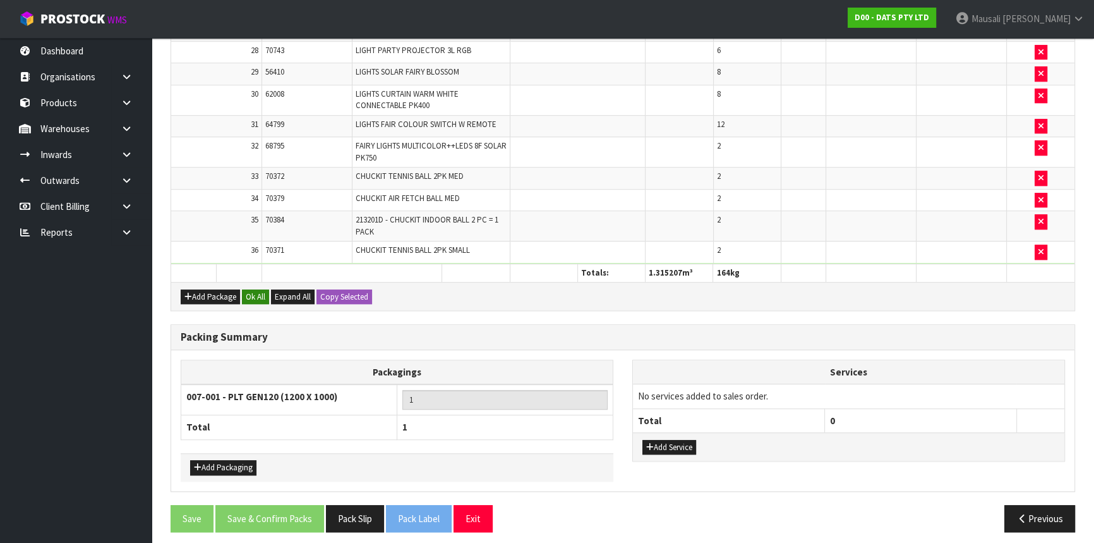
type input "164"
click at [261, 289] on button "Ok All" at bounding box center [255, 296] width 27 height 15
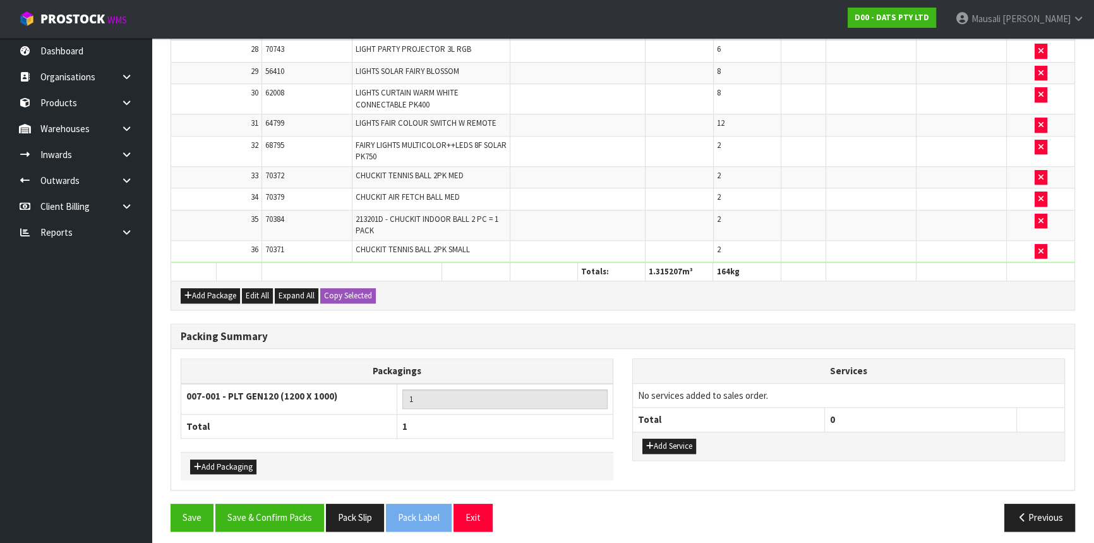
scroll to position [1132, 0]
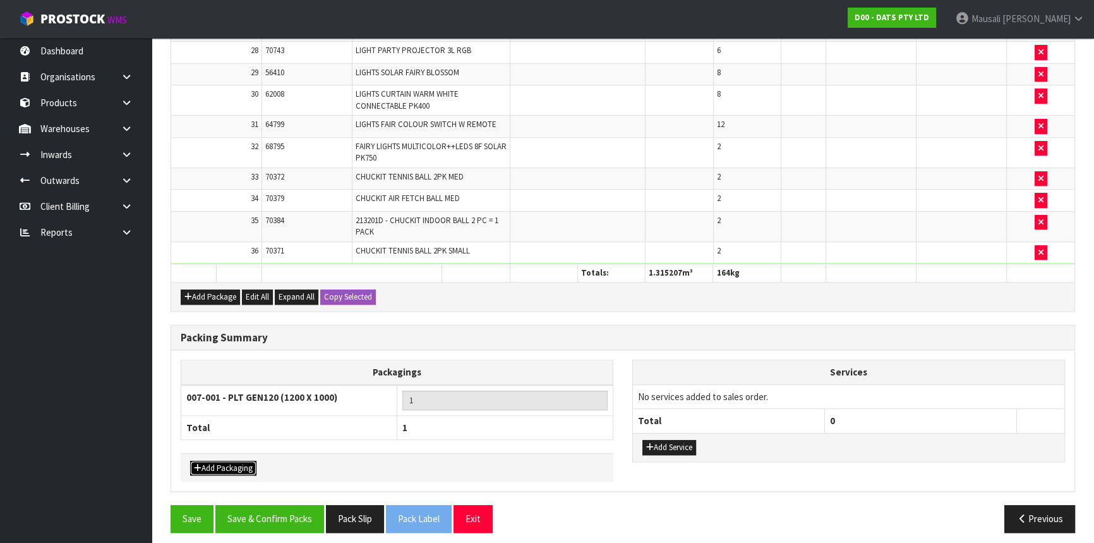
drag, startPoint x: 231, startPoint y: 460, endPoint x: 241, endPoint y: 440, distance: 22.9
click at [234, 460] on button "Add Packaging" at bounding box center [223, 467] width 66 height 15
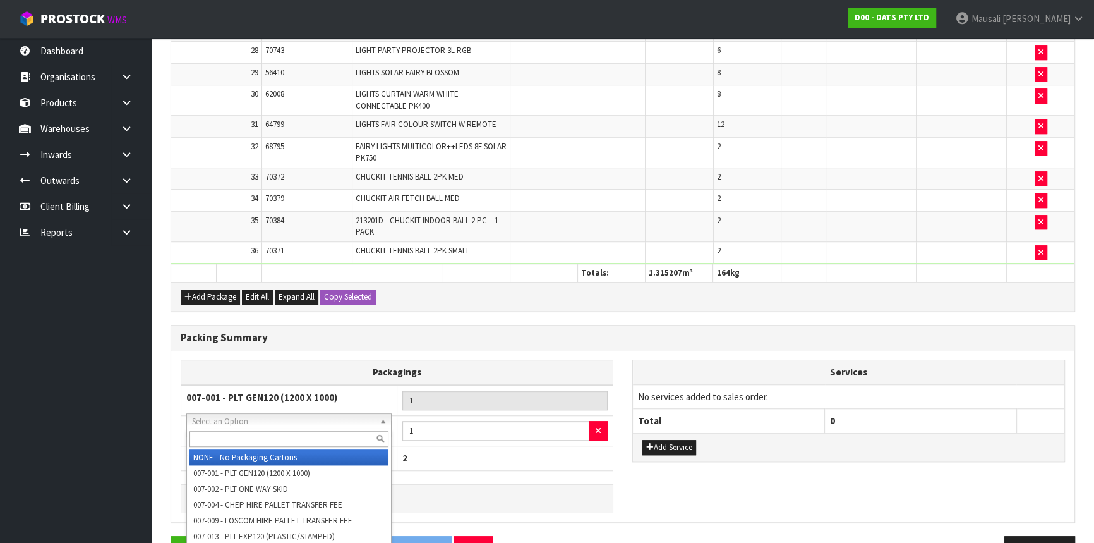
click at [232, 436] on input "text" at bounding box center [288, 439] width 199 height 16
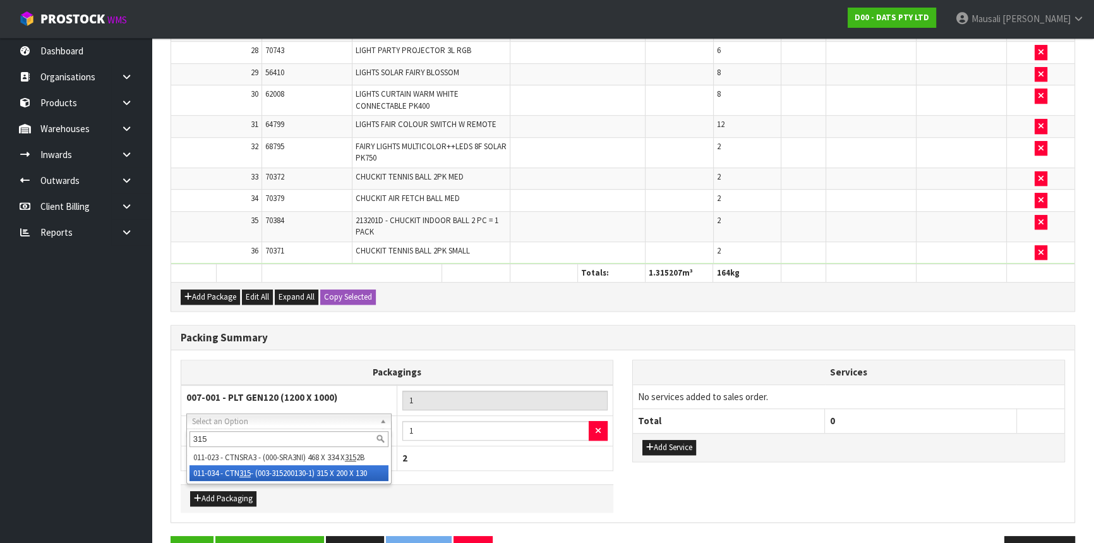
type input "315"
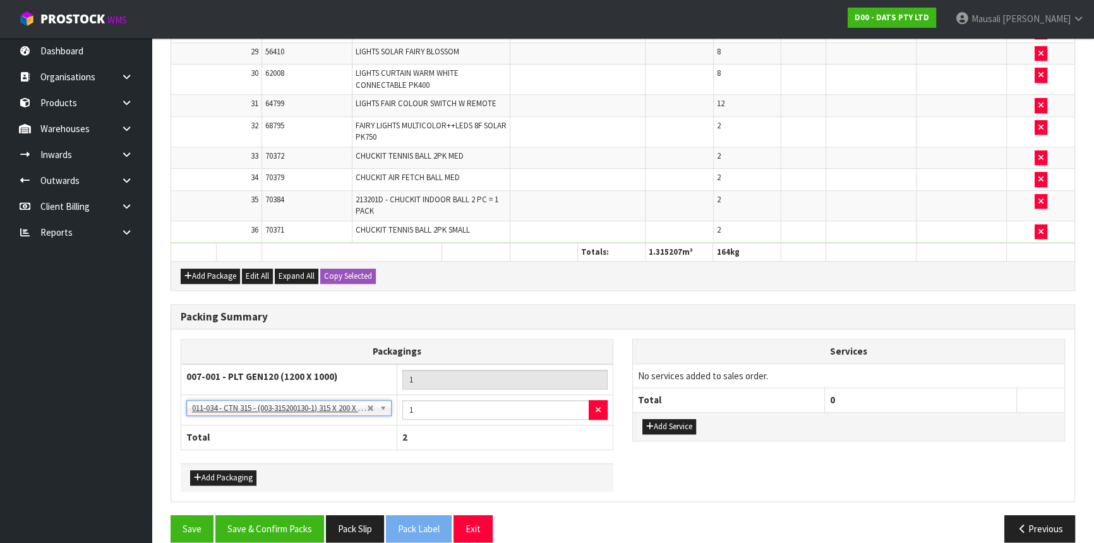
scroll to position [1163, 0]
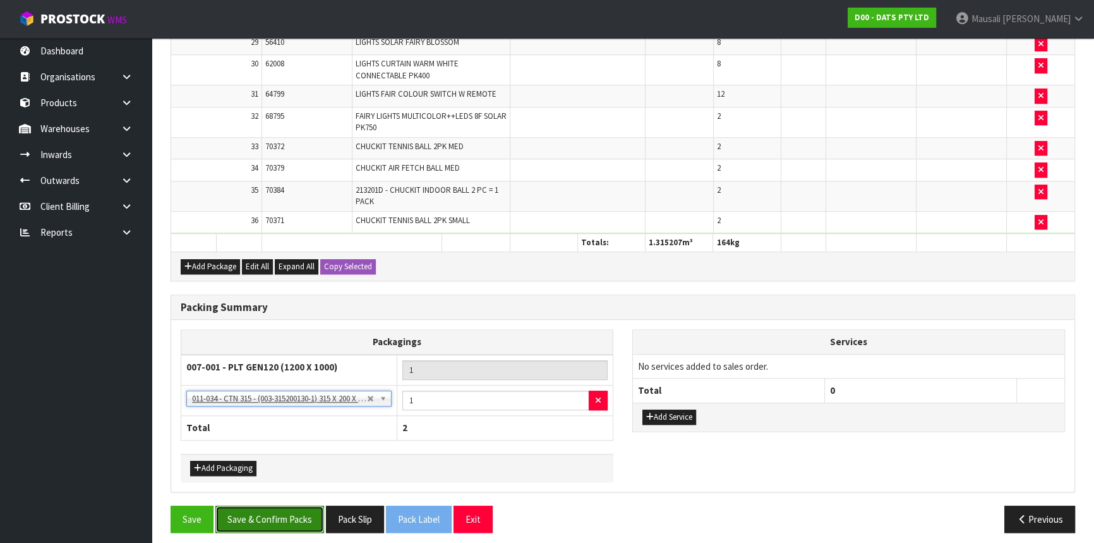
click at [277, 507] on button "Save & Confirm Packs" at bounding box center [269, 518] width 109 height 27
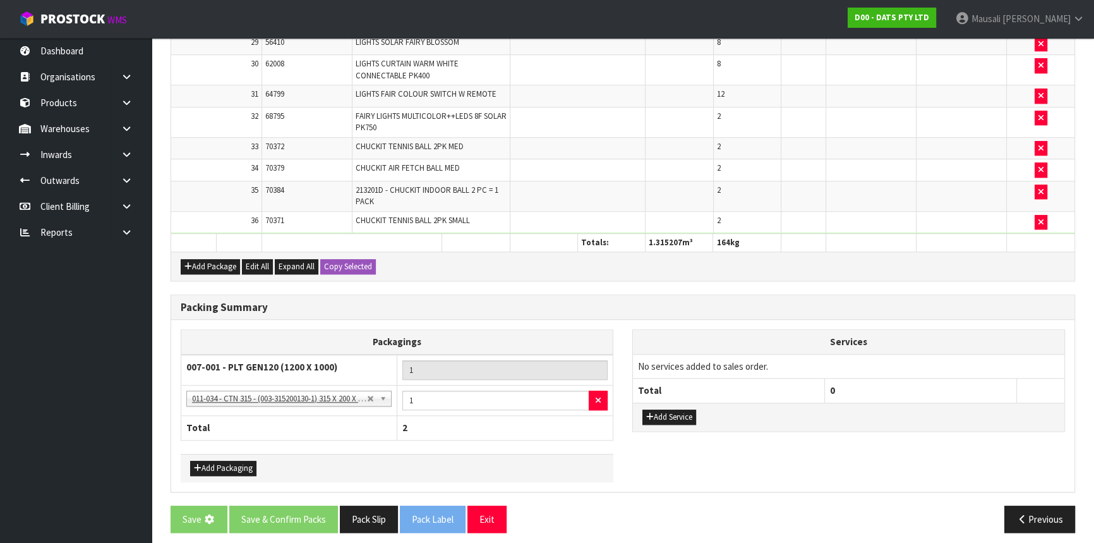
scroll to position [0, 0]
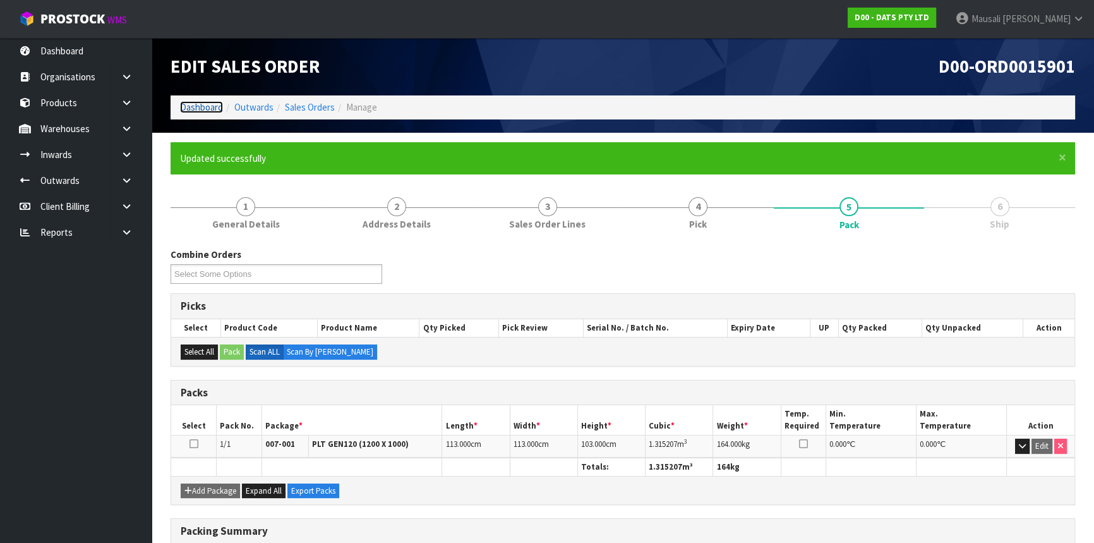
click at [204, 107] on link "Dashboard" at bounding box center [201, 107] width 43 height 12
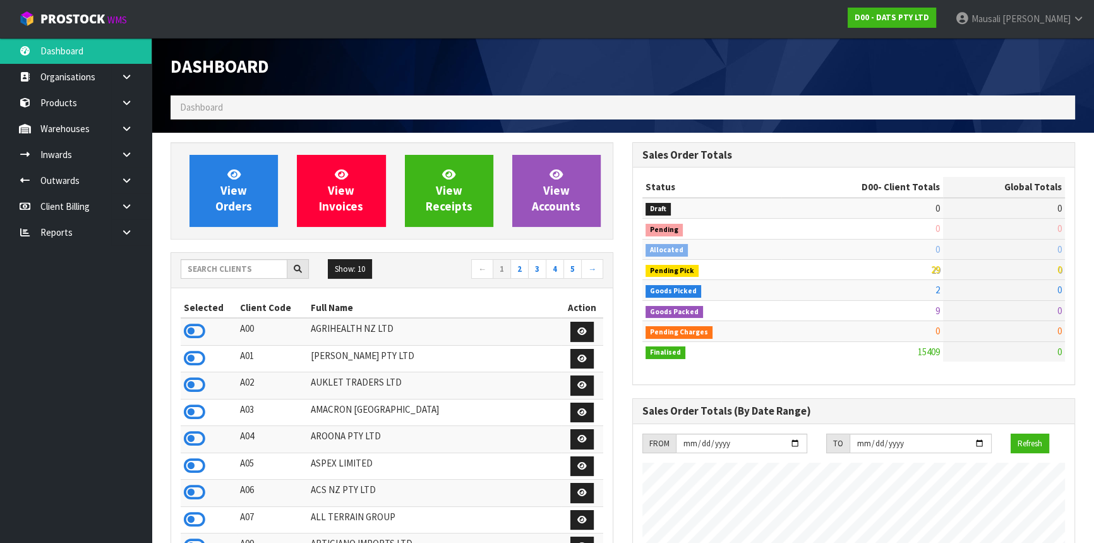
scroll to position [955, 461]
click at [200, 272] on input "text" at bounding box center [234, 269] width 107 height 20
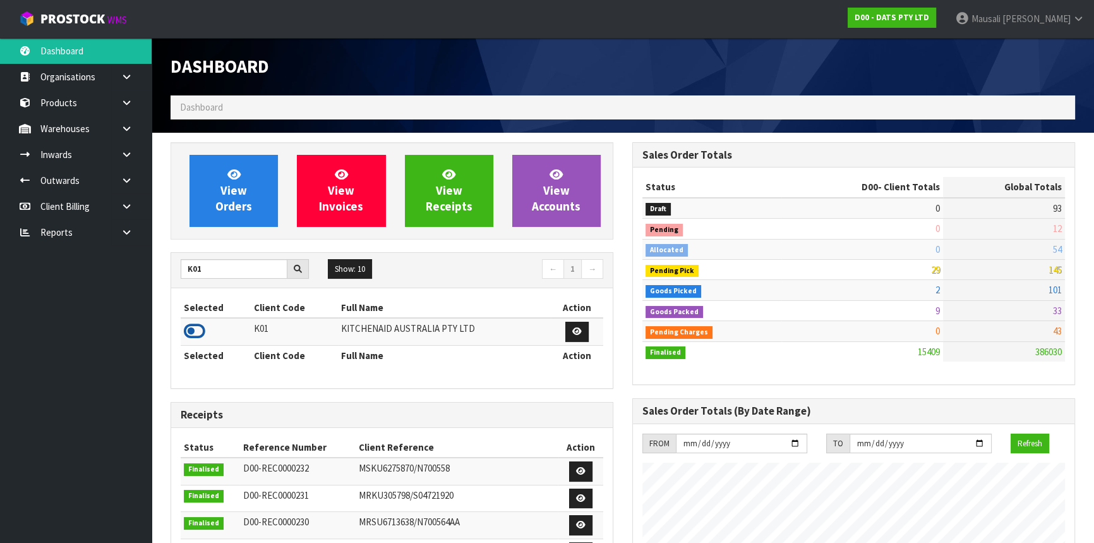
click at [196, 330] on icon at bounding box center [194, 330] width 21 height 19
drag, startPoint x: 214, startPoint y: 265, endPoint x: 177, endPoint y: 279, distance: 39.6
click at [180, 278] on div "K01 Show: 10 5 10 25 50 ← 1 →" at bounding box center [391, 270] width 441 height 22
click at [196, 336] on icon at bounding box center [194, 330] width 21 height 19
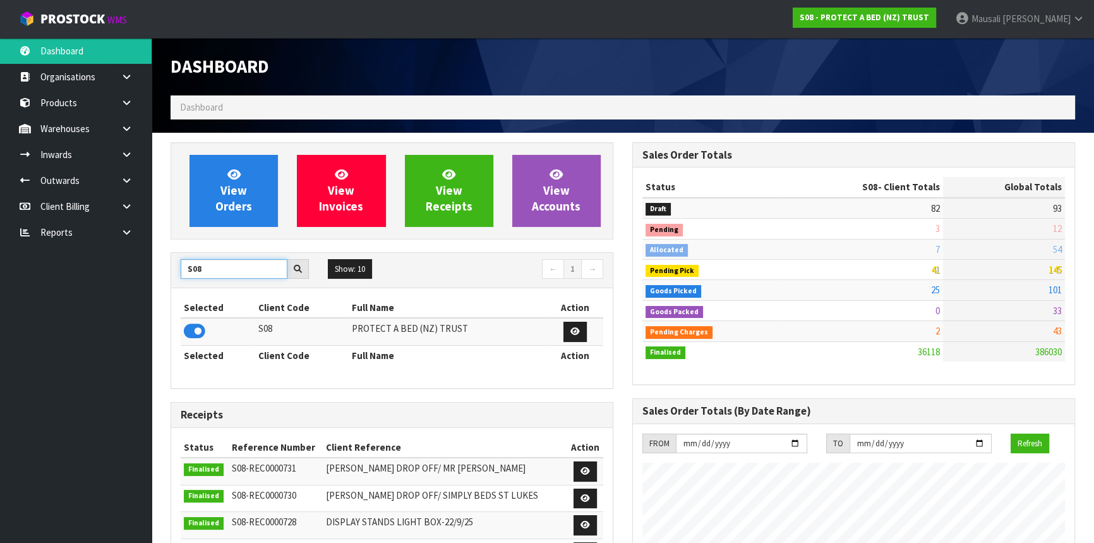
drag, startPoint x: 195, startPoint y: 281, endPoint x: 153, endPoint y: 285, distance: 41.2
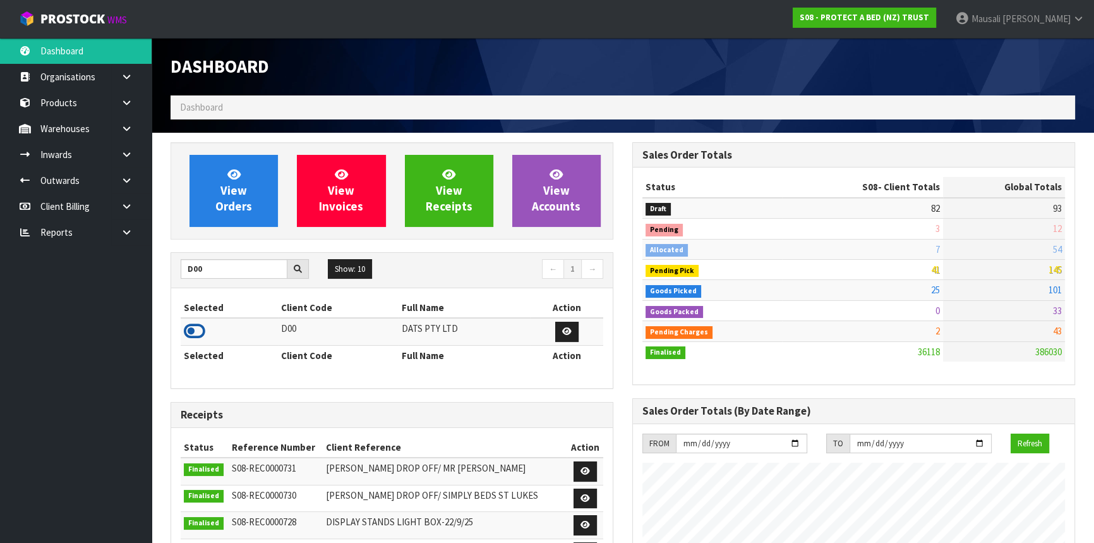
click at [201, 331] on icon at bounding box center [194, 330] width 21 height 19
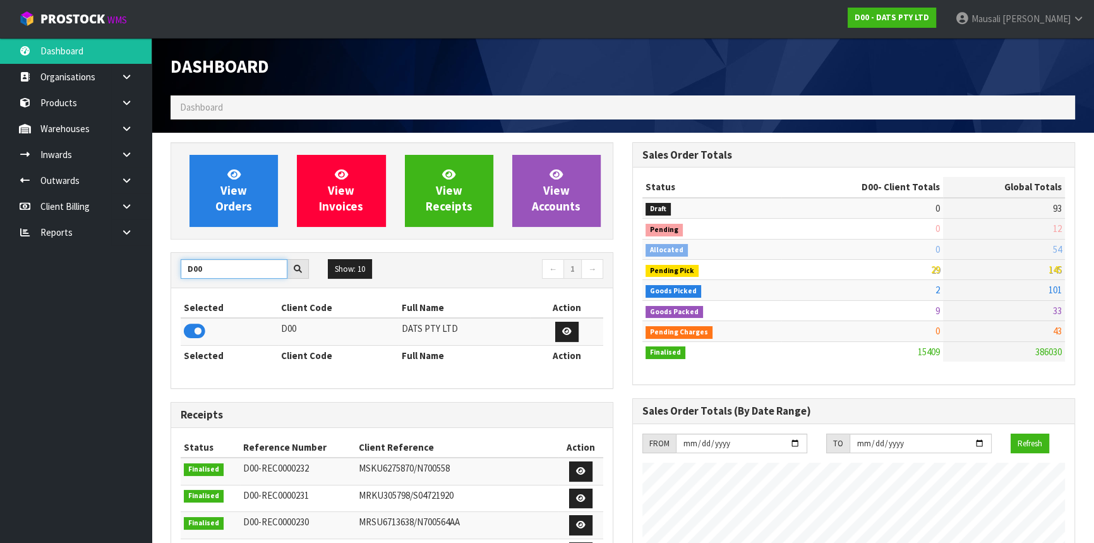
drag, startPoint x: 217, startPoint y: 267, endPoint x: 159, endPoint y: 273, distance: 57.8
click at [162, 274] on div "View Orders View Invoices View Receipts View Accounts D00 Show: 10 5 10 25 50 ←…" at bounding box center [392, 508] width 462 height 733
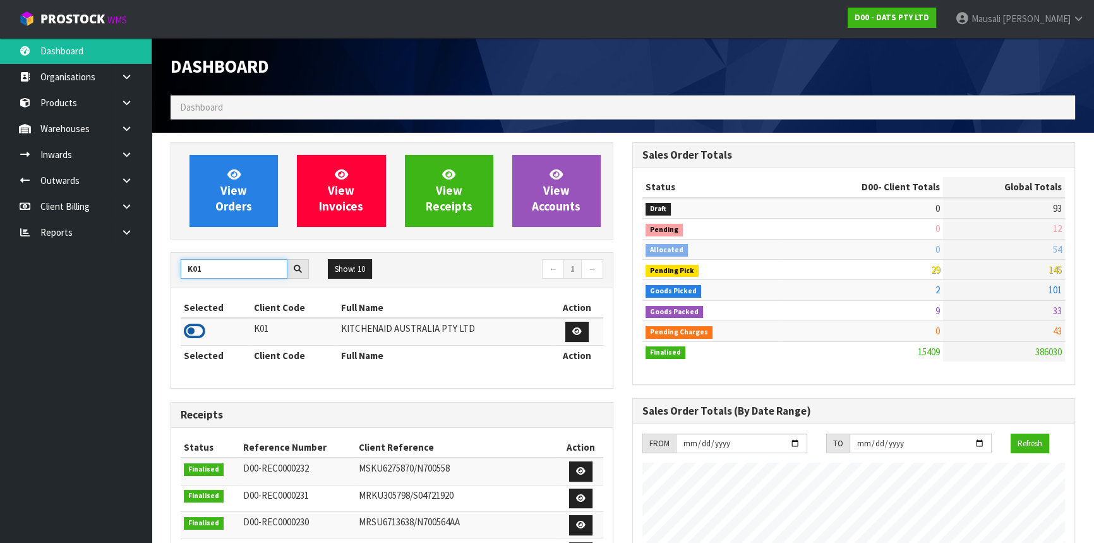
type input "K01"
drag, startPoint x: 201, startPoint y: 328, endPoint x: 209, endPoint y: 300, distance: 29.6
click at [200, 328] on icon at bounding box center [194, 330] width 21 height 19
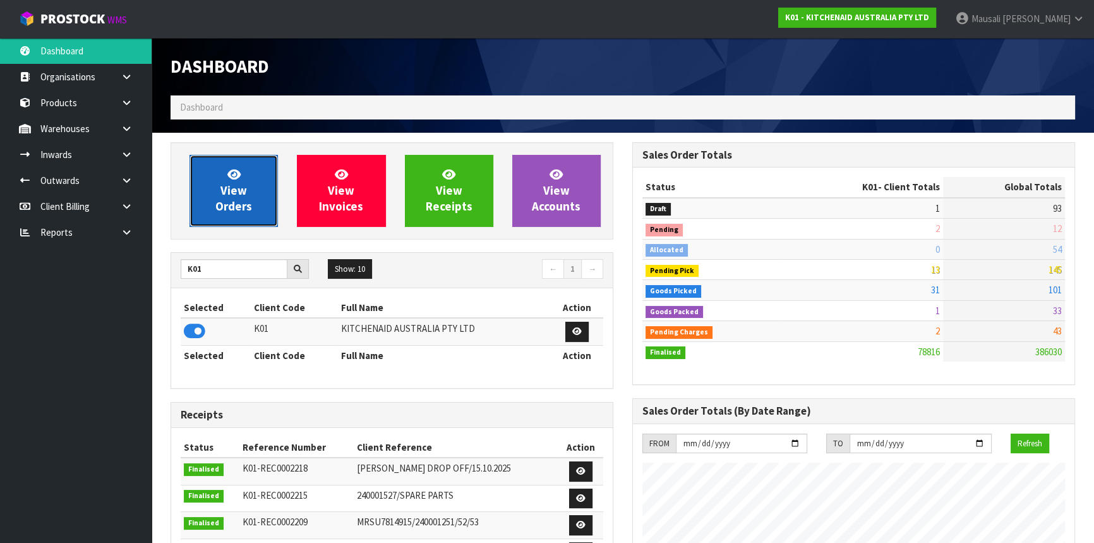
click at [238, 200] on span "View Orders" at bounding box center [233, 190] width 37 height 47
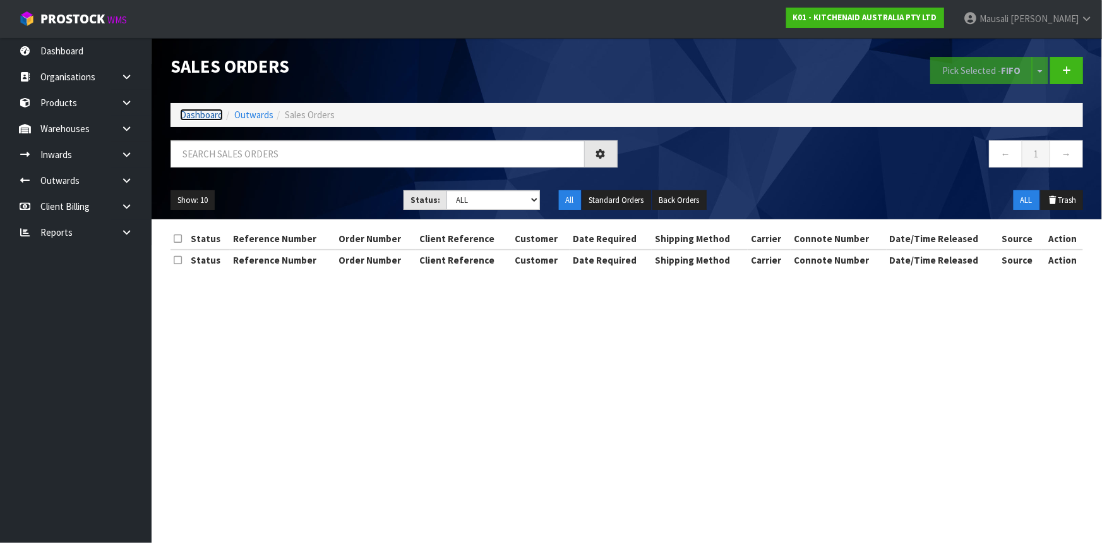
click at [211, 114] on link "Dashboard" at bounding box center [201, 115] width 43 height 12
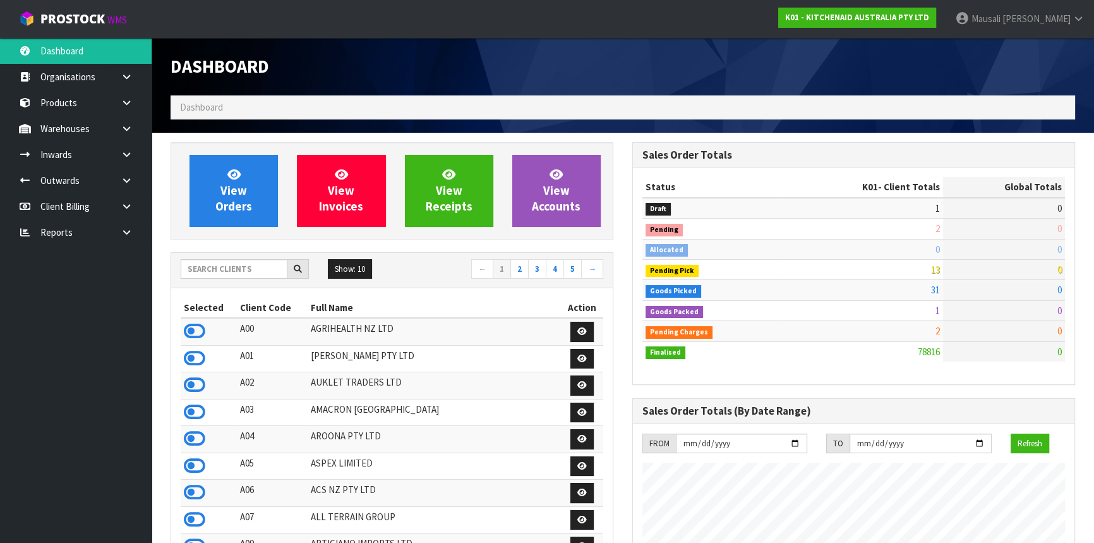
scroll to position [955, 461]
click at [214, 272] on input "text" at bounding box center [234, 269] width 107 height 20
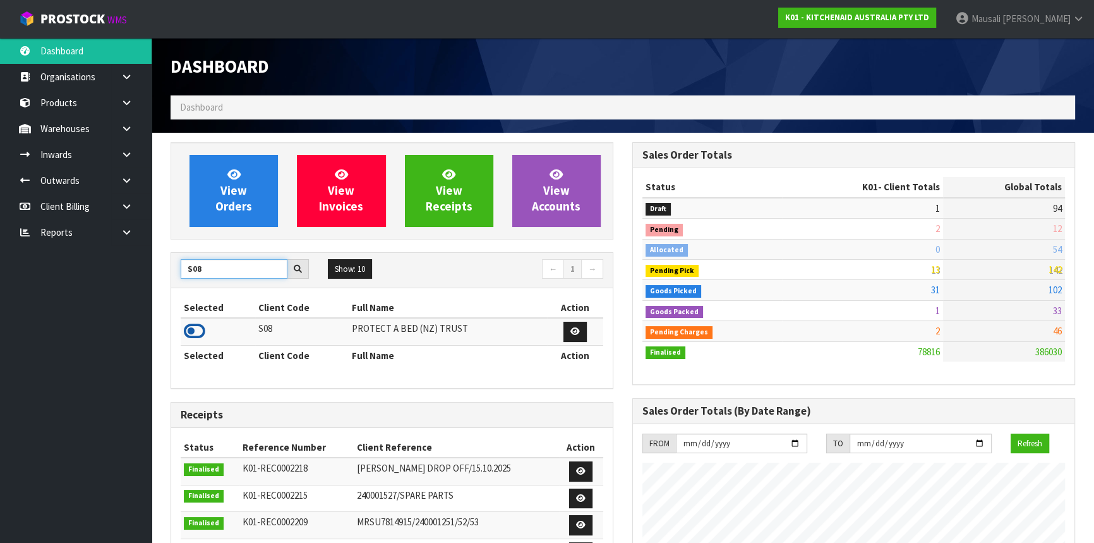
type input "S08"
click at [198, 324] on icon at bounding box center [194, 330] width 21 height 19
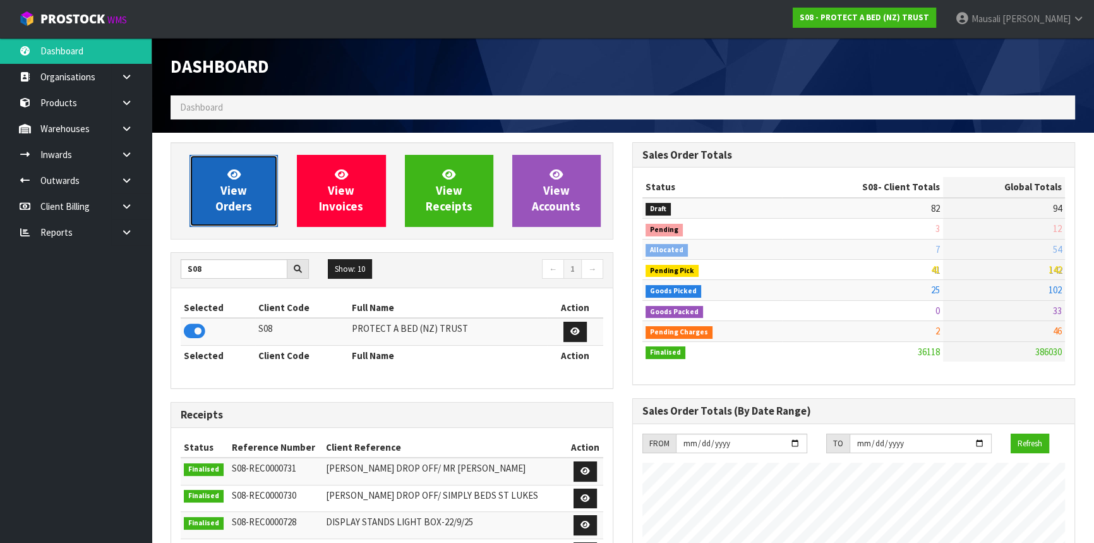
click at [240, 183] on span "View Orders" at bounding box center [233, 190] width 37 height 47
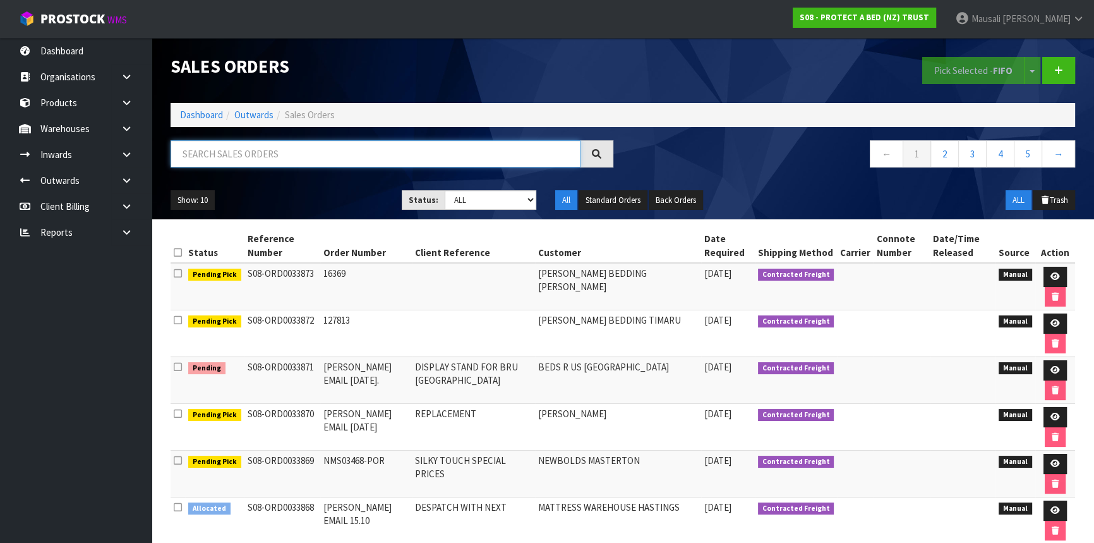
click at [189, 162] on input "text" at bounding box center [376, 153] width 410 height 27
type input "JOB-0417485"
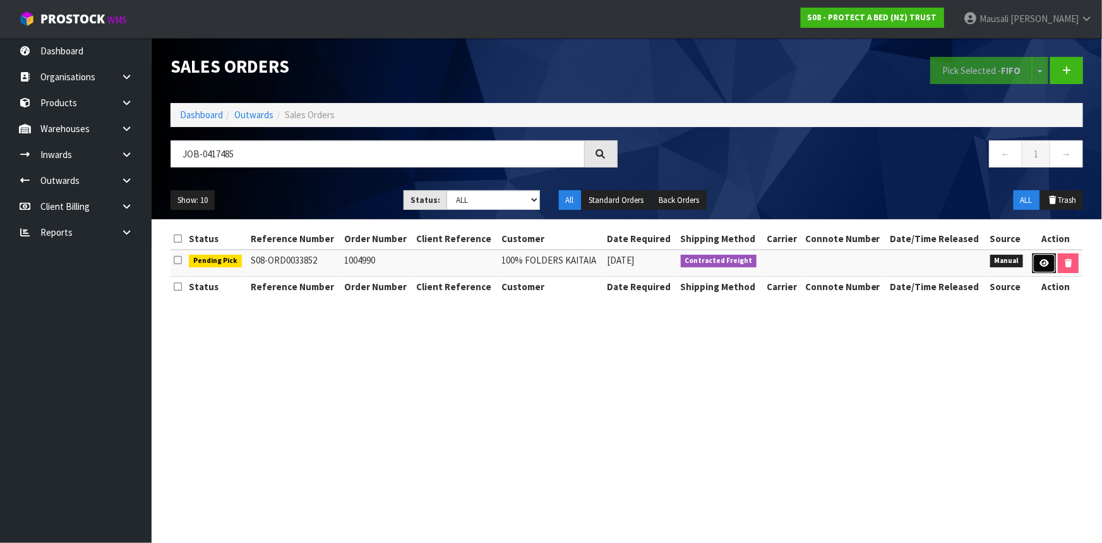
click at [1040, 259] on icon at bounding box center [1044, 263] width 9 height 8
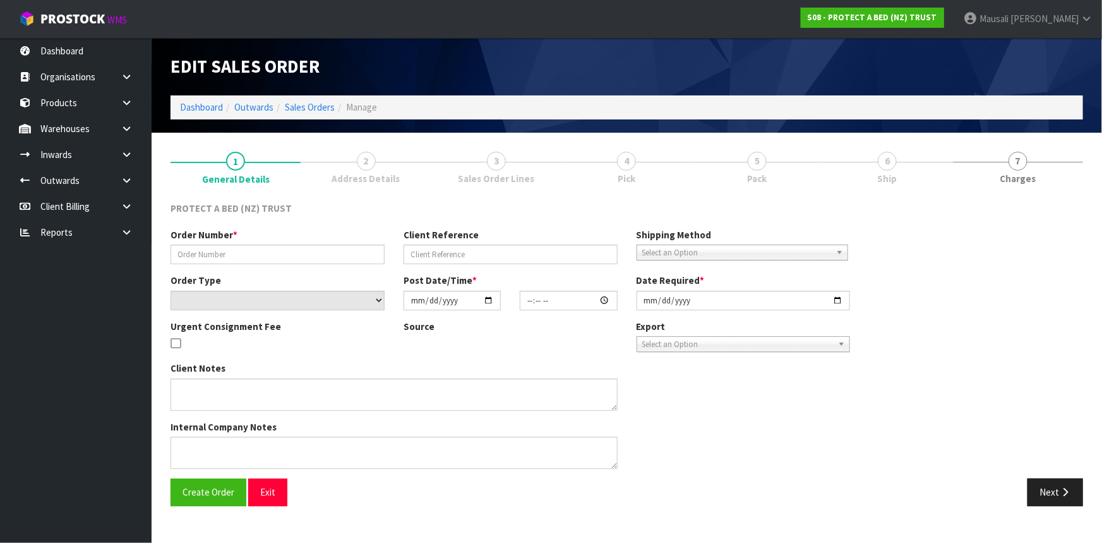
type input "1004990"
select select "number:0"
type input "[DATE]"
type input "12:08:00.000"
type input "[DATE]"
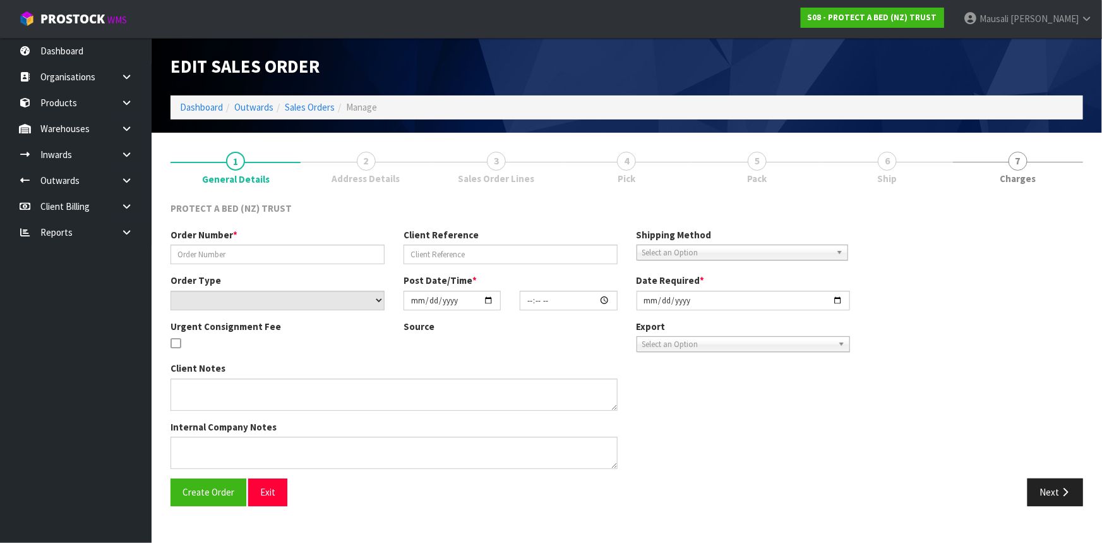
type textarea "CHARGE FREIGHT"
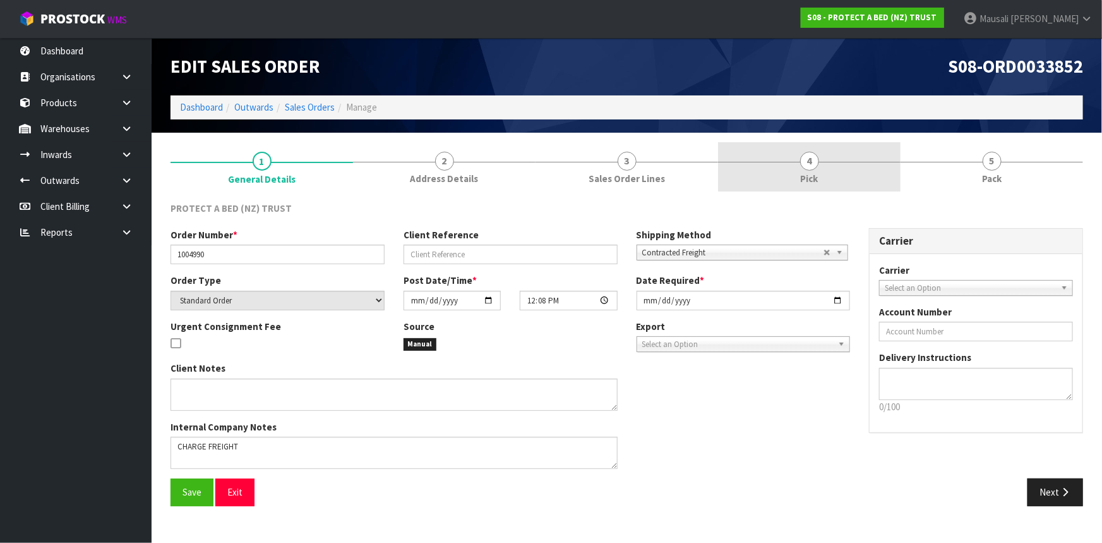
drag, startPoint x: 794, startPoint y: 174, endPoint x: 806, endPoint y: 186, distance: 17.0
click at [794, 174] on link "4 Pick" at bounding box center [809, 167] width 183 height 50
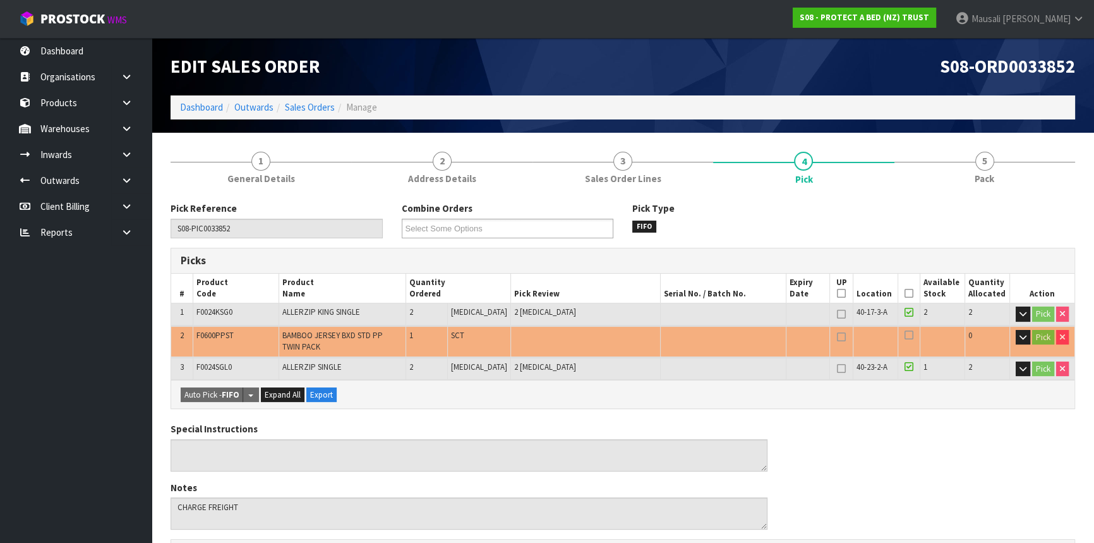
drag, startPoint x: 904, startPoint y: 291, endPoint x: 876, endPoint y: 290, distance: 27.8
click at [904, 293] on icon at bounding box center [908, 293] width 9 height 1
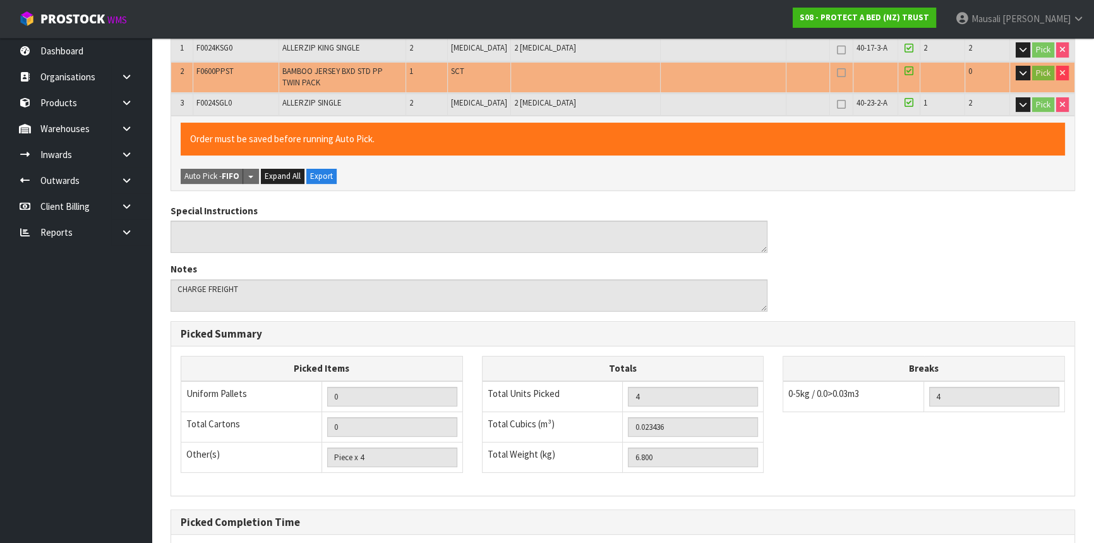
scroll to position [388, 0]
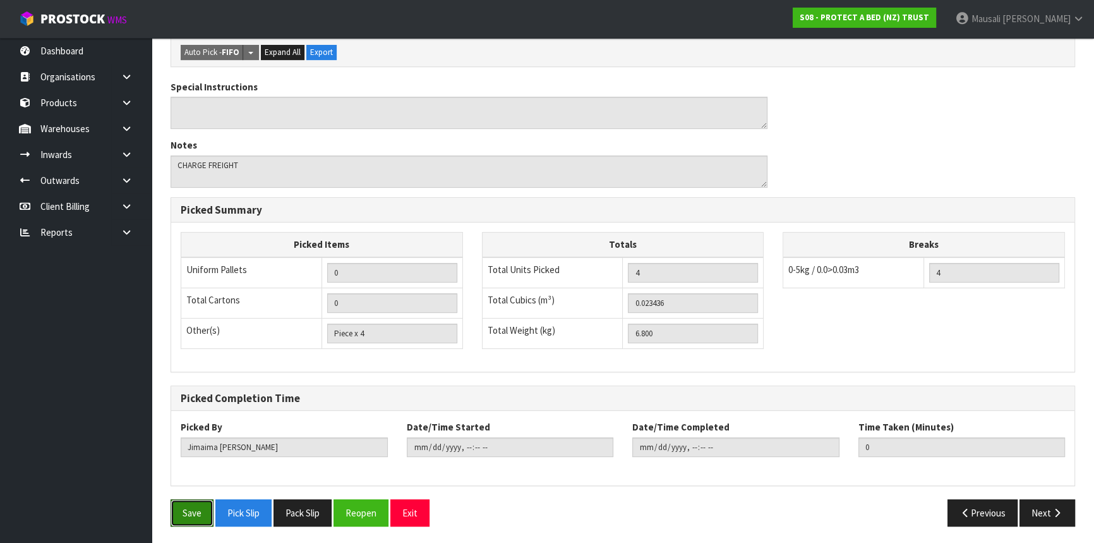
drag, startPoint x: 186, startPoint y: 500, endPoint x: 265, endPoint y: 469, distance: 84.0
click at [188, 499] on button "Save" at bounding box center [192, 512] width 43 height 27
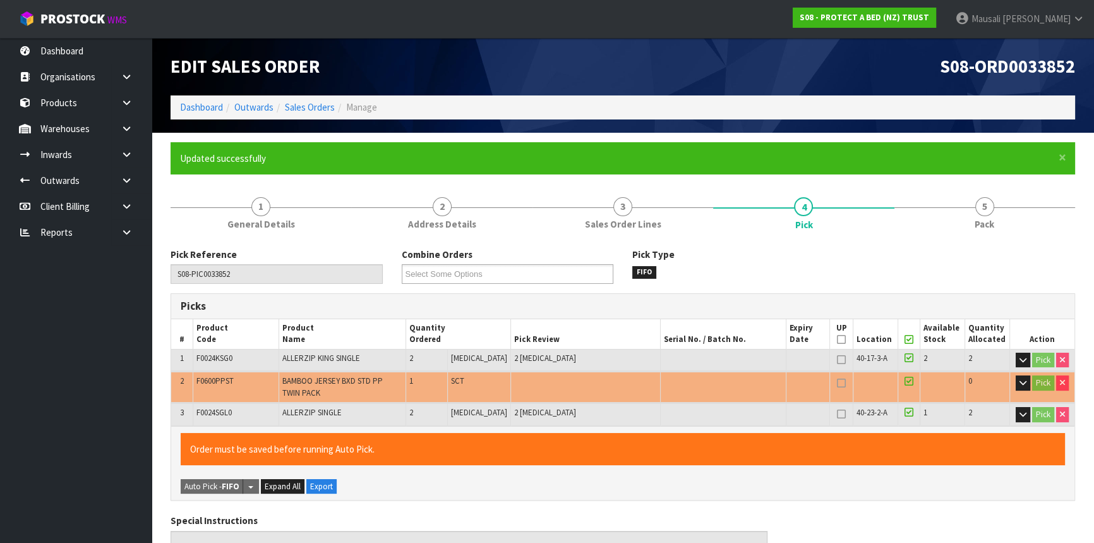
type input "[PERSON_NAME]"
type input "[DATE]T15:20:50"
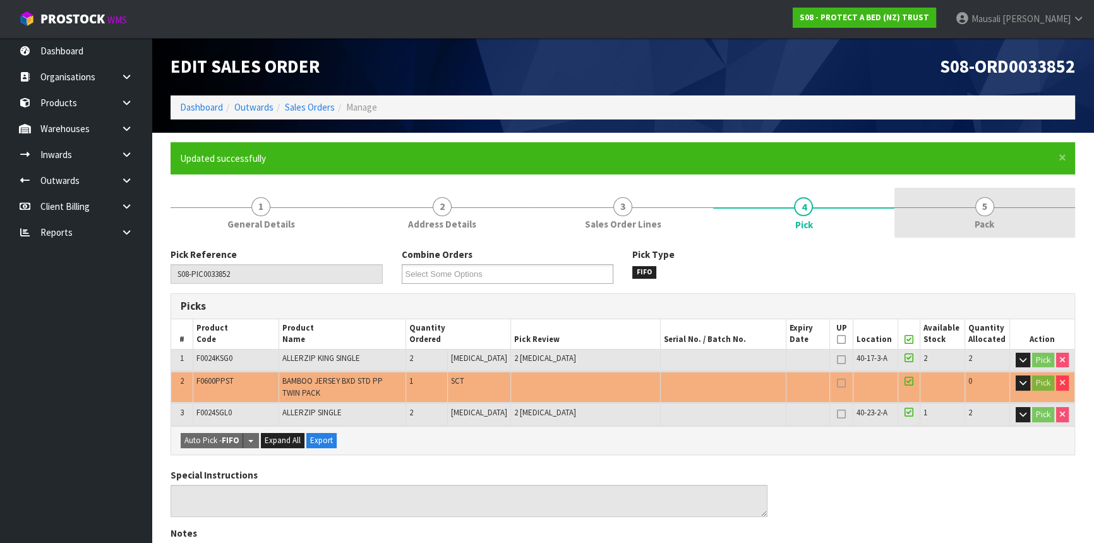
drag, startPoint x: 952, startPoint y: 215, endPoint x: 932, endPoint y: 214, distance: 20.2
click at [948, 215] on link "5 Pack" at bounding box center [984, 213] width 181 height 50
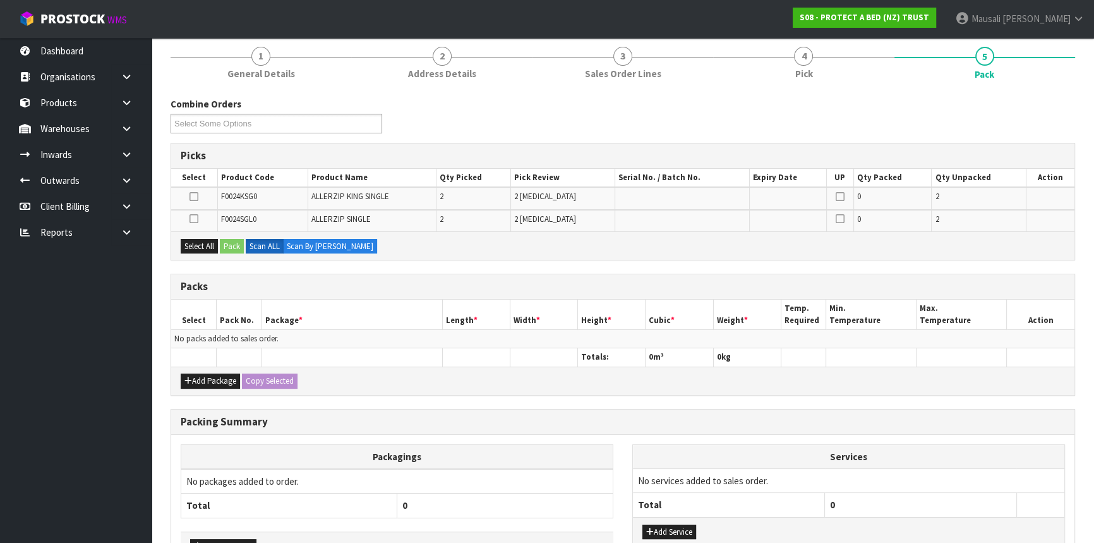
scroll to position [234, 0]
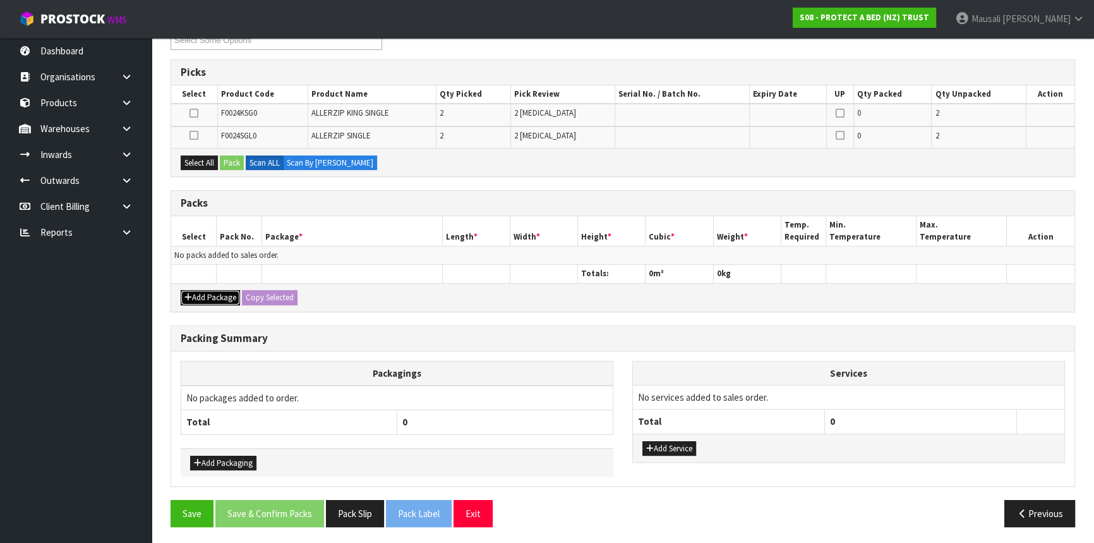
drag, startPoint x: 221, startPoint y: 297, endPoint x: 210, endPoint y: 289, distance: 13.7
click at [220, 297] on button "Add Package" at bounding box center [210, 297] width 59 height 15
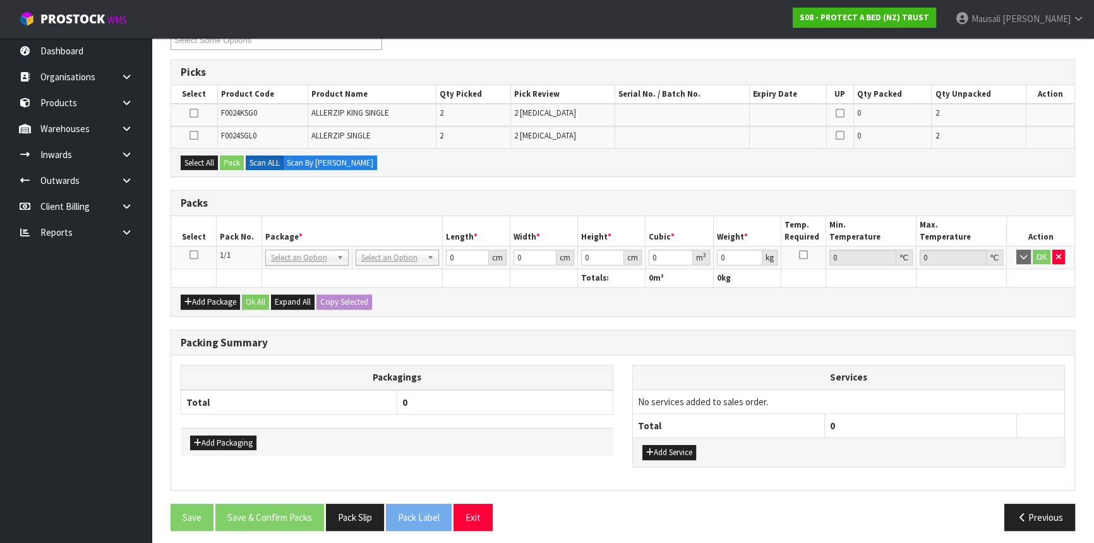
click at [191, 255] on icon at bounding box center [193, 255] width 9 height 1
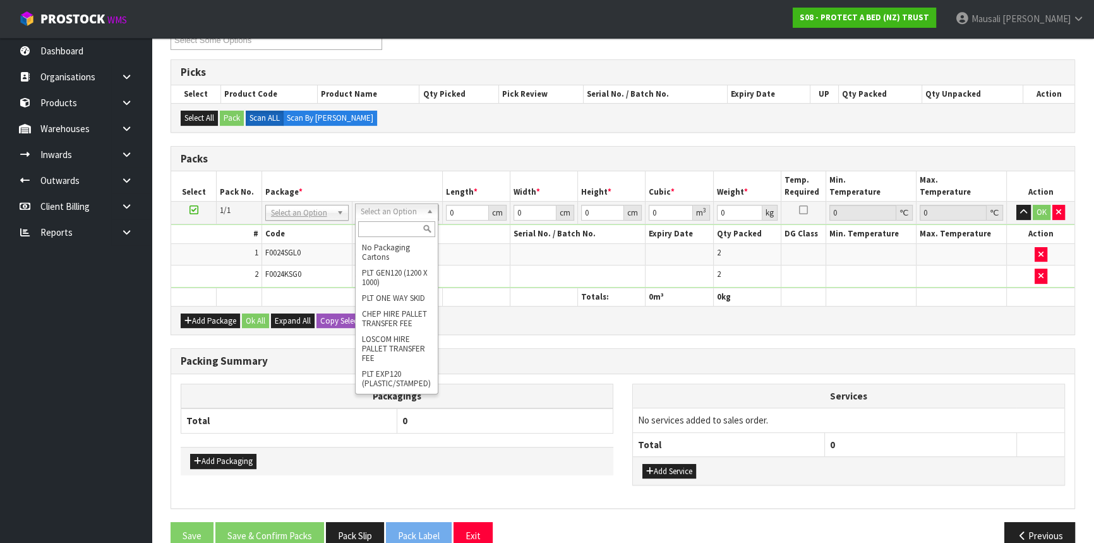
click at [387, 231] on input "text" at bounding box center [396, 229] width 77 height 16
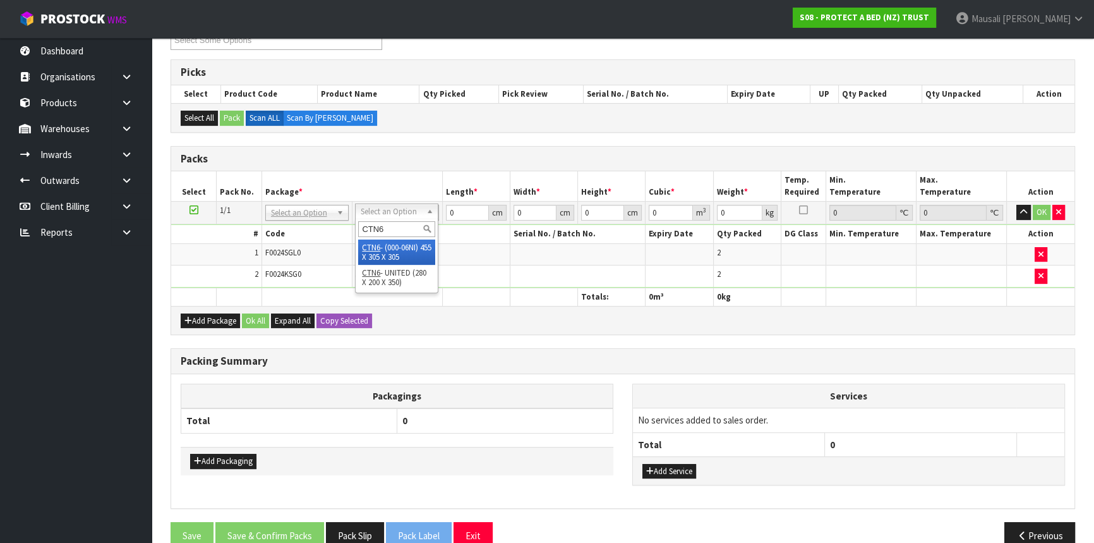
type input "CTN6"
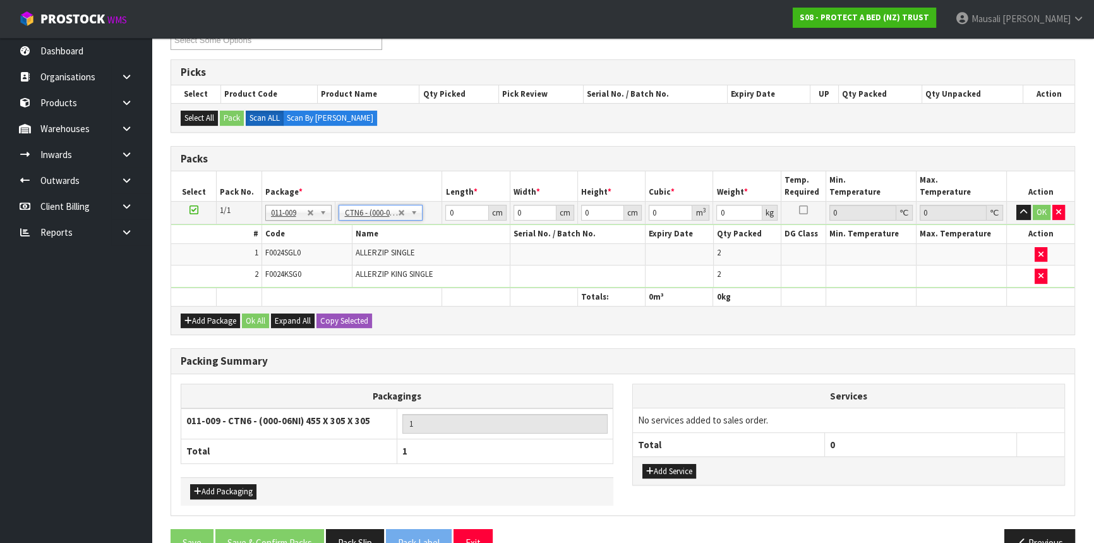
type input "45.5"
type input "30.5"
type input "0.042326"
type input "7"
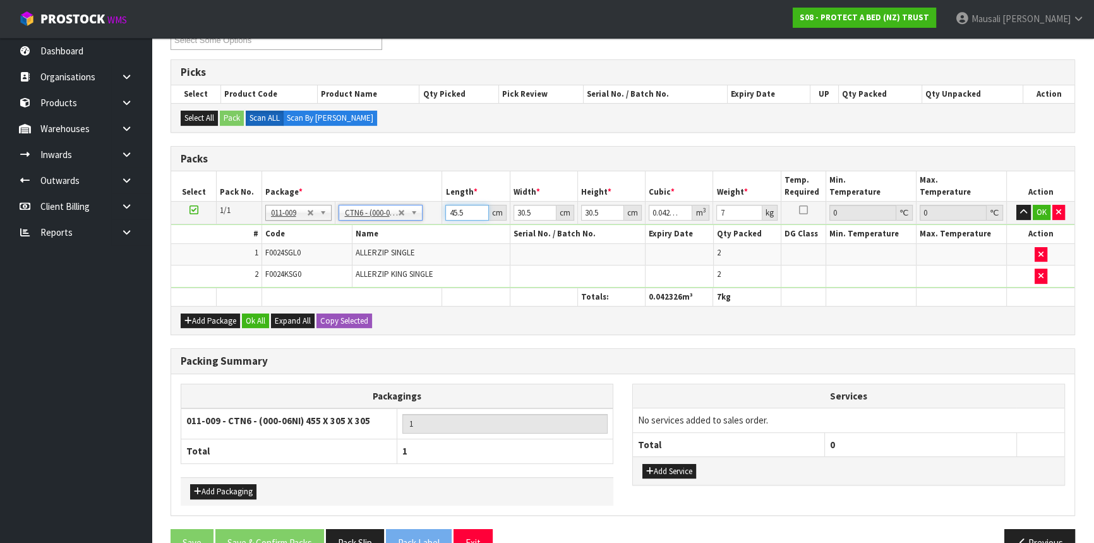
drag, startPoint x: 467, startPoint y: 213, endPoint x: 423, endPoint y: 221, distance: 44.9
click at [423, 221] on tr "1/1 NONE 007-001 007-002 007-004 007-009 007-013 007-014 007-015 007-017 007-01…" at bounding box center [622, 212] width 903 height 23
type input "4"
type input "0.003721"
type input "46"
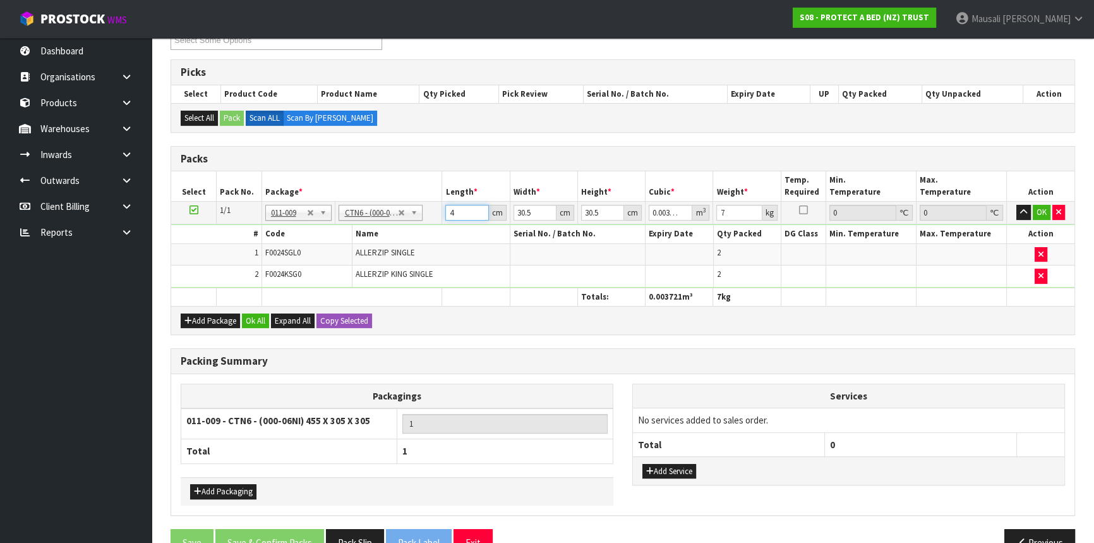
type input "0.042792"
type input "46"
type input "3"
type input "0.004209"
type input "33"
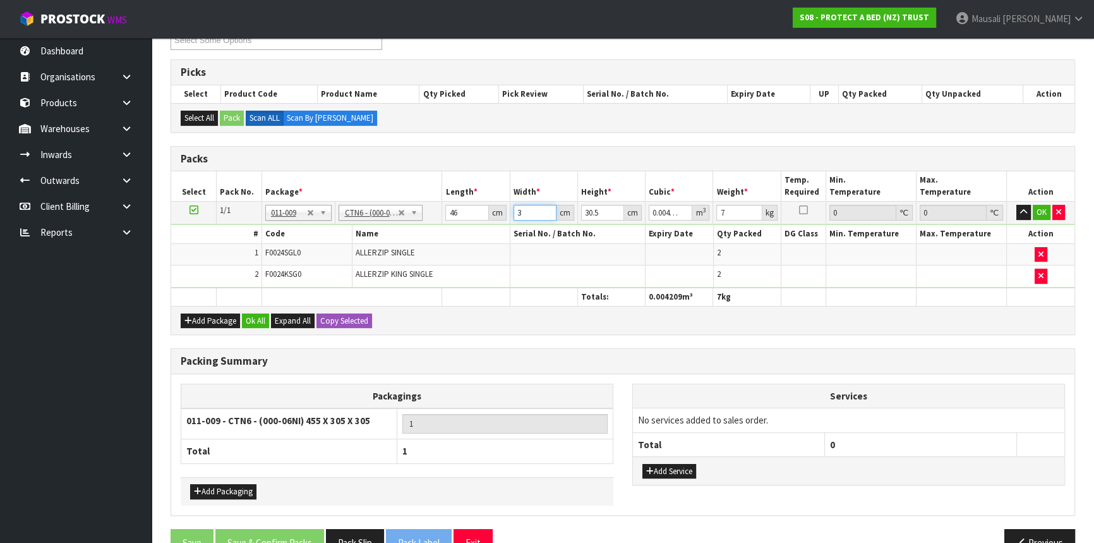
type input "0.046299"
type input "33"
type input "3"
type input "0.004554"
type input "33"
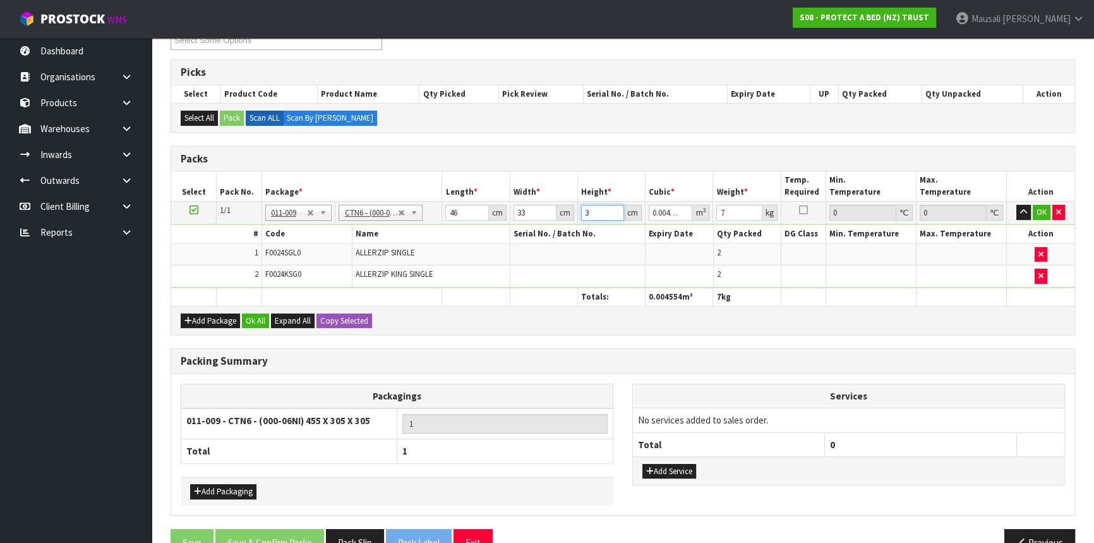
type input "0.050094"
type input "33"
type input "5"
click at [260, 316] on button "Ok All" at bounding box center [255, 320] width 27 height 15
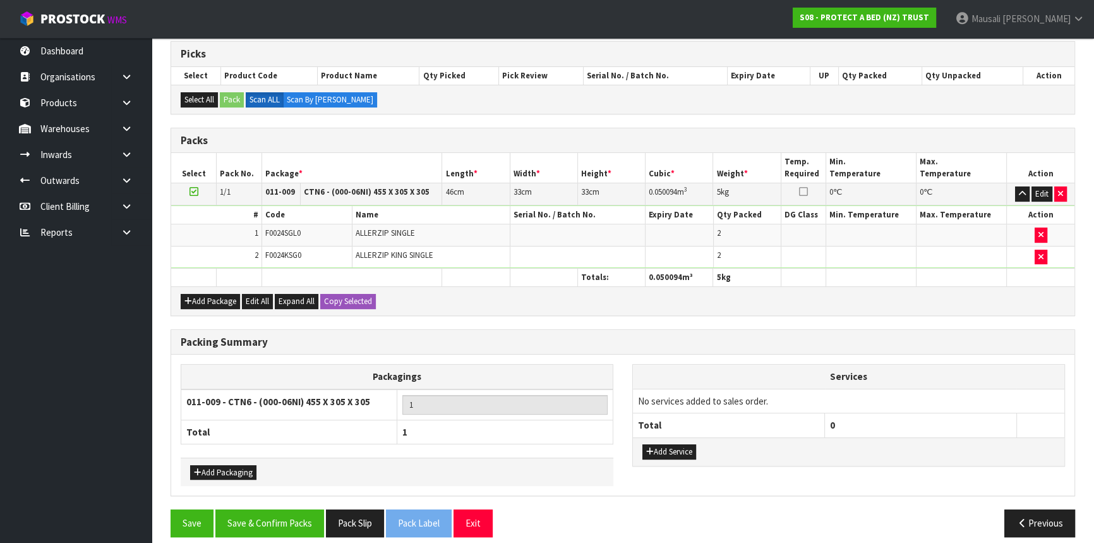
scroll to position [261, 0]
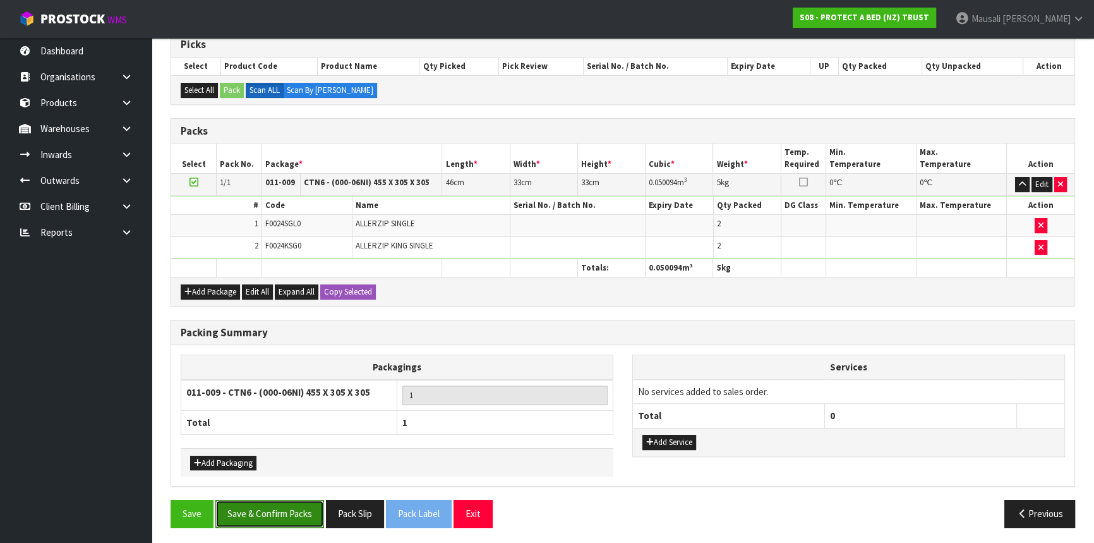
click at [286, 509] on button "Save & Confirm Packs" at bounding box center [269, 513] width 109 height 27
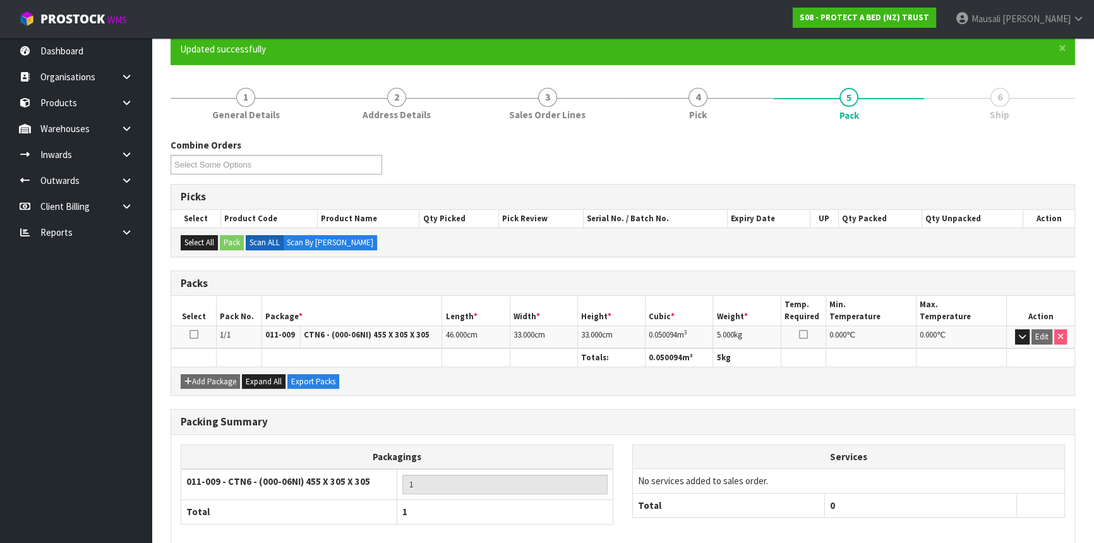
scroll to position [171, 0]
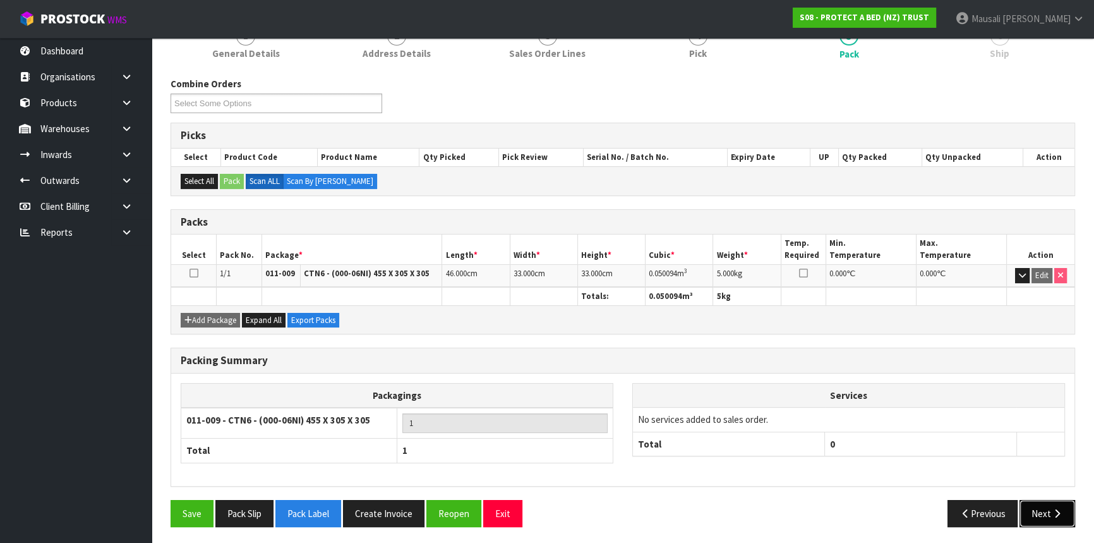
click at [1038, 512] on button "Next" at bounding box center [1047, 513] width 56 height 27
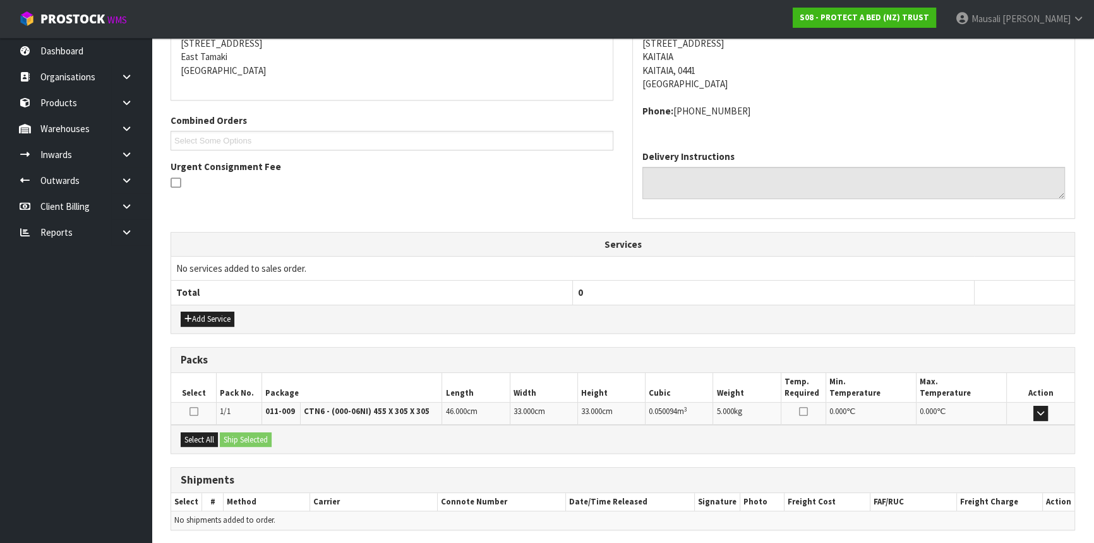
scroll to position [303, 0]
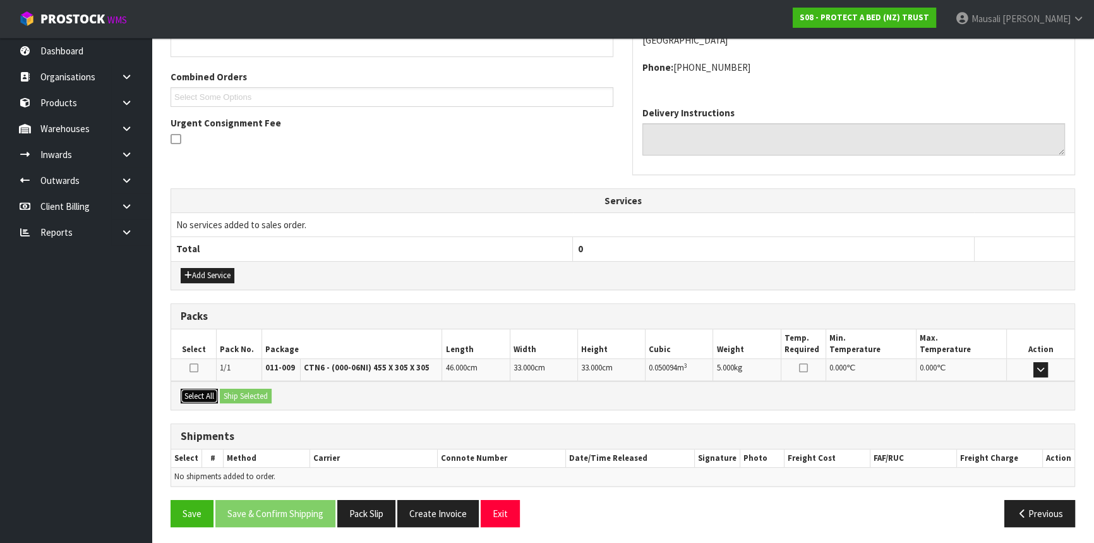
click at [198, 392] on button "Select All" at bounding box center [199, 395] width 37 height 15
click at [227, 390] on button "Ship Selected" at bounding box center [246, 395] width 52 height 15
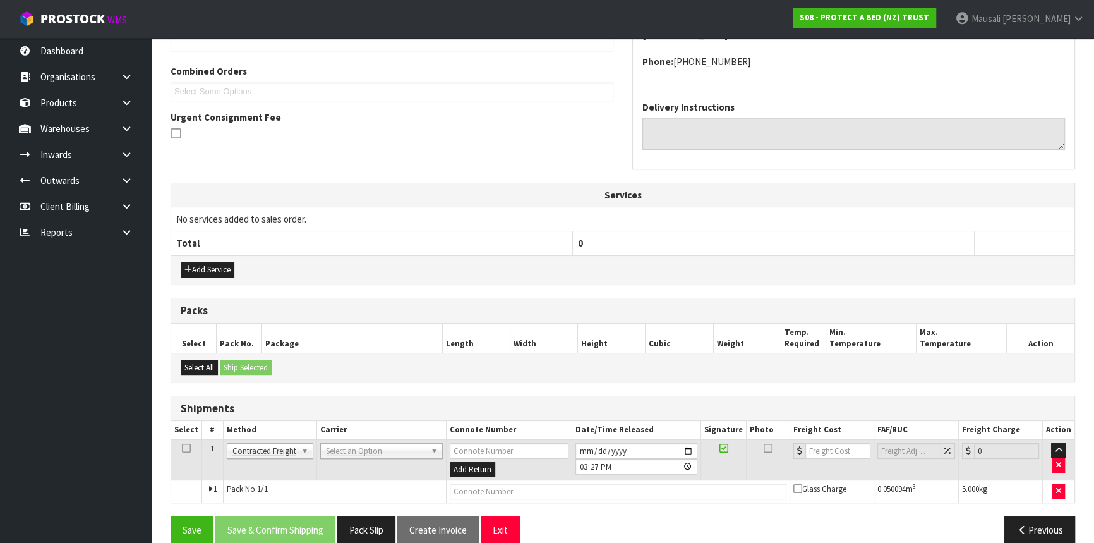
scroll to position [326, 0]
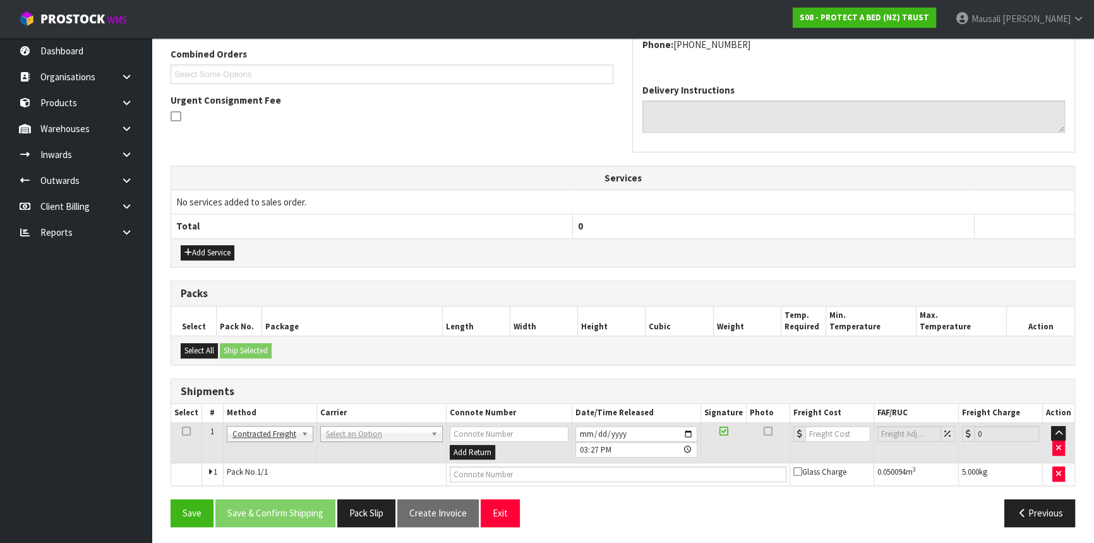
drag, startPoint x: 352, startPoint y: 431, endPoint x: 335, endPoint y: 447, distance: 23.2
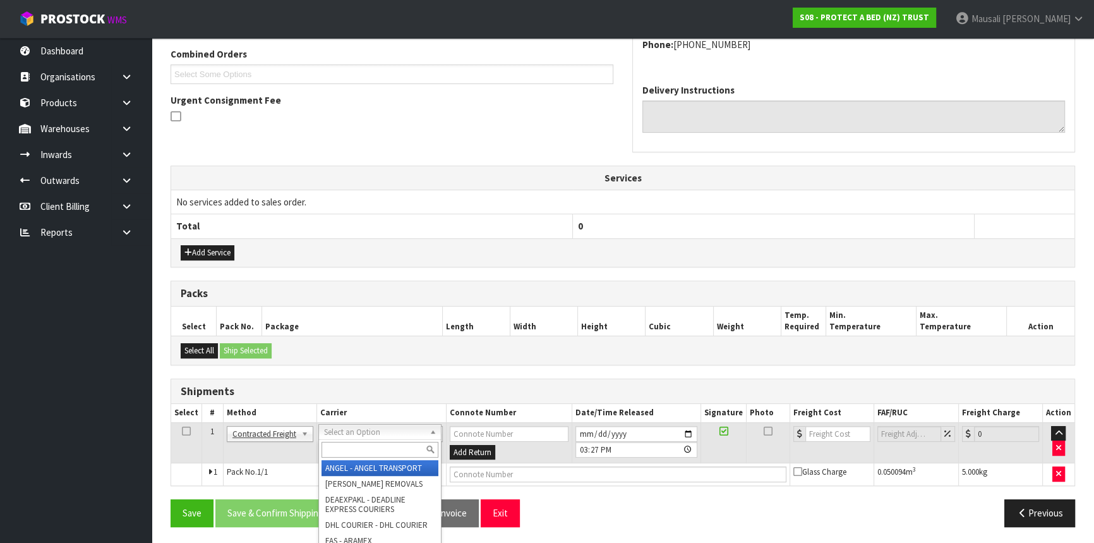
click at [333, 447] on input "text" at bounding box center [379, 449] width 117 height 16
type input "NZP"
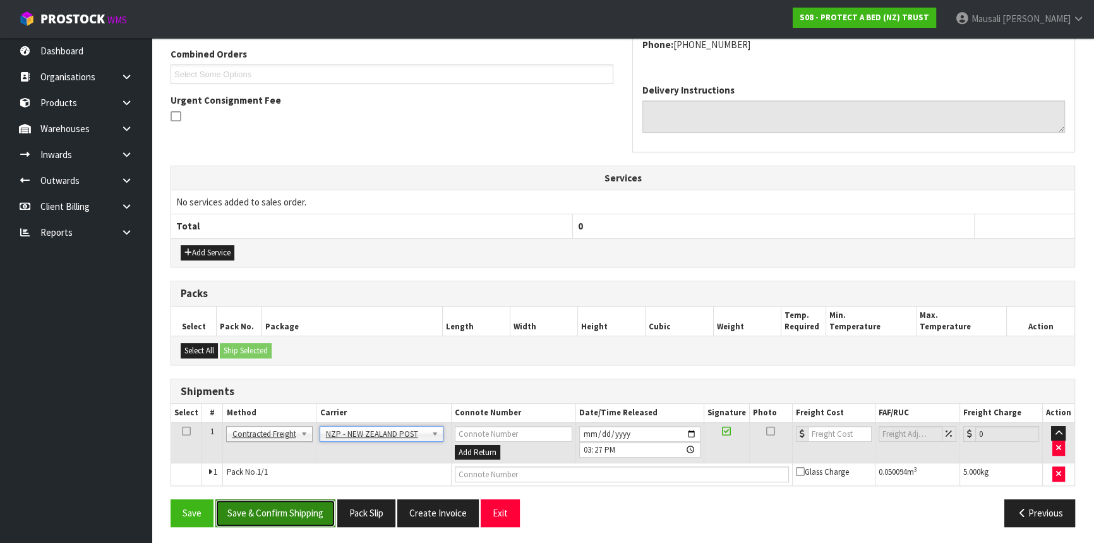
click at [280, 505] on button "Save & Confirm Shipping" at bounding box center [275, 512] width 120 height 27
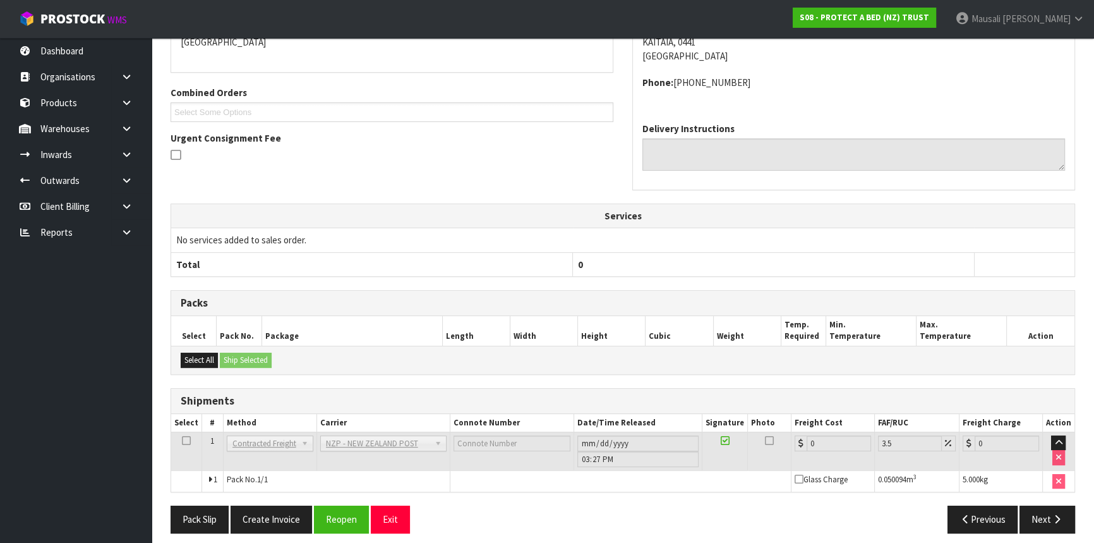
scroll to position [309, 0]
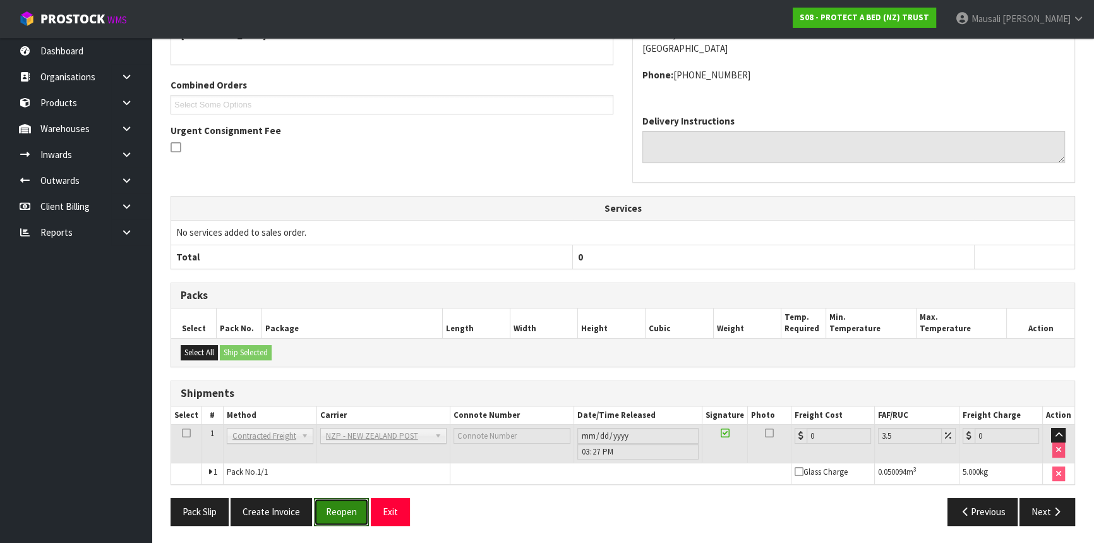
drag, startPoint x: 340, startPoint y: 505, endPoint x: 356, endPoint y: 493, distance: 20.0
click at [340, 504] on button "Reopen" at bounding box center [341, 511] width 55 height 27
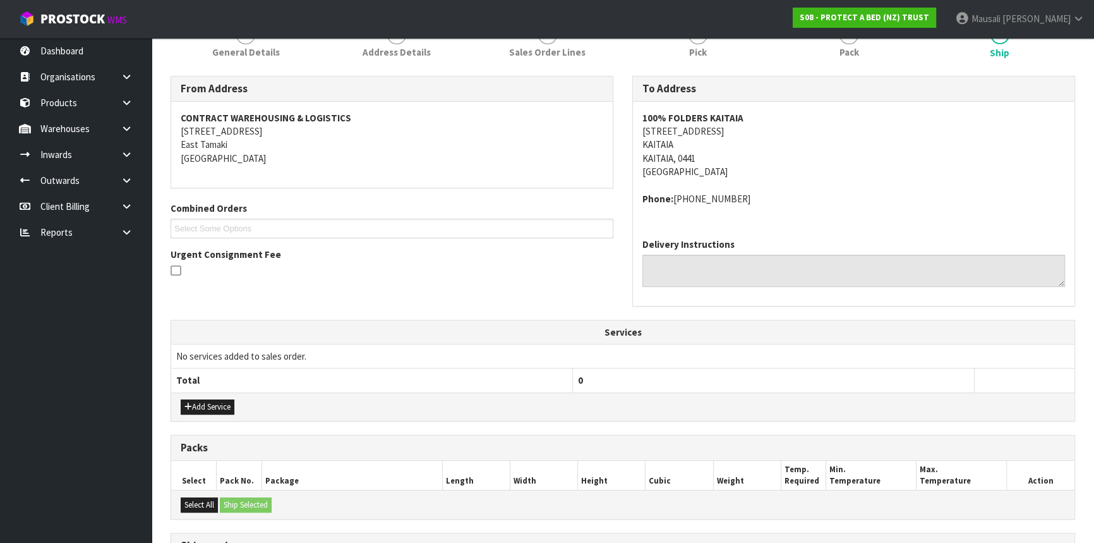
scroll to position [338, 0]
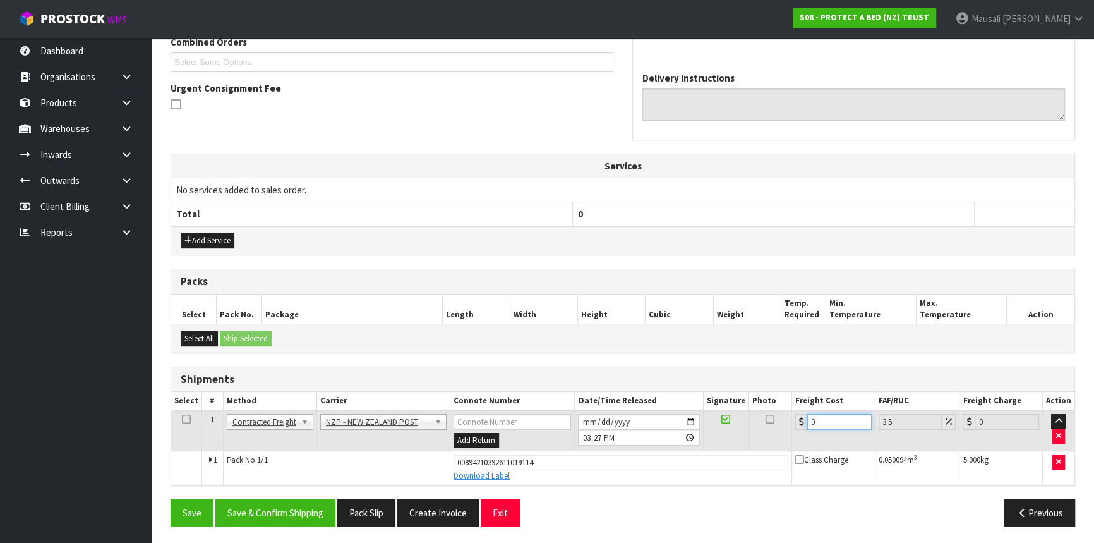
click at [801, 426] on div "0" at bounding box center [833, 422] width 76 height 16
type input "8"
type input "8.28"
type input "8.4"
type input "8.69"
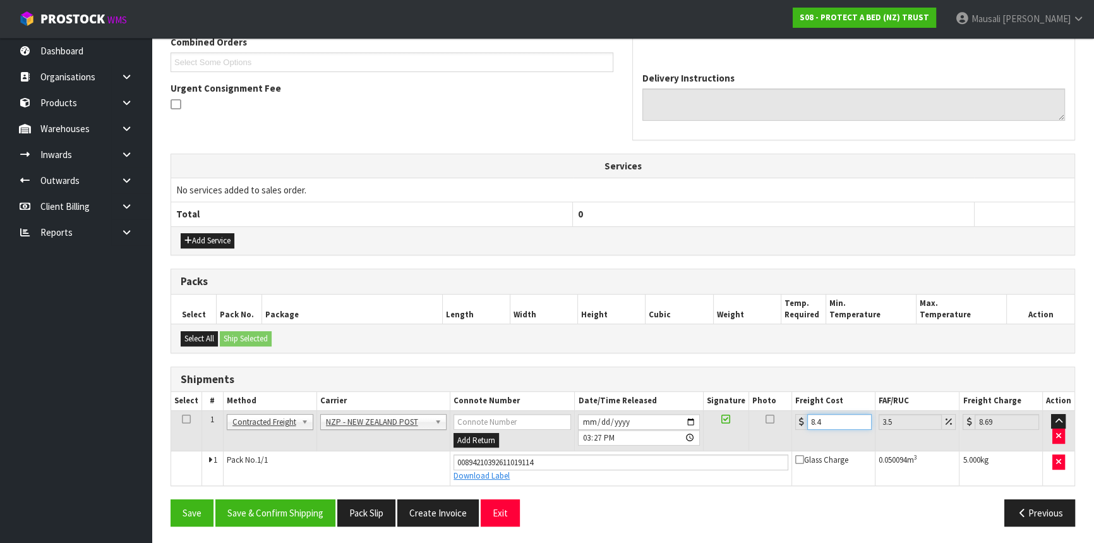
type input "8.45"
type input "8.75"
type input "8.45"
click at [314, 505] on button "Save & Confirm Shipping" at bounding box center [275, 512] width 120 height 27
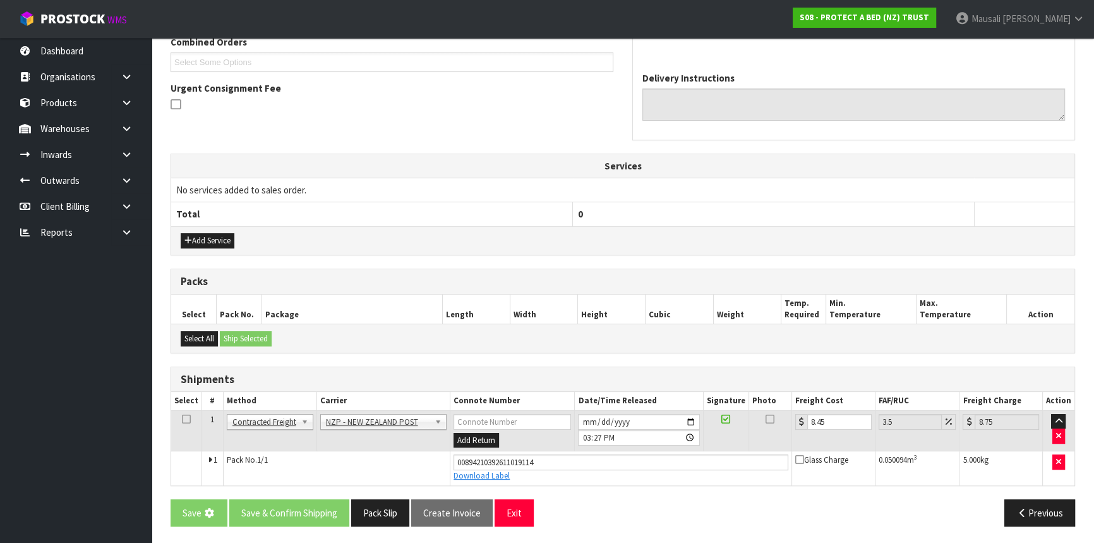
scroll to position [0, 0]
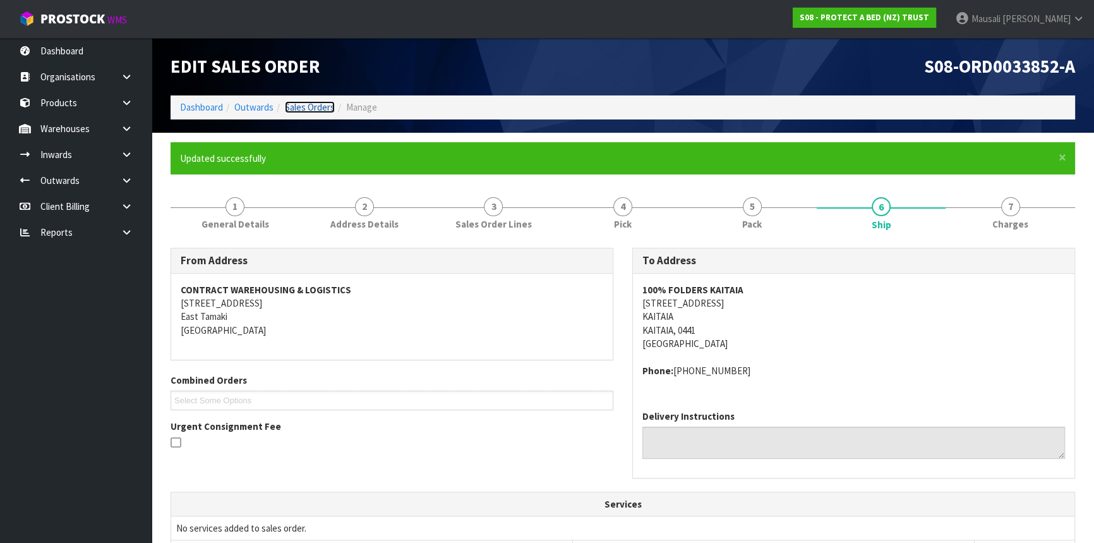
click at [299, 102] on link "Sales Orders" at bounding box center [310, 107] width 50 height 12
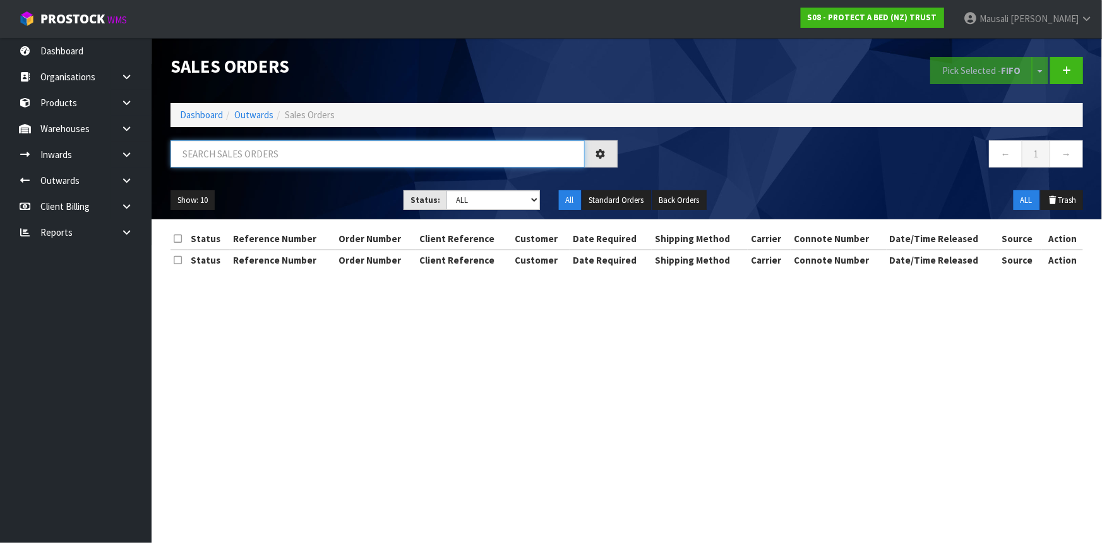
click at [219, 155] on input "text" at bounding box center [378, 153] width 414 height 27
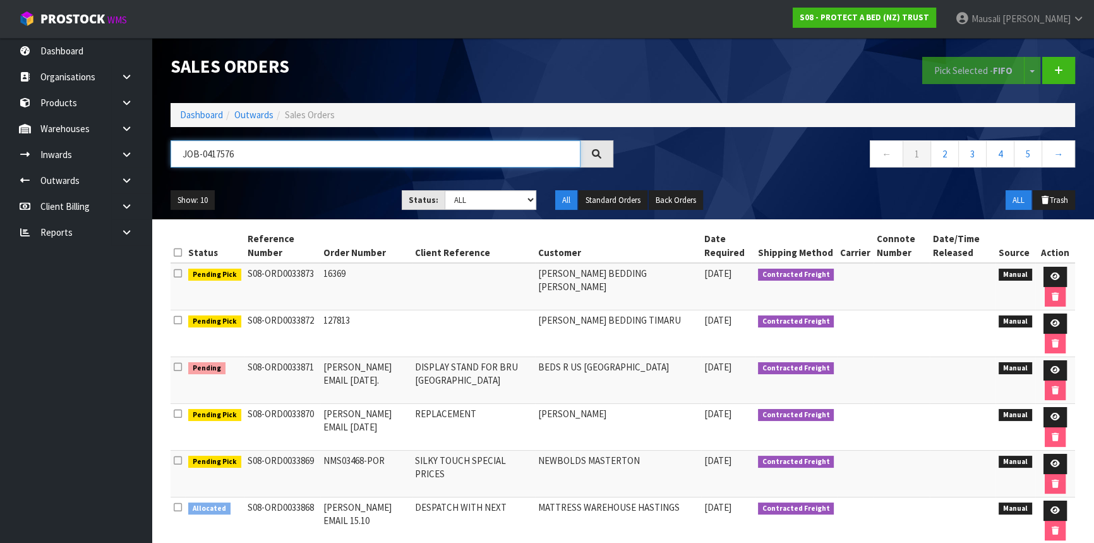
type input "JOB-0417576"
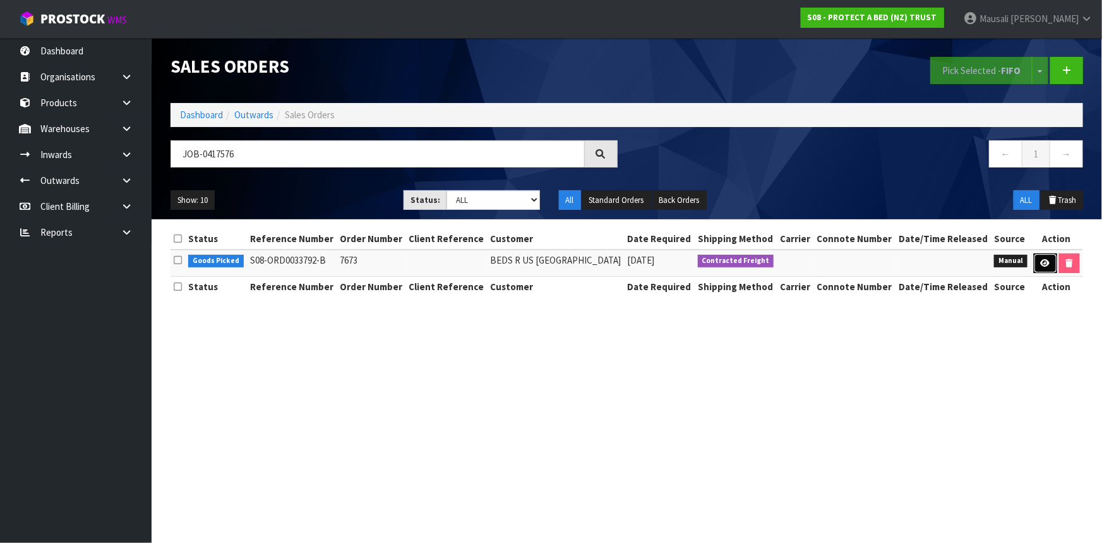
click at [1046, 265] on icon at bounding box center [1045, 263] width 9 height 8
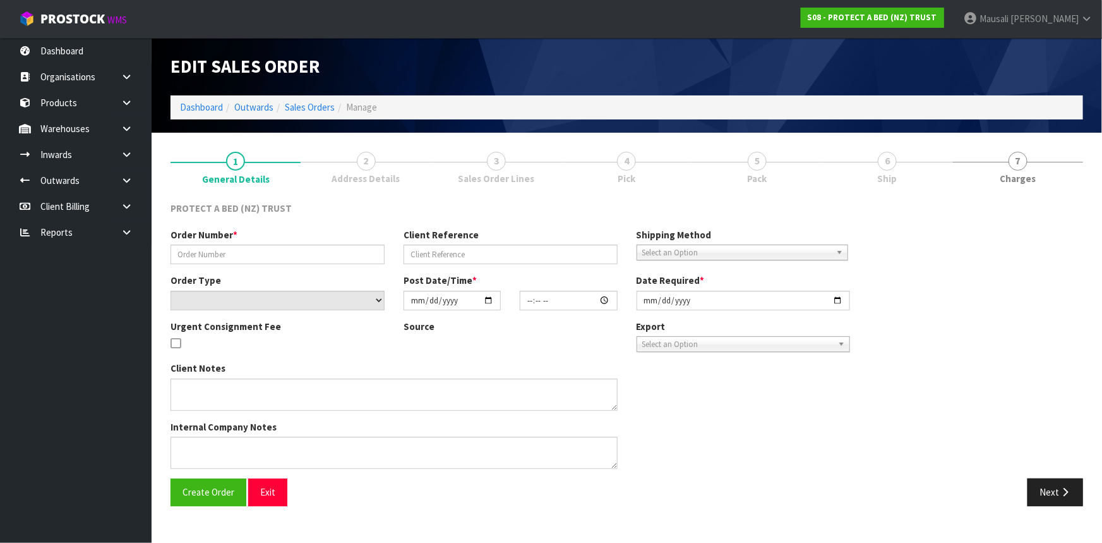
type input "7673"
select select "number:0"
type input "[DATE]"
type input "09:42:00.000"
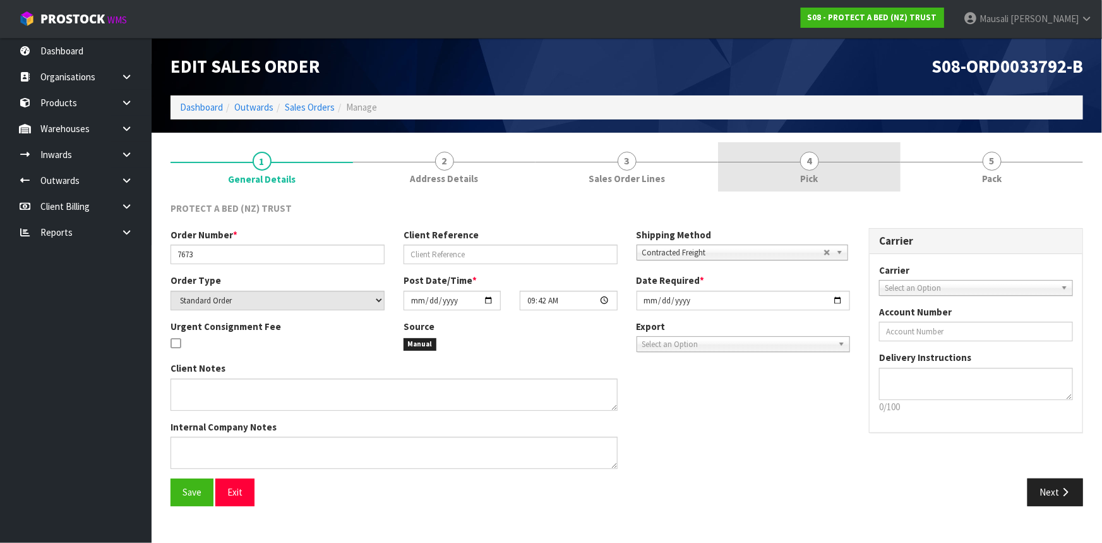
drag, startPoint x: 777, startPoint y: 164, endPoint x: 889, endPoint y: 189, distance: 114.7
click at [783, 164] on link "4 Pick" at bounding box center [809, 167] width 183 height 50
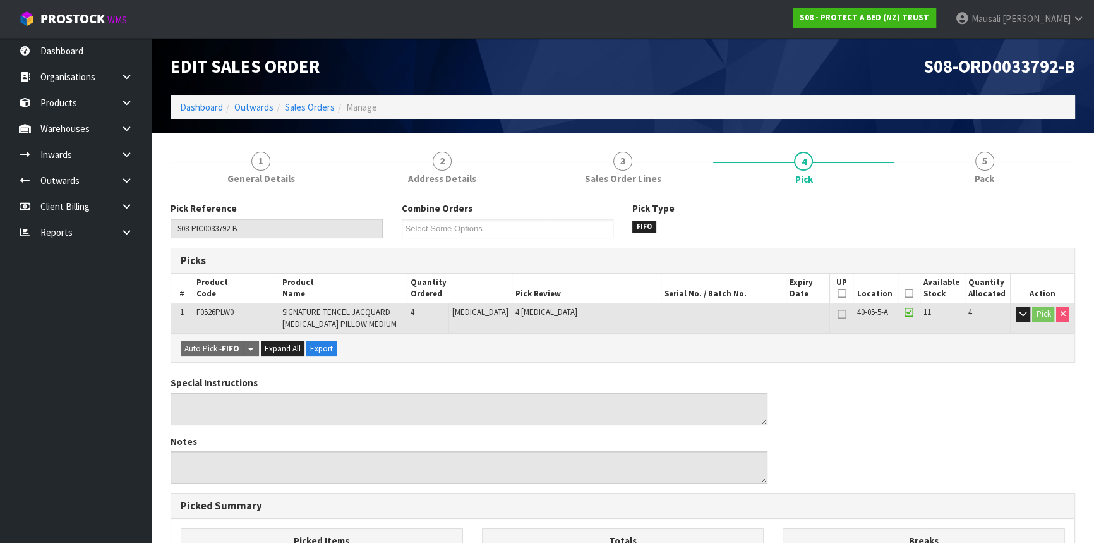
drag, startPoint x: 903, startPoint y: 290, endPoint x: 833, endPoint y: 320, distance: 76.4
click at [904, 293] on icon at bounding box center [908, 293] width 9 height 1
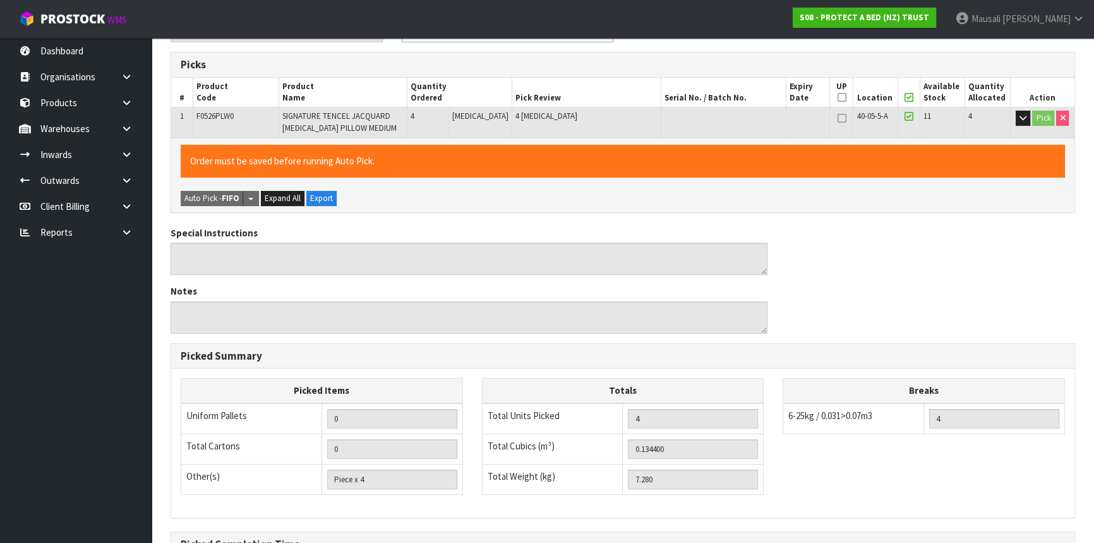
scroll to position [342, 0]
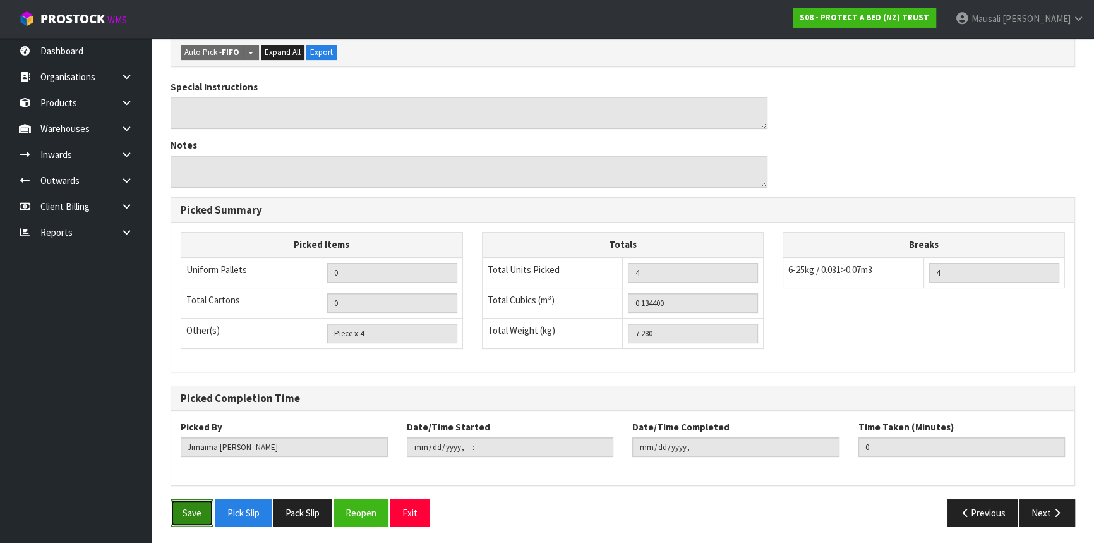
drag, startPoint x: 186, startPoint y: 505, endPoint x: 226, endPoint y: 493, distance: 42.2
click at [187, 505] on button "Save" at bounding box center [192, 512] width 43 height 27
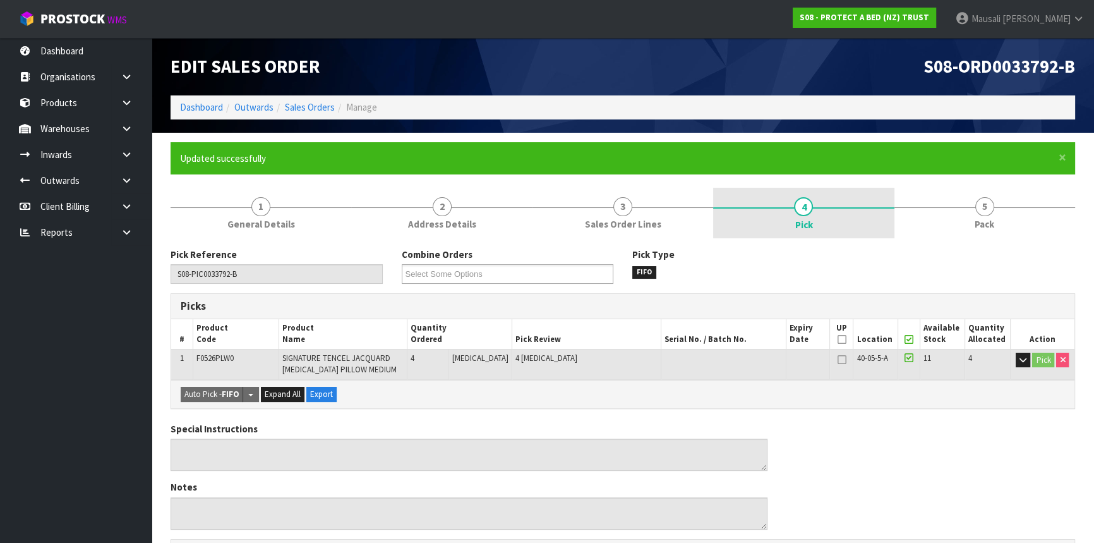
drag, startPoint x: 966, startPoint y: 208, endPoint x: 853, endPoint y: 209, distance: 113.0
click at [962, 207] on link "5 Pack" at bounding box center [984, 213] width 181 height 50
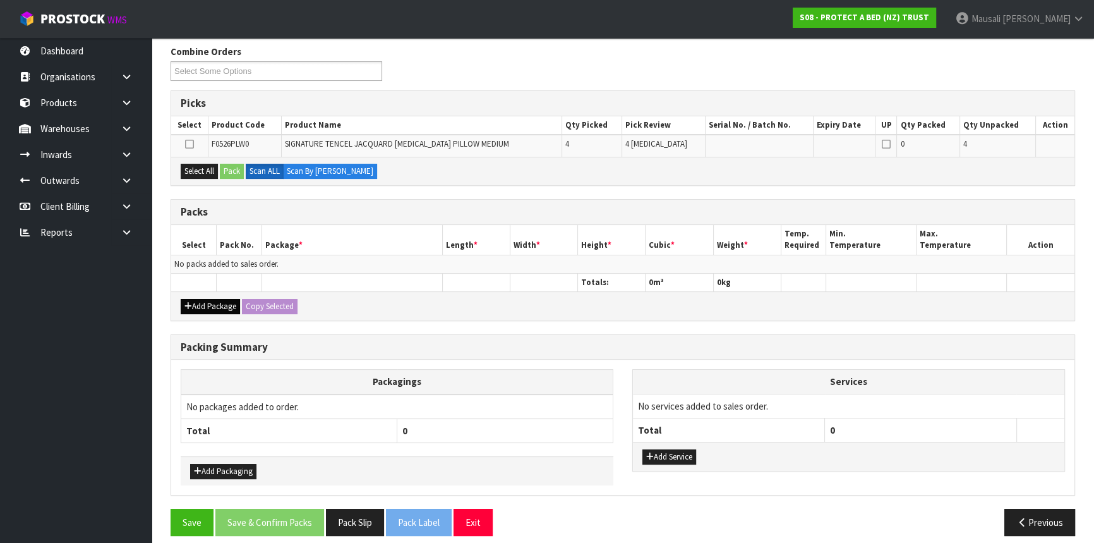
scroll to position [212, 0]
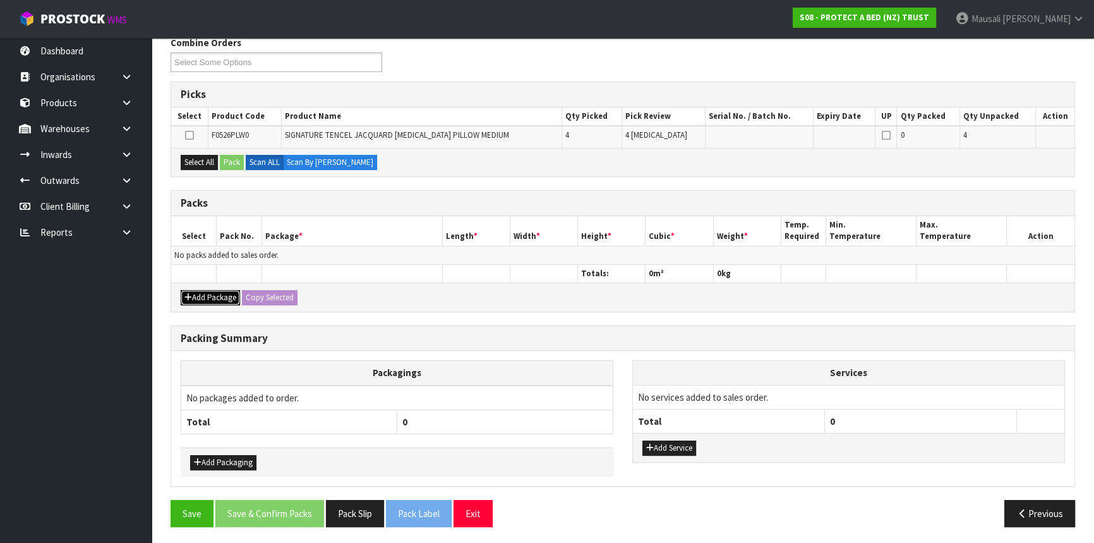
click at [198, 299] on button "Add Package" at bounding box center [210, 297] width 59 height 15
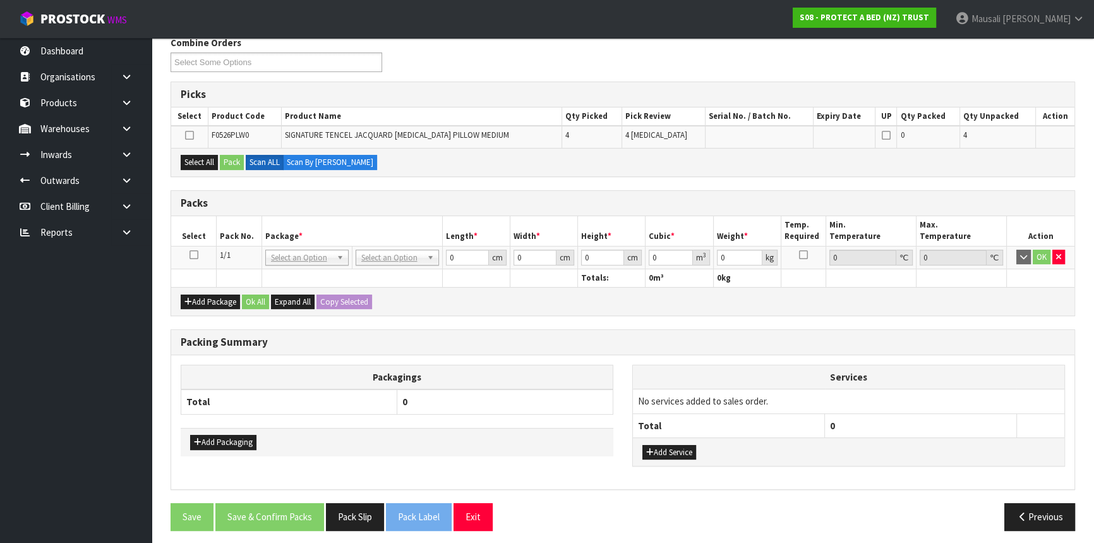
click at [195, 255] on icon at bounding box center [193, 255] width 9 height 1
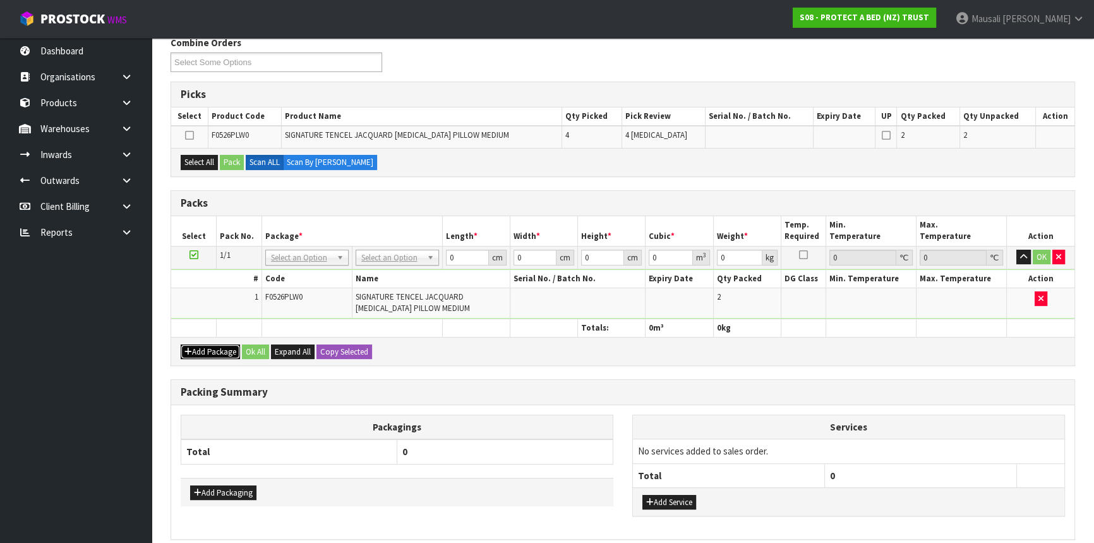
click at [204, 347] on button "Add Package" at bounding box center [210, 351] width 59 height 15
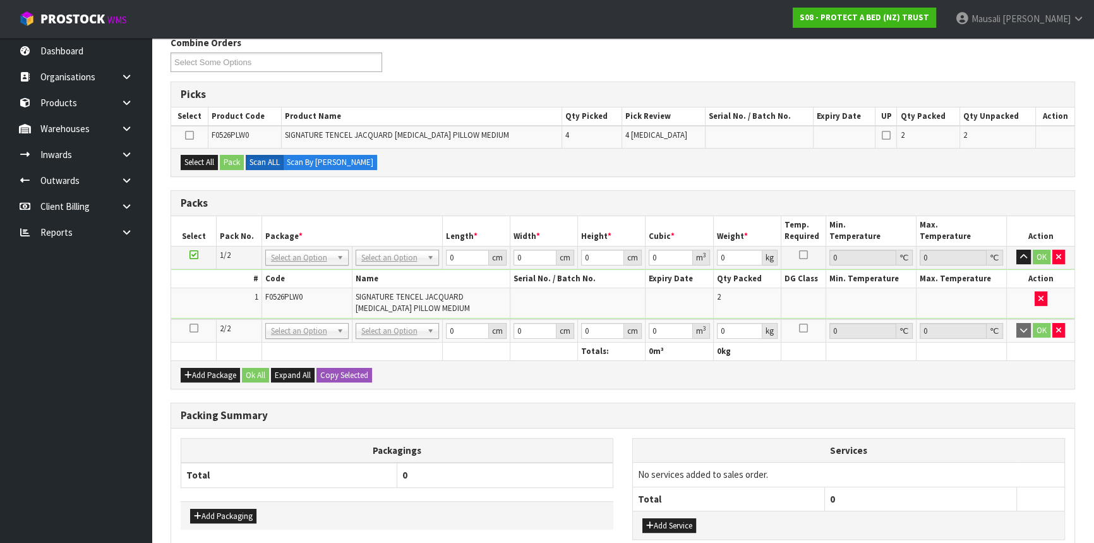
click at [191, 328] on icon at bounding box center [193, 328] width 9 height 1
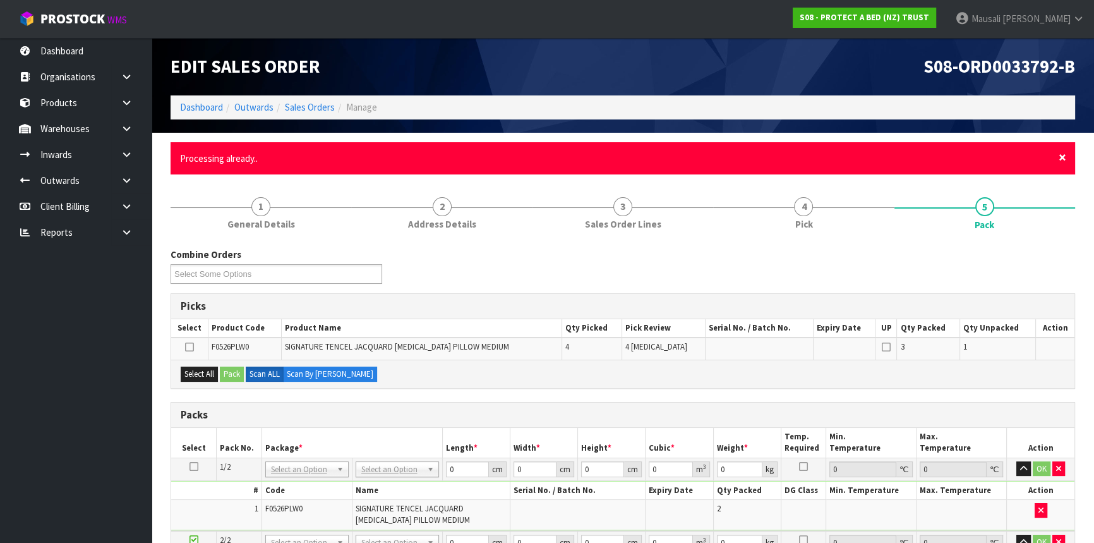
click at [1060, 155] on span "×" at bounding box center [1062, 157] width 8 height 18
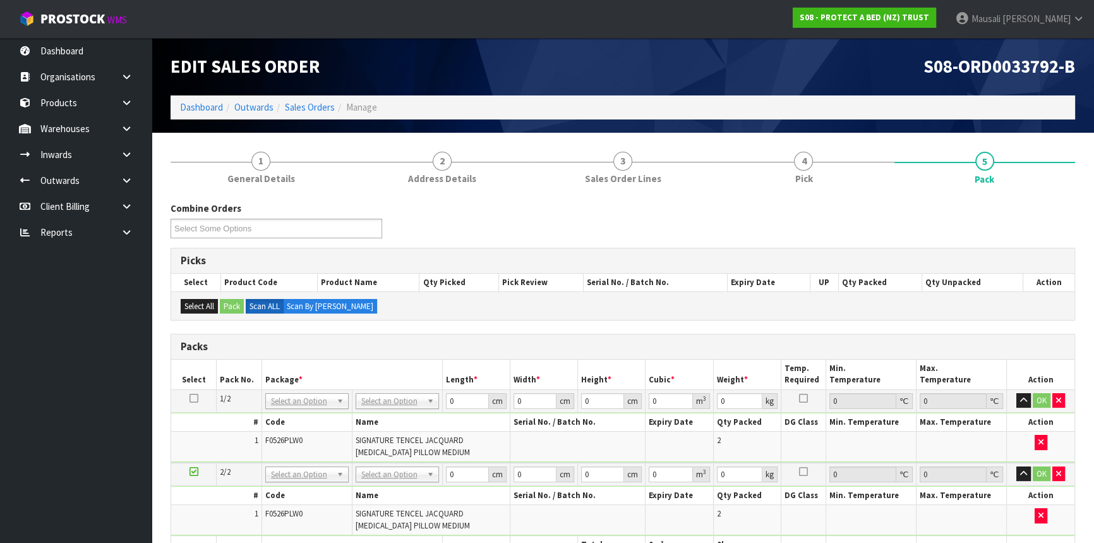
click at [193, 398] on icon at bounding box center [193, 398] width 9 height 1
drag, startPoint x: 459, startPoint y: 400, endPoint x: 431, endPoint y: 417, distance: 32.8
click at [431, 417] on tbody "1/2 NONE 007-001 007-002 007-004 007-009 007-013 007-014 007-015 007-017 007-01…" at bounding box center [622, 425] width 903 height 73
